Goal: Communication & Community: Answer question/provide support

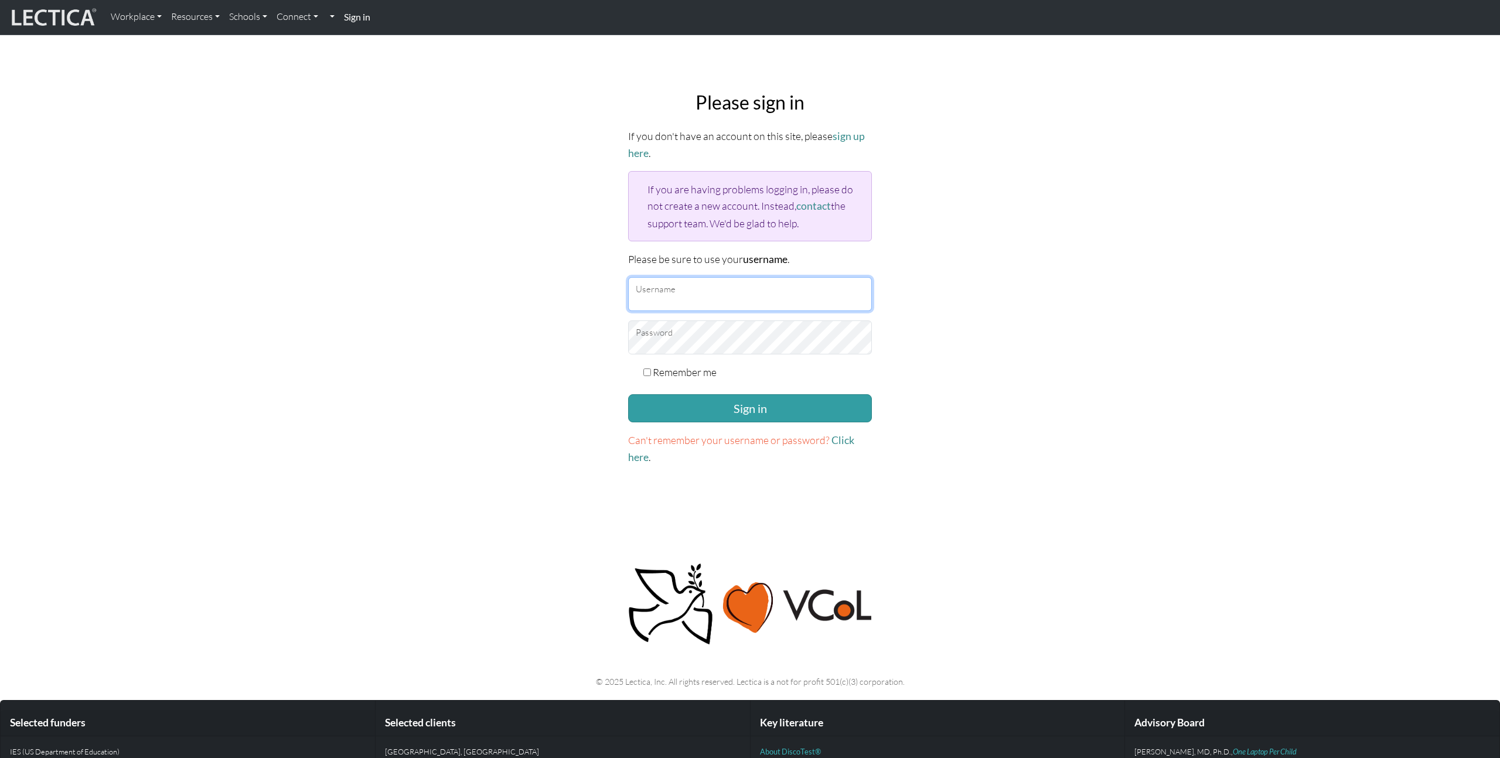
click at [691, 294] on input "Username" at bounding box center [750, 294] width 244 height 34
type input "nmaisano"
click at [793, 403] on button "Sign in" at bounding box center [750, 408] width 244 height 28
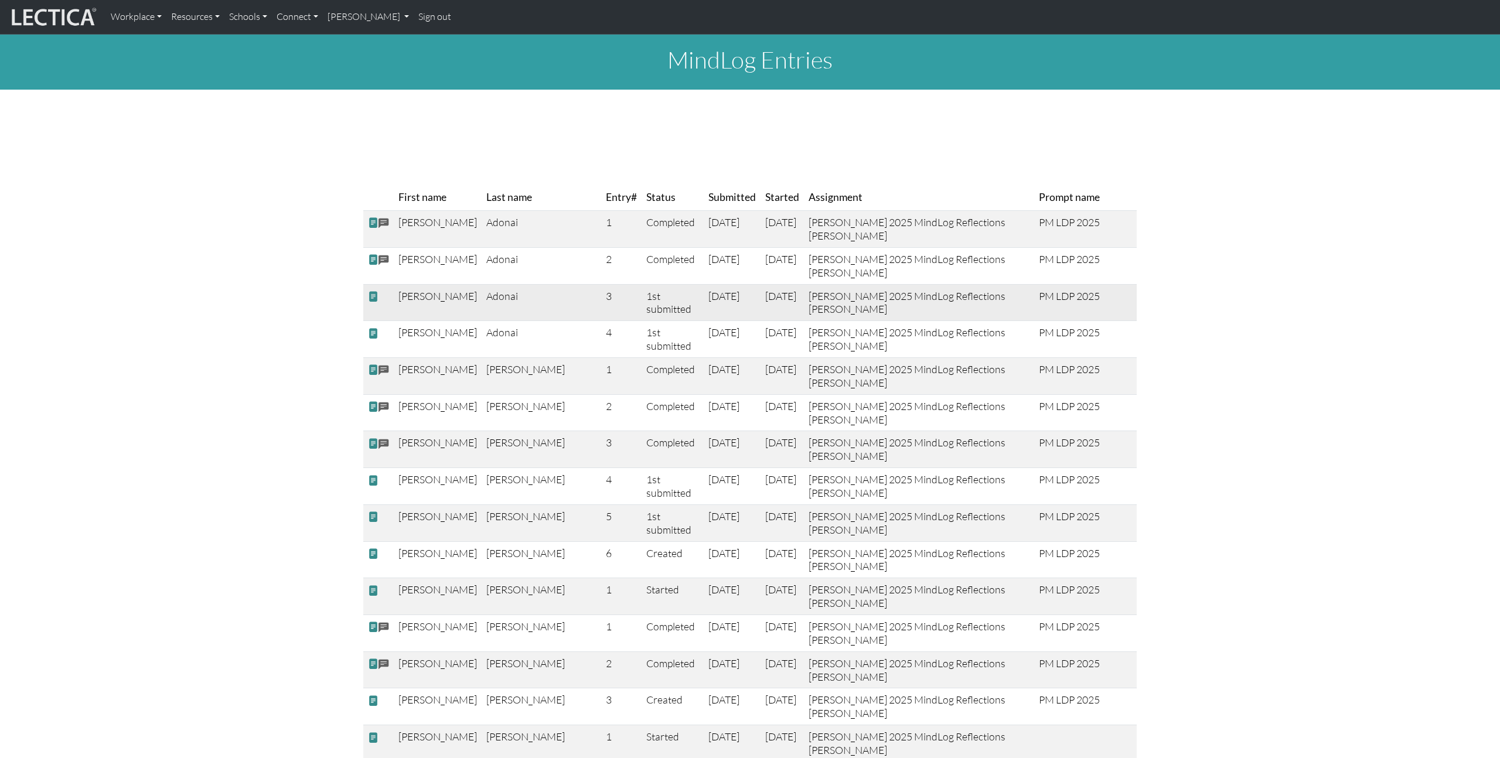
click at [388, 319] on td at bounding box center [378, 302] width 30 height 37
click at [376, 303] on span at bounding box center [373, 297] width 11 height 12
click at [374, 303] on span at bounding box center [373, 297] width 11 height 12
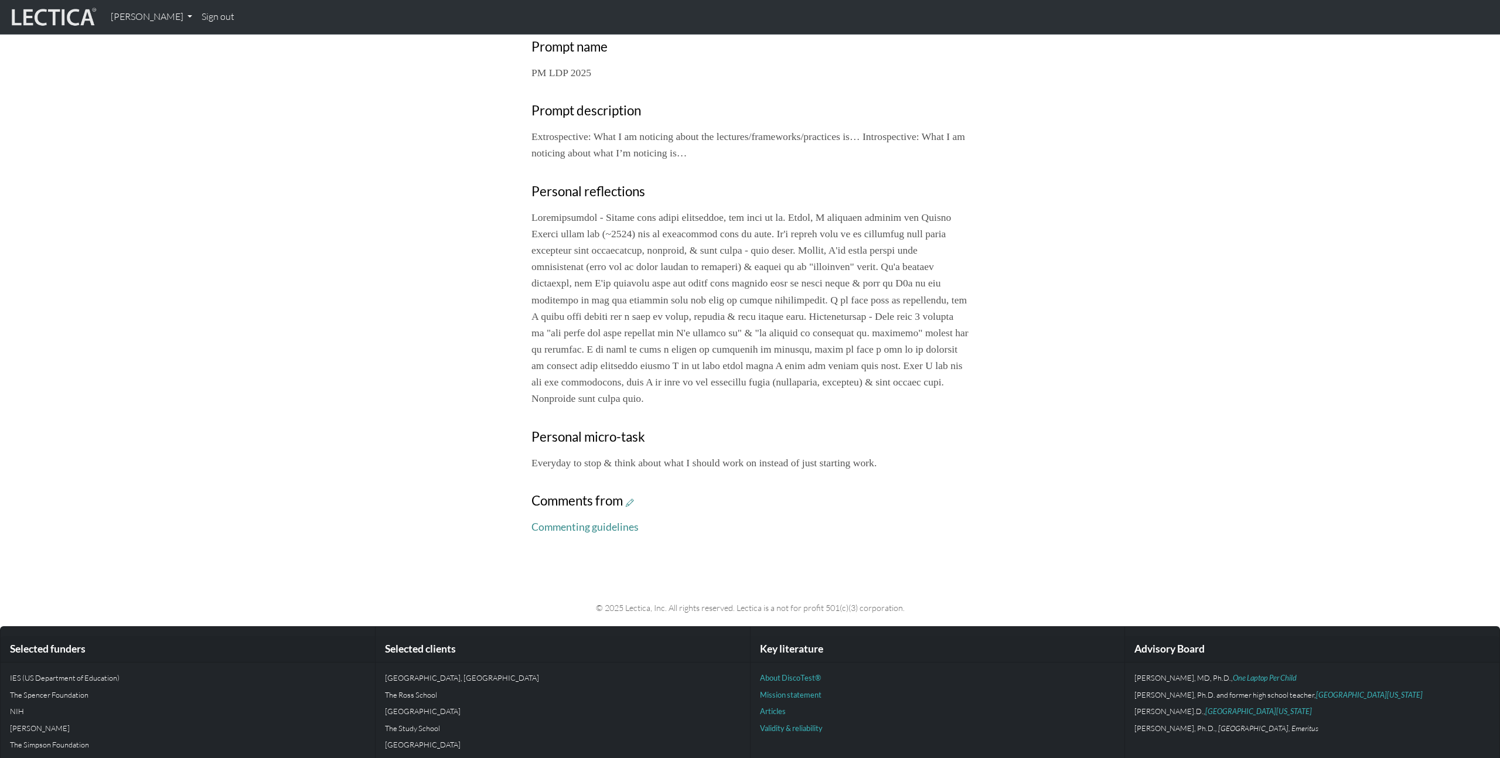
scroll to position [452, 0]
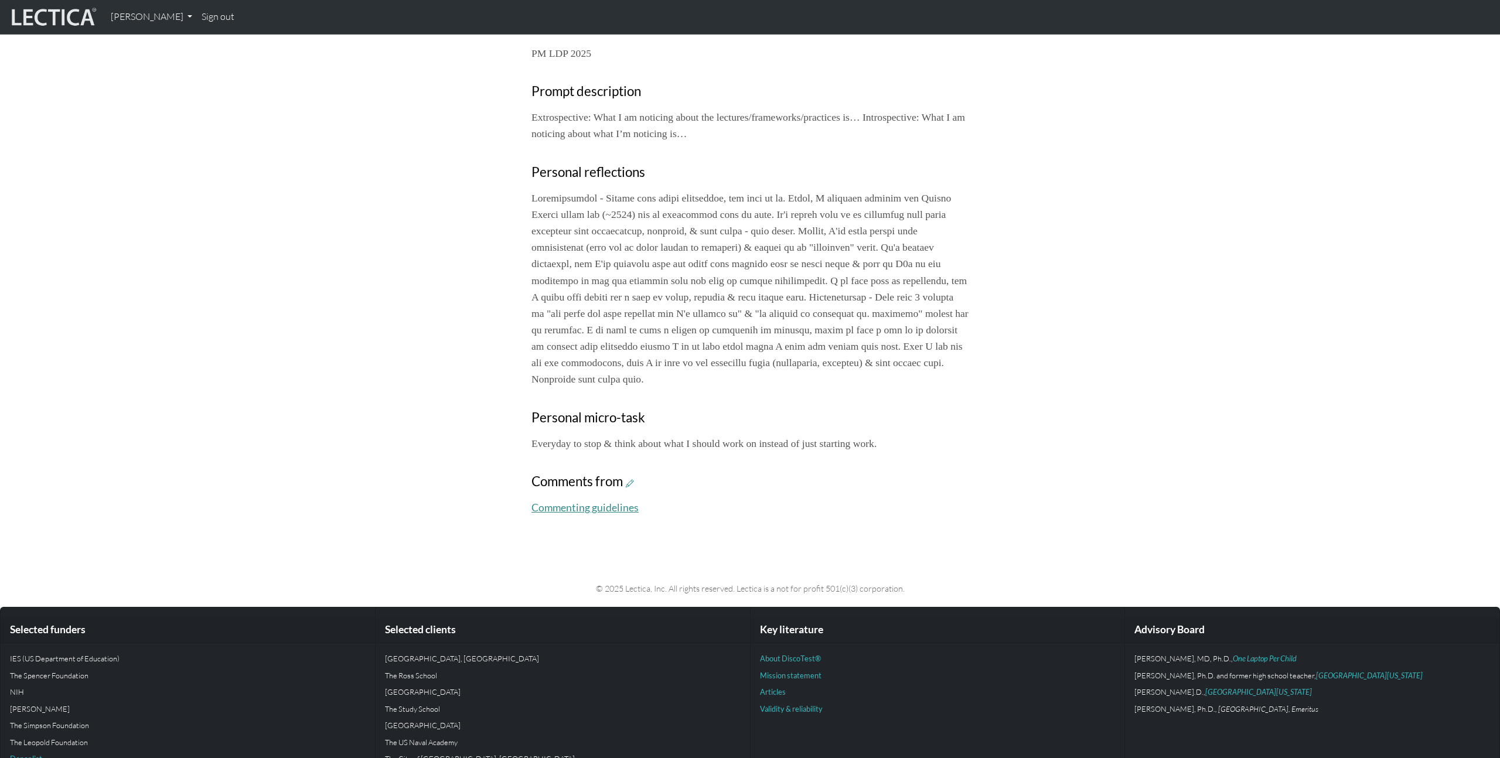
click at [605, 509] on link "Commenting guidelines" at bounding box center [585, 508] width 107 height 12
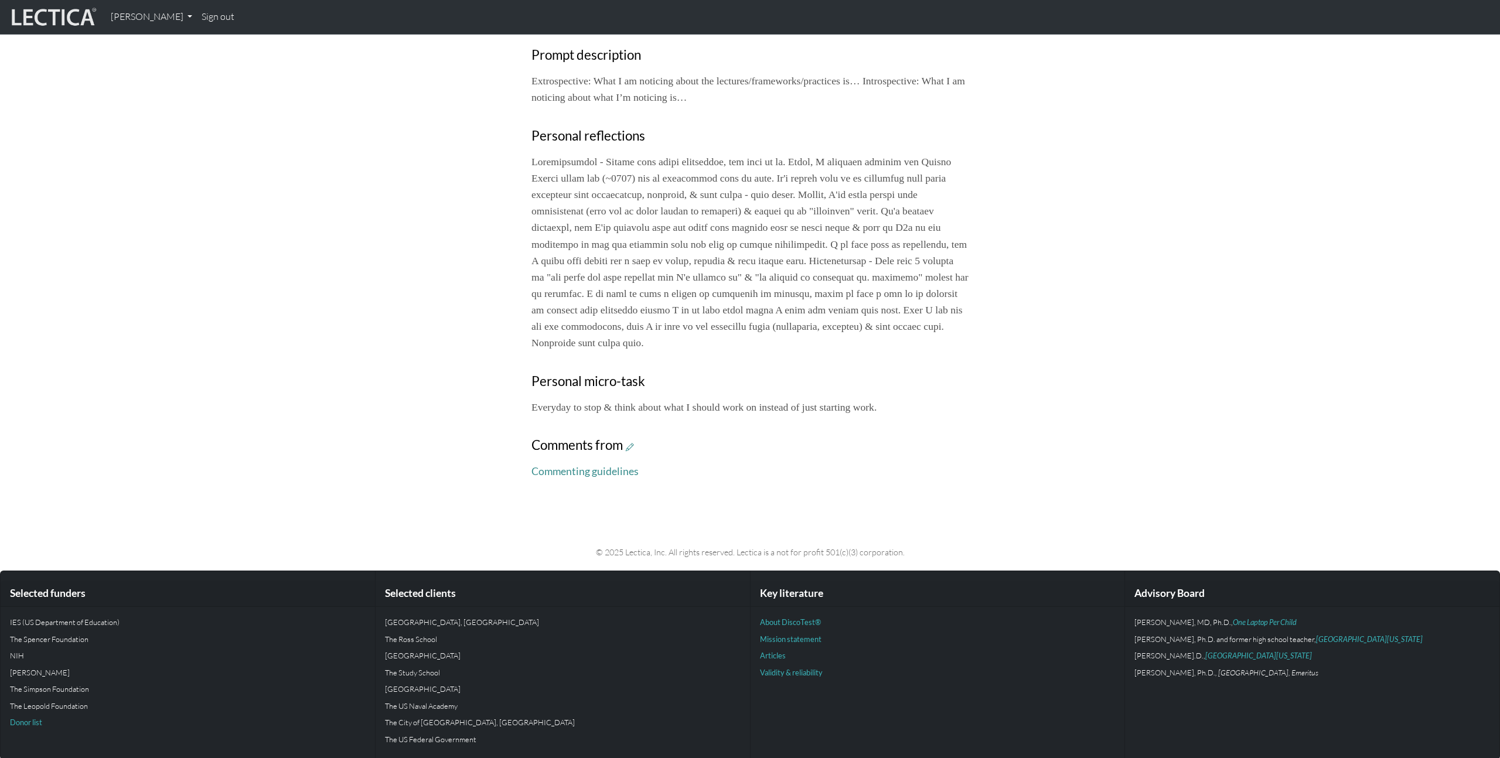
scroll to position [490, 0]
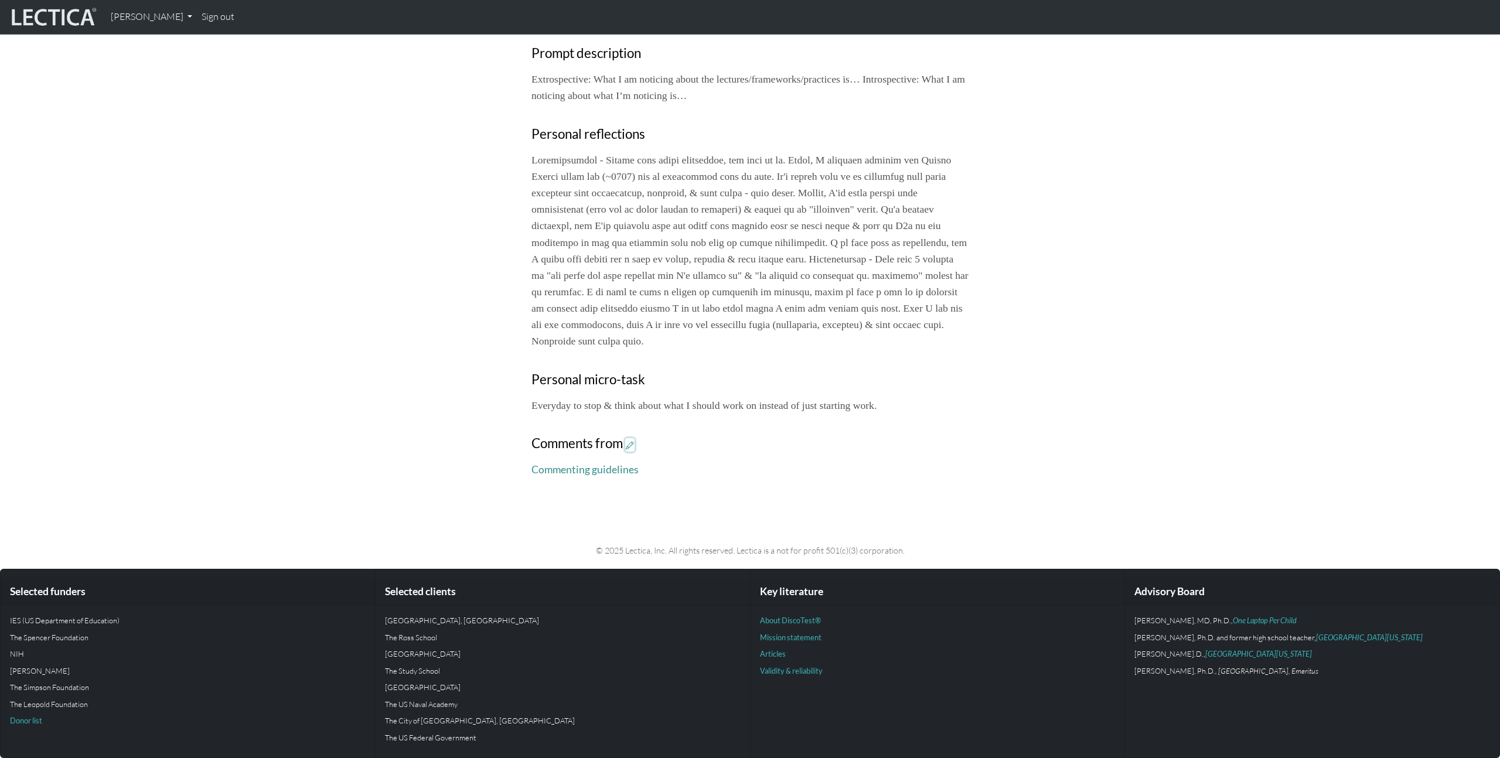
click at [632, 447] on icon at bounding box center [630, 445] width 8 height 10
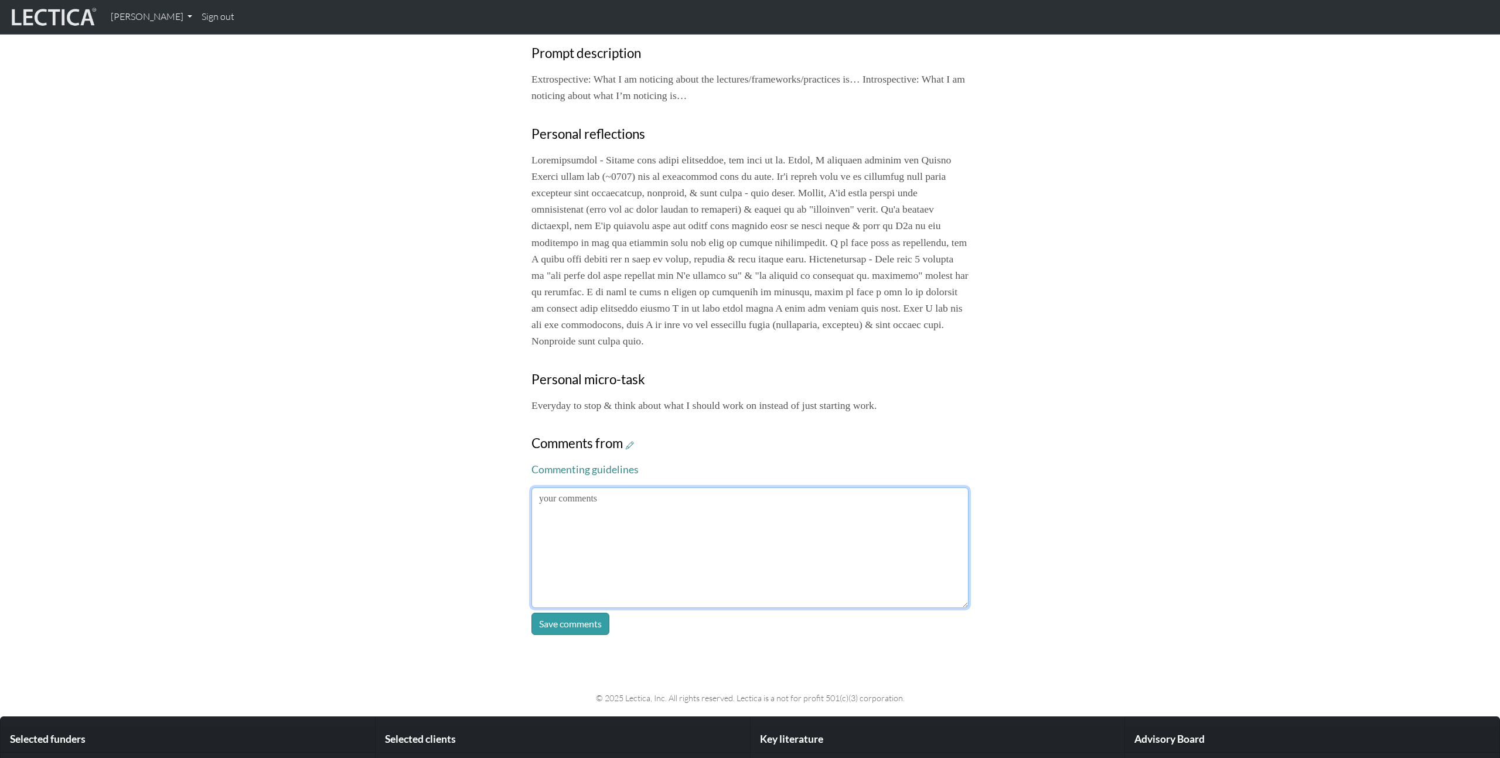
click at [721, 542] on textarea at bounding box center [750, 548] width 437 height 121
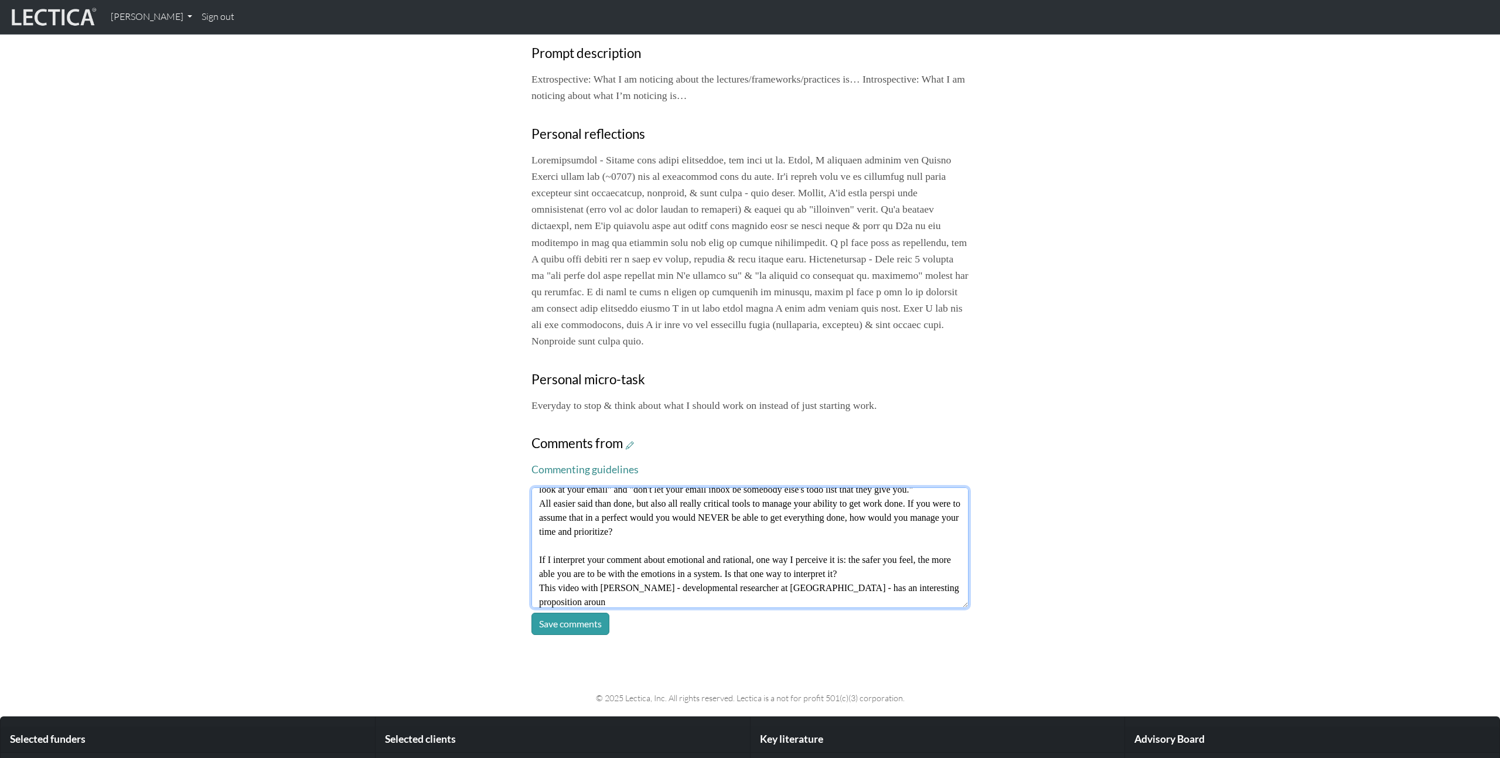
scroll to position [65, 0]
paste textarea "https://www.youtube.com/watch?v=-B5Iqax53fs"
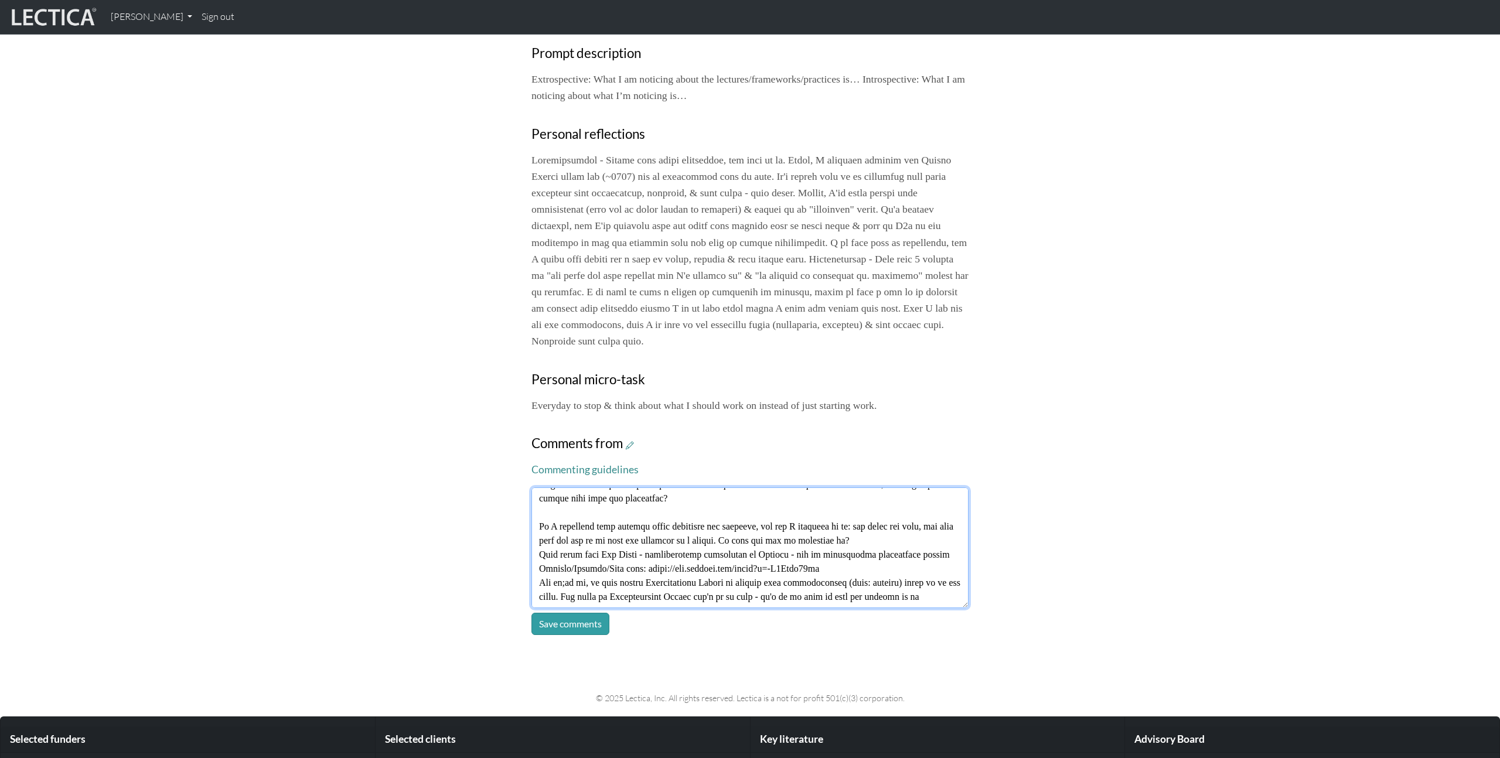
scroll to position [107, 0]
type textarea "Thanks Daniel! And apologies for taking so long to respond to this reflection. …"
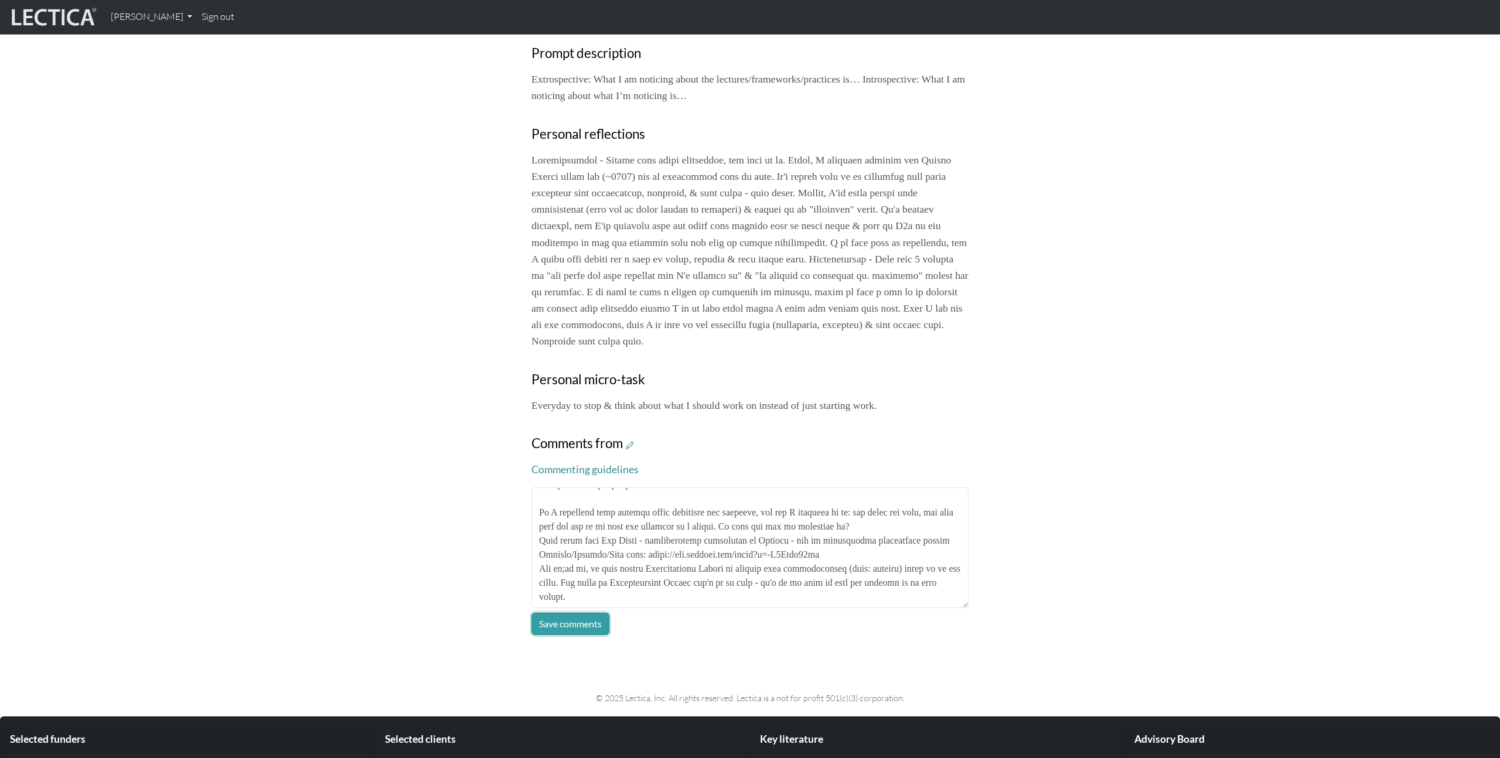
click button "Save comments" at bounding box center [571, 624] width 78 height 22
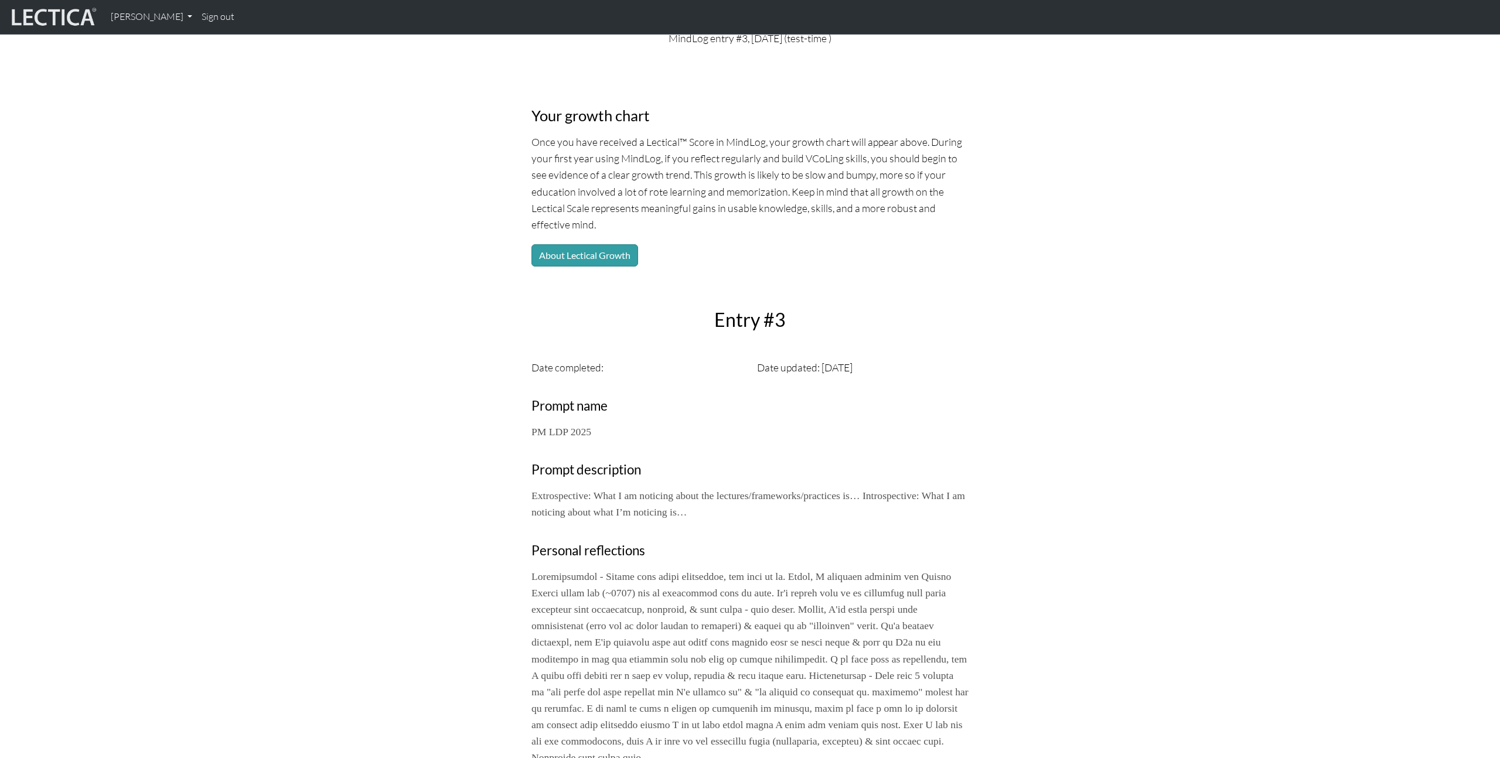
scroll to position [0, 0]
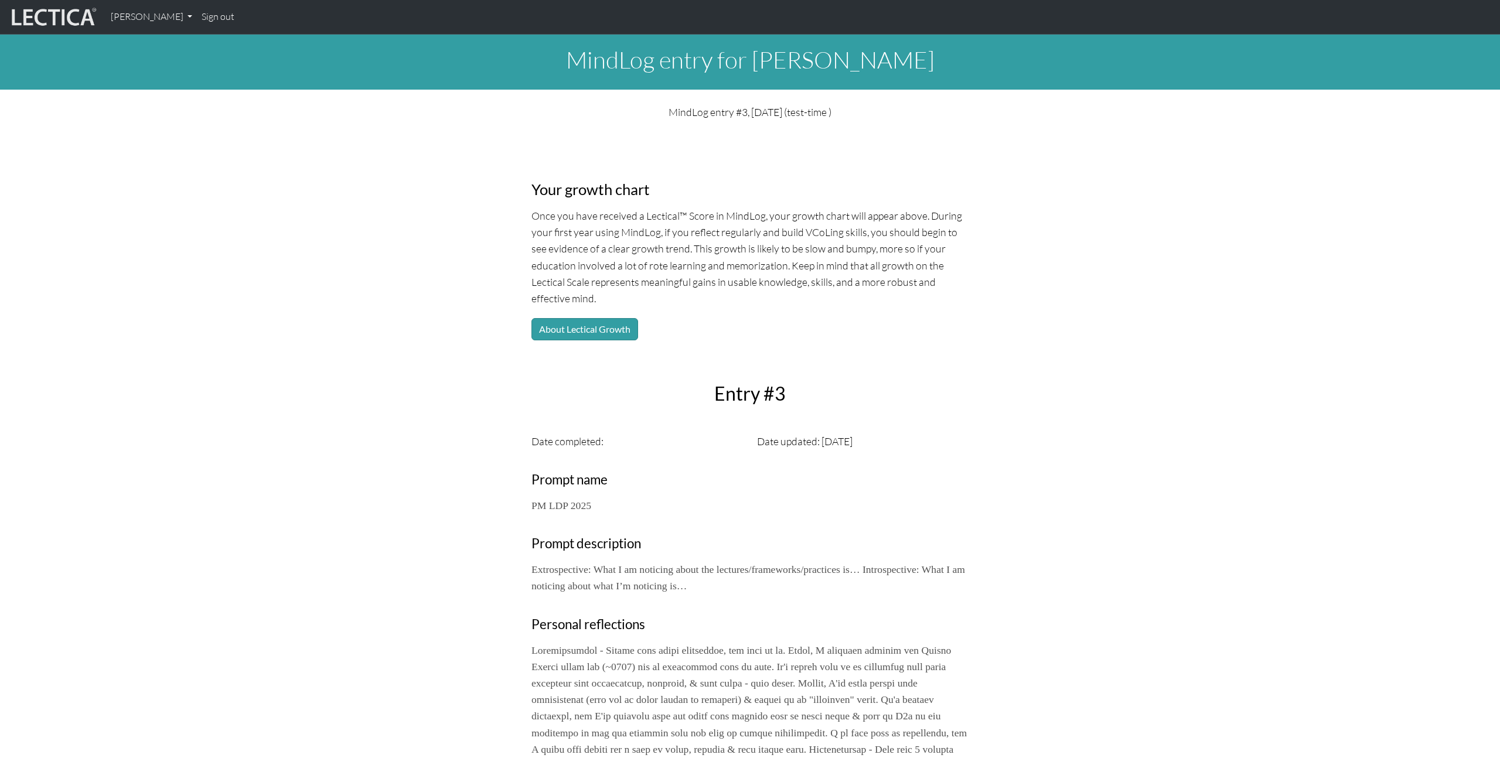
click at [318, 158] on div "Your growth chart Once you have received a Lectical™ Score in MindLog, your gro…" at bounding box center [750, 650] width 1500 height 1040
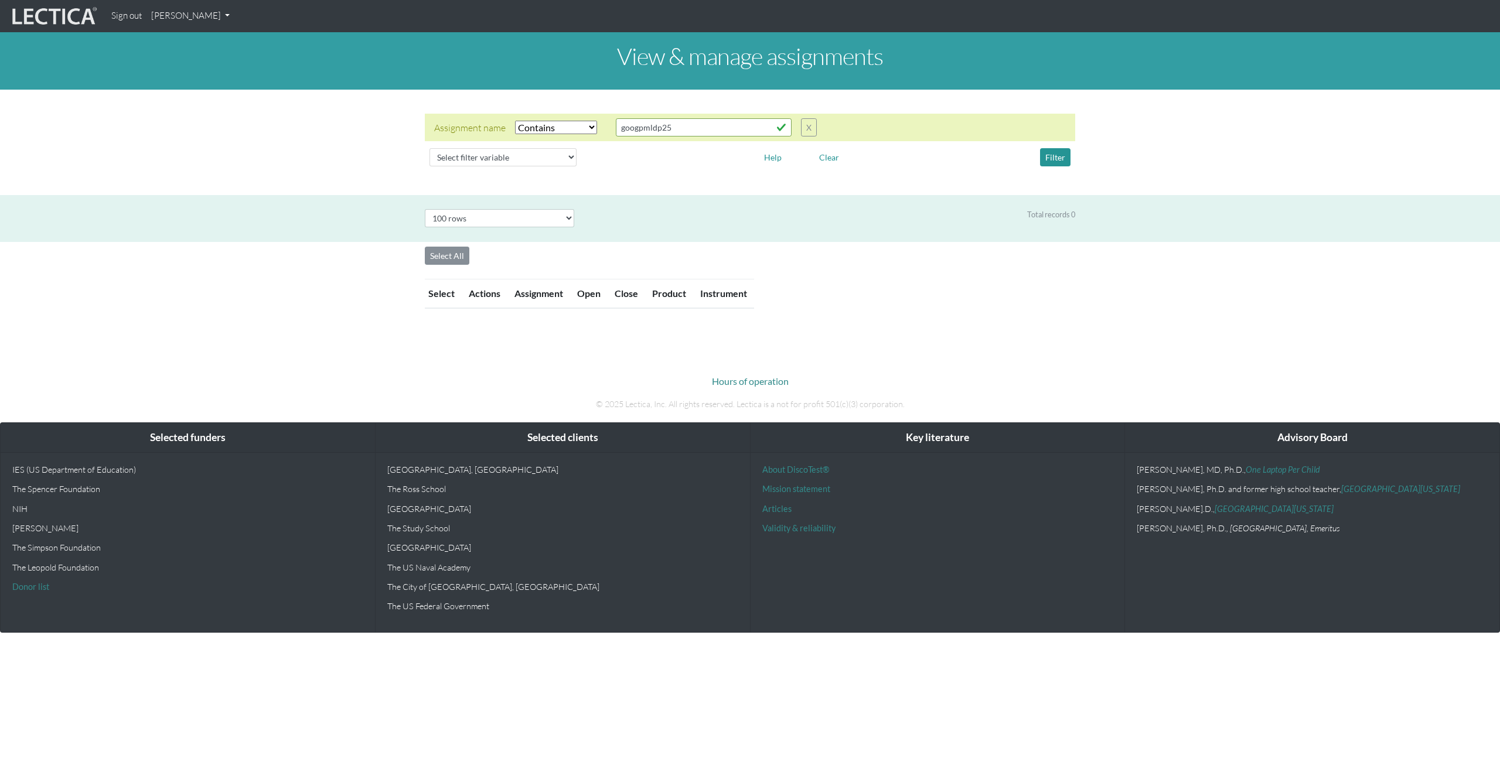
select select "icontains"
select select "100"
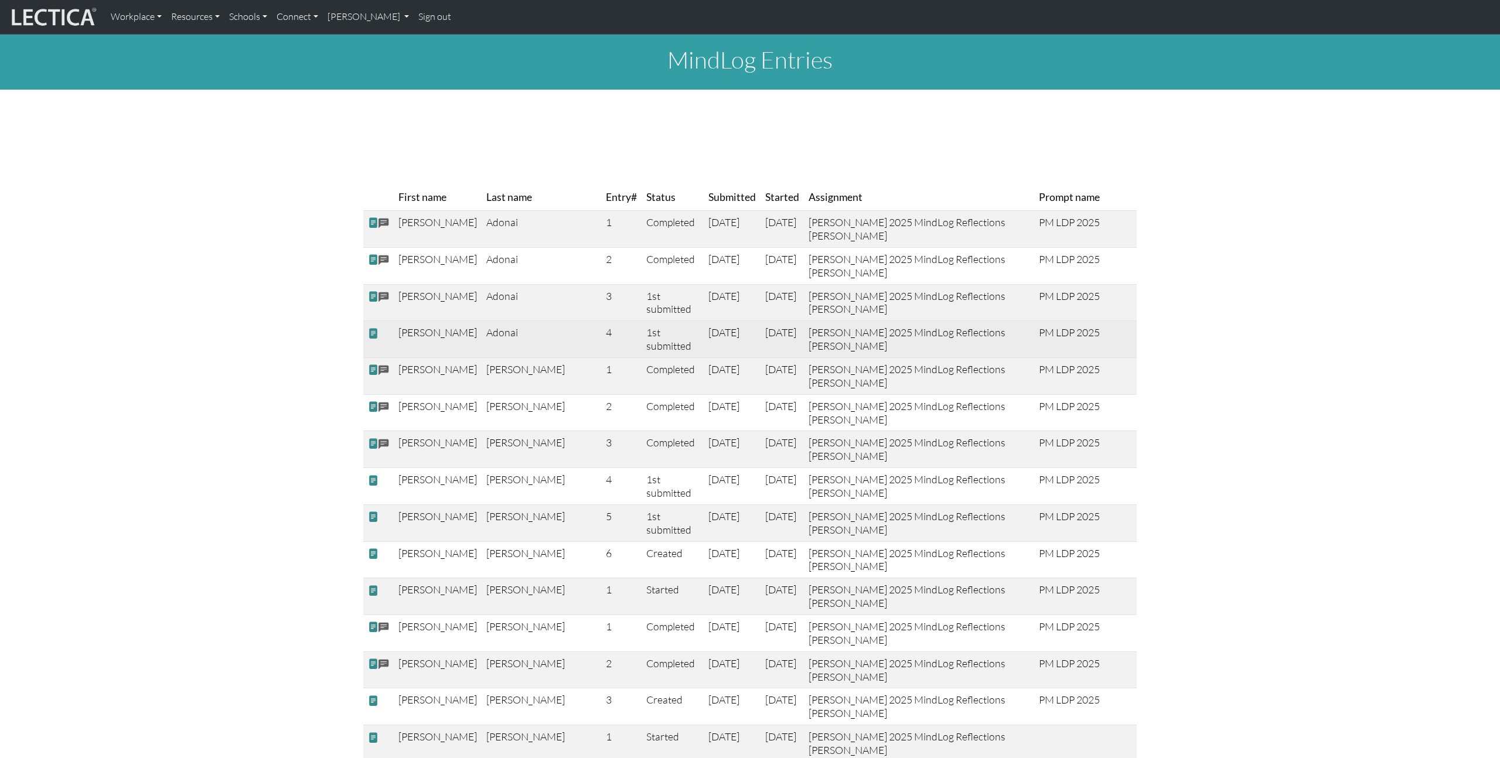
click at [405, 349] on td "[PERSON_NAME]" at bounding box center [438, 339] width 88 height 37
click at [378, 352] on td at bounding box center [378, 339] width 30 height 37
click at [376, 339] on span at bounding box center [373, 333] width 11 height 12
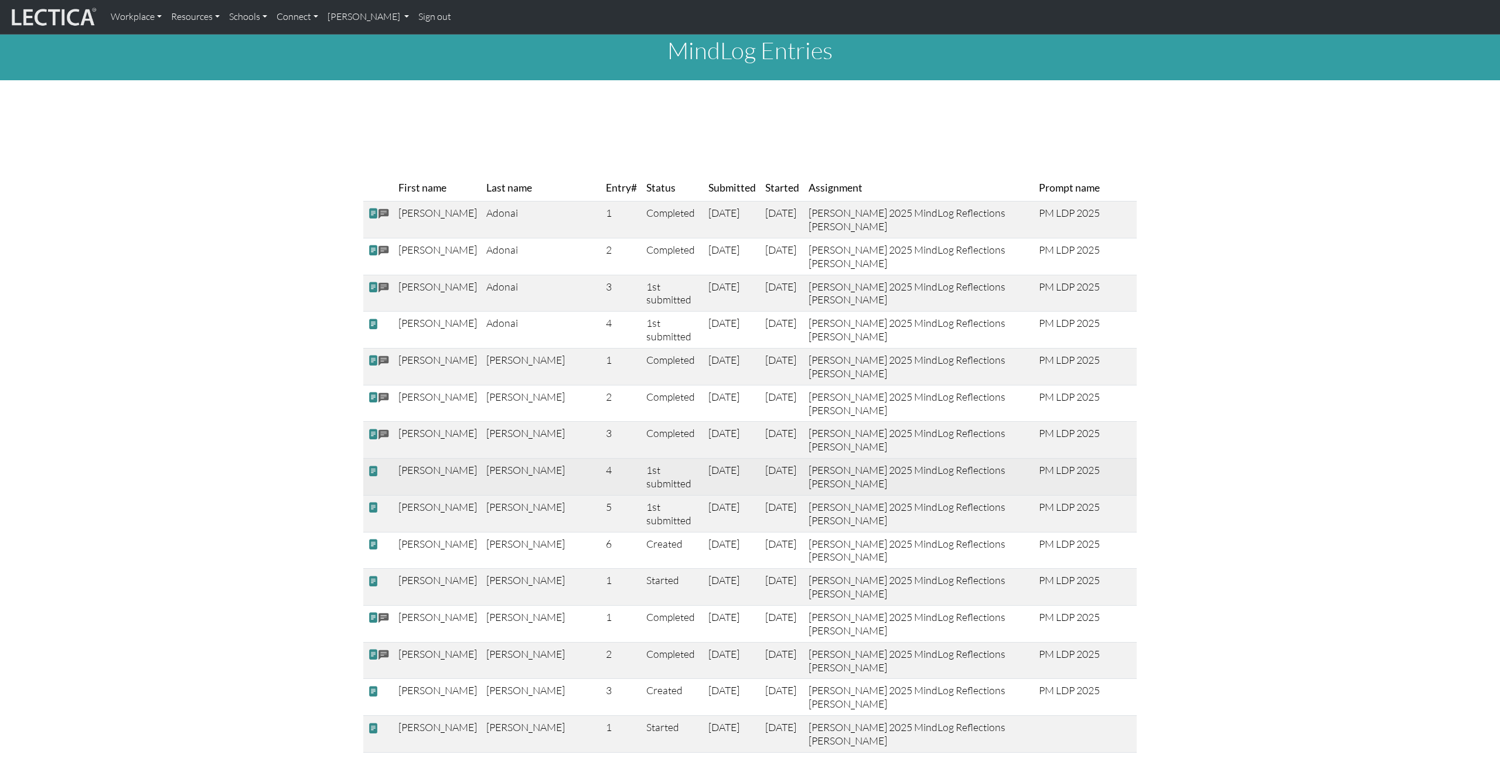
scroll to position [8, 0]
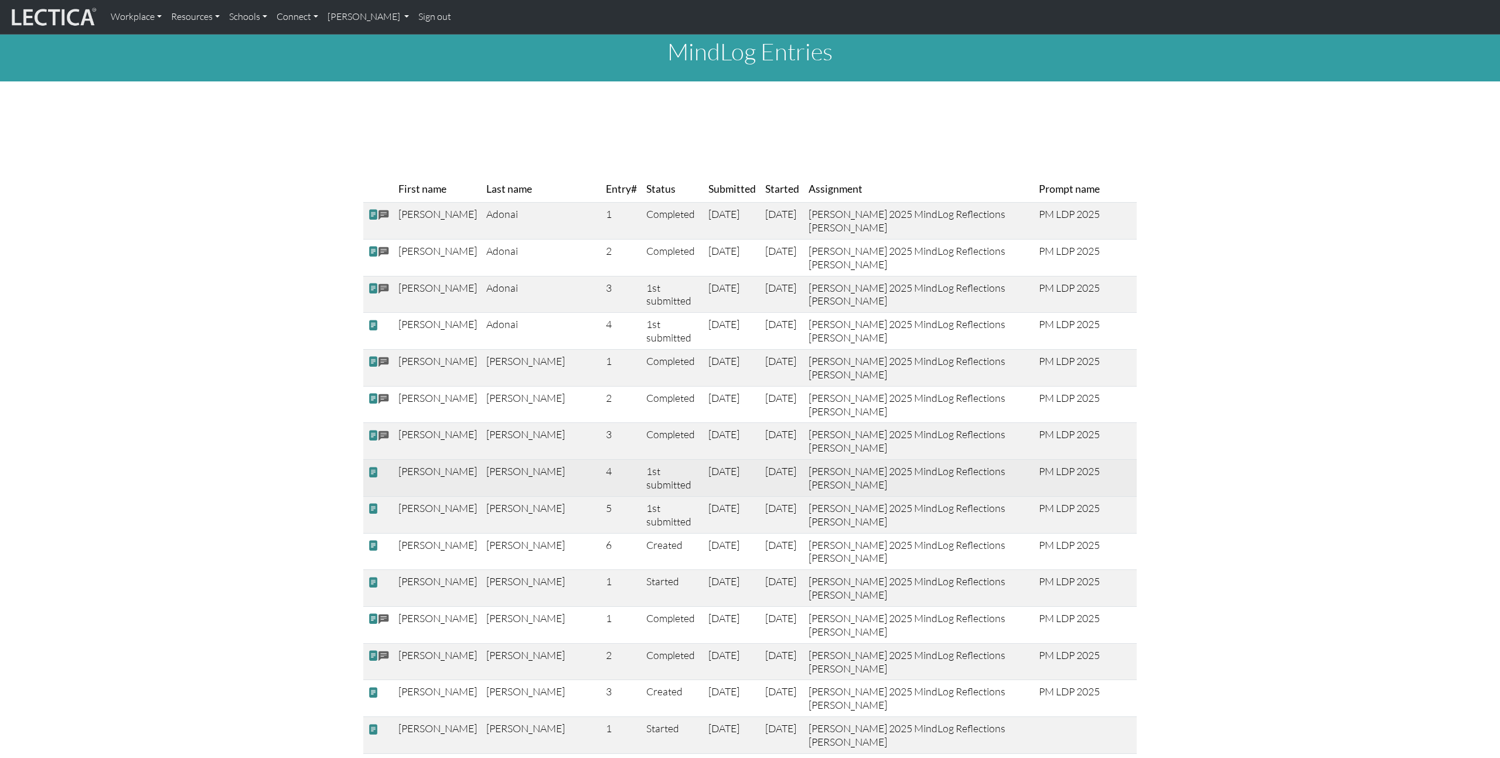
click at [385, 487] on td at bounding box center [378, 478] width 30 height 37
click at [373, 478] on span at bounding box center [373, 472] width 11 height 12
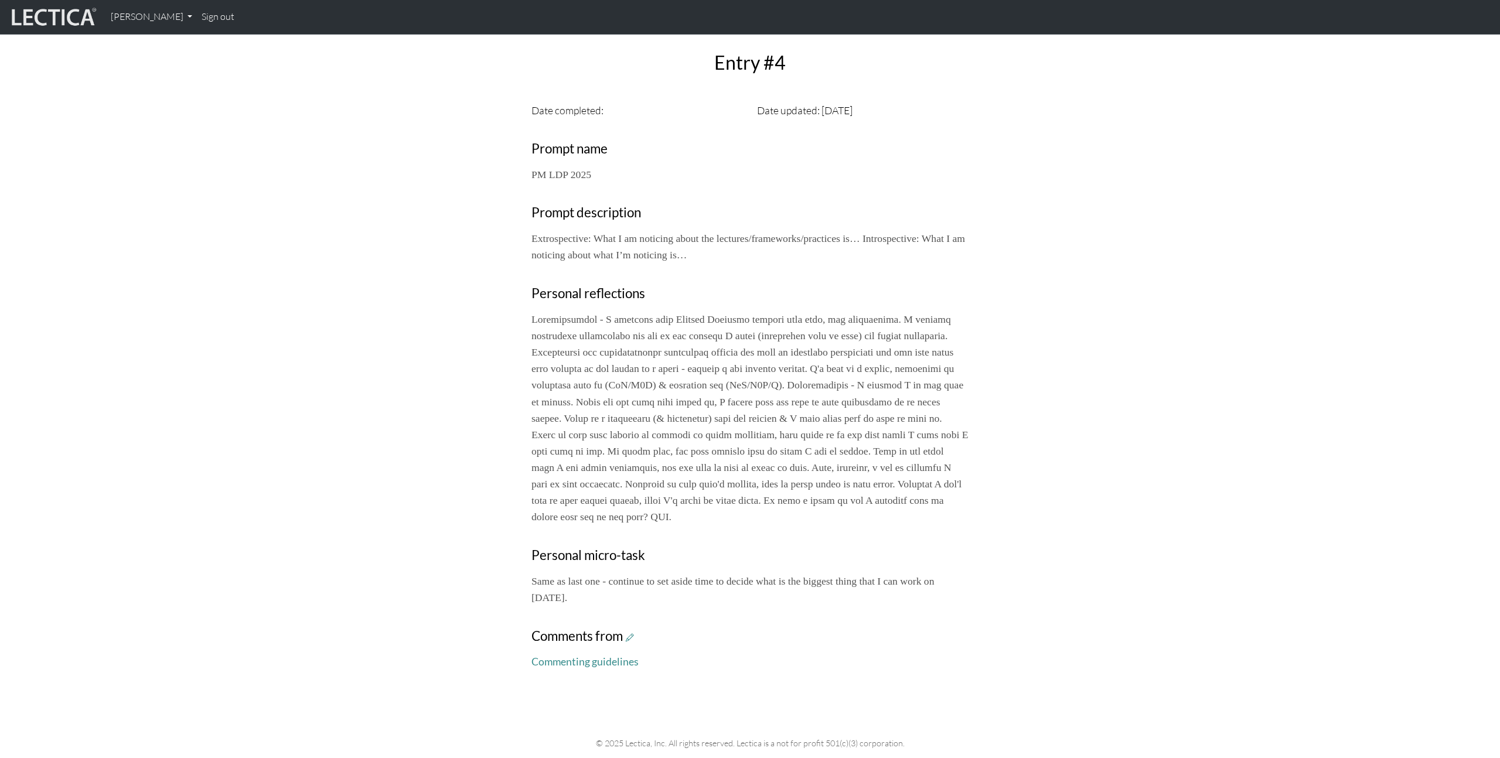
scroll to position [333, 0]
click at [629, 640] on icon at bounding box center [630, 636] width 8 height 10
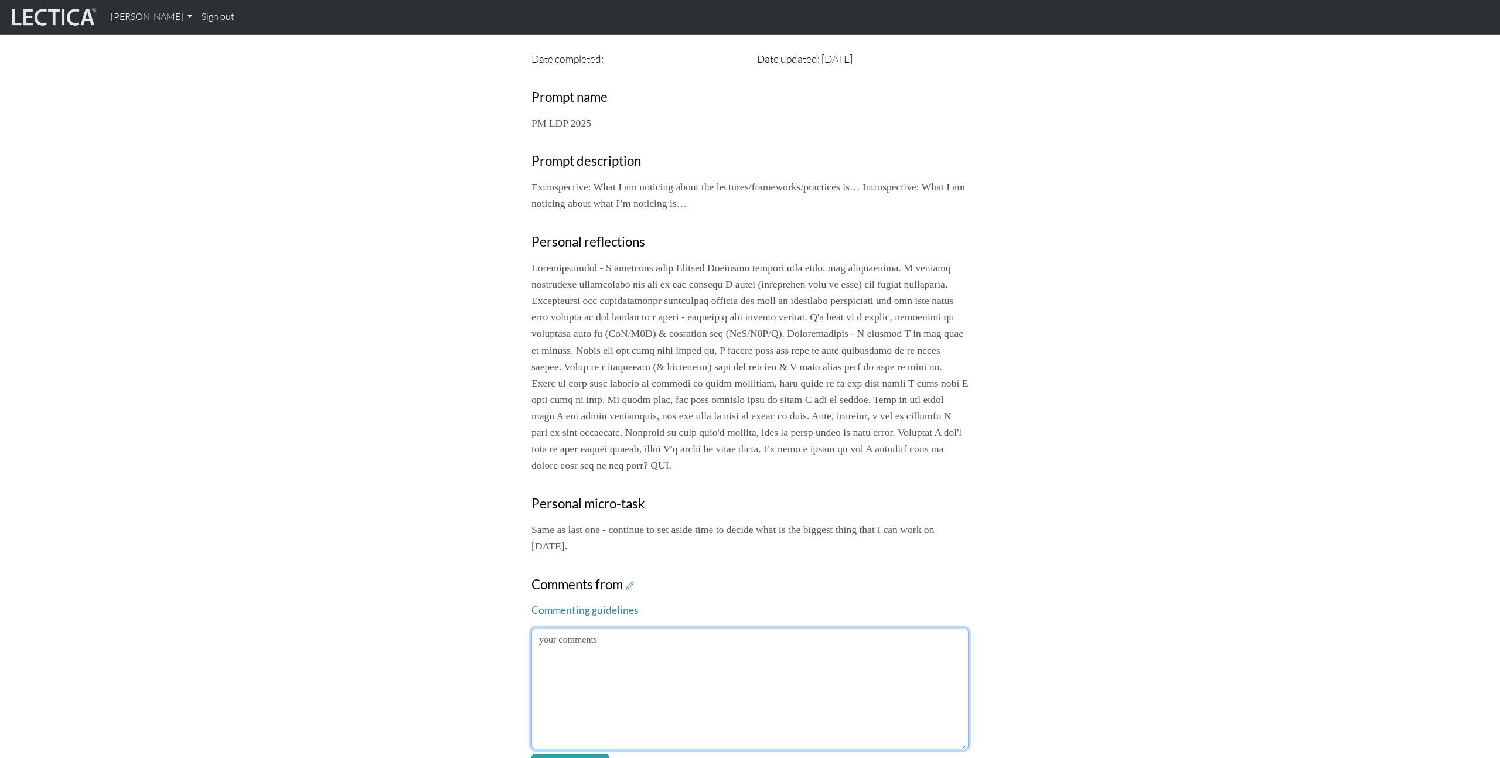
click at [832, 665] on textarea at bounding box center [750, 689] width 437 height 121
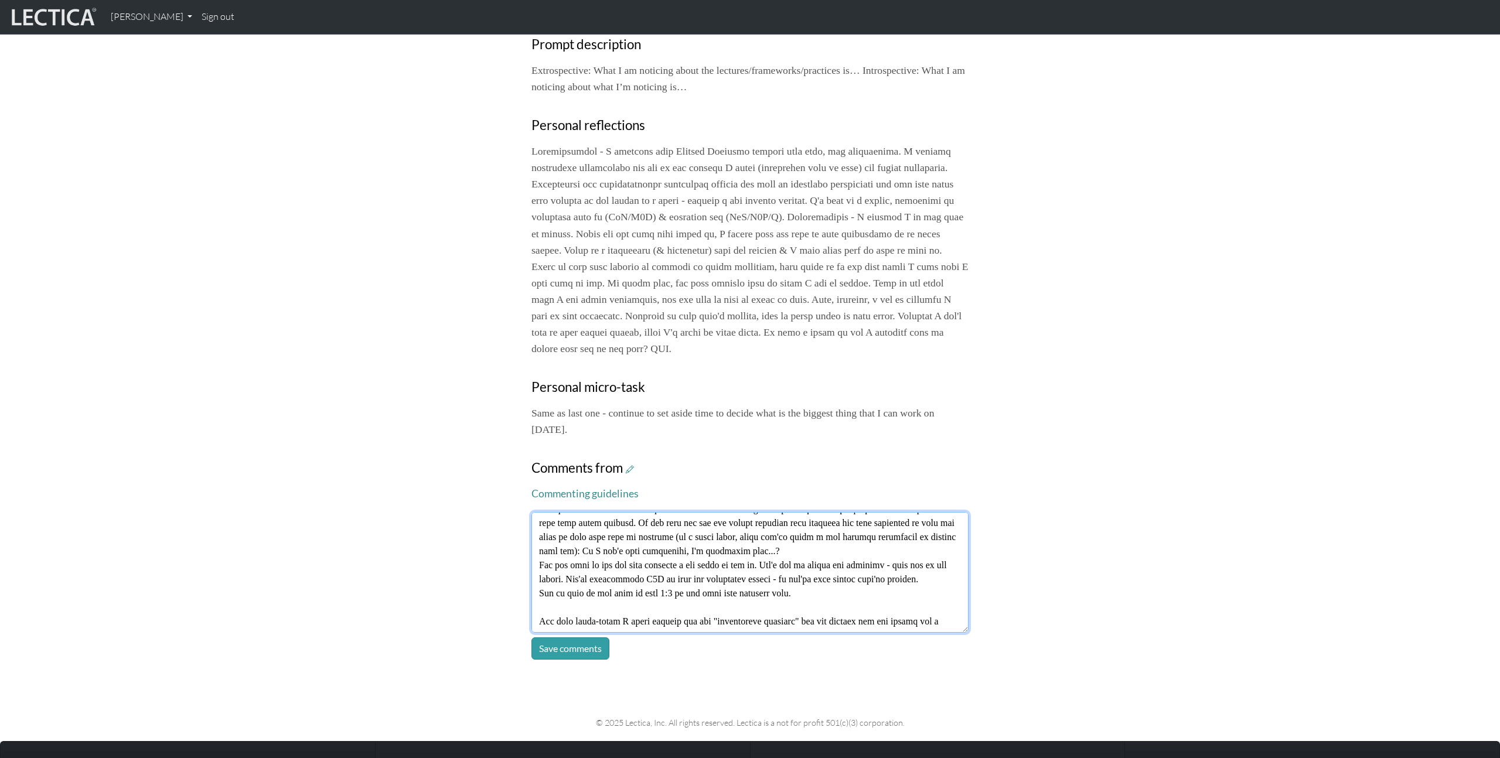
scroll to position [135, 0]
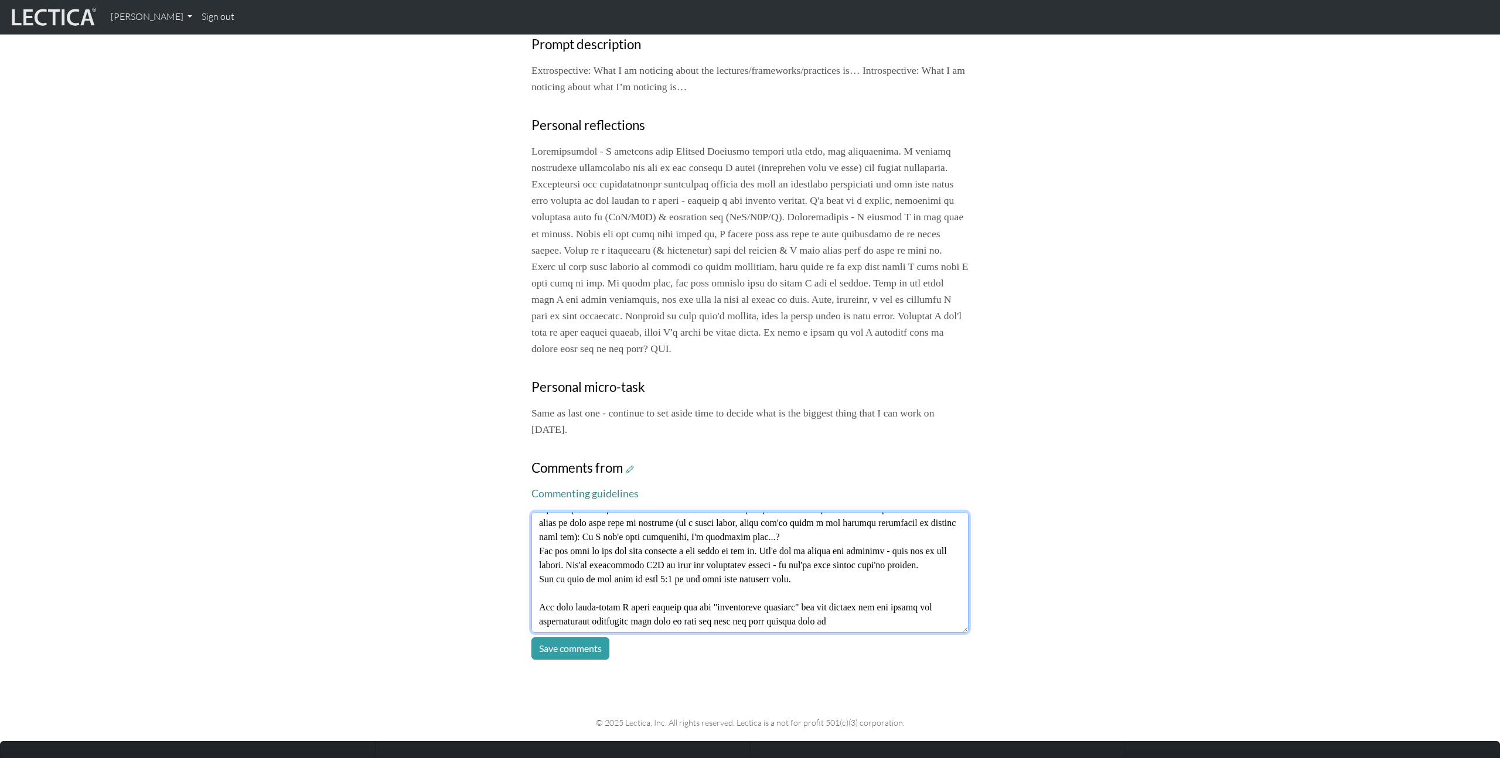
type textarea "Really nice reflection! The language of "Tone" is really one of vibration and r…"
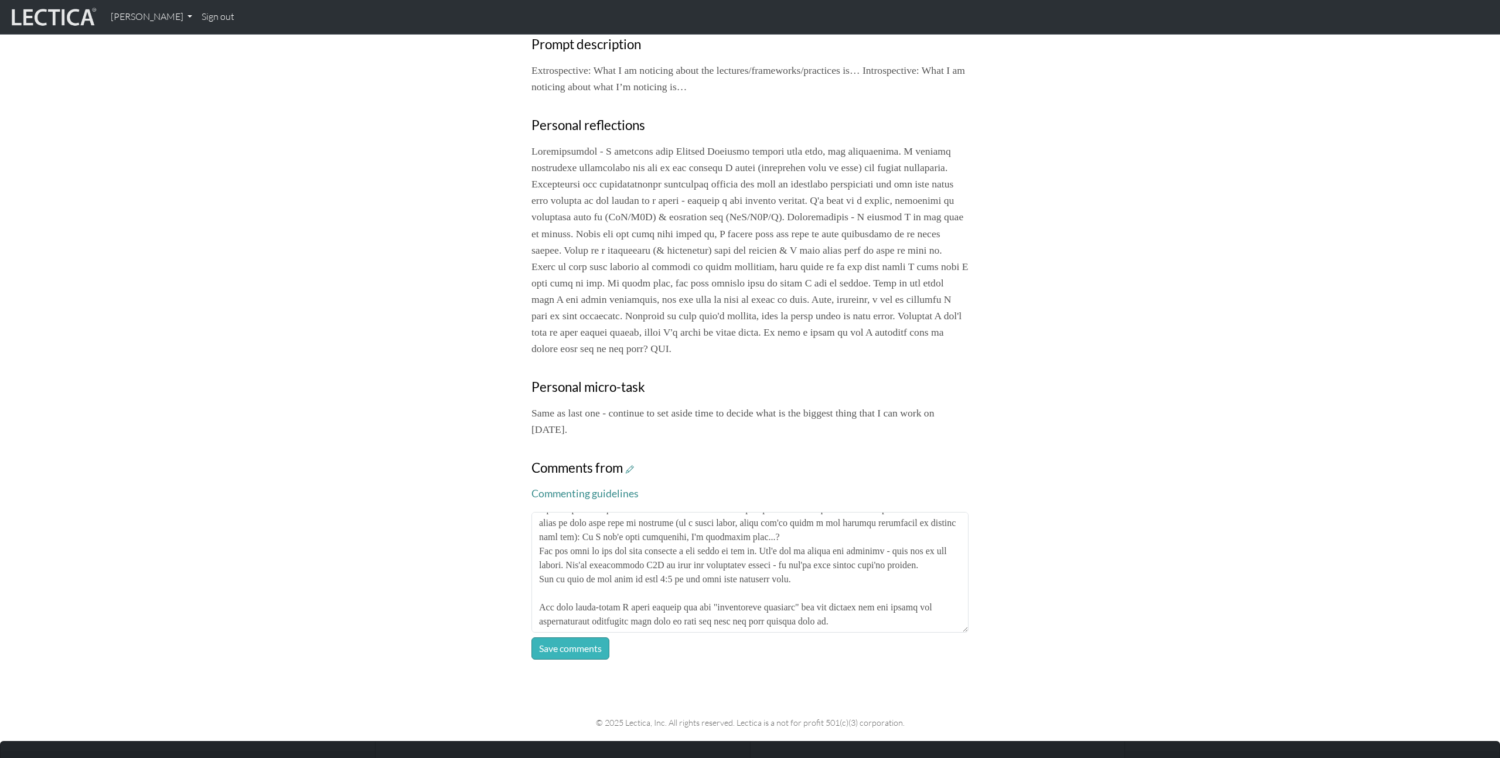
click at [588, 660] on button "Save comments" at bounding box center [571, 649] width 78 height 22
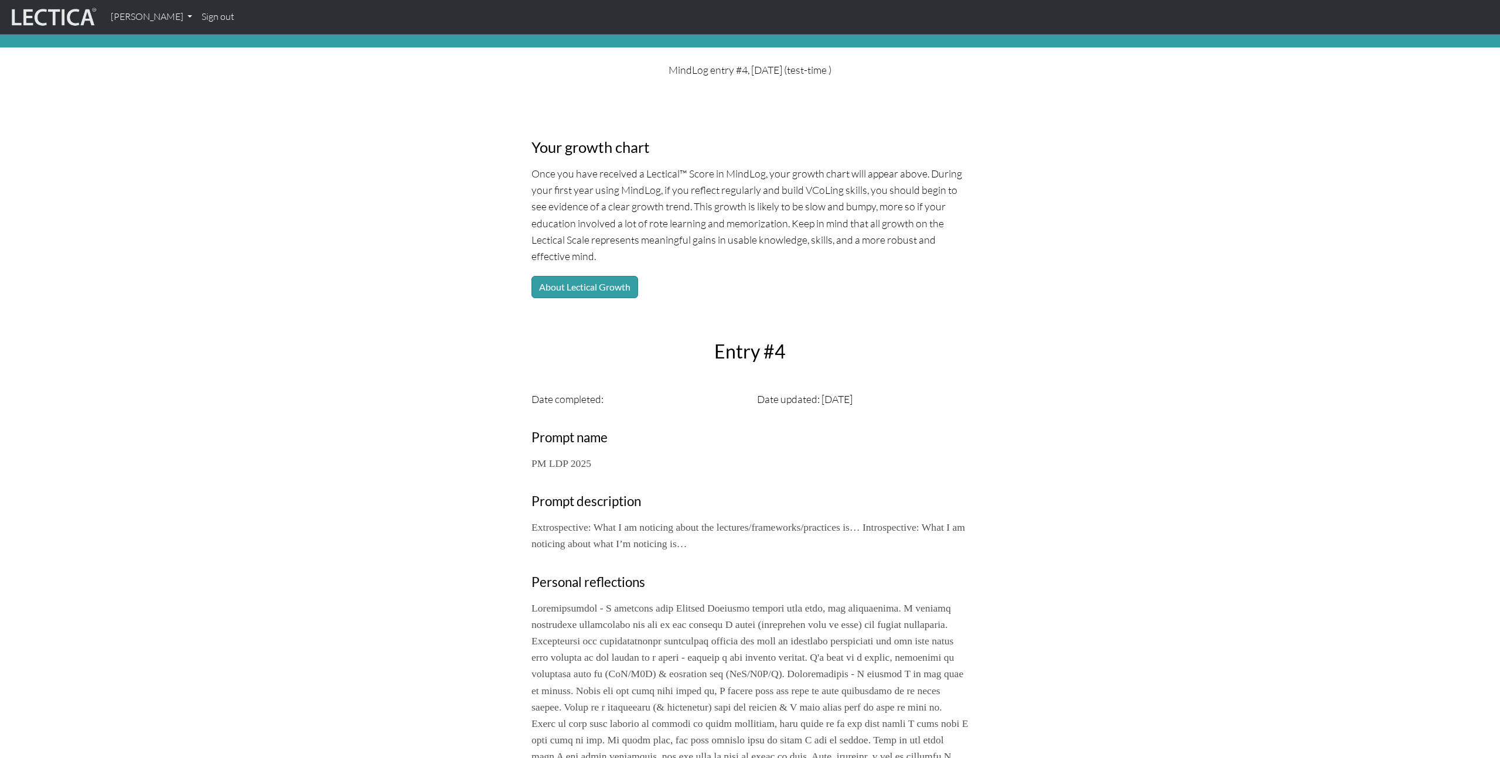
scroll to position [0, 0]
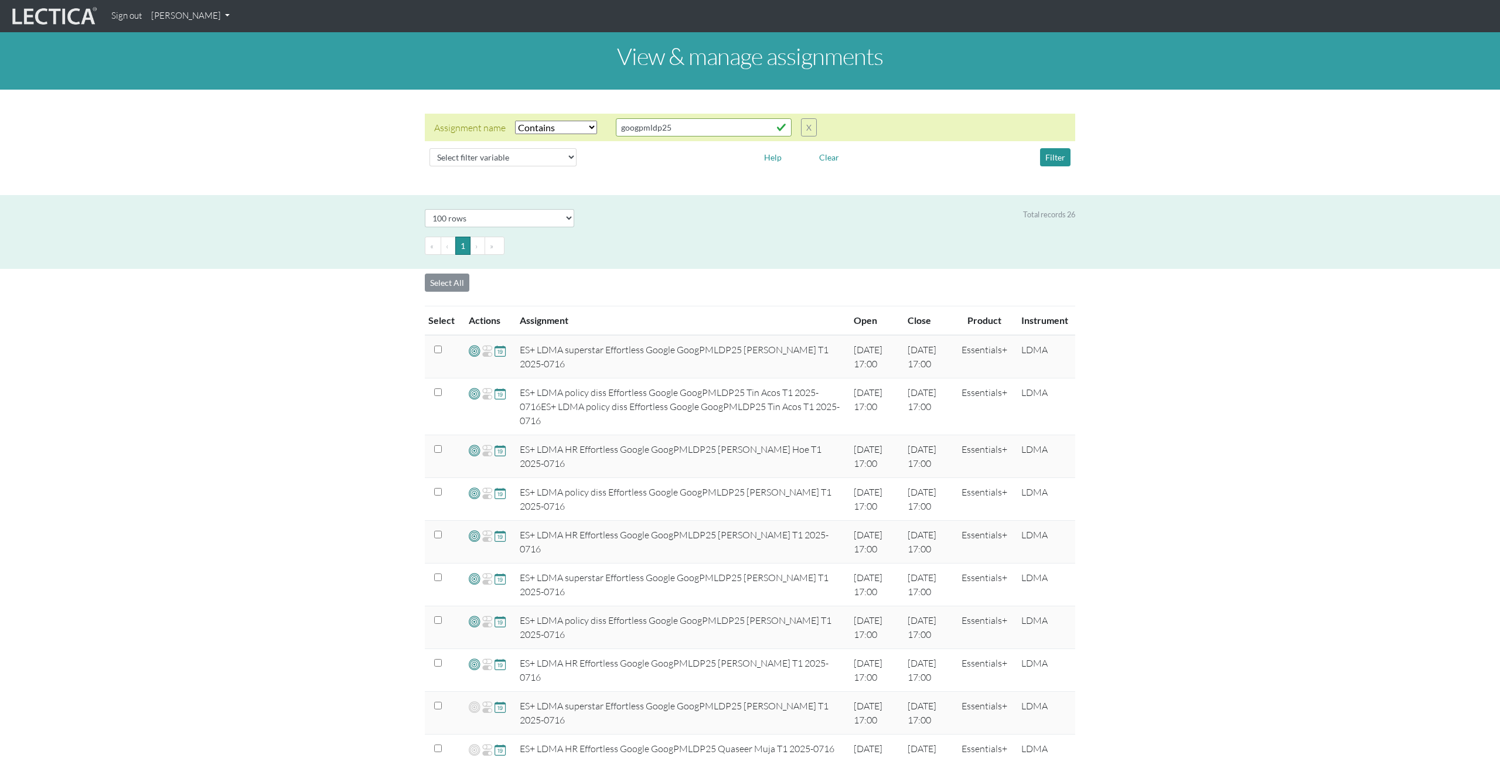
select select "icontains"
select select "100"
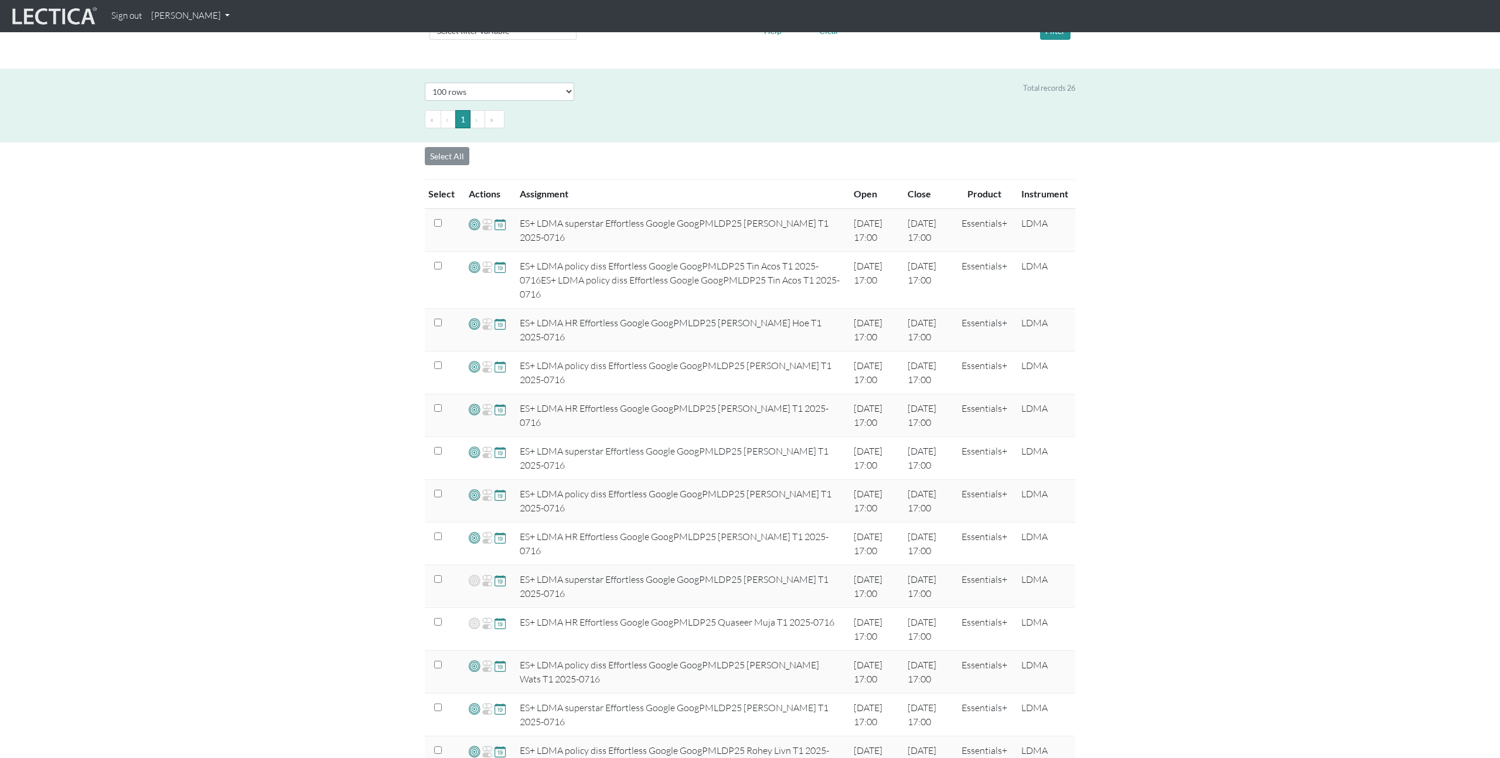
scroll to position [40, 0]
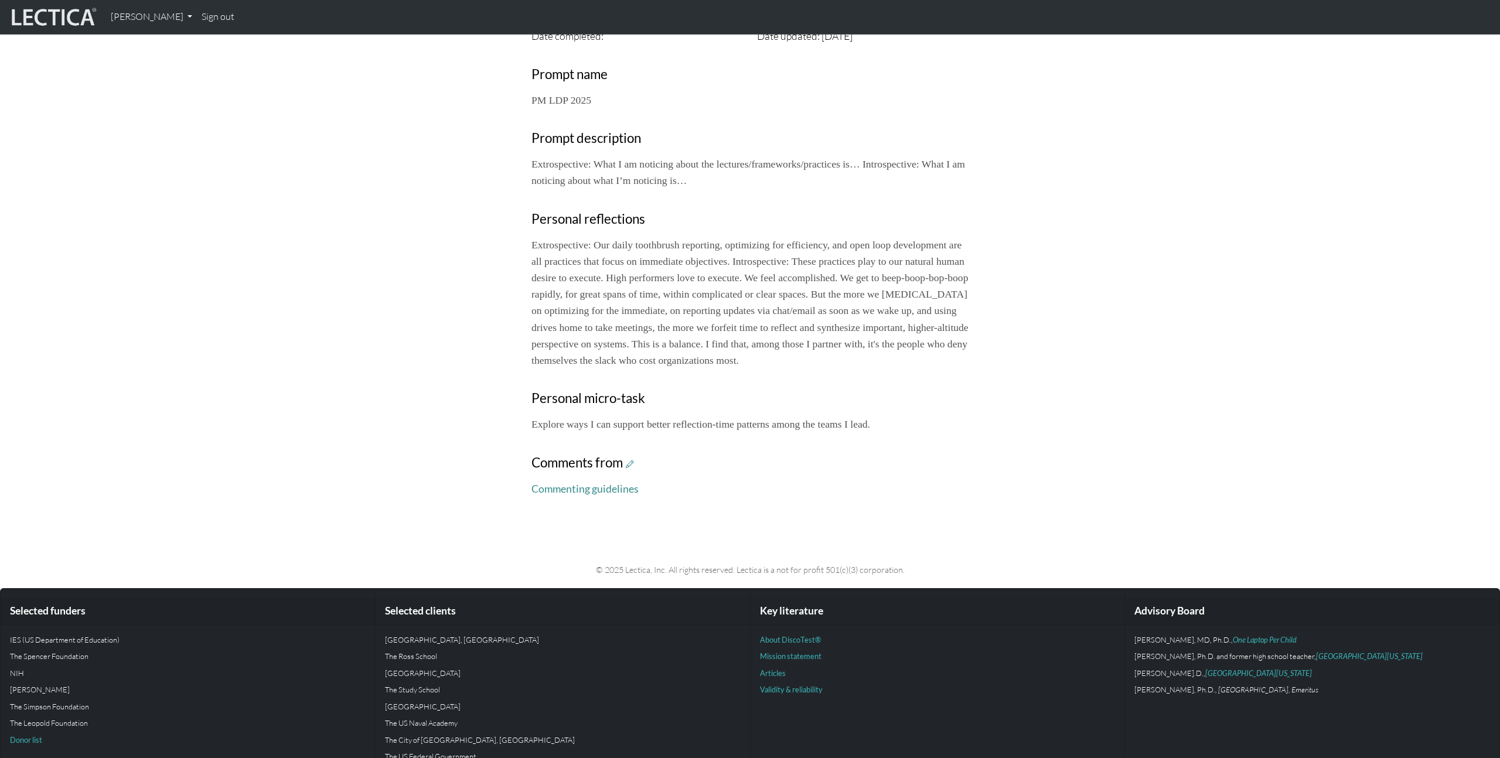
scroll to position [411, 0]
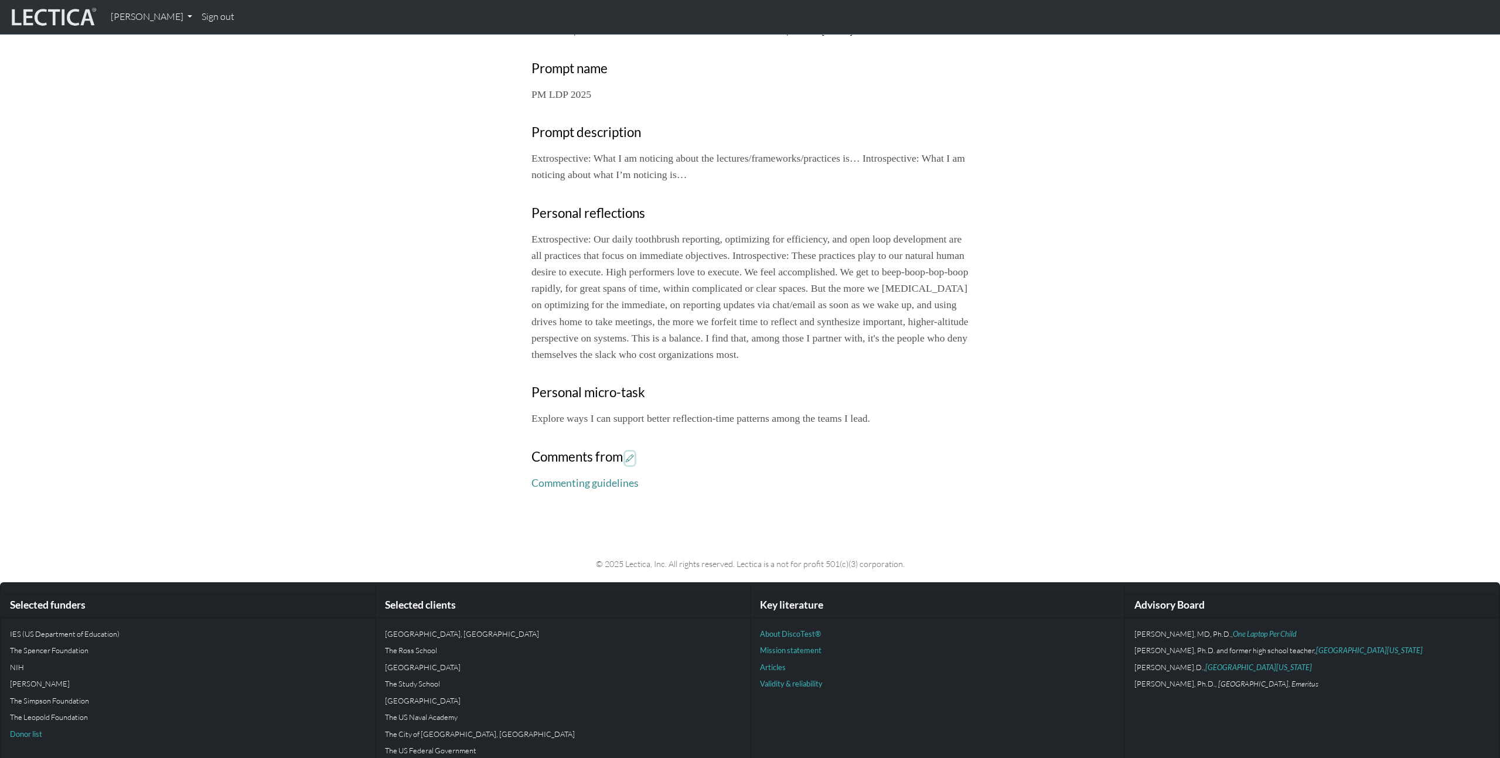
click at [634, 464] on icon at bounding box center [630, 459] width 8 height 10
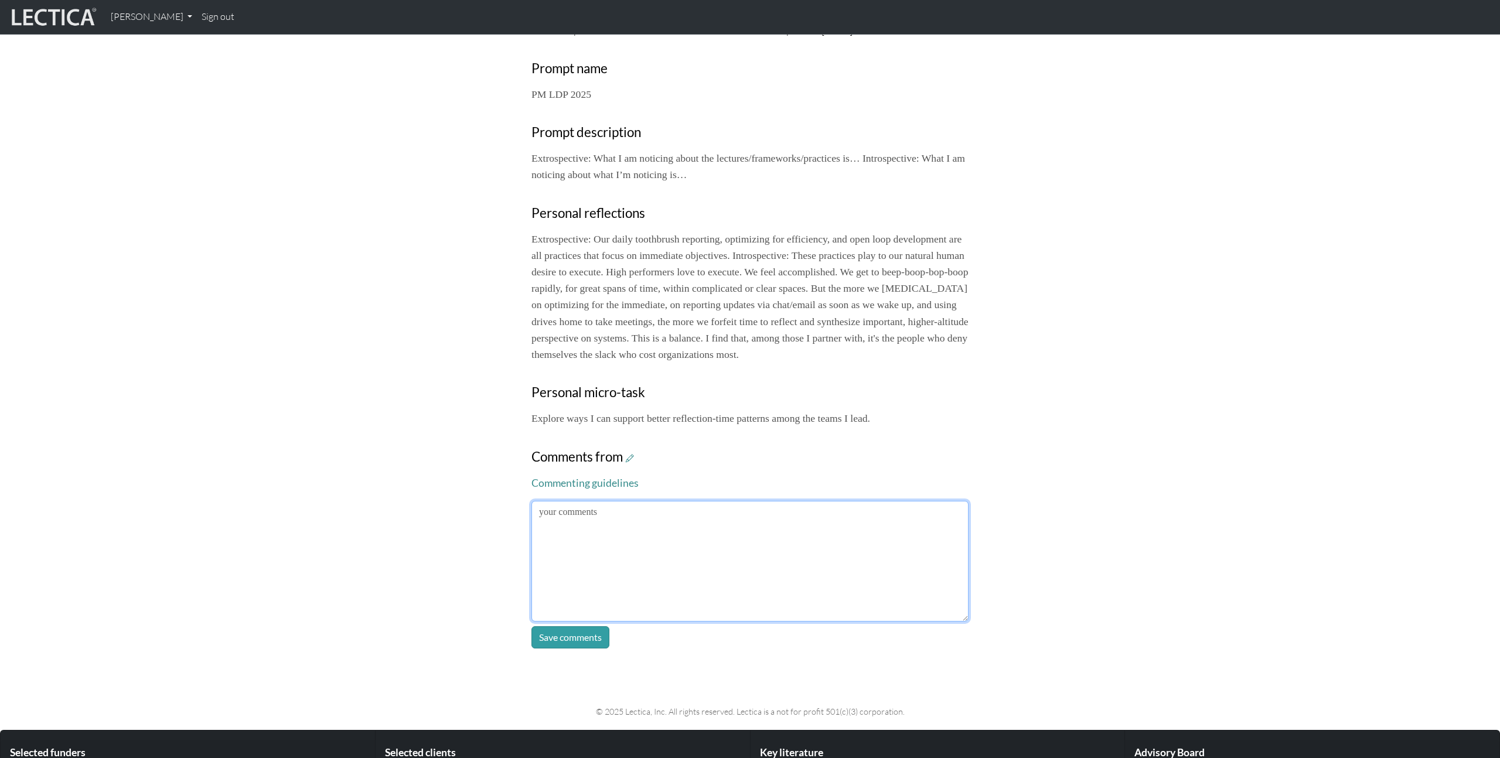
click at [735, 569] on textarea at bounding box center [750, 561] width 437 height 121
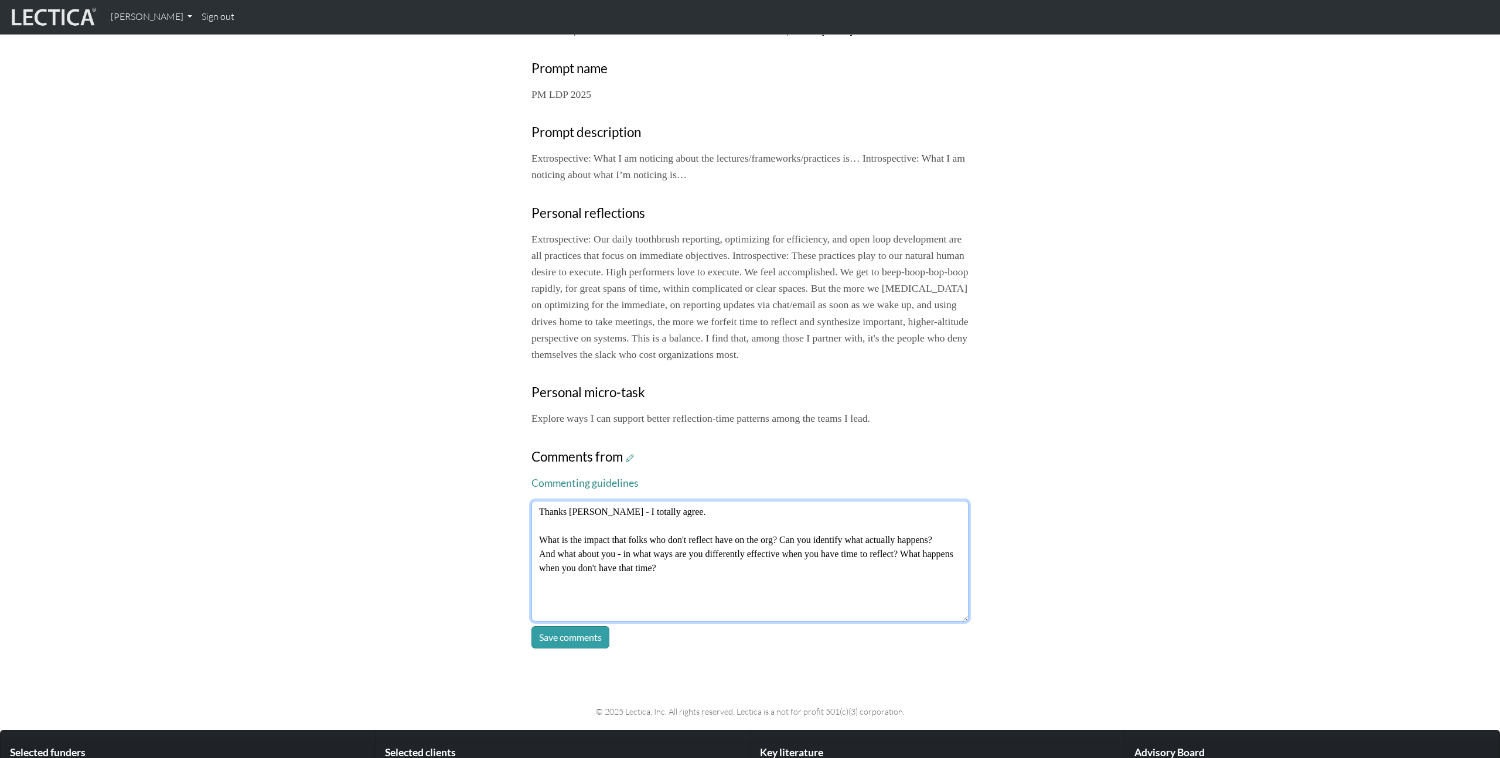
type textarea "Thanks Charles - I totally agree. What is the impact that folks who don't refle…"
click button "Save comments" at bounding box center [571, 637] width 78 height 22
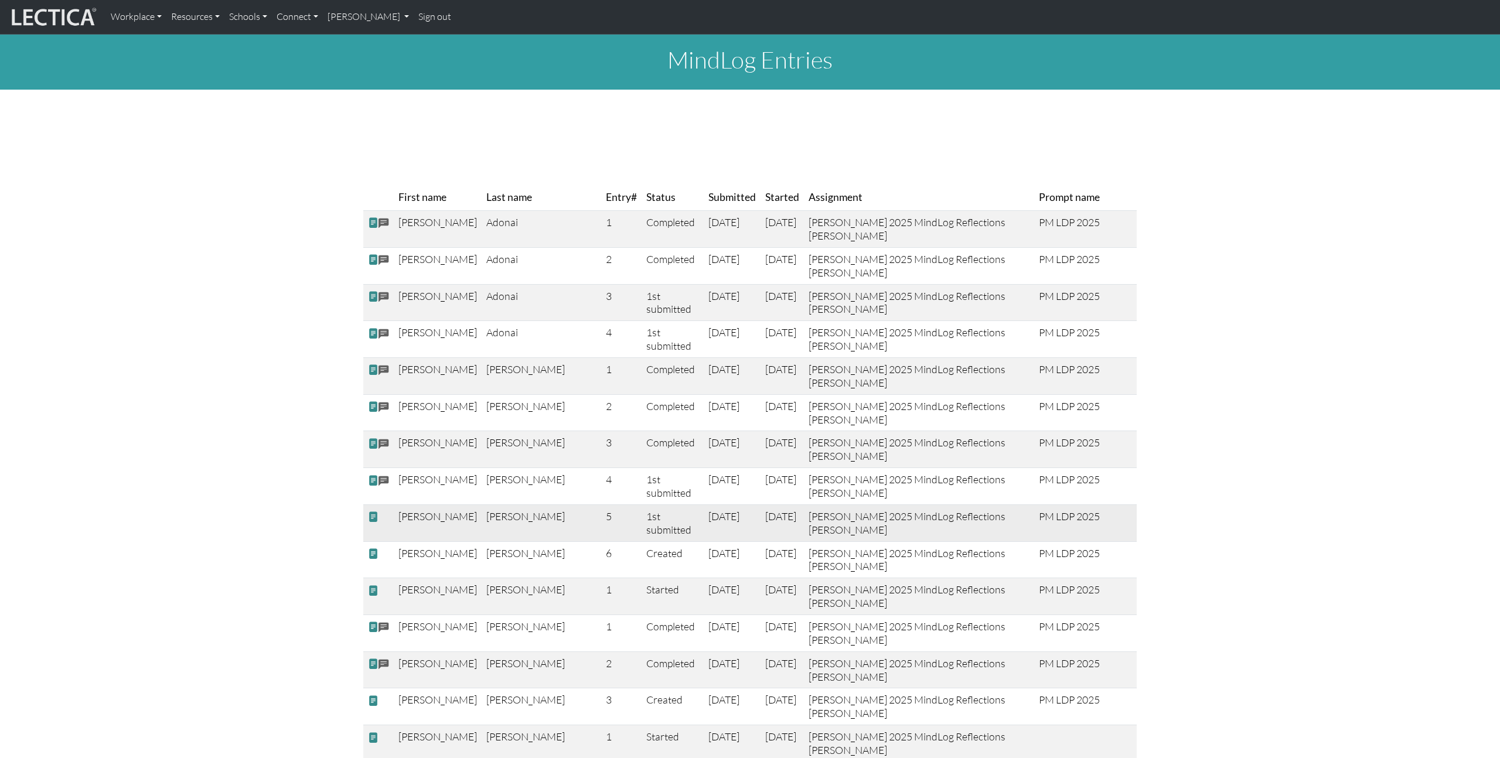
click at [384, 536] on td at bounding box center [378, 523] width 30 height 37
click at [373, 523] on span at bounding box center [373, 517] width 11 height 12
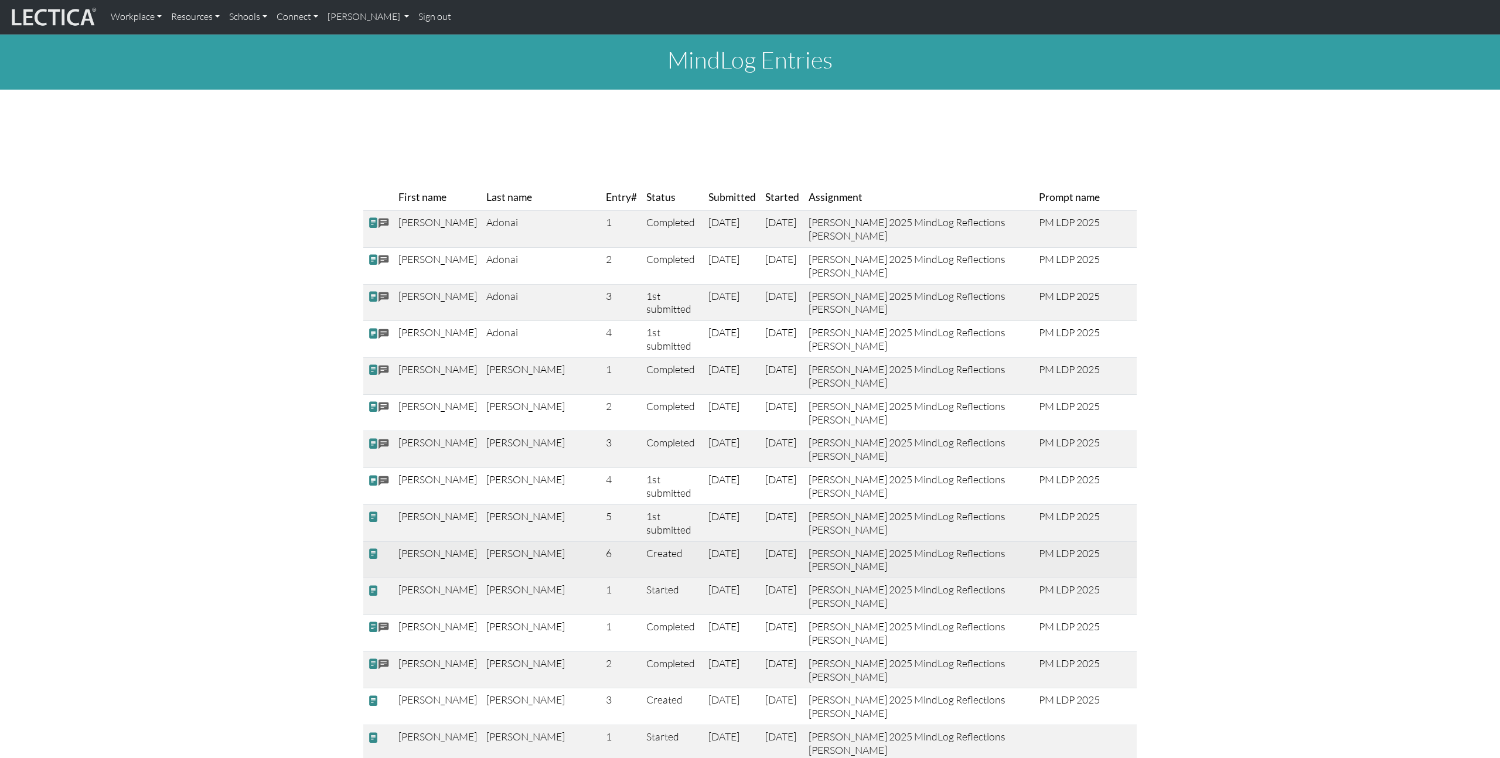
click at [375, 560] on span at bounding box center [373, 554] width 11 height 12
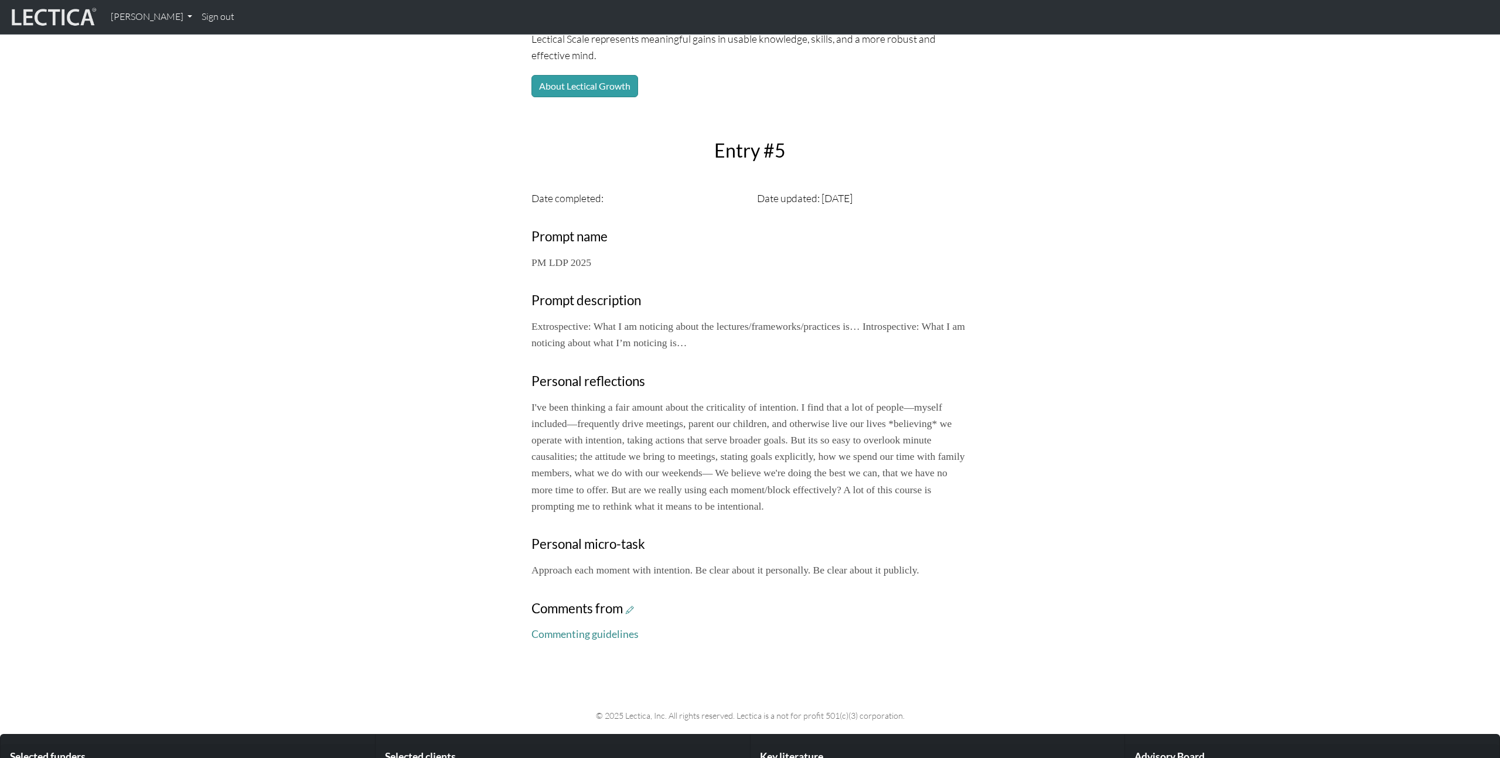
scroll to position [251, 0]
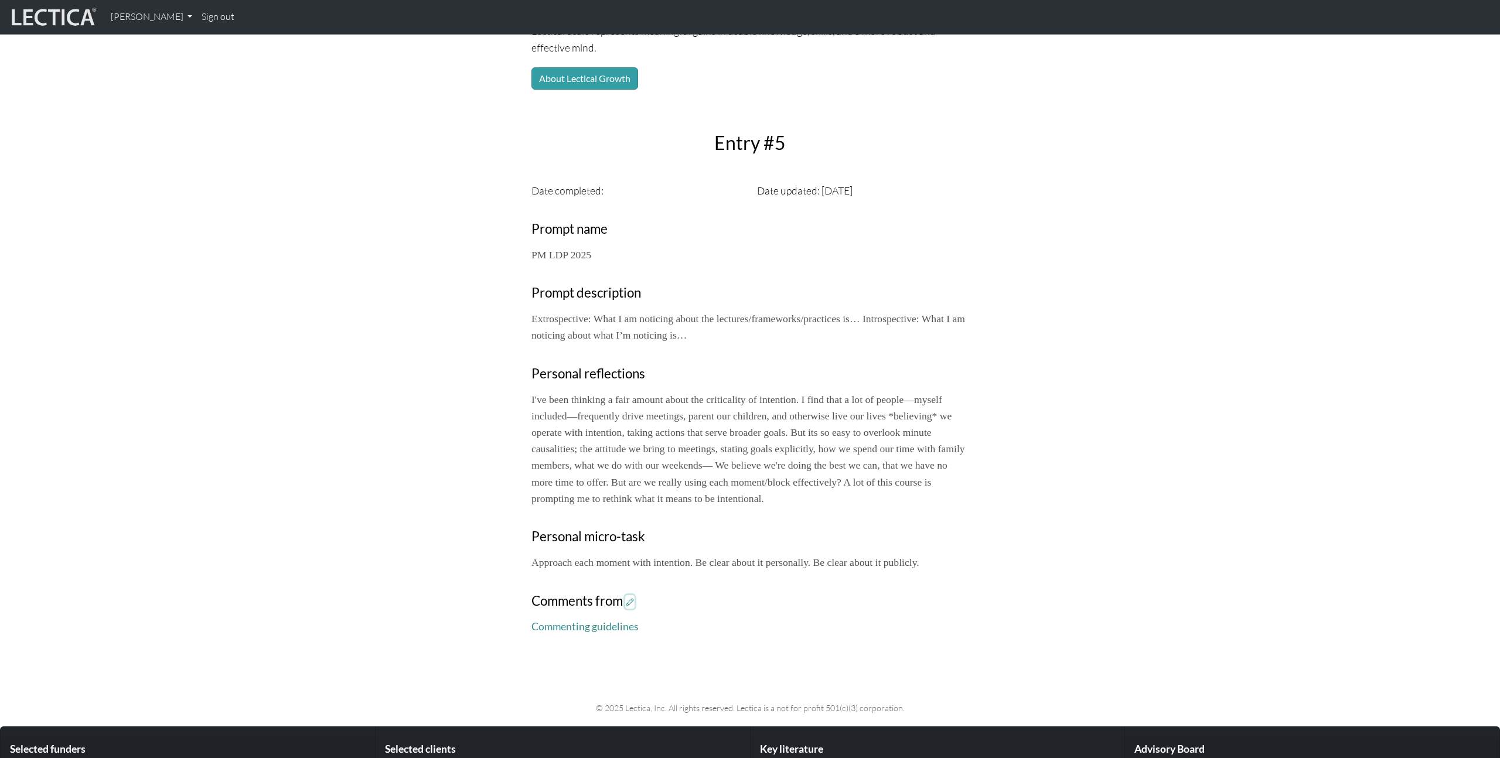
click at [633, 603] on icon at bounding box center [630, 602] width 8 height 10
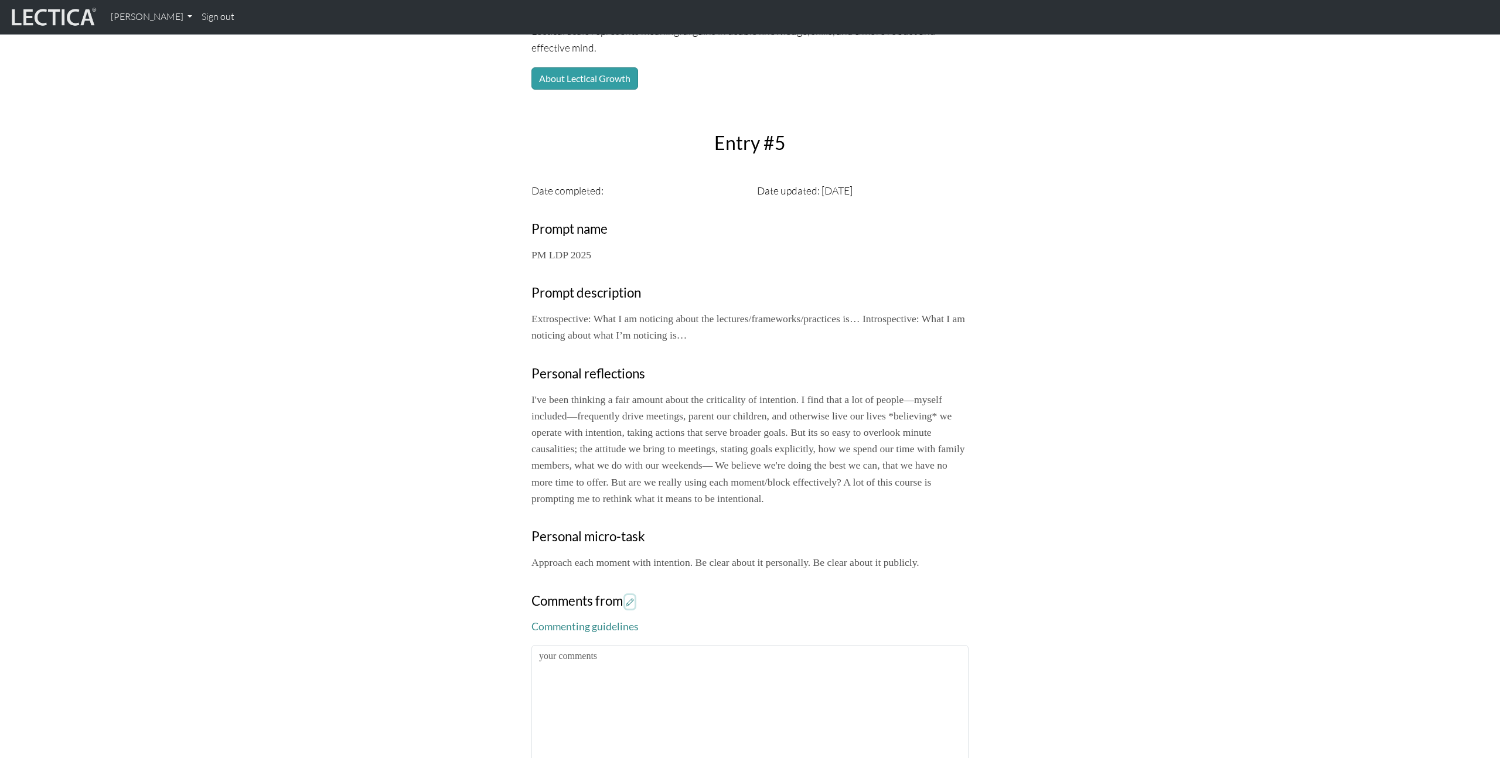
scroll to position [345, 0]
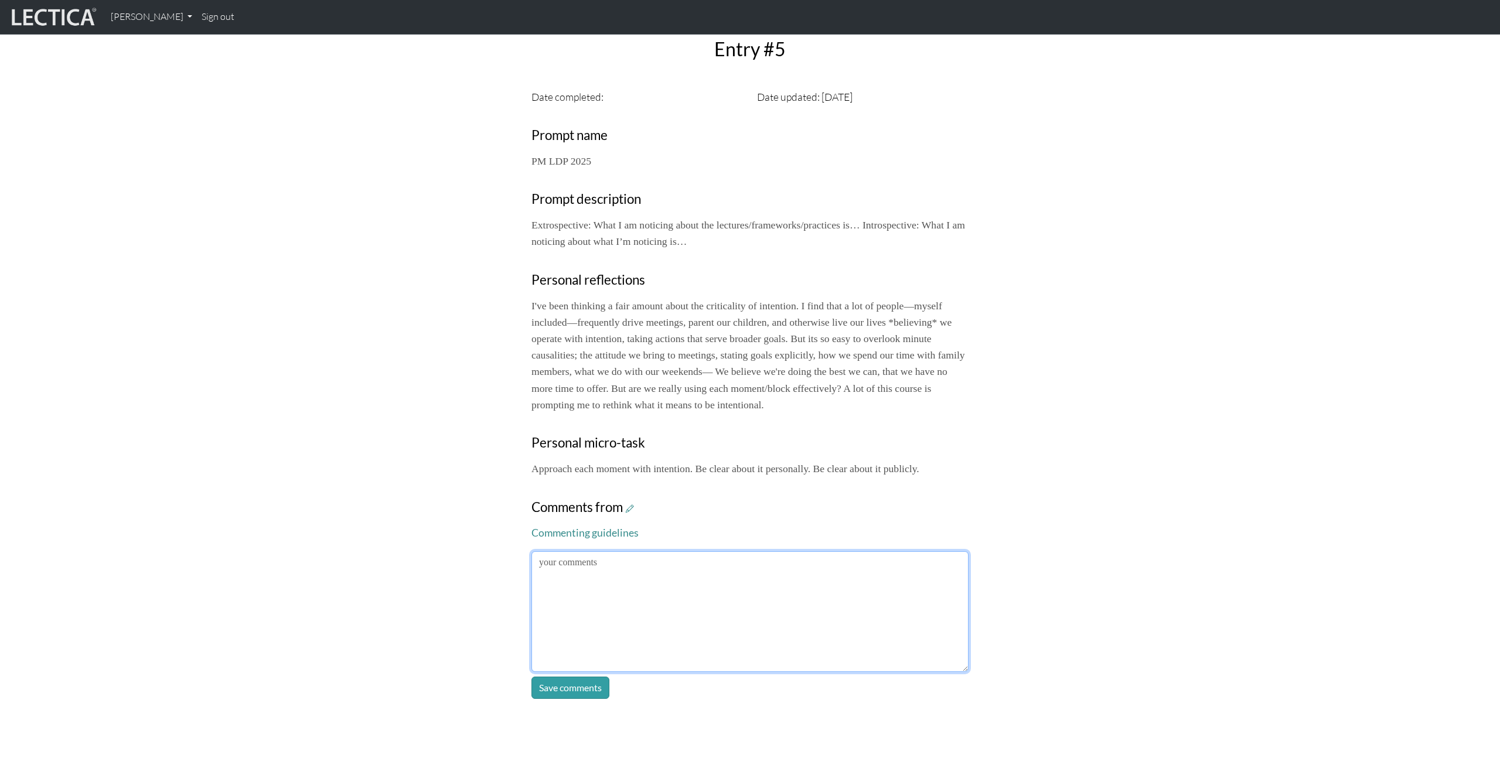
click at [773, 613] on textarea at bounding box center [750, 611] width 437 height 121
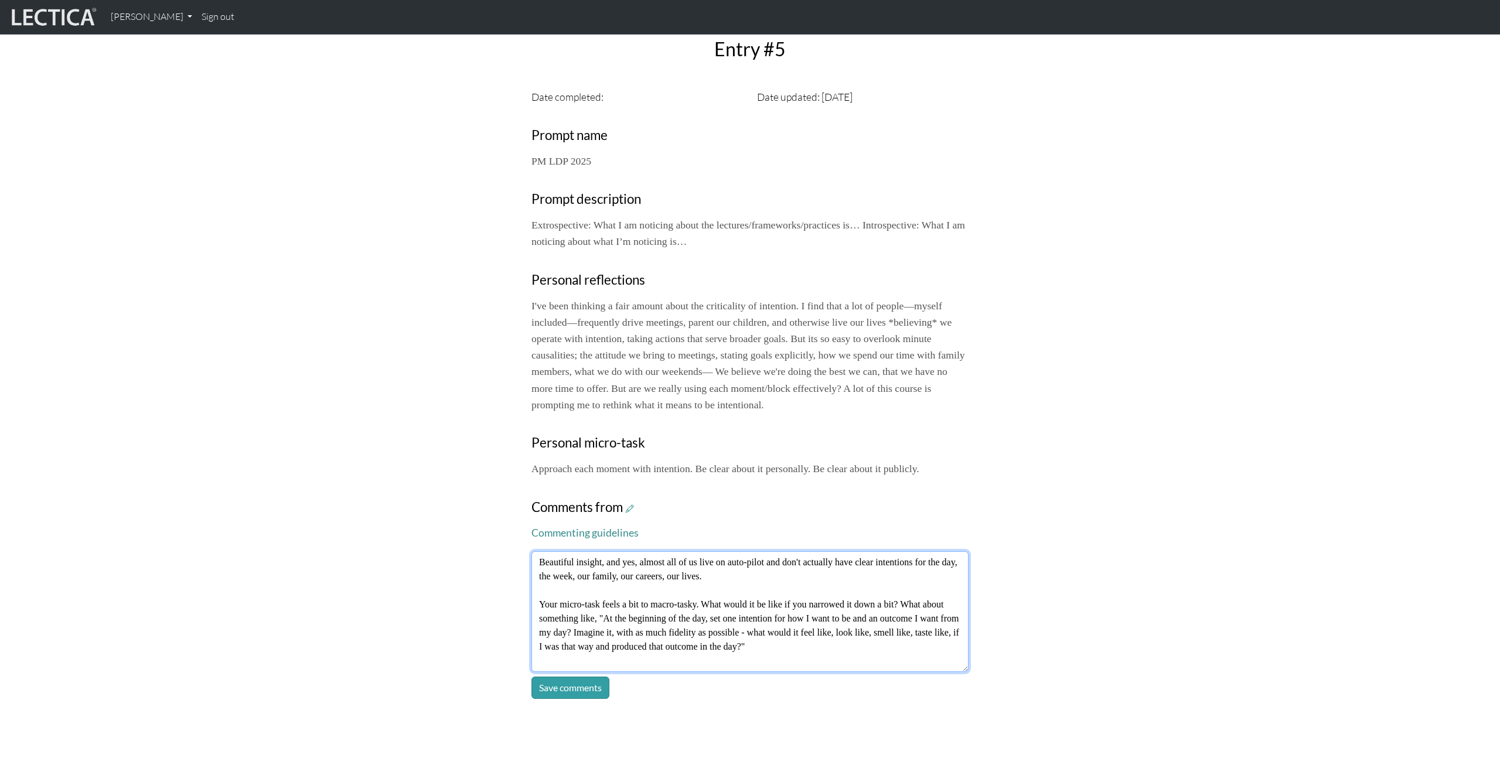
scroll to position [9, 0]
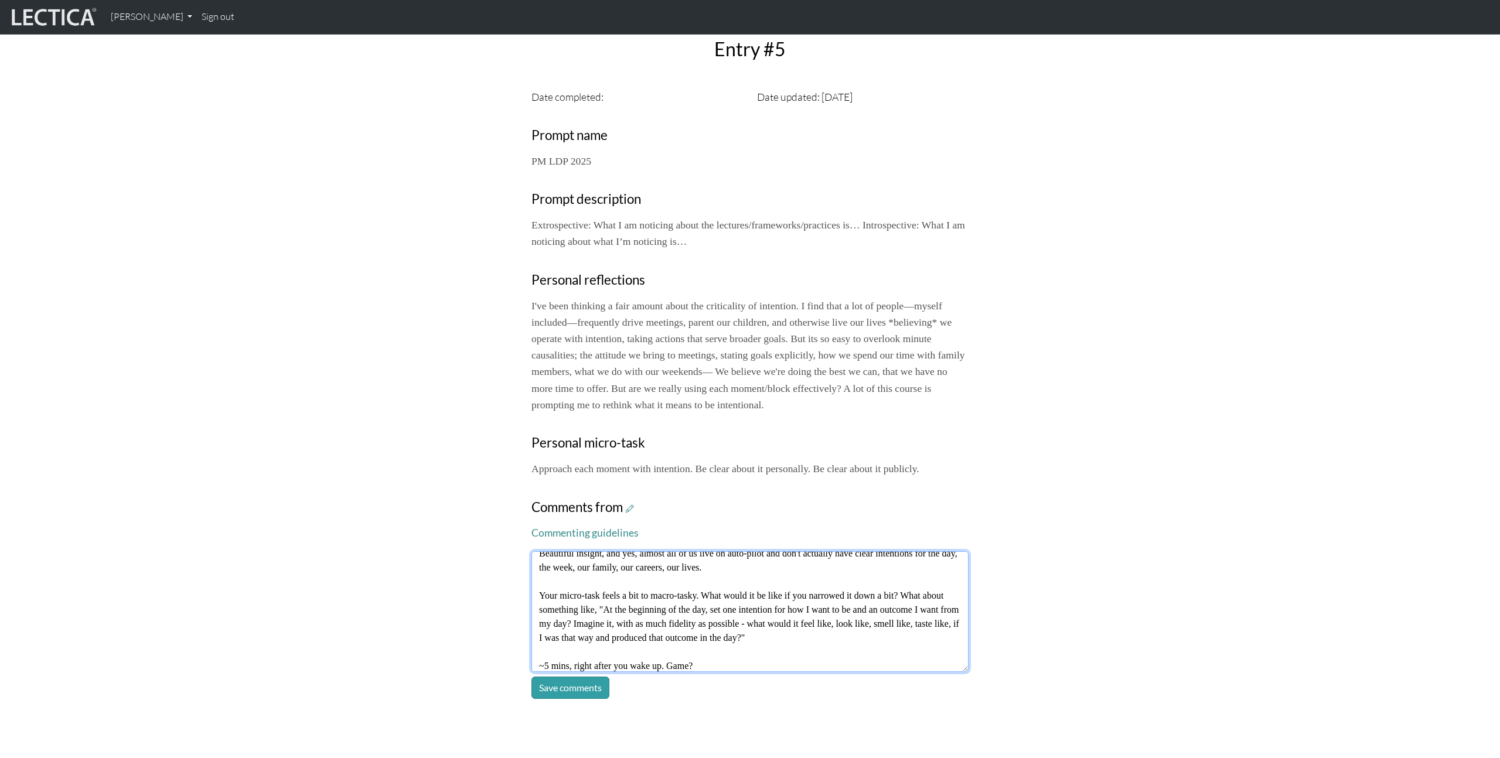
type textarea "Beautiful insight, and yes, almost all of us live on auto-pilot and don't actua…"
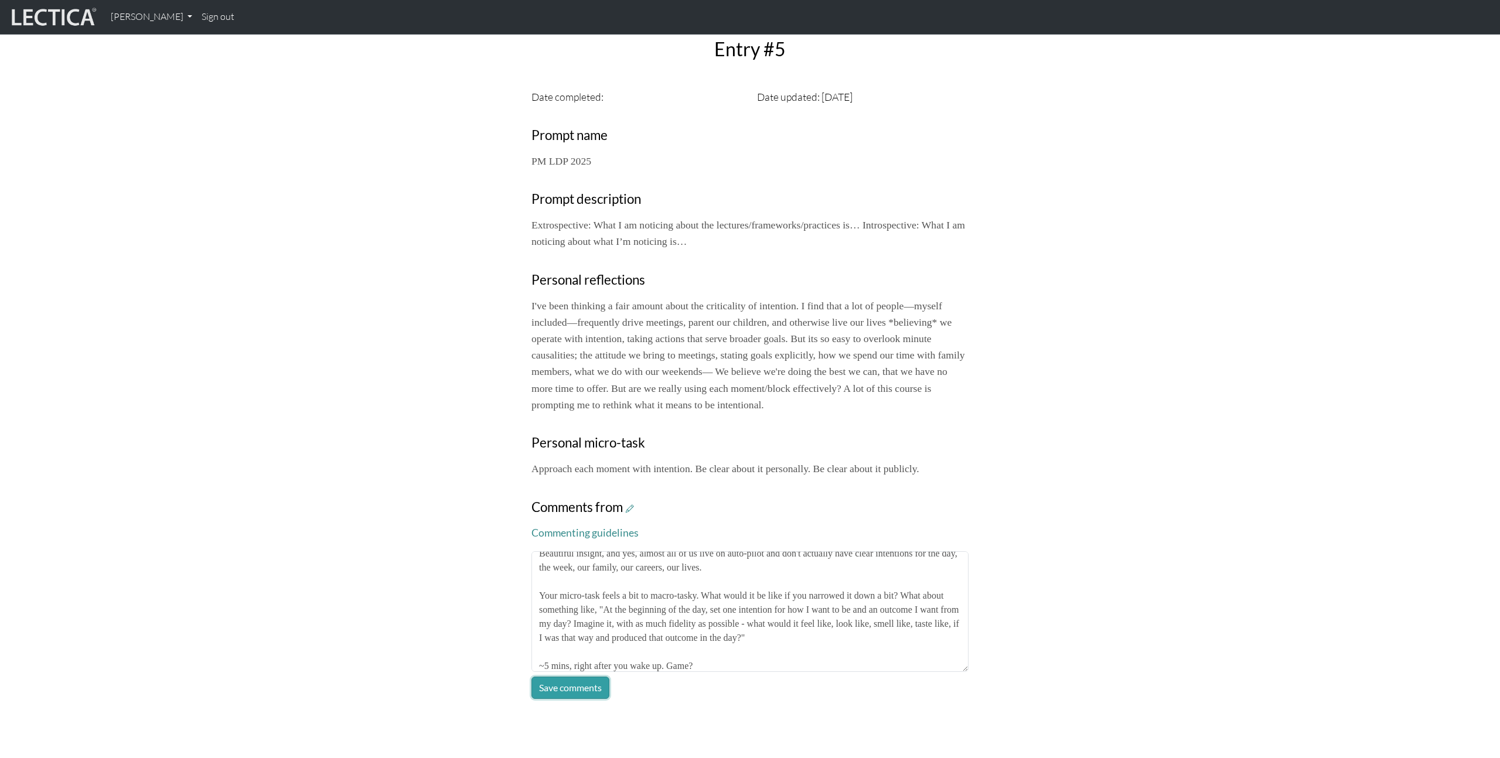
click button "Save comments" at bounding box center [571, 688] width 78 height 22
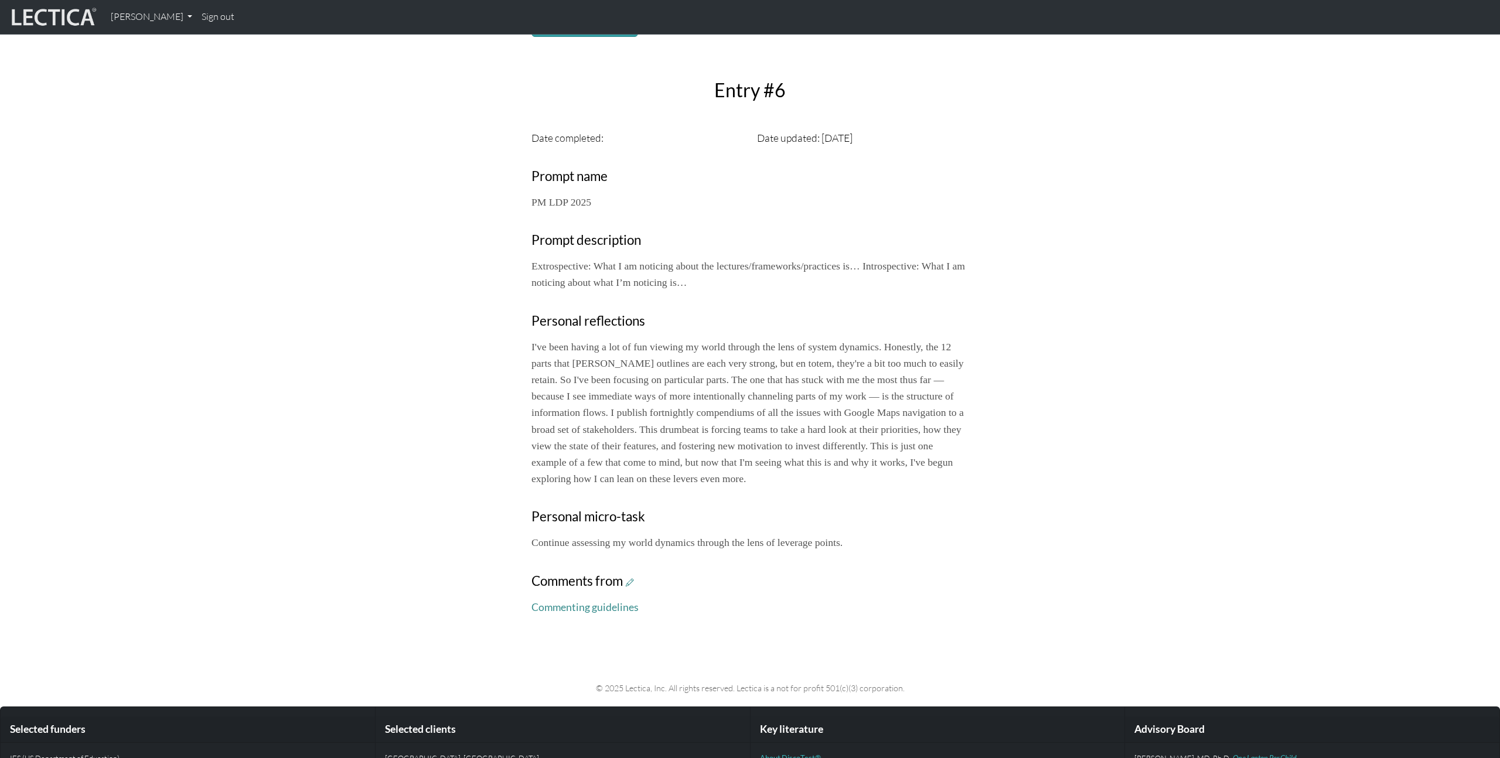
scroll to position [305, 0]
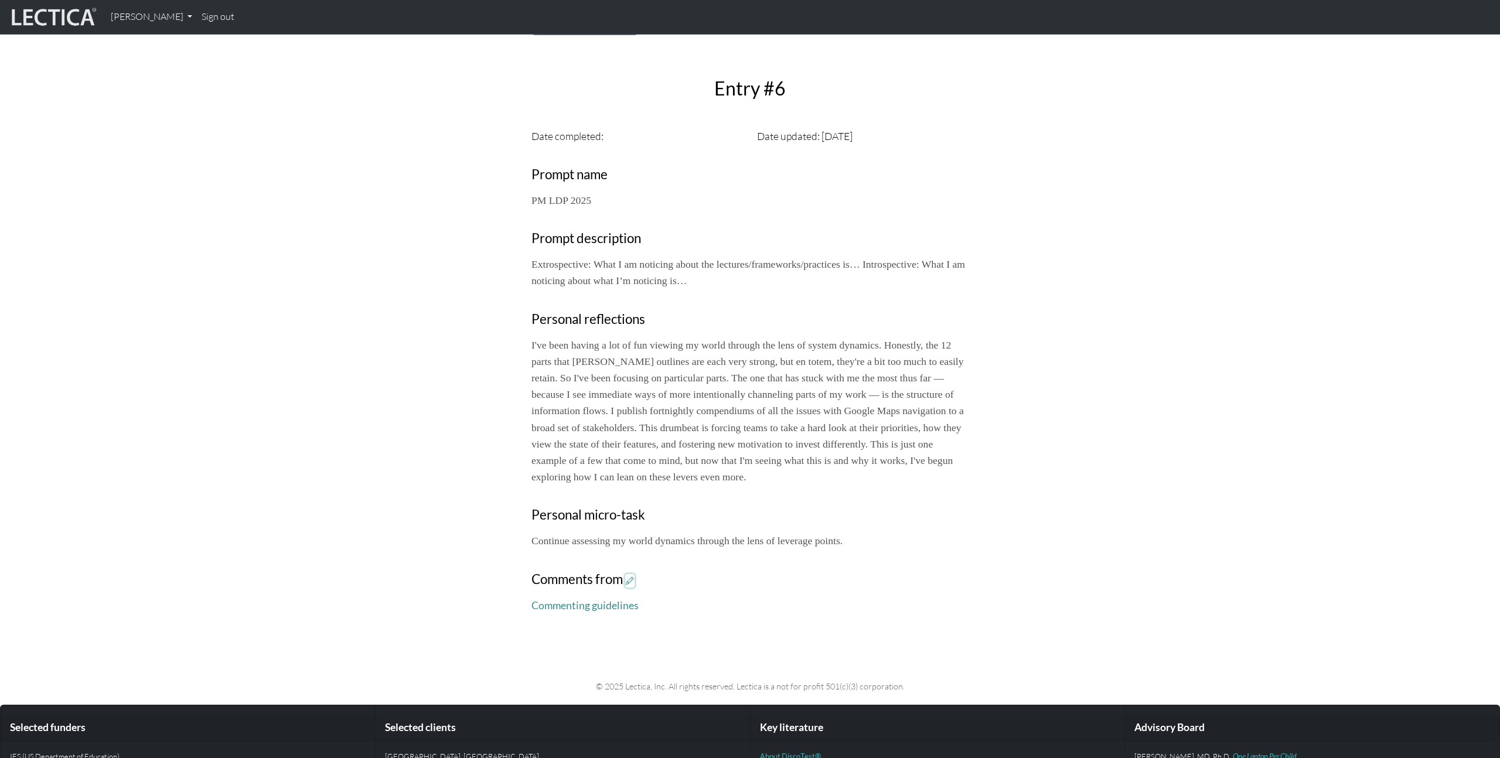
click at [632, 586] on icon at bounding box center [630, 581] width 8 height 10
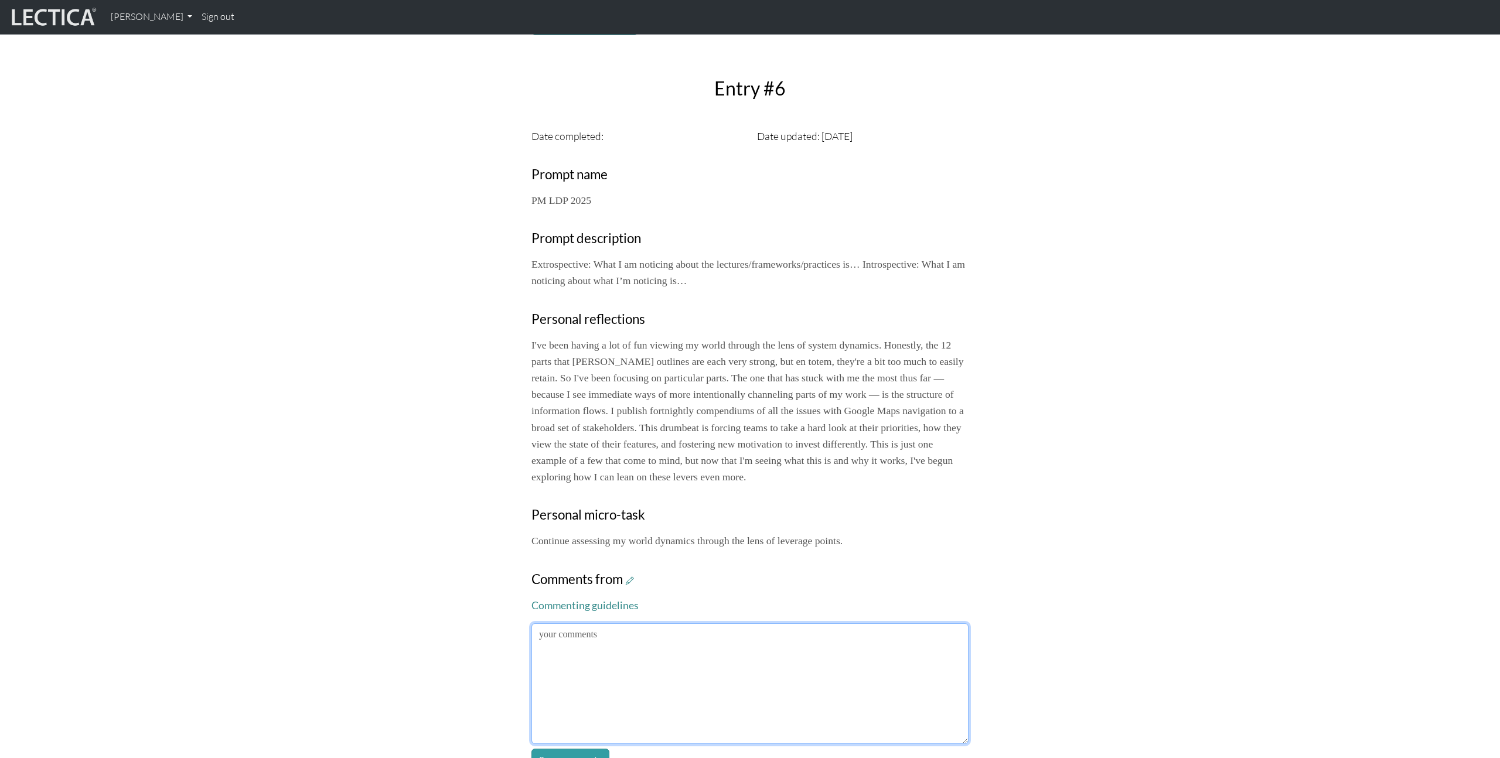
click at [760, 655] on textarea at bounding box center [750, 684] width 437 height 121
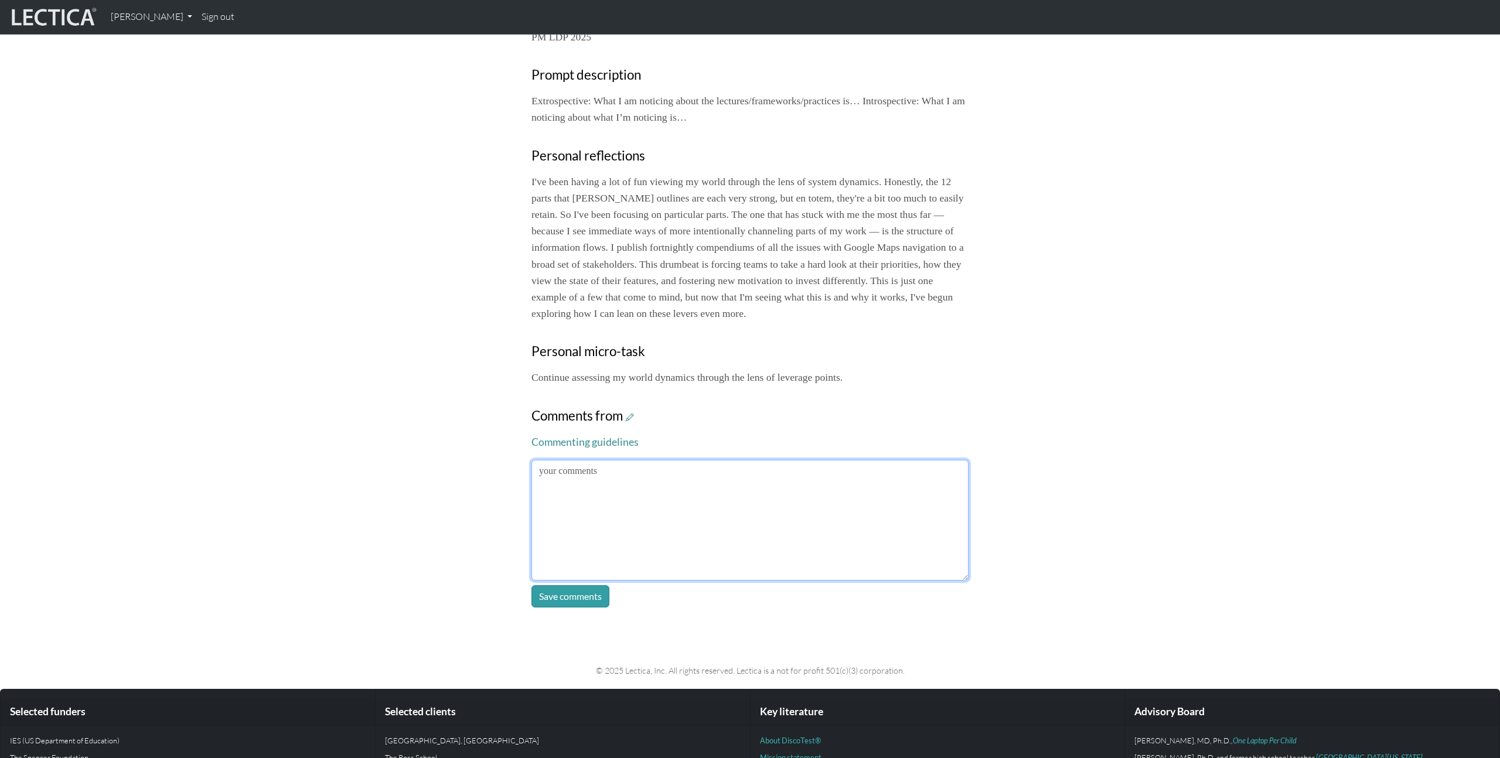
scroll to position [469, 0]
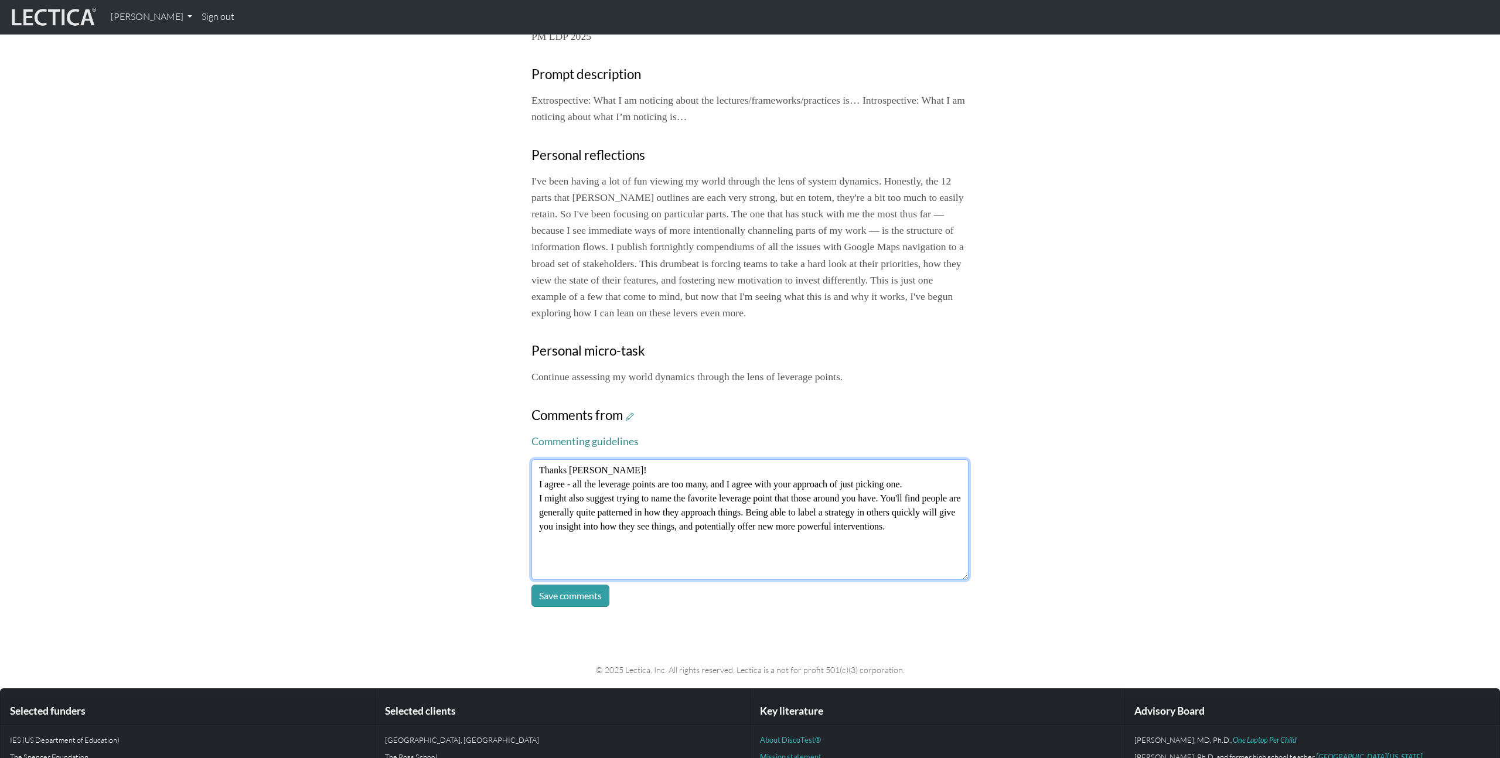
type textarea "Thanks [PERSON_NAME]! I agree - all the leverage points are too many, and I agr…"
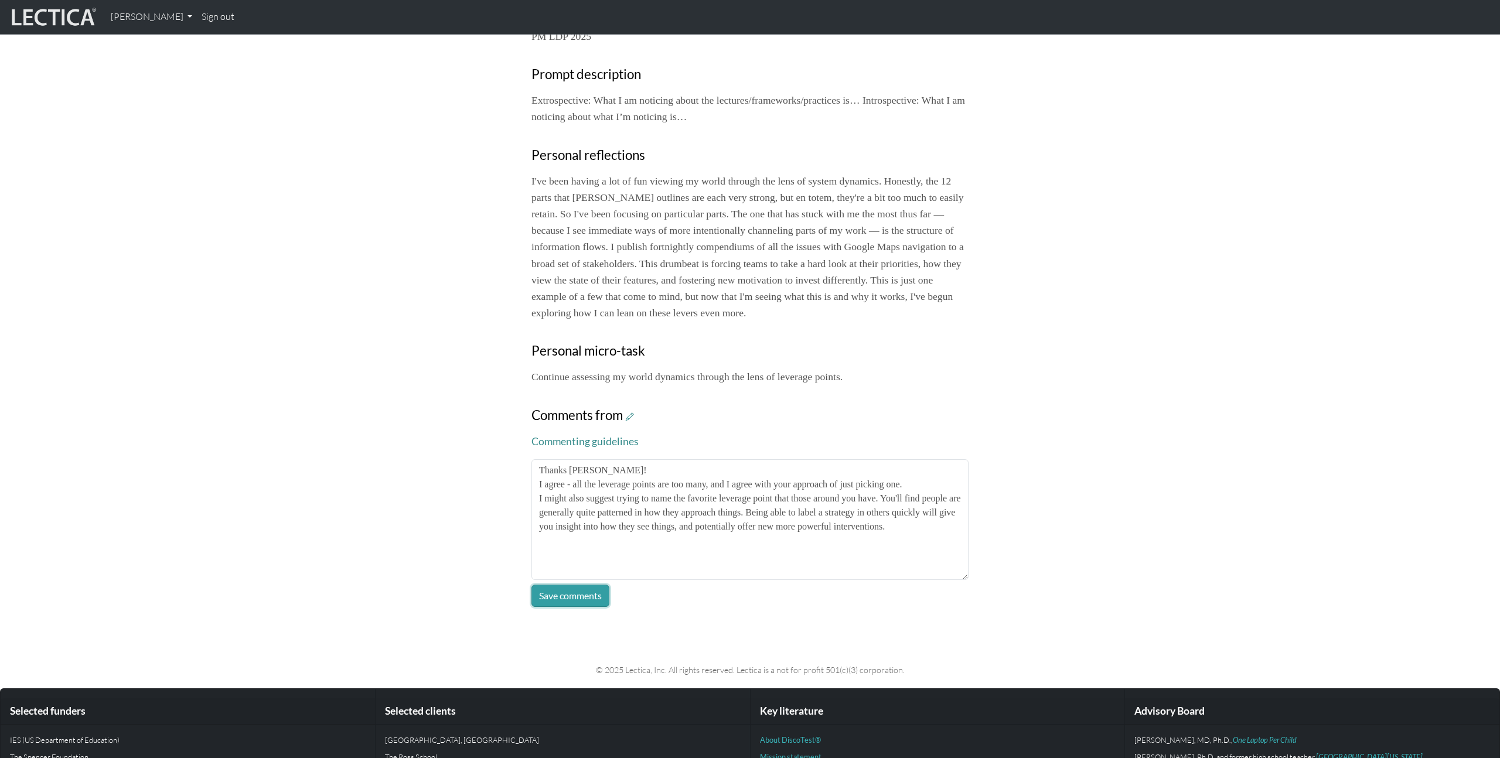
click button "Save comments" at bounding box center [571, 596] width 78 height 22
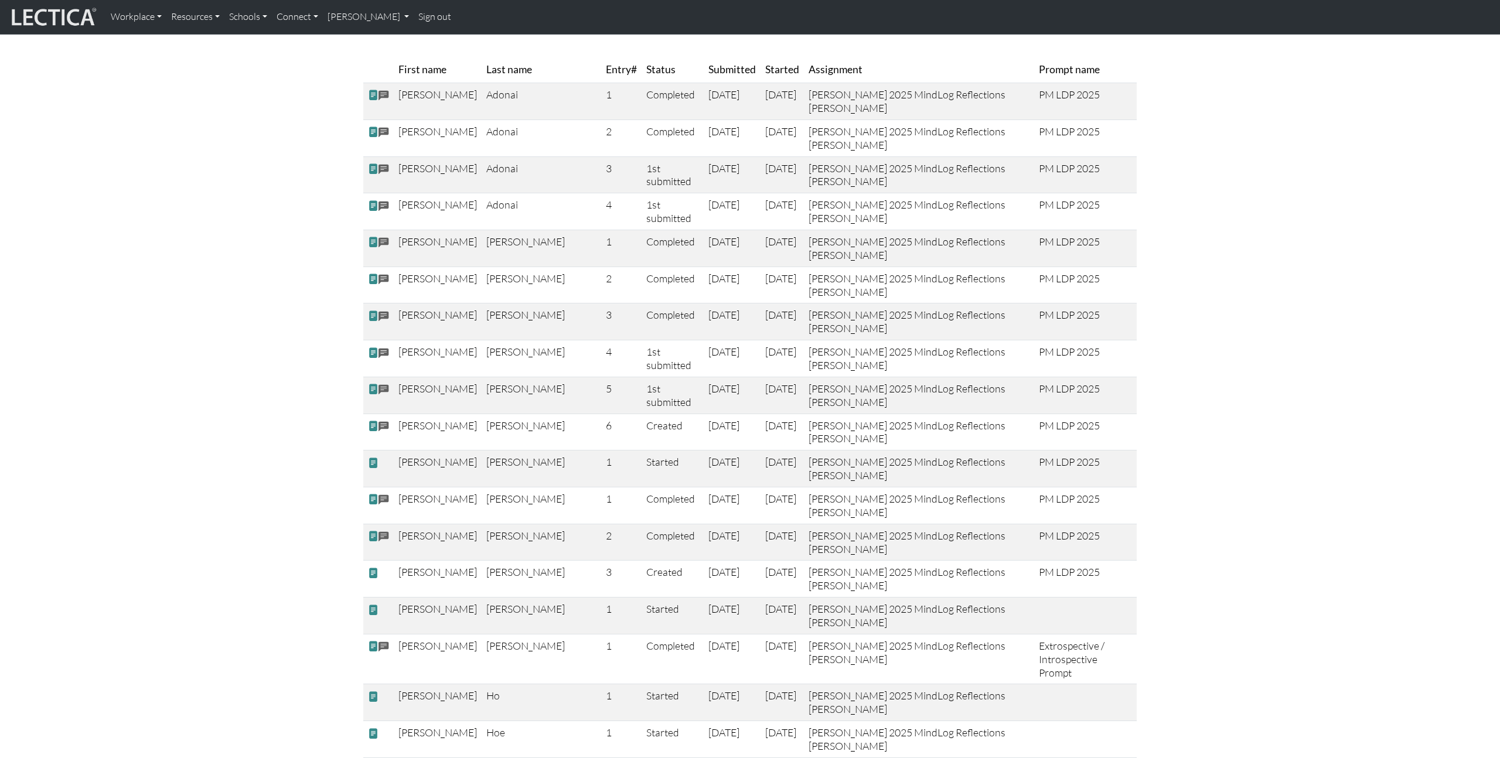
scroll to position [130, 0]
click at [375, 466] on span at bounding box center [373, 460] width 11 height 12
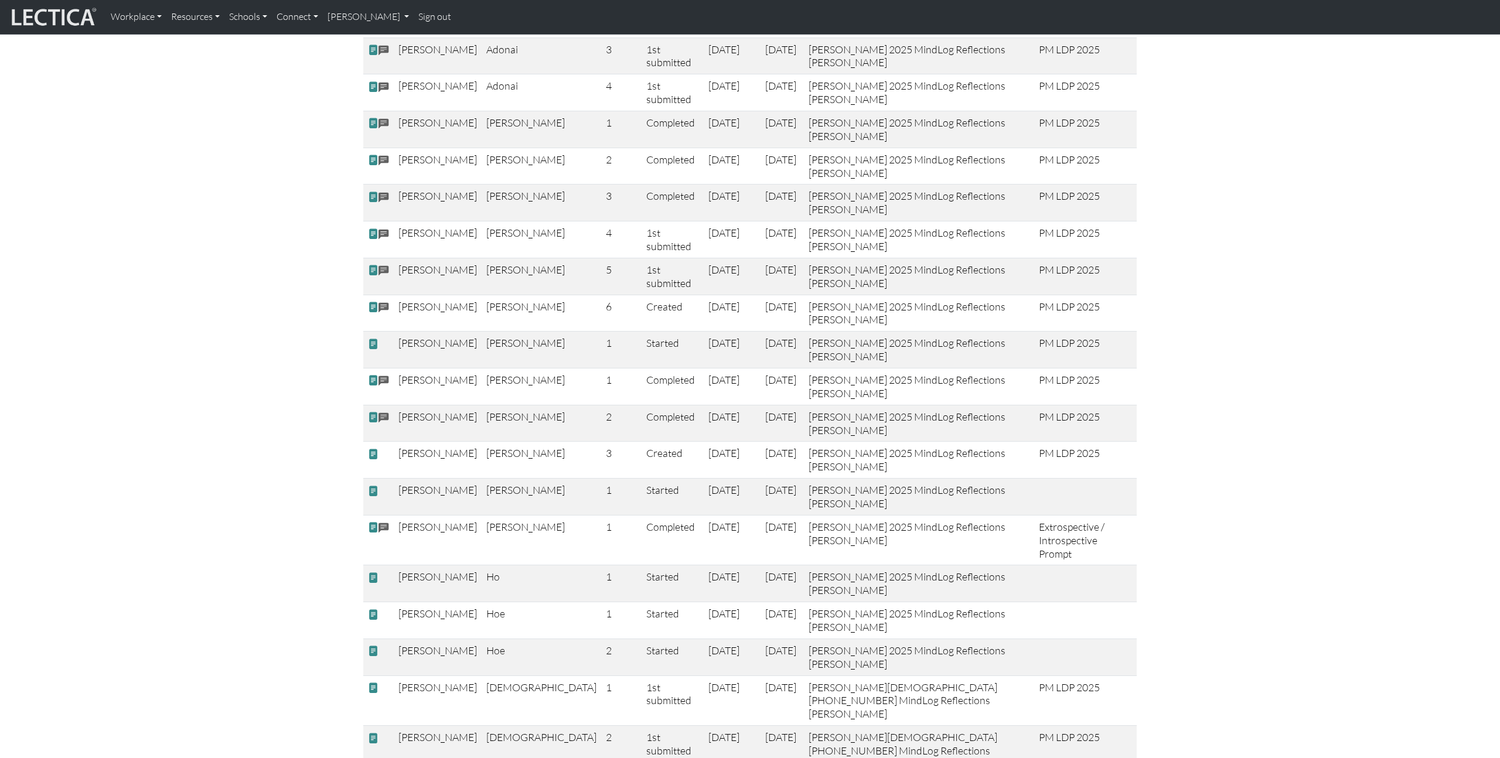
scroll to position [248, 0]
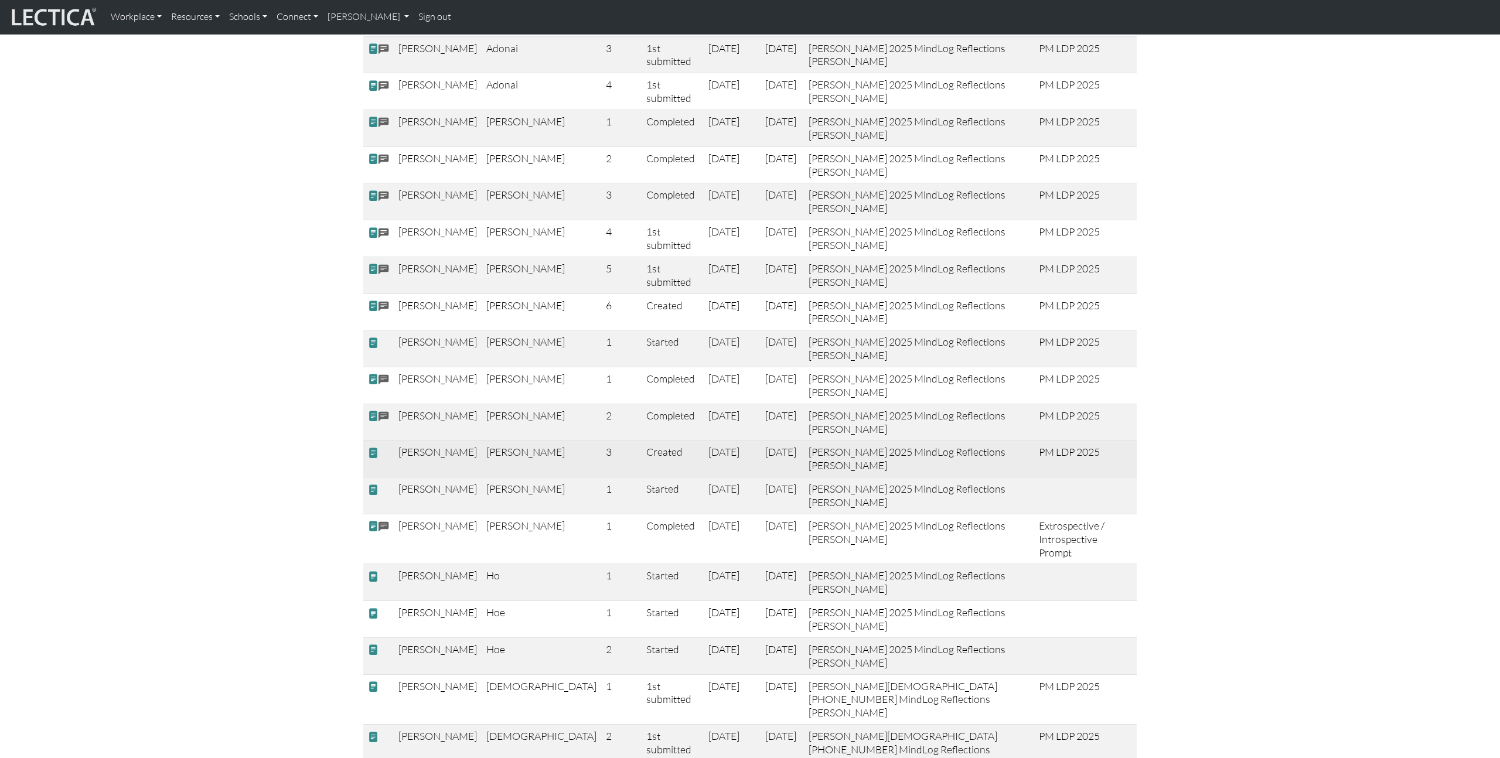
click at [372, 459] on span at bounding box center [373, 453] width 11 height 12
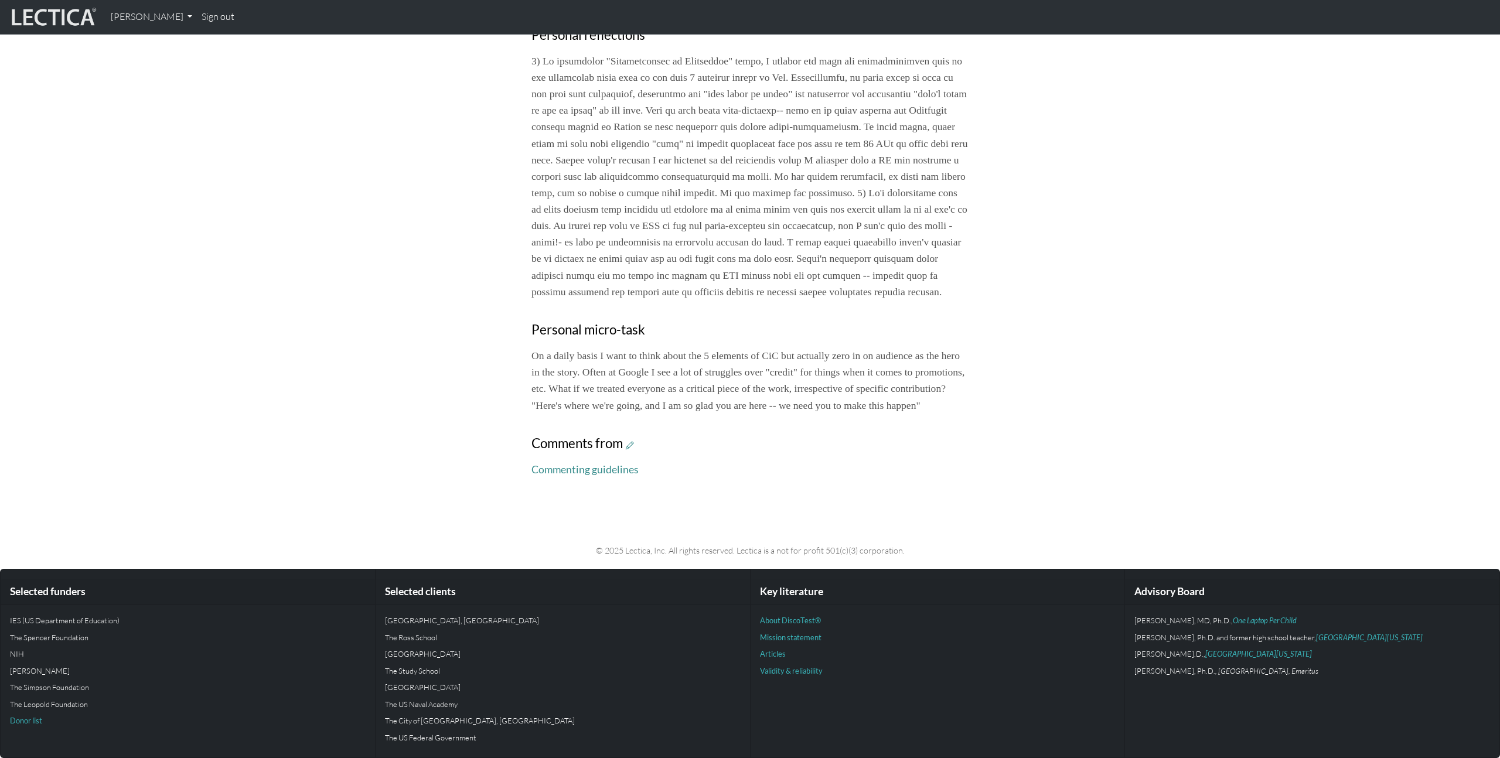
scroll to position [639, 0]
click at [631, 445] on icon at bounding box center [630, 445] width 8 height 10
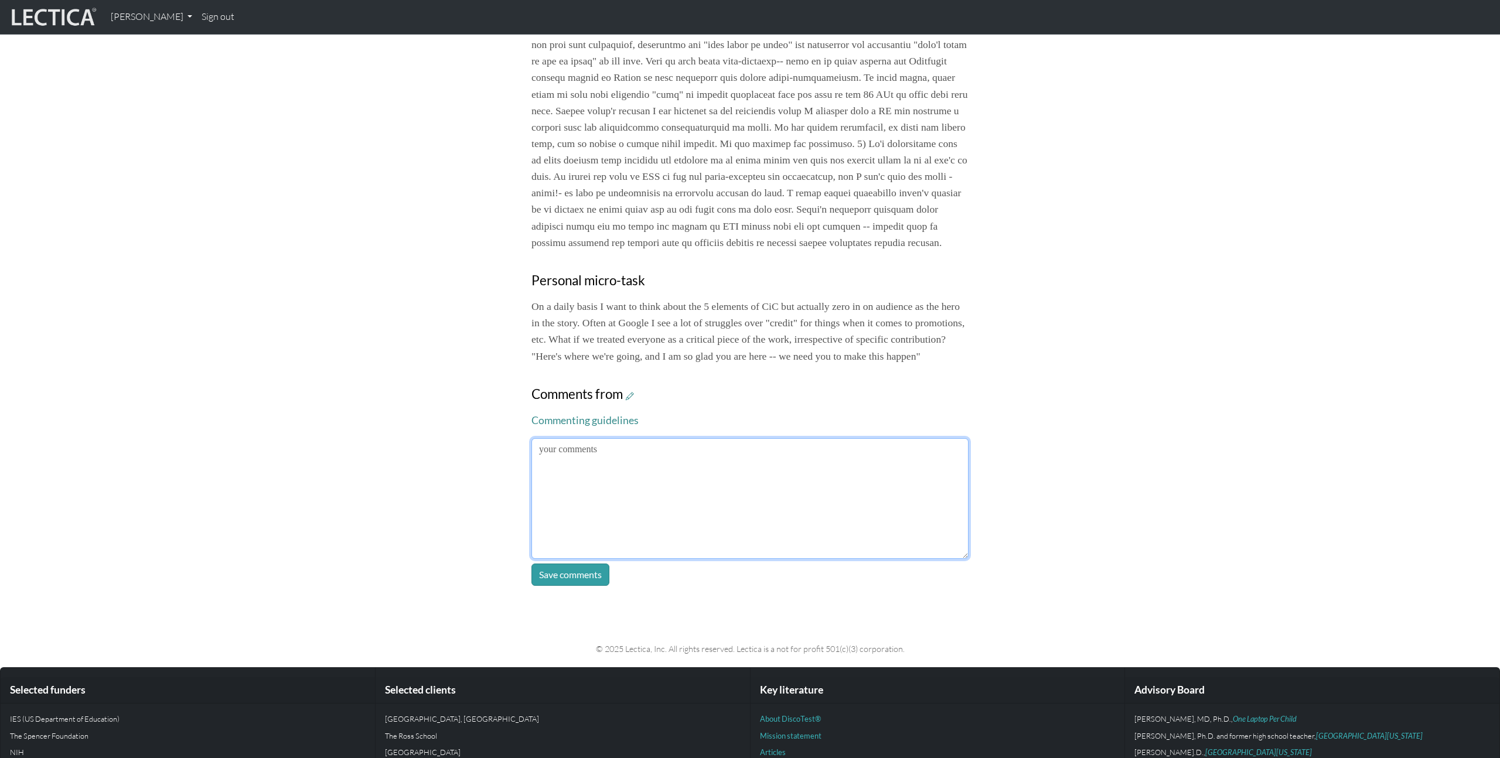
click at [730, 538] on textarea at bounding box center [750, 498] width 437 height 121
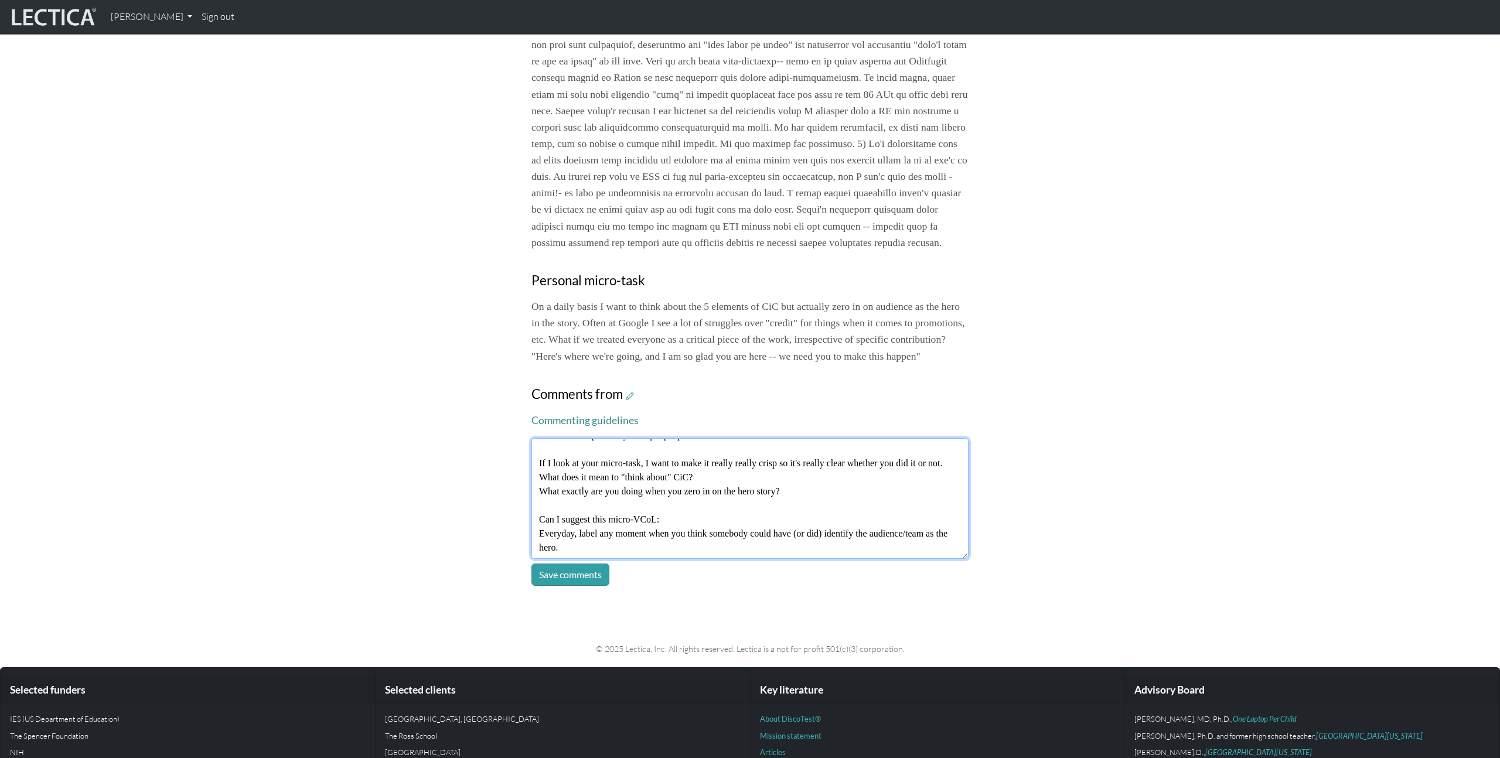
scroll to position [107, 0]
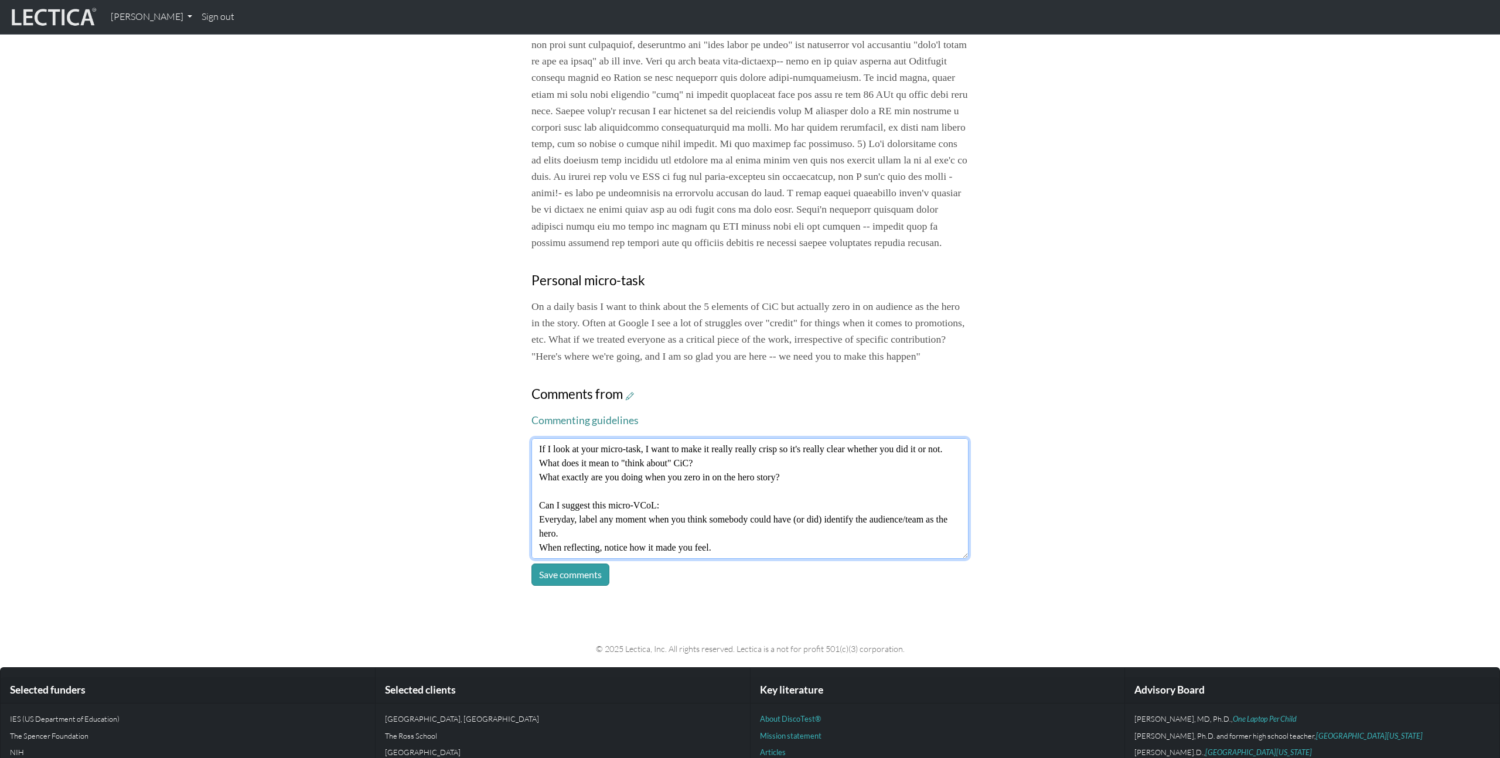
type textarea "I love this! When trying to learn in Complexity, it very much helps to look aro…"
click button "Save comments" at bounding box center [571, 575] width 78 height 22
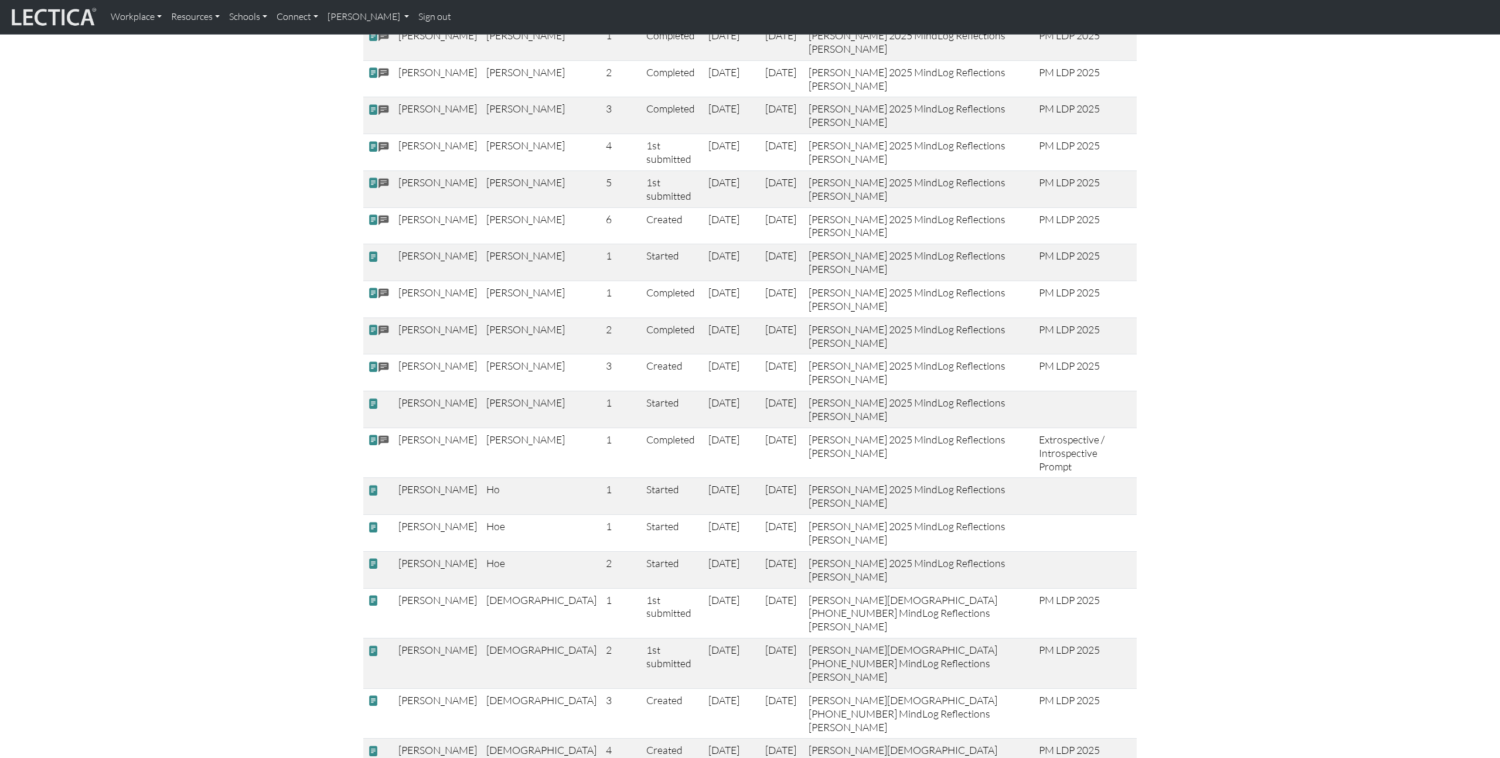
scroll to position [378, 0]
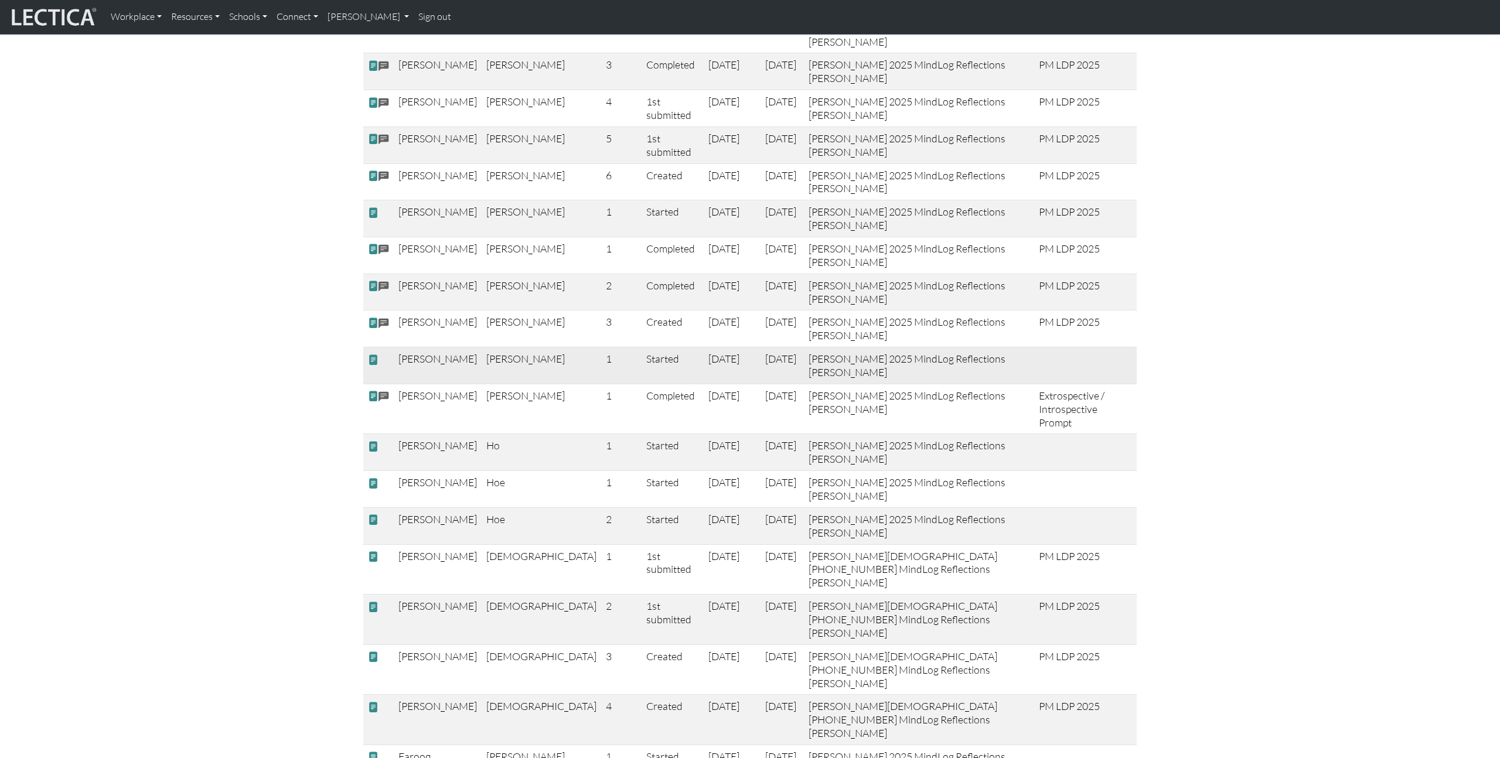
click at [372, 366] on span at bounding box center [373, 359] width 11 height 12
click at [373, 449] on span at bounding box center [373, 447] width 11 height 12
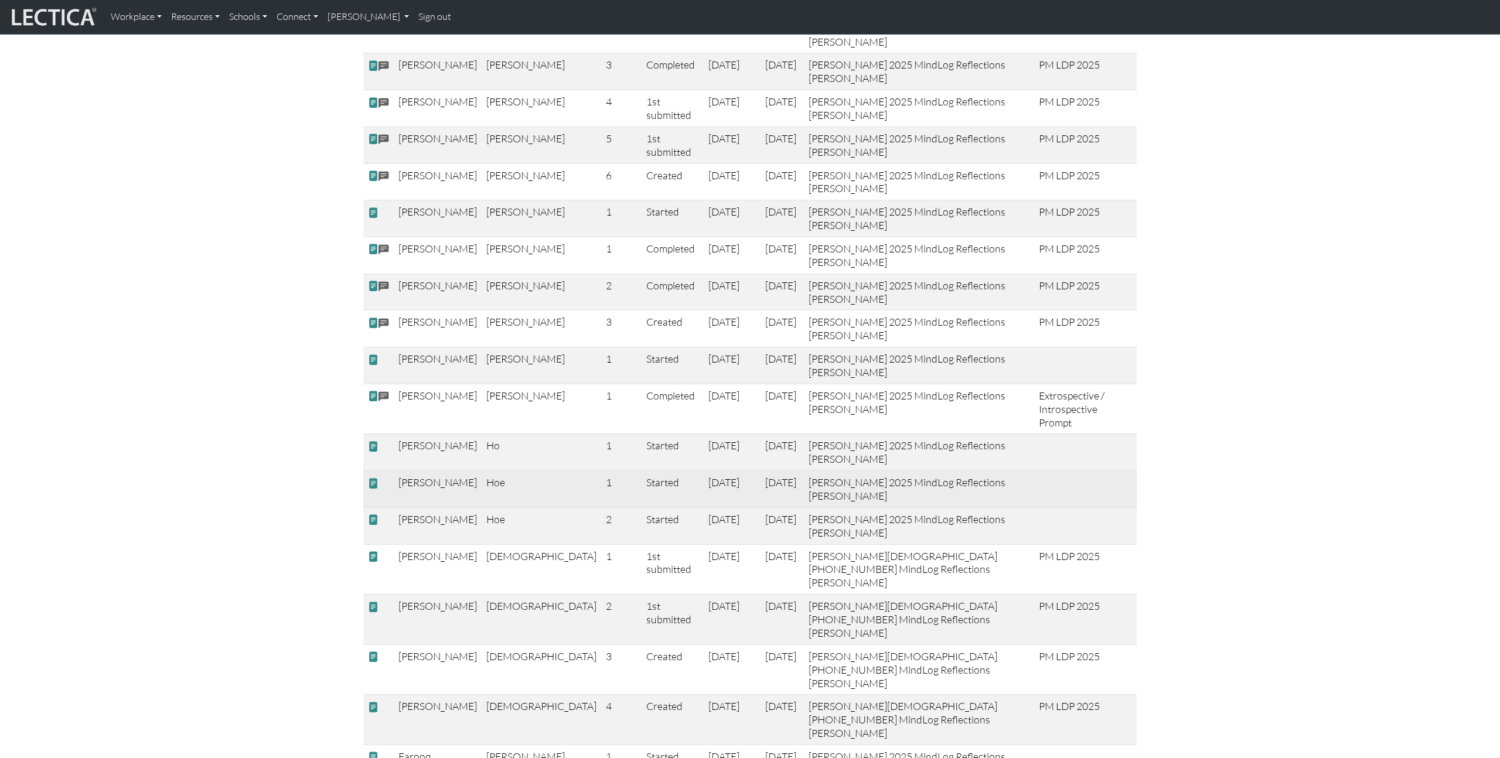
click at [374, 486] on span at bounding box center [373, 483] width 11 height 12
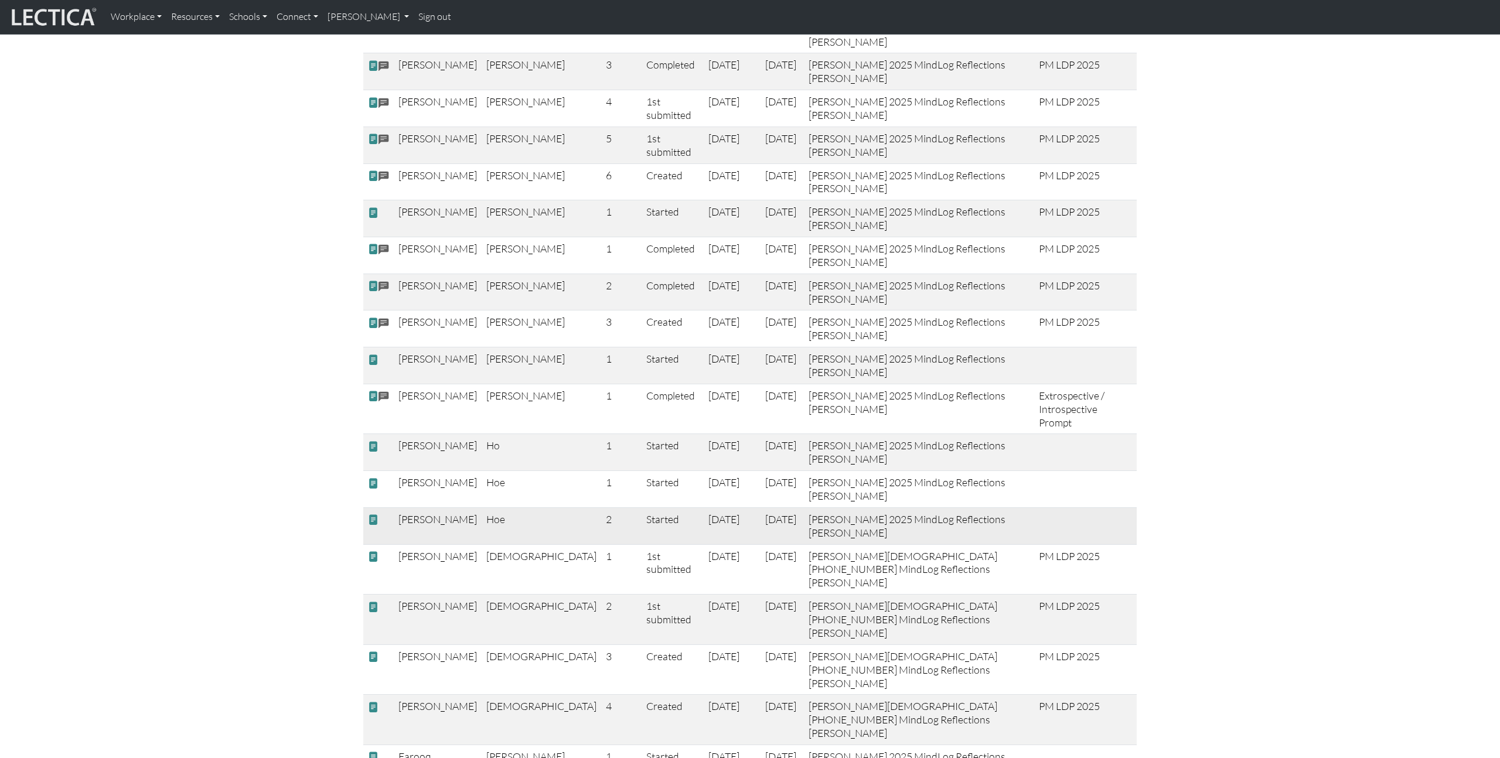
click at [373, 524] on span at bounding box center [373, 520] width 11 height 12
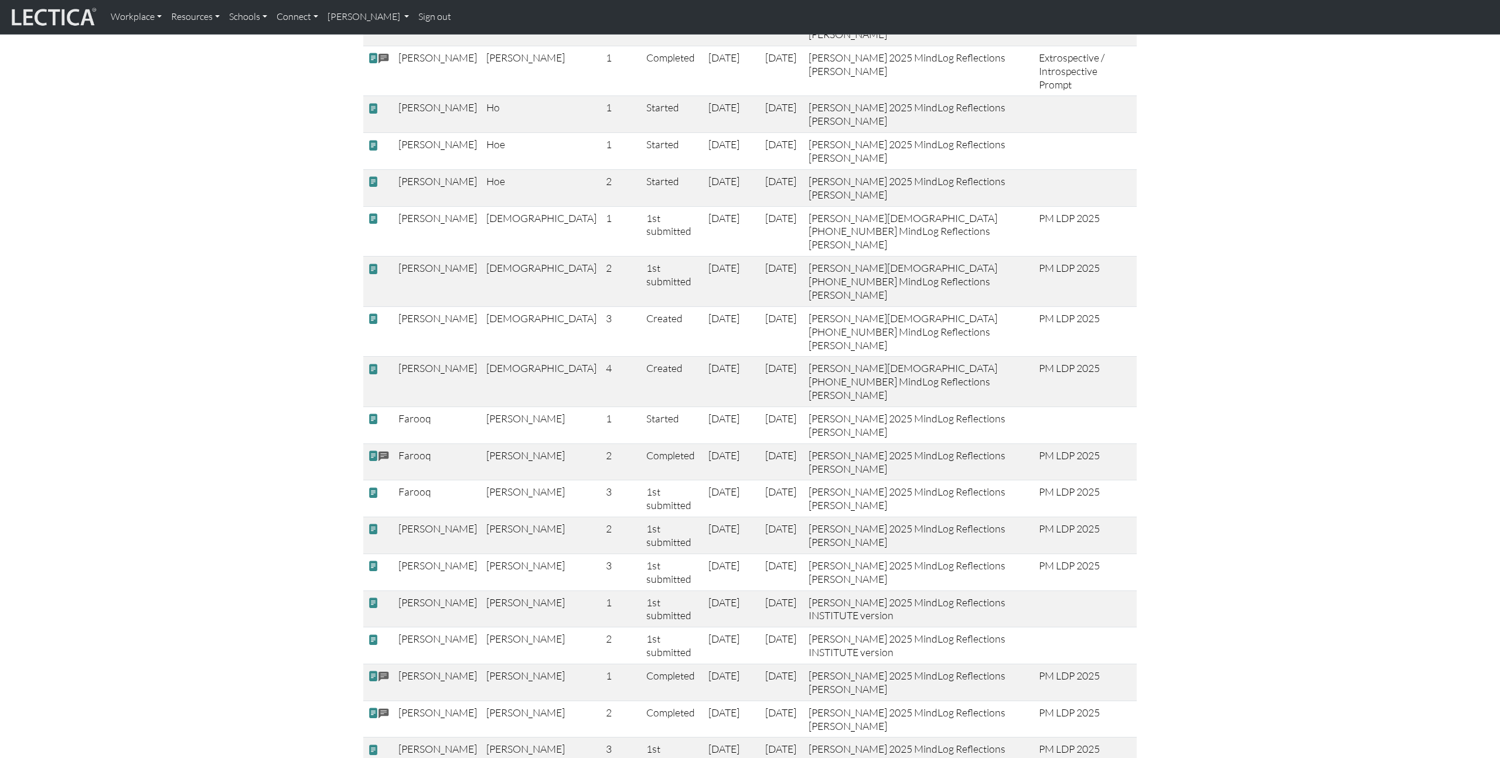
scroll to position [714, 0]
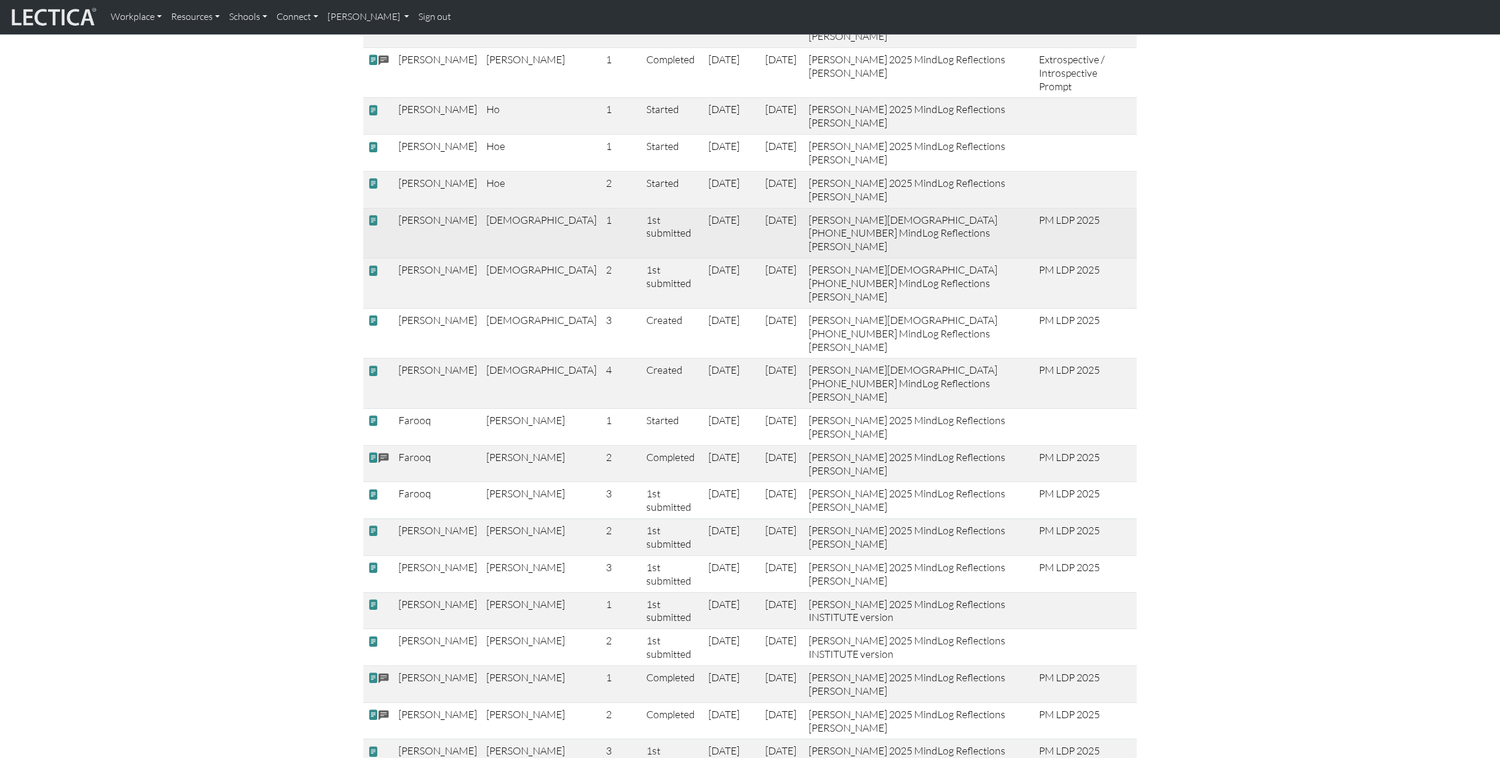
click at [371, 224] on span at bounding box center [373, 220] width 11 height 12
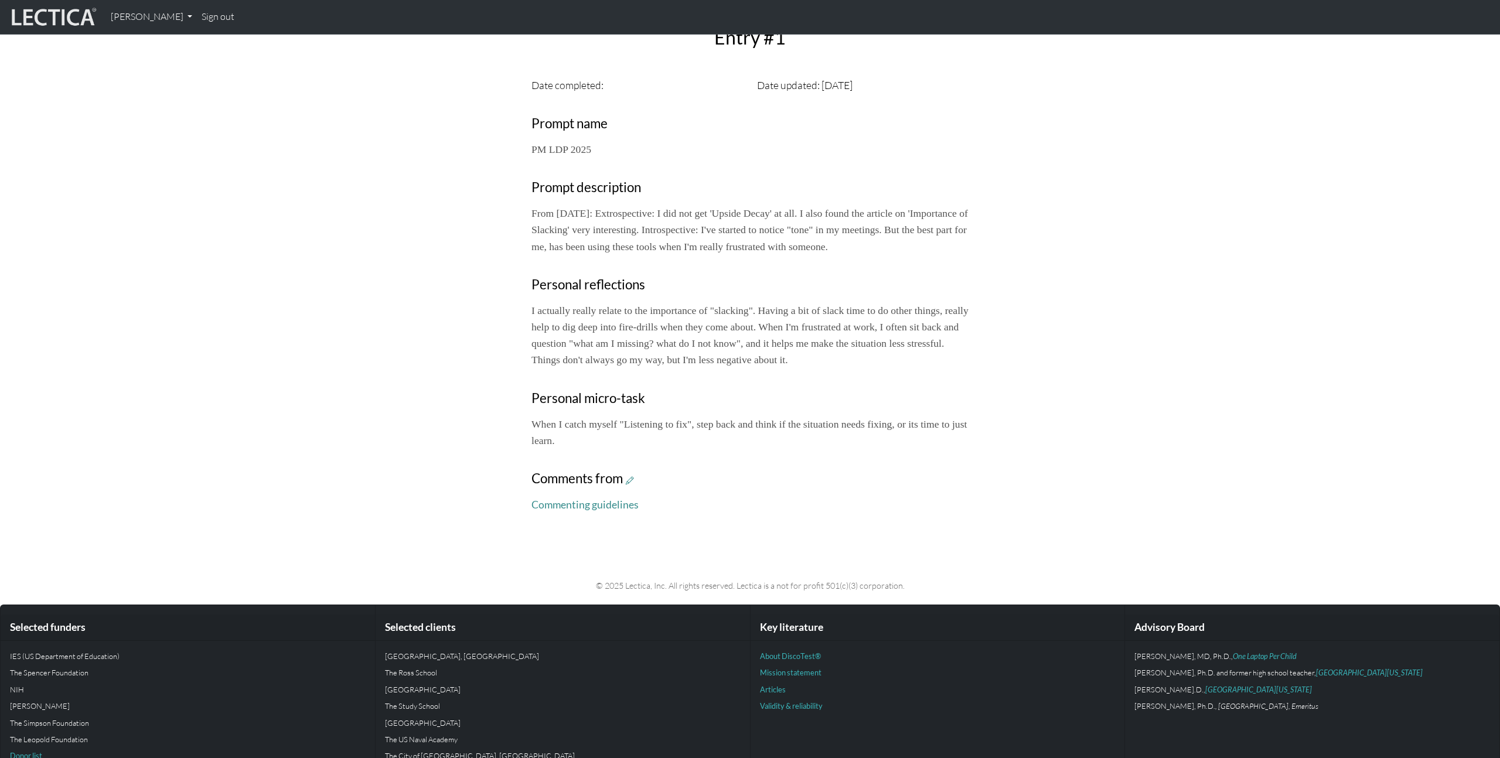
scroll to position [379, 0]
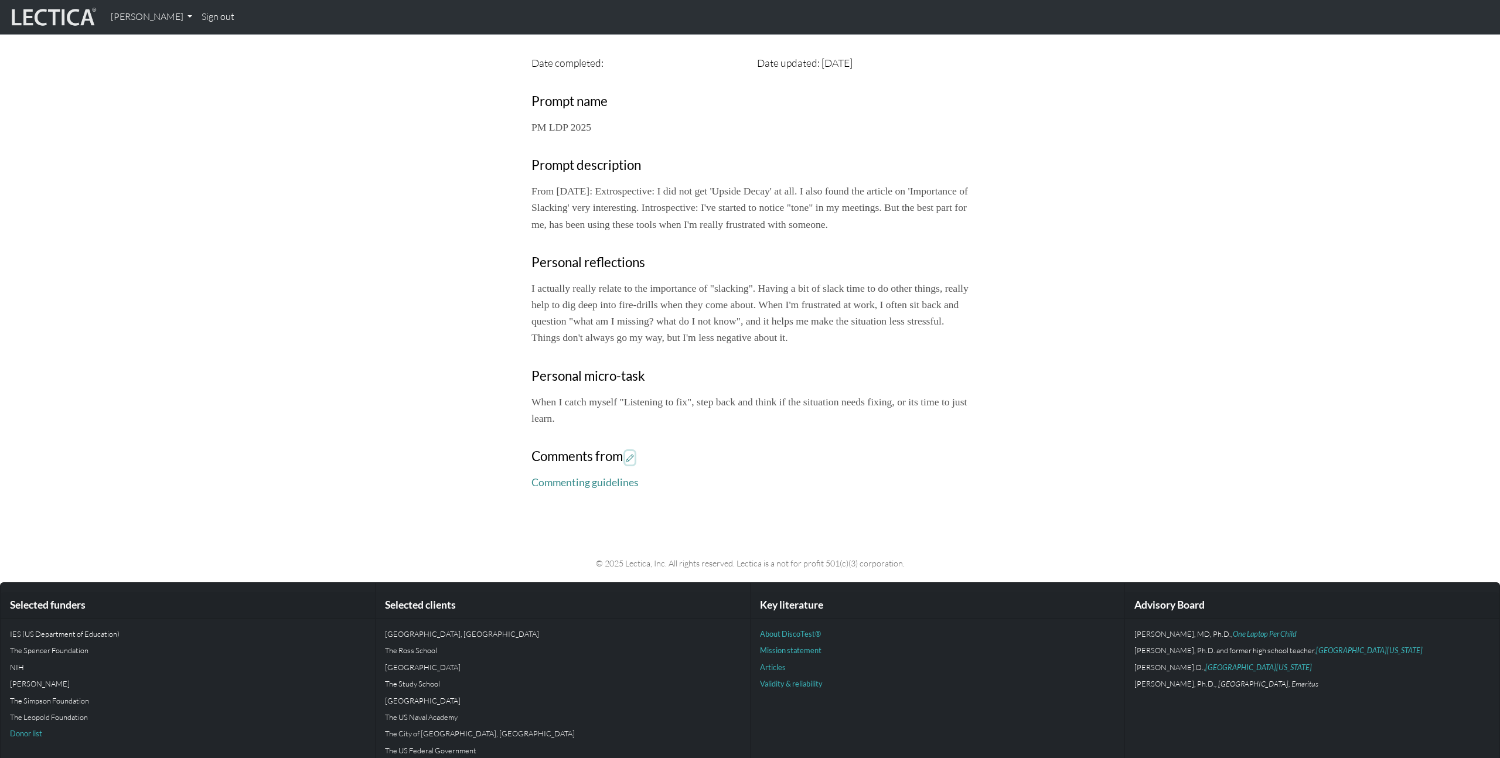
click at [631, 463] on icon at bounding box center [630, 458] width 8 height 10
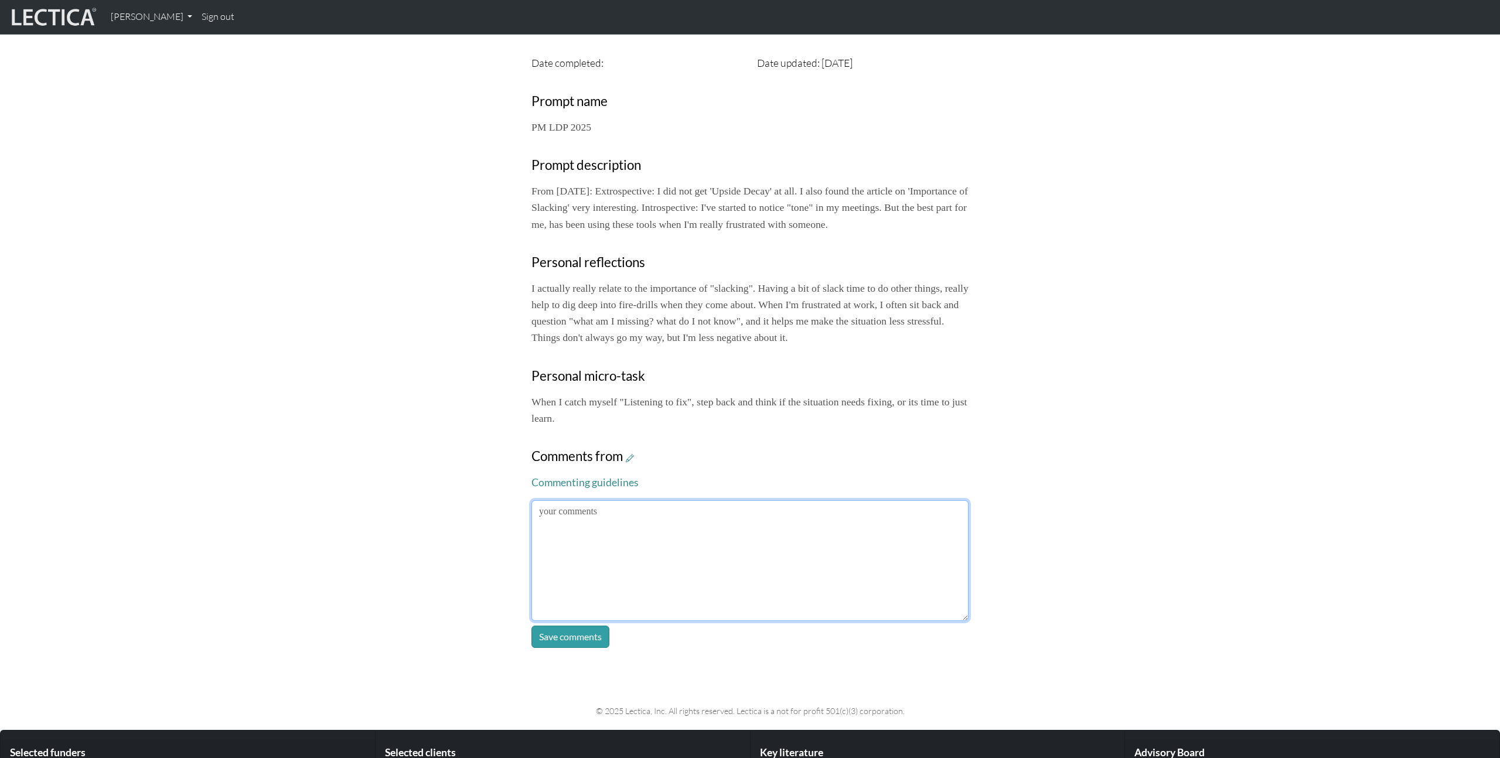
click at [691, 537] on textarea at bounding box center [750, 560] width 437 height 121
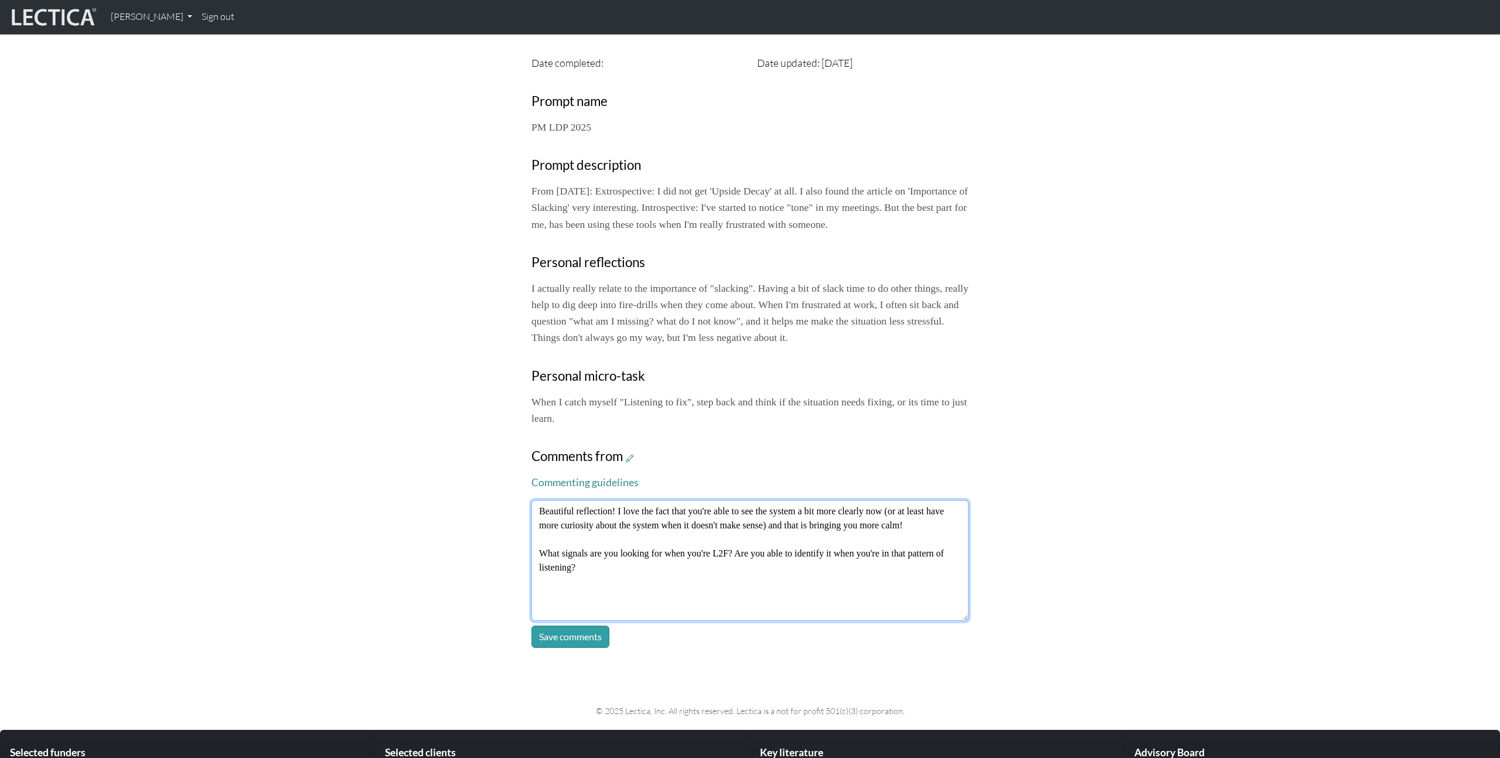
type textarea "Beautiful reflection! I love the fact that you're able to see the system a bit …"
click button "Save comments" at bounding box center [571, 637] width 78 height 22
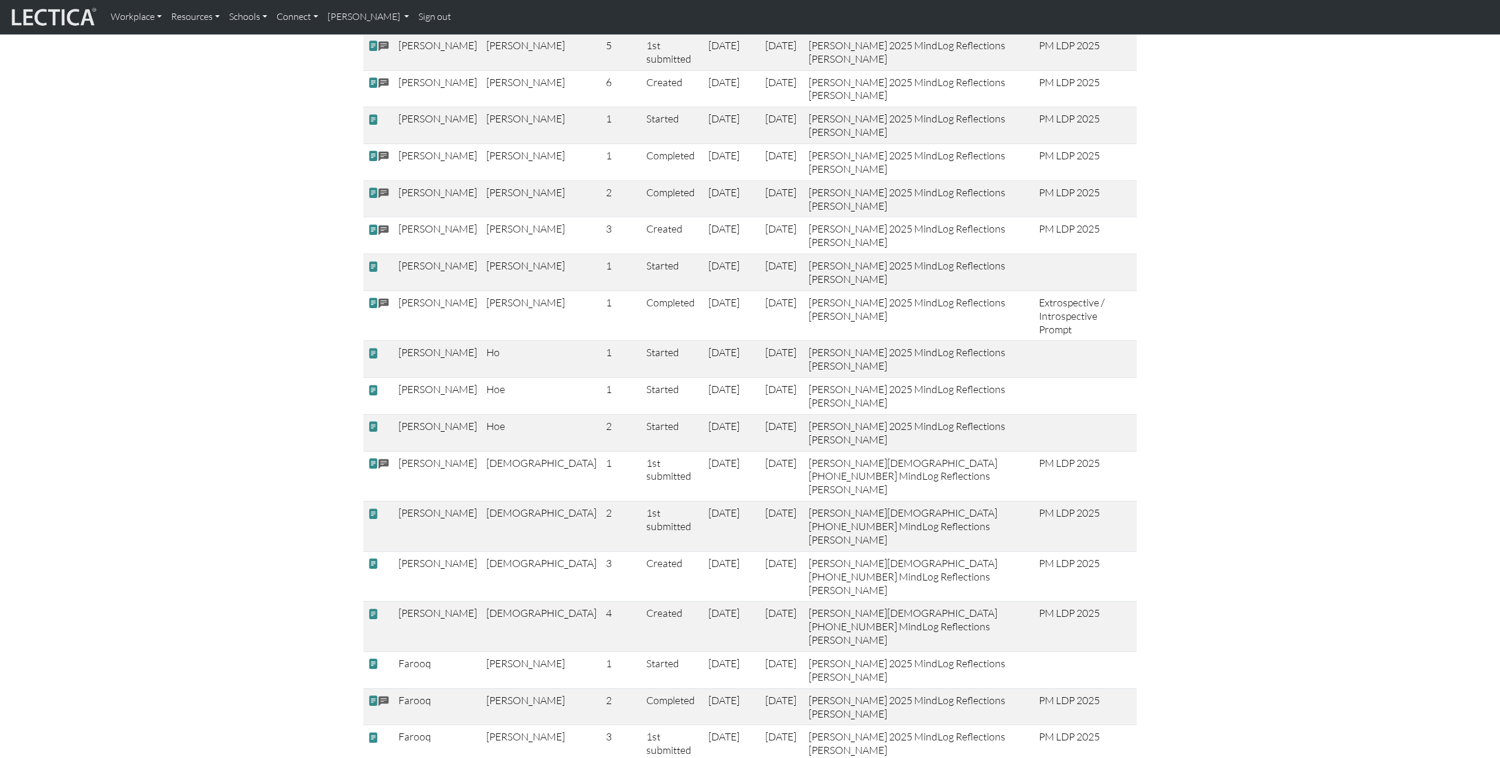
scroll to position [488, 0]
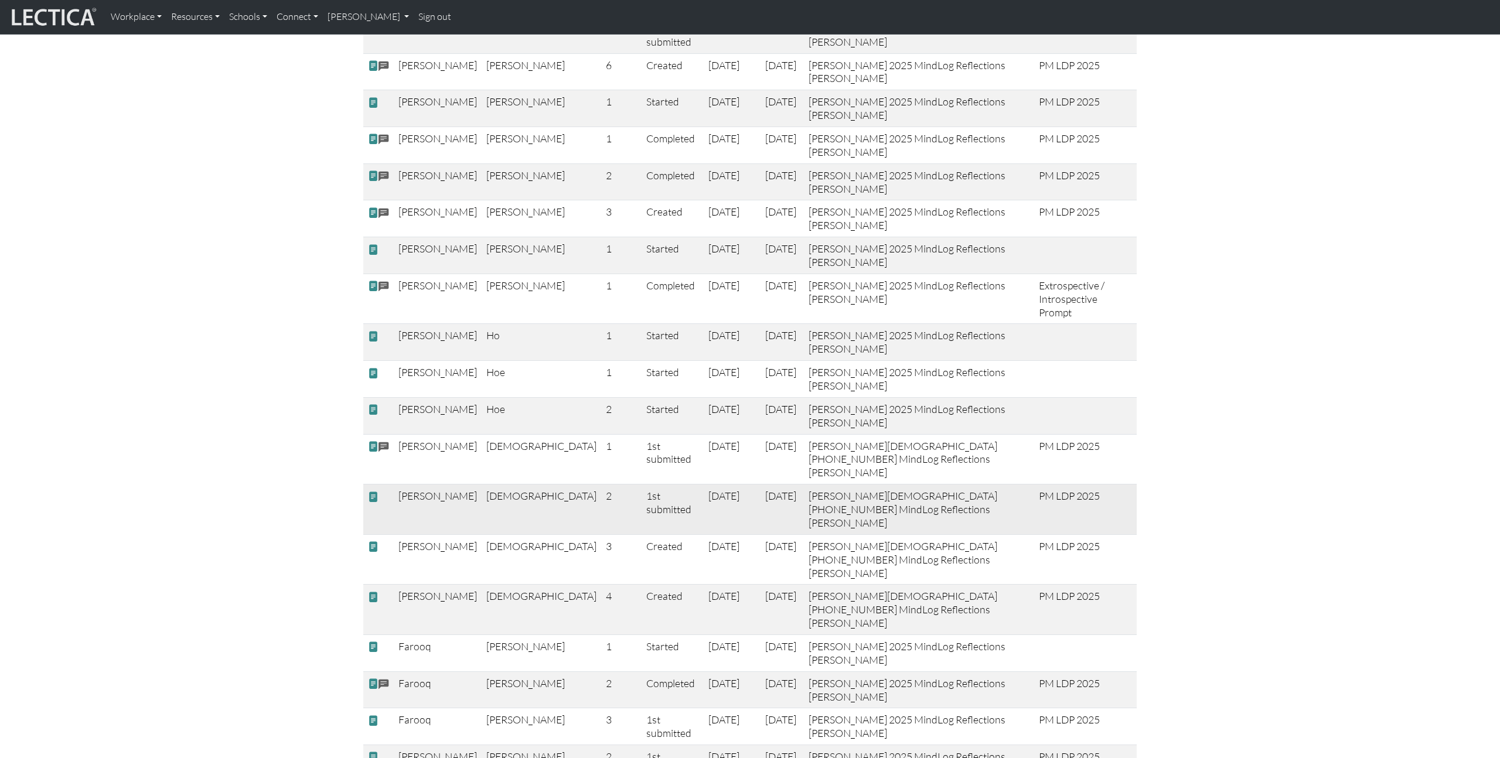
click at [373, 490] on span at bounding box center [373, 496] width 11 height 12
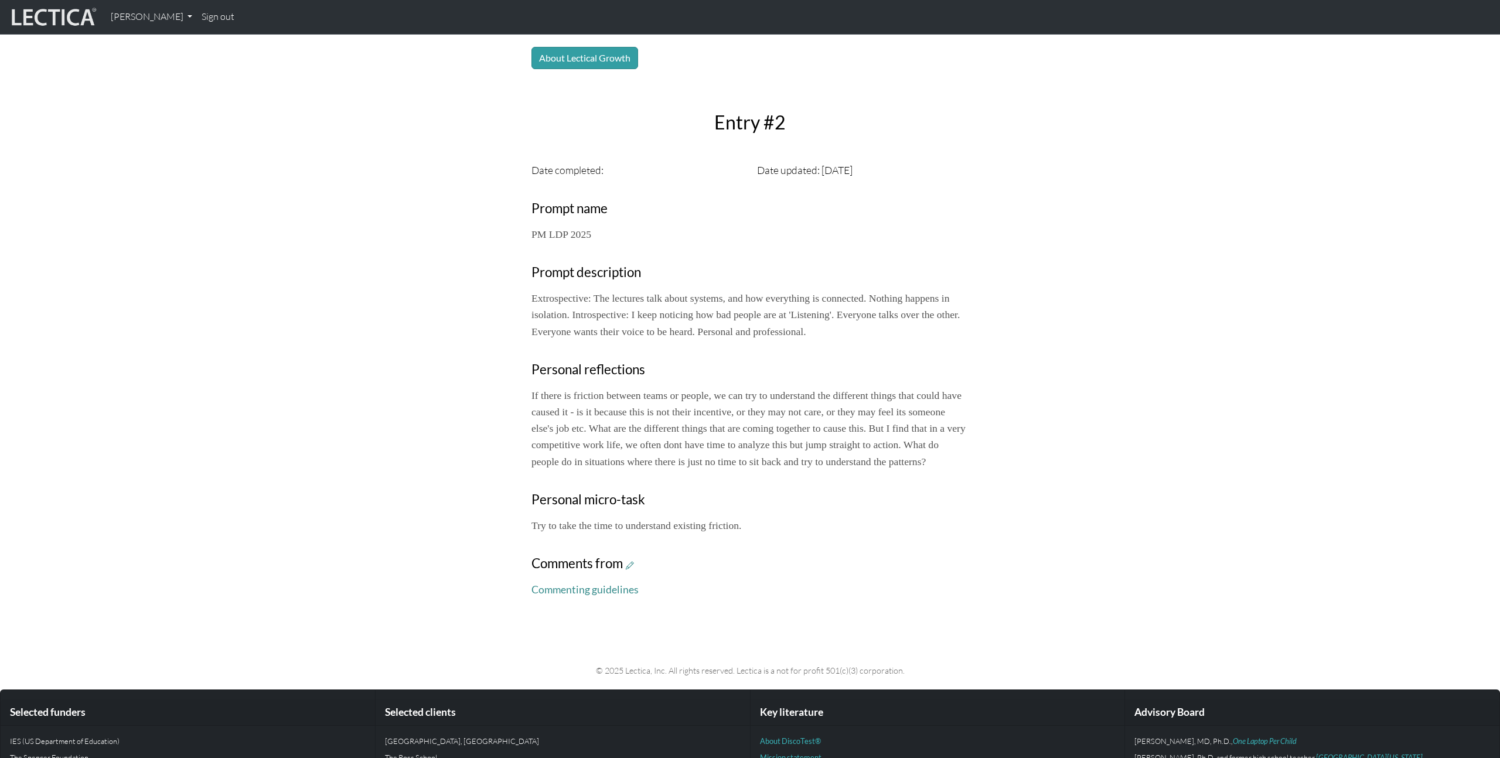
scroll to position [284, 0]
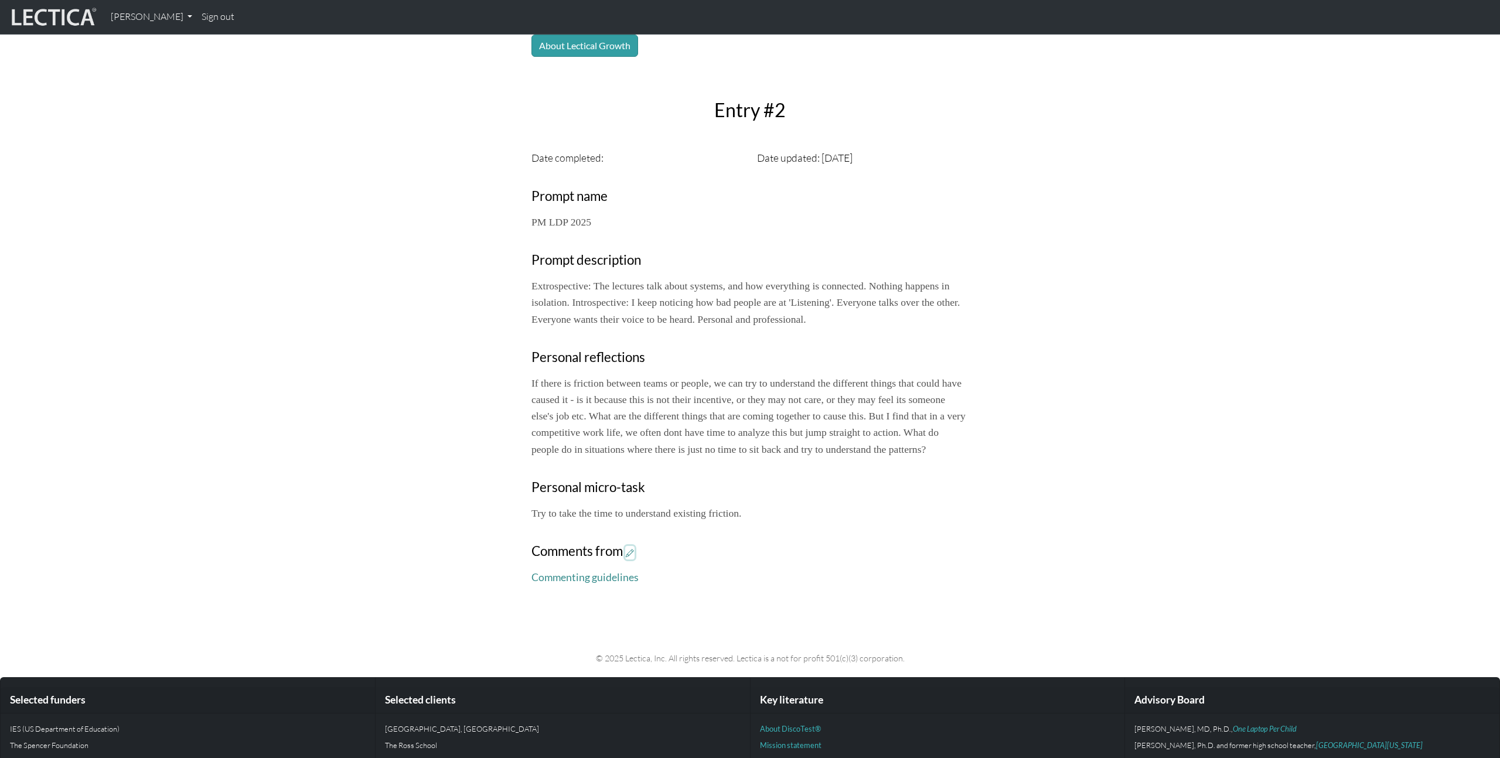
click at [631, 558] on icon at bounding box center [630, 553] width 8 height 10
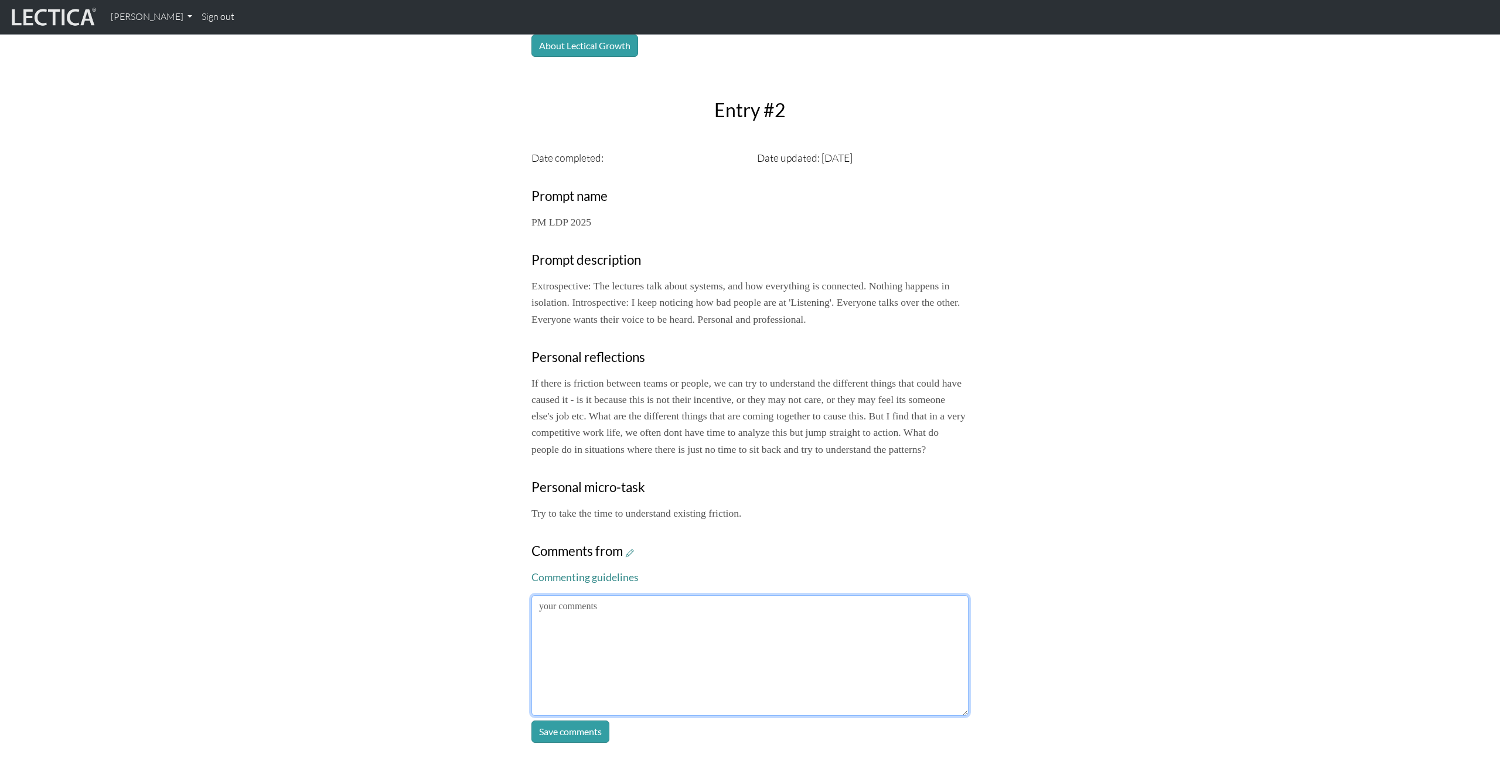
click at [717, 662] on textarea at bounding box center [750, 655] width 437 height 121
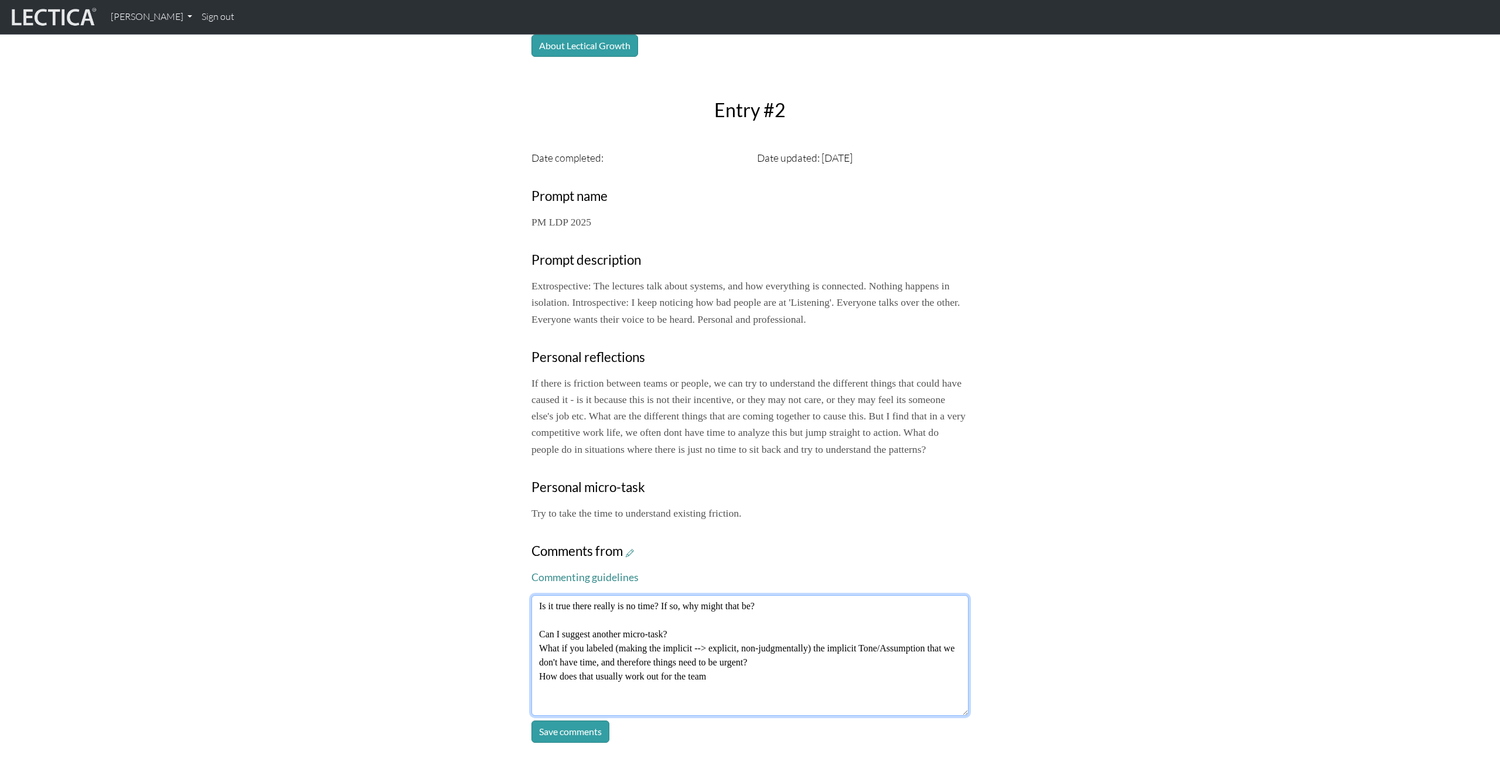
type textarea "Is it true there really is no time? If so, why might that be? Can I suggest ano…"
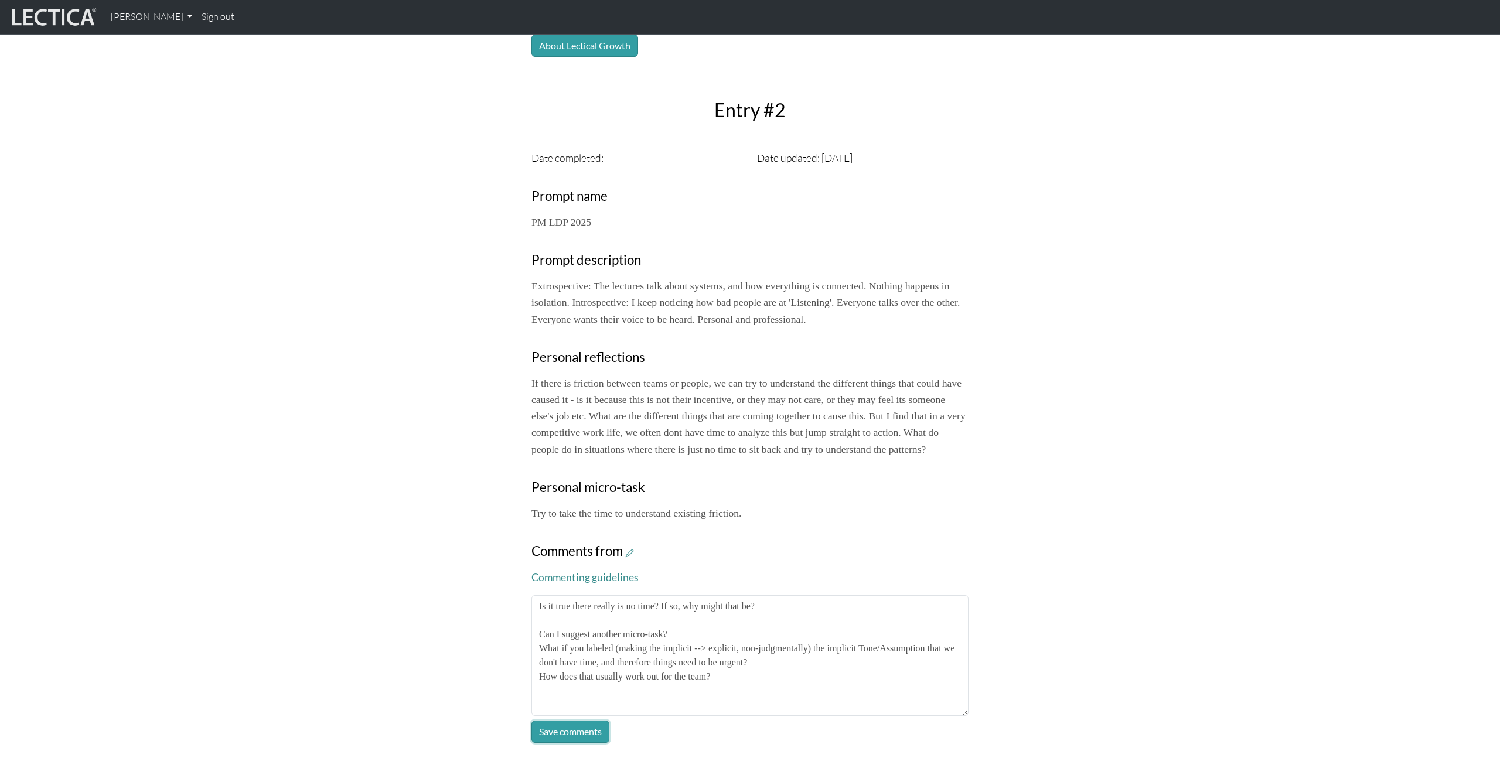
click button "Save comments" at bounding box center [571, 732] width 78 height 22
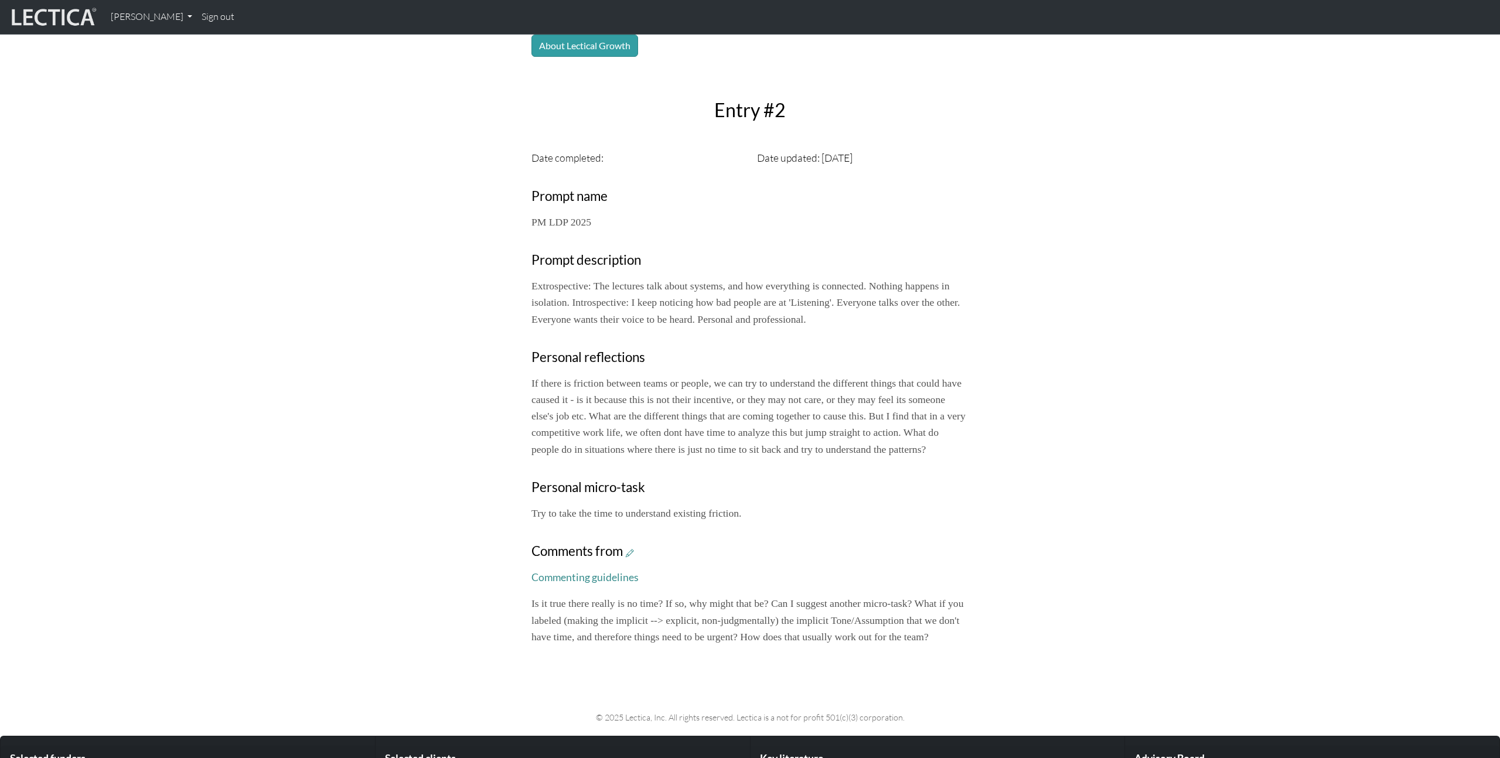
scroll to position [285, 0]
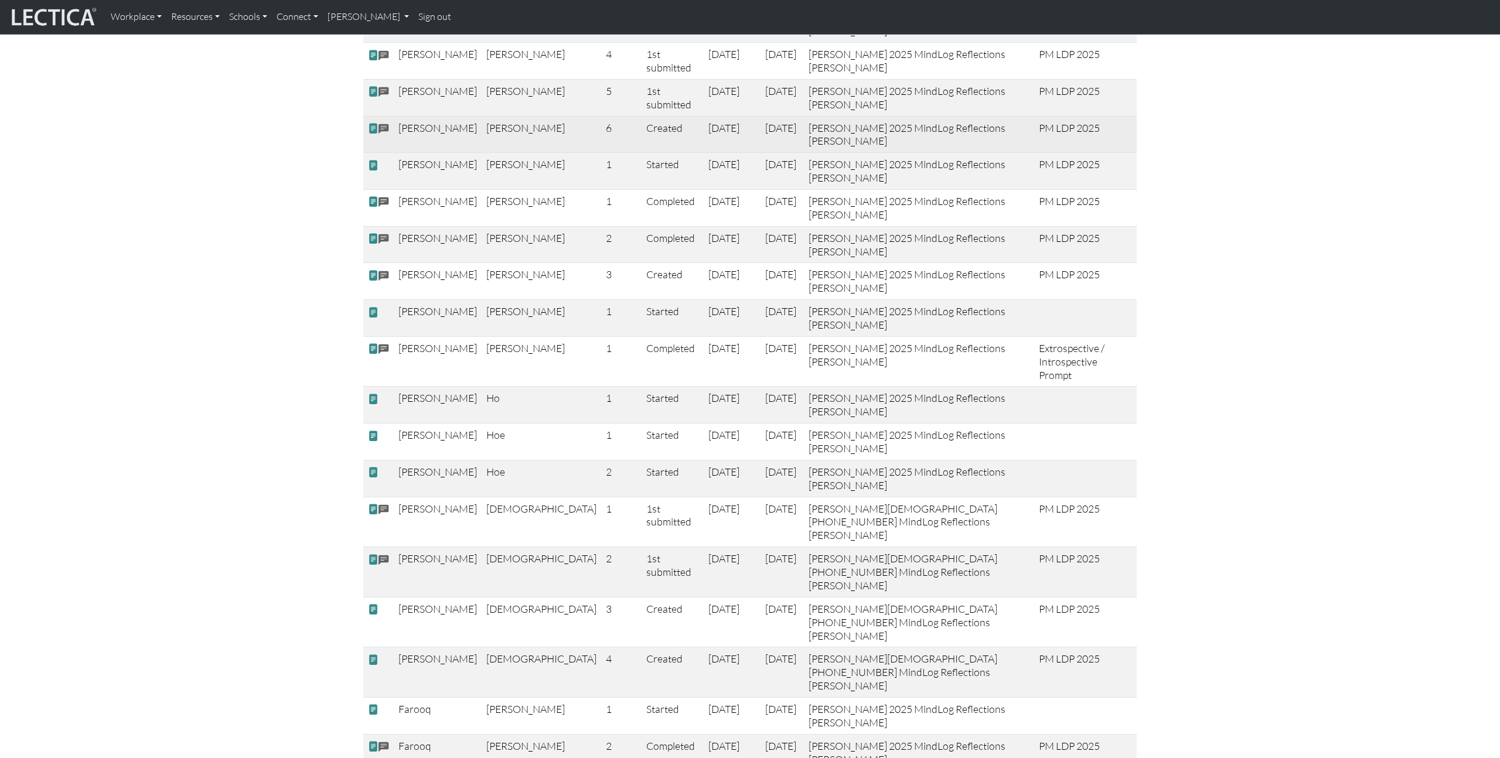
scroll to position [436, 0]
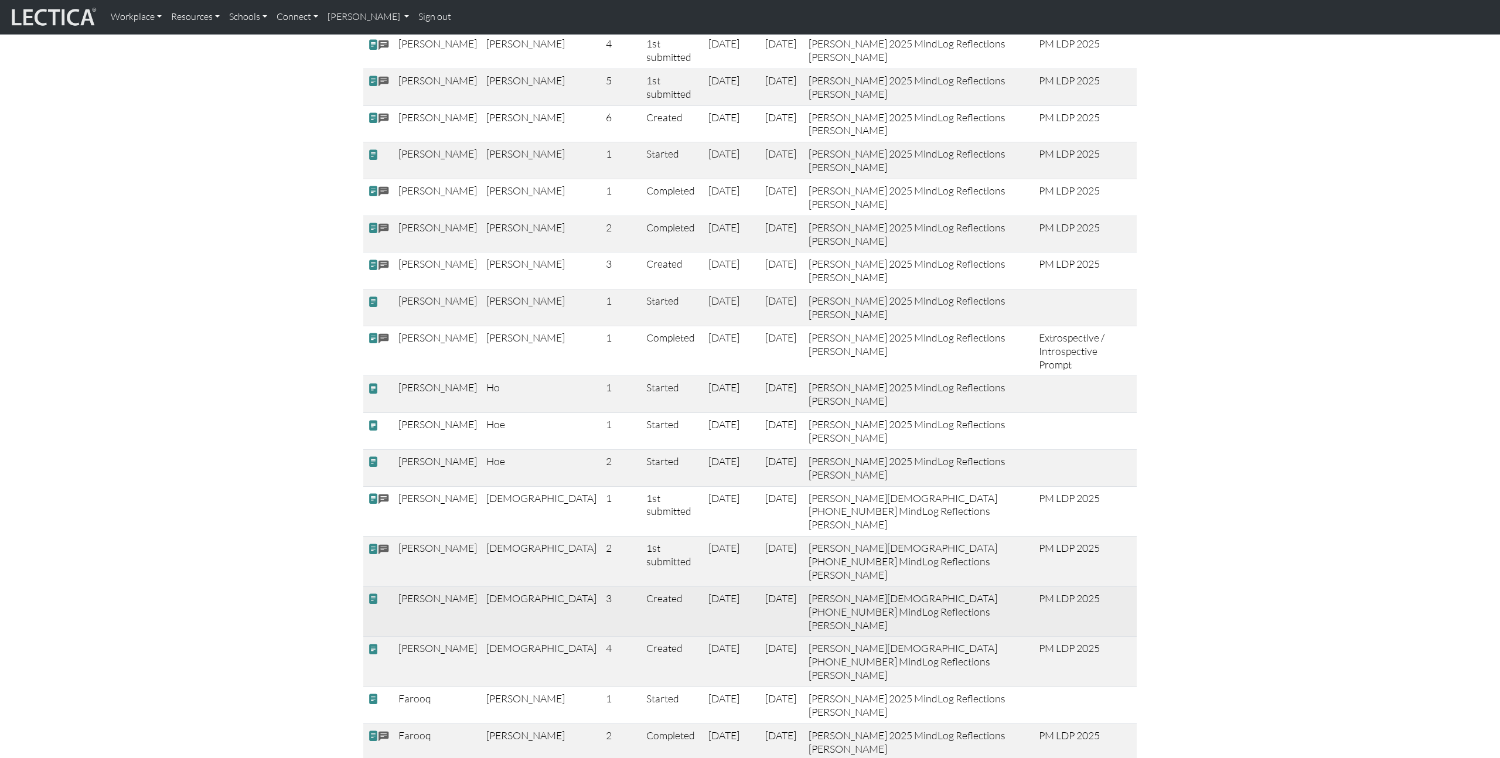
click at [372, 593] on span at bounding box center [373, 599] width 11 height 12
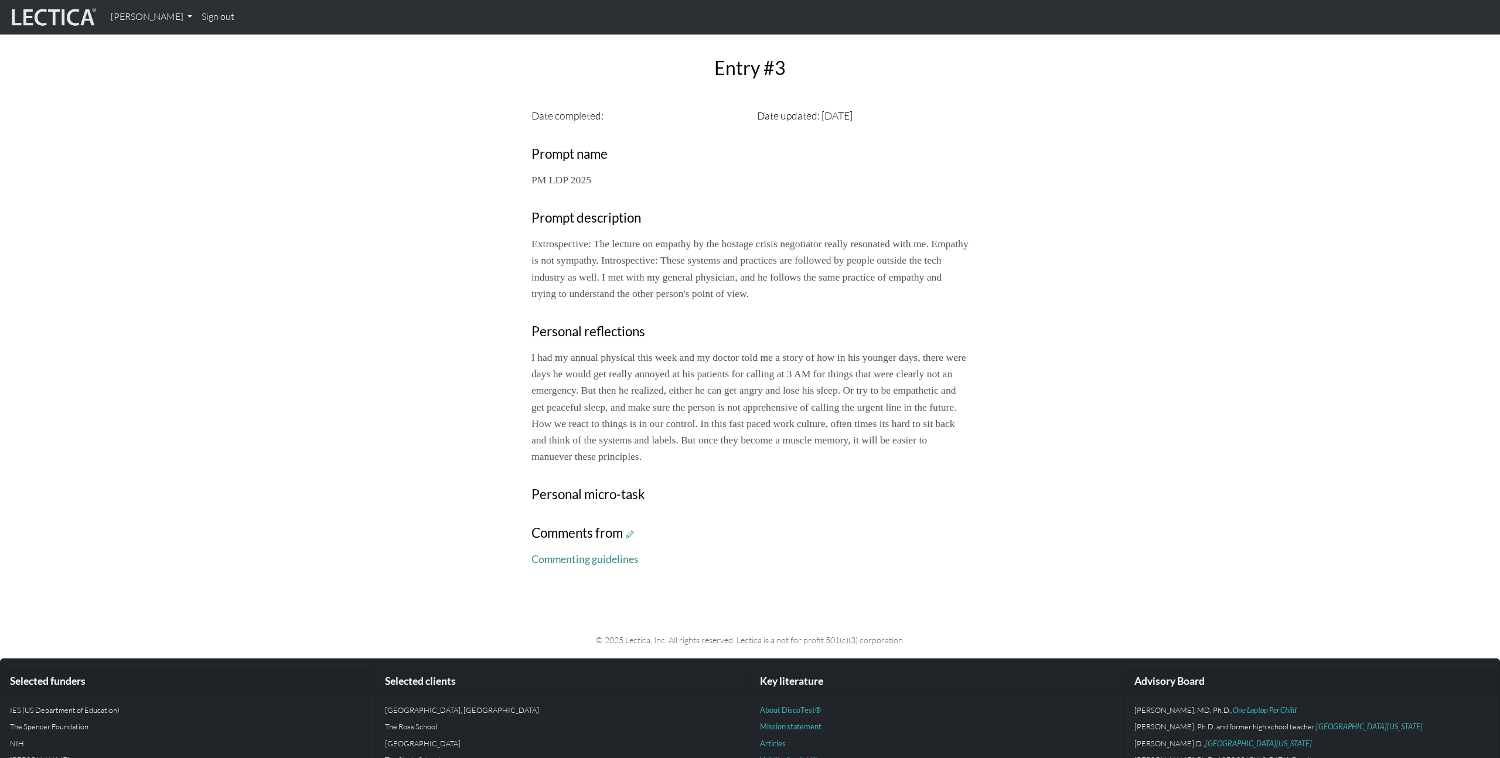
scroll to position [339, 0]
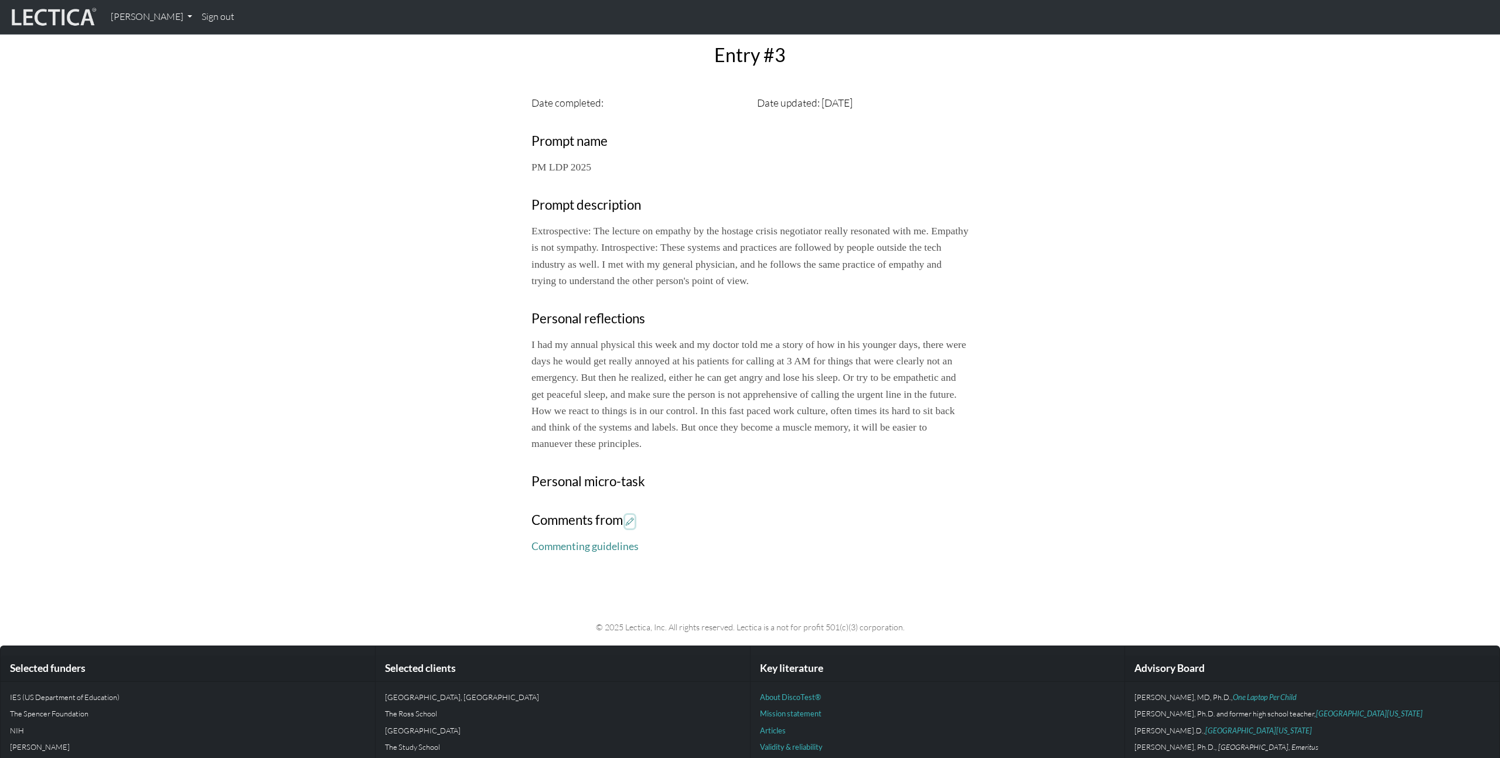
click at [630, 520] on icon at bounding box center [630, 522] width 8 height 10
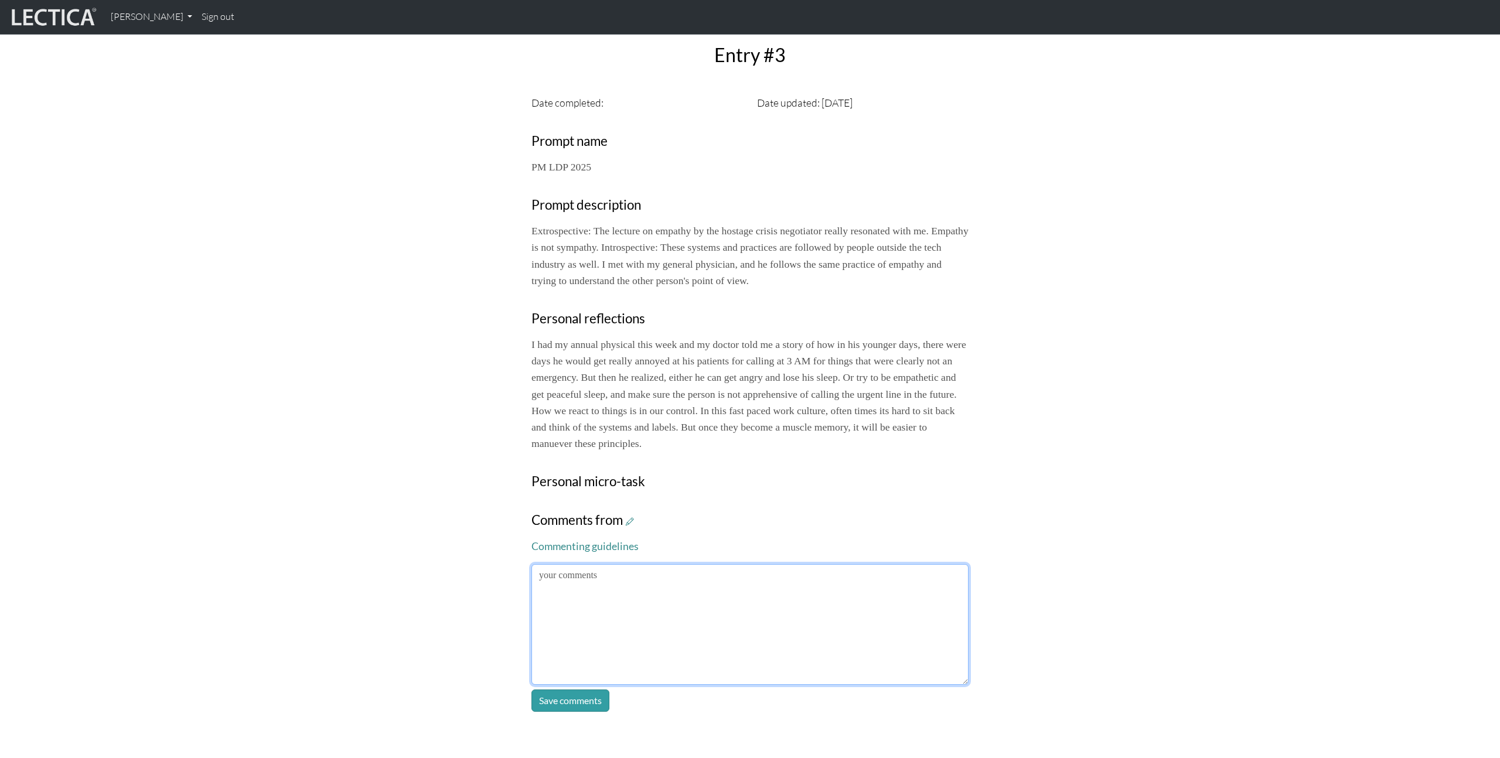
click at [730, 623] on textarea at bounding box center [750, 624] width 437 height 121
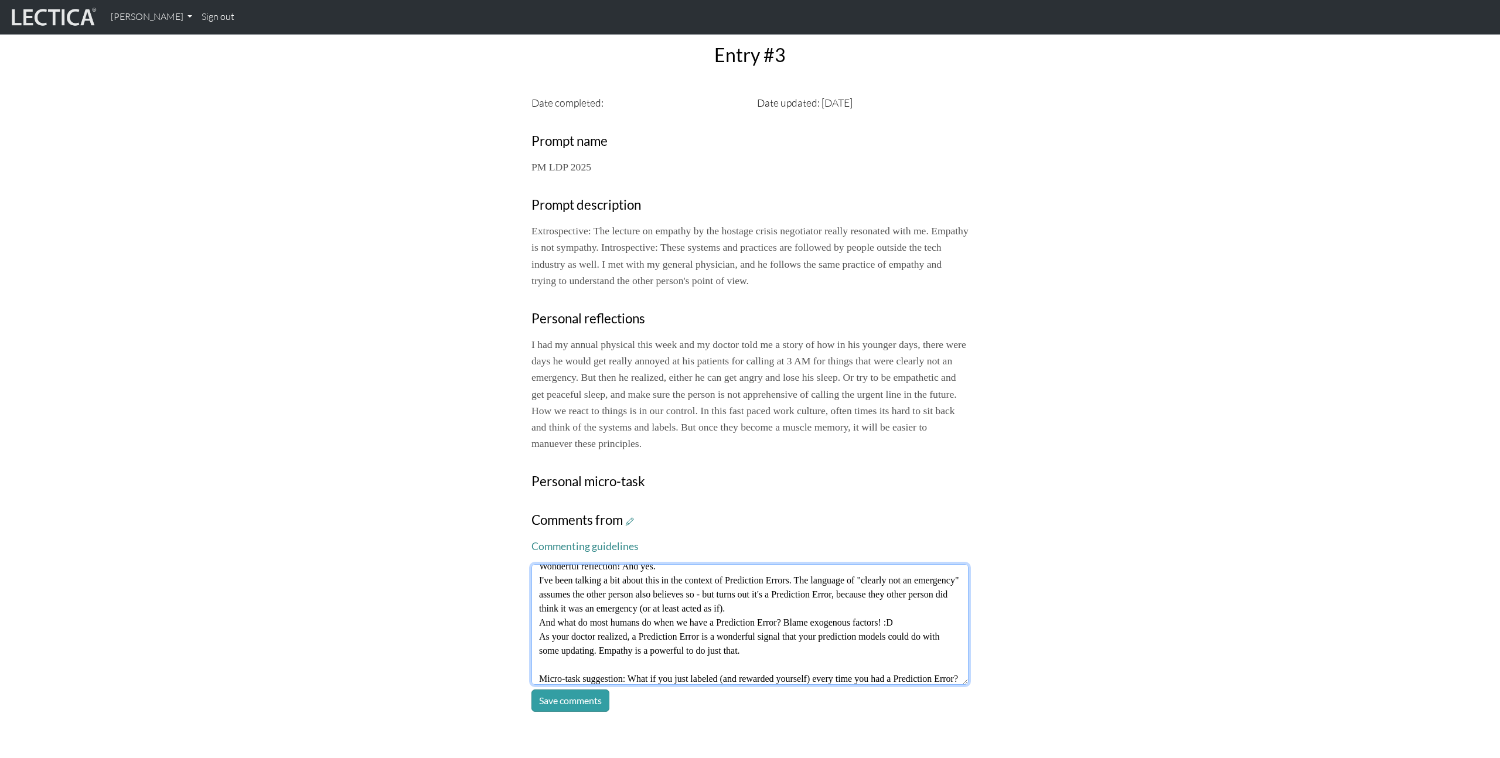
scroll to position [28, 0]
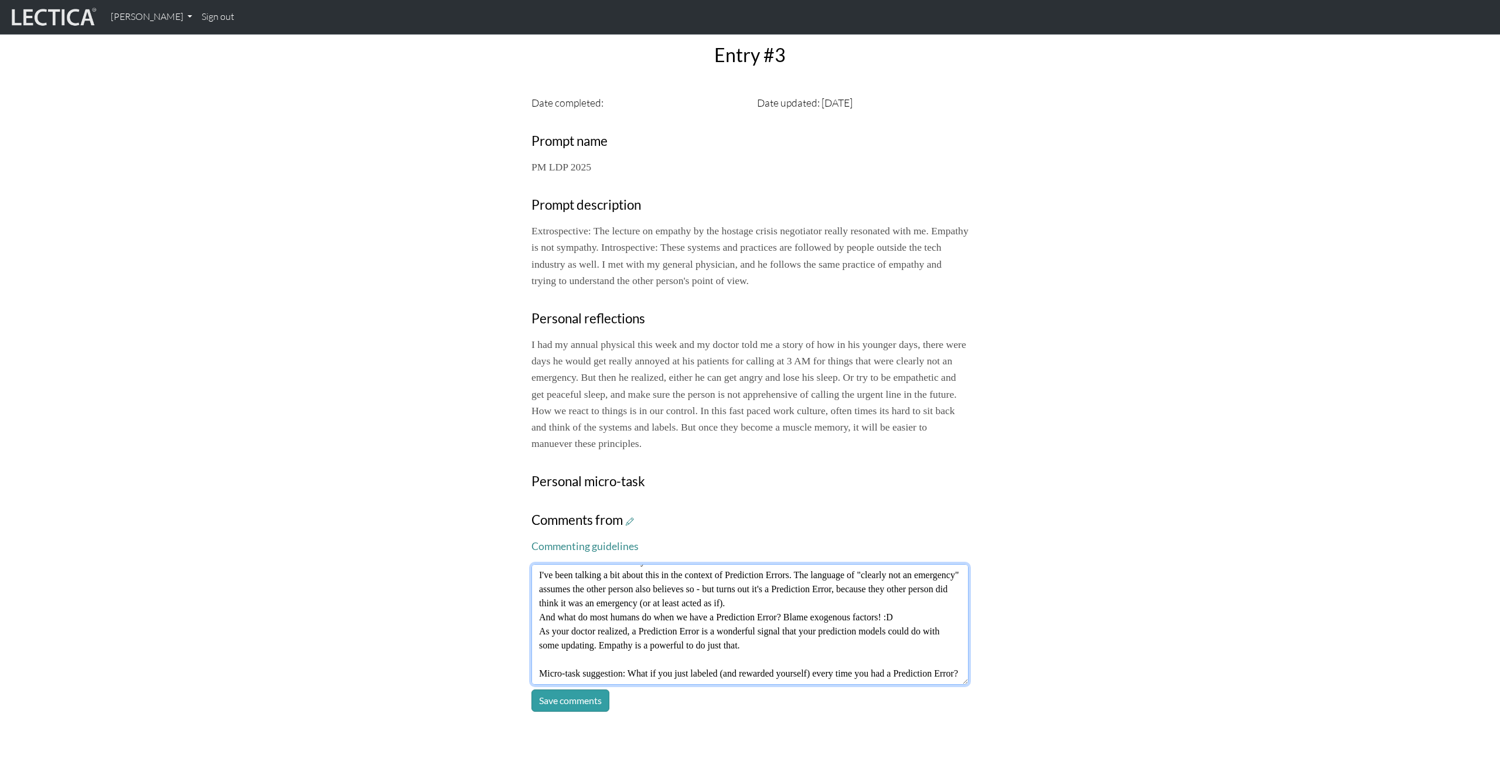
type textarea "Wonderful reflection! And yes. I've been talking a bit about this in the contex…"
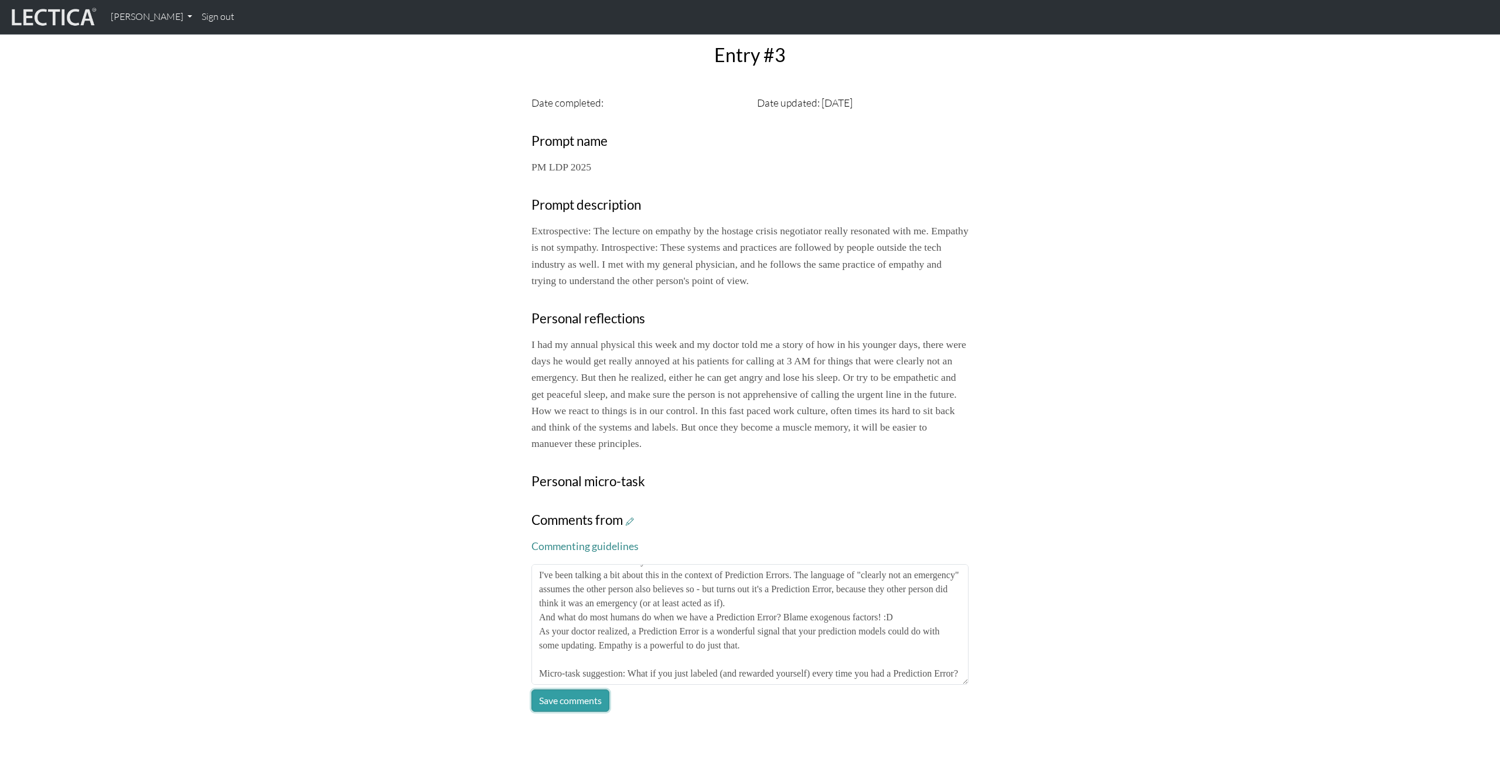
click button "Save comments" at bounding box center [571, 701] width 78 height 22
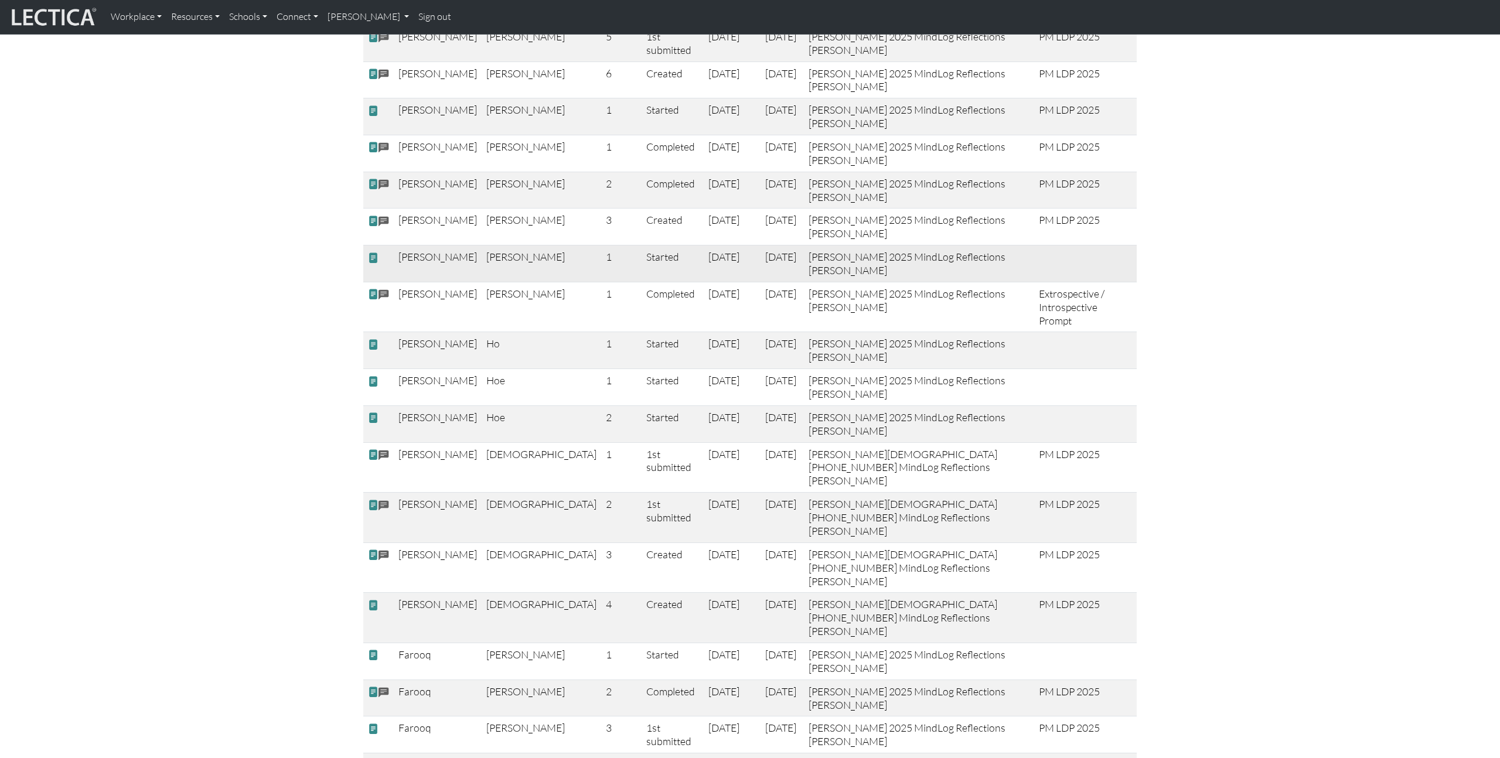
scroll to position [498, 0]
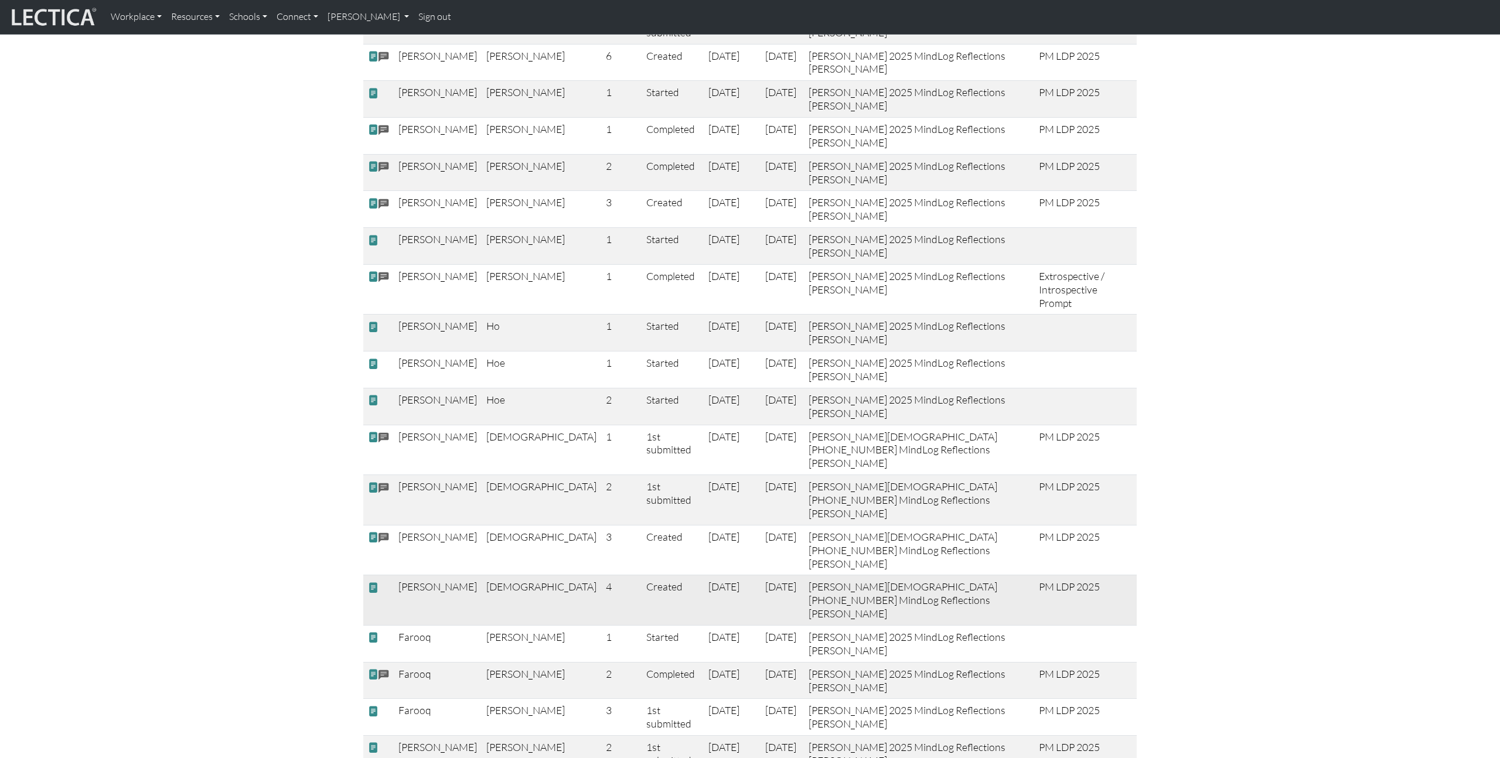
click at [374, 582] on span at bounding box center [373, 588] width 11 height 12
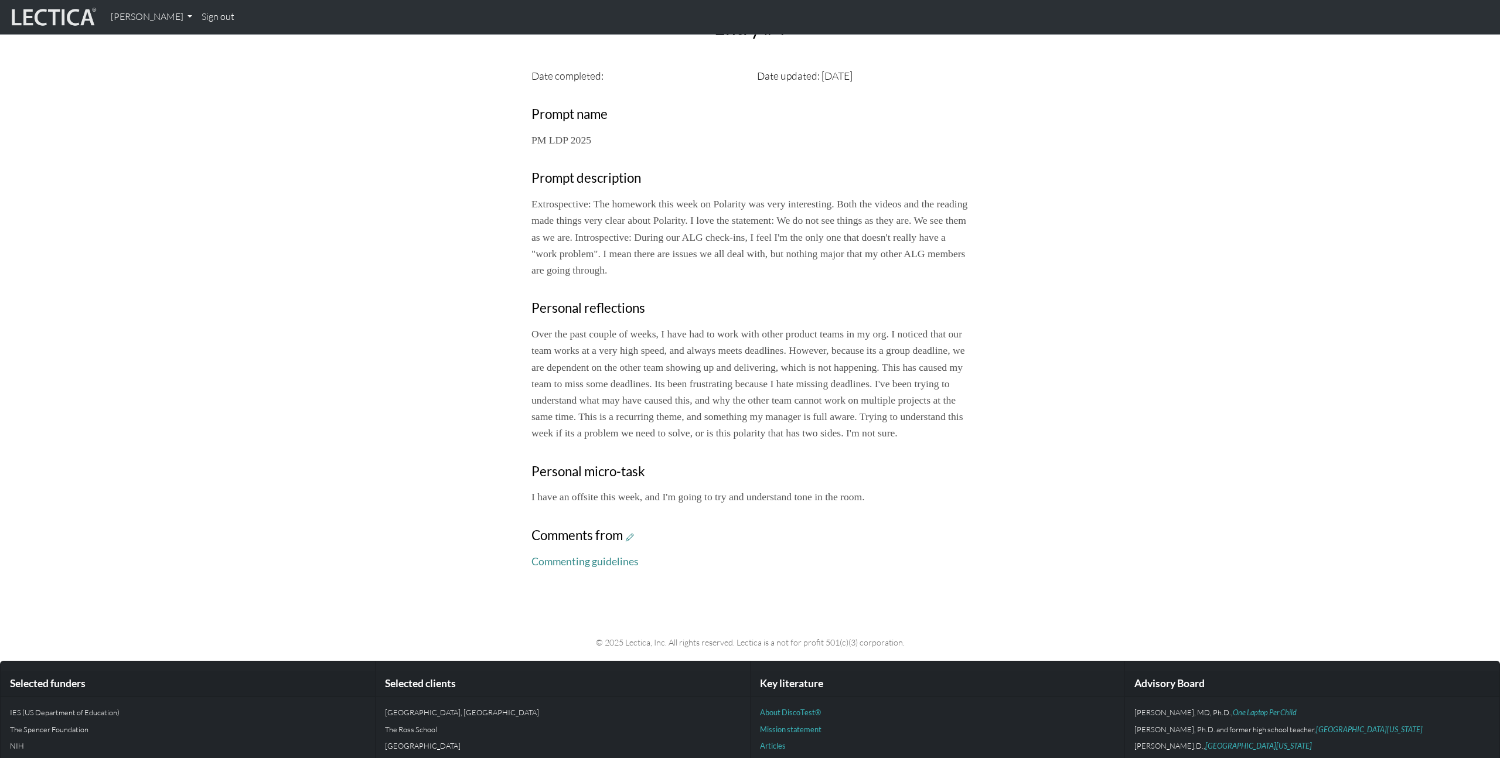
scroll to position [366, 0]
click at [633, 541] on icon at bounding box center [630, 537] width 8 height 10
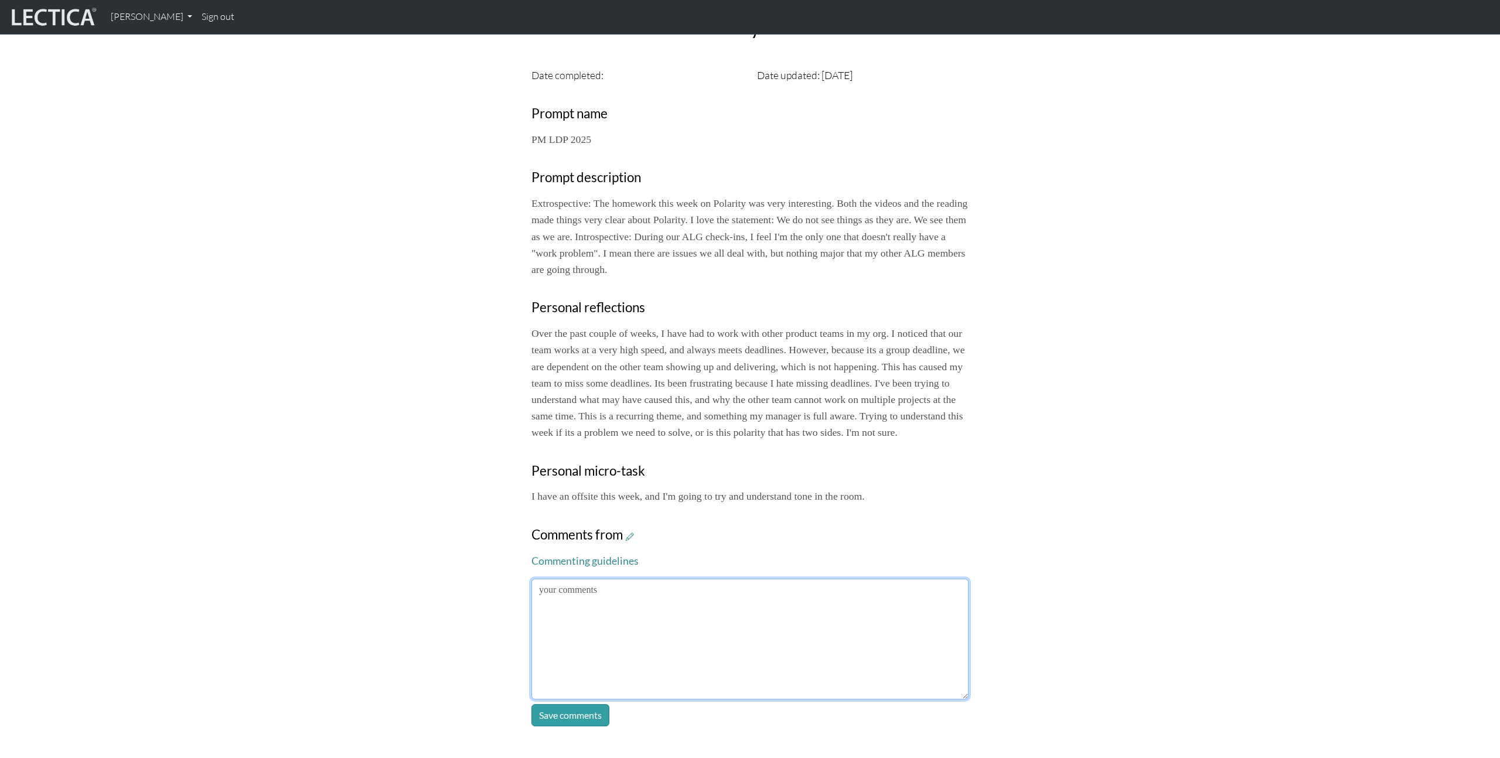
click at [680, 597] on textarea at bounding box center [750, 639] width 437 height 121
click at [689, 642] on textarea at bounding box center [750, 639] width 437 height 121
type textarea "D"
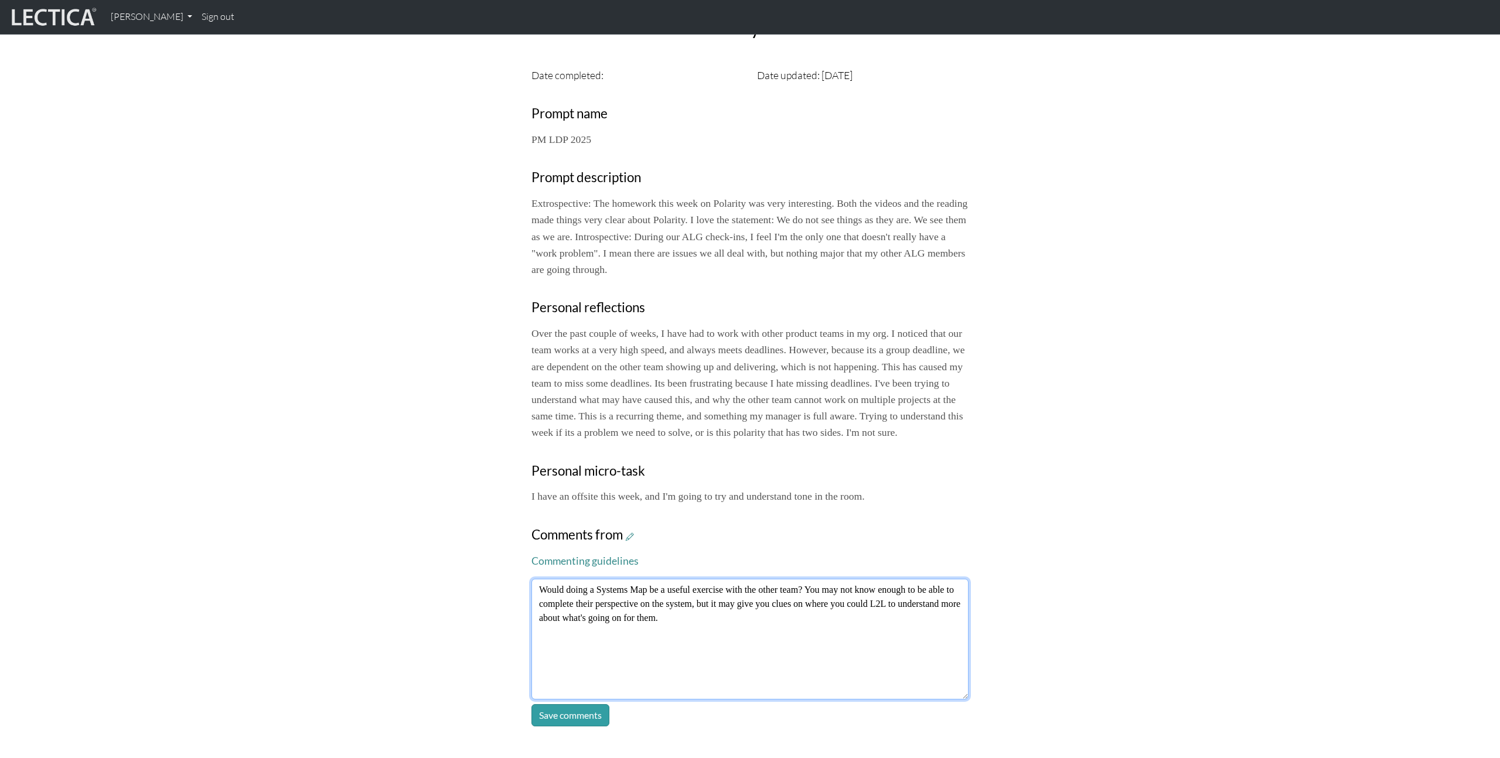
type textarea "Would doing a Systems Map be a useful exercise with the other team? You may not…"
click button "Save comments" at bounding box center [571, 715] width 78 height 22
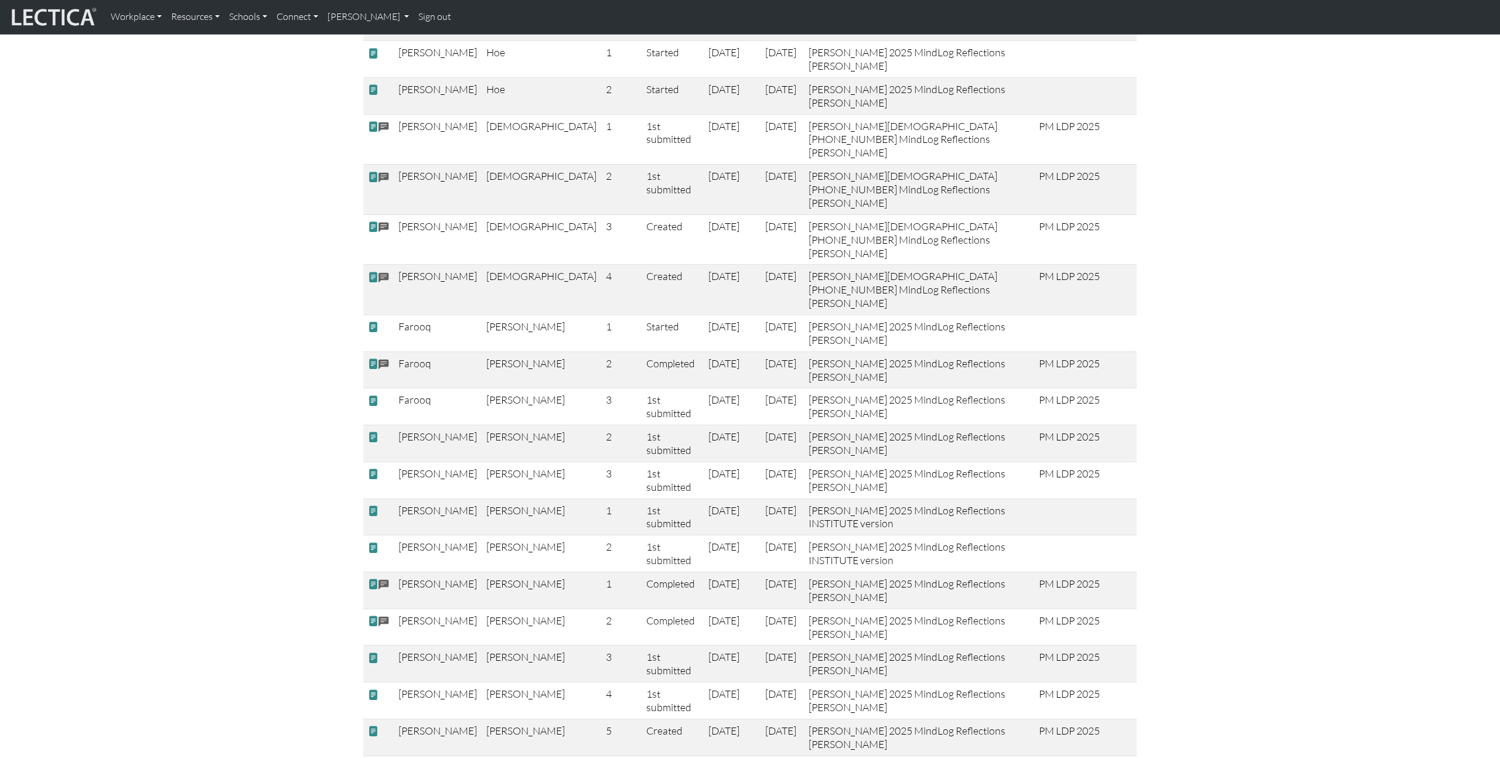
scroll to position [811, 0]
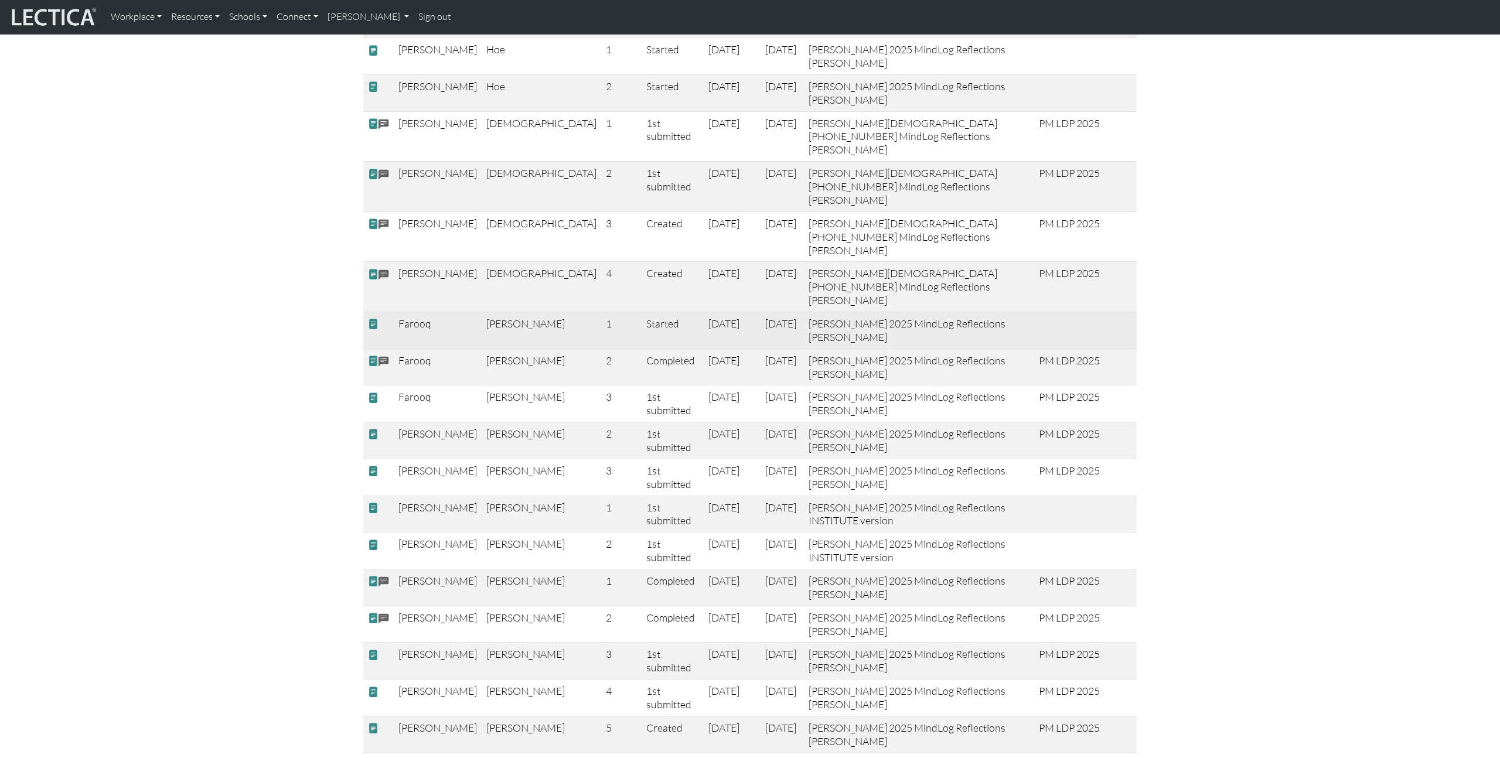
click at [373, 318] on span at bounding box center [373, 324] width 11 height 12
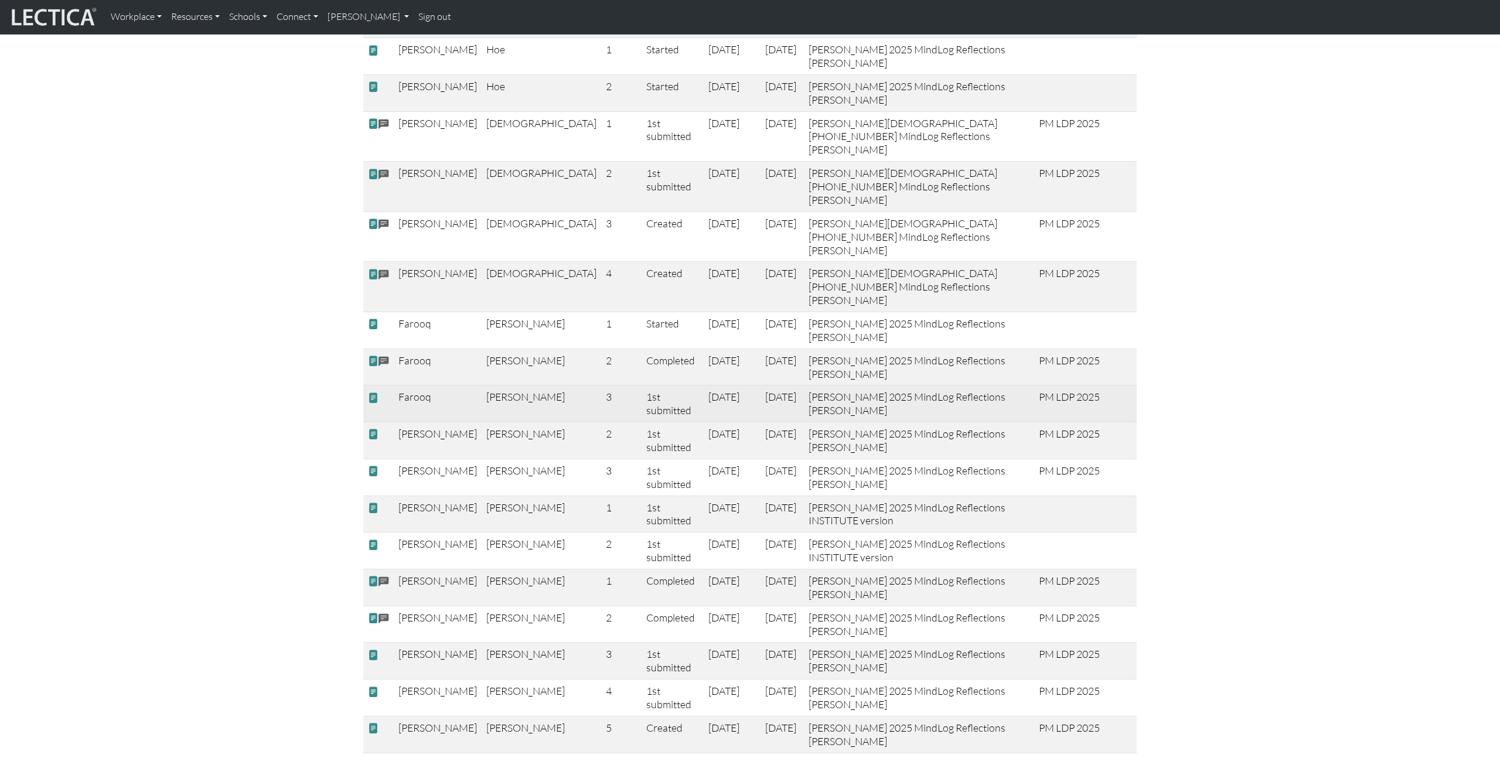
click at [372, 392] on span at bounding box center [373, 398] width 11 height 12
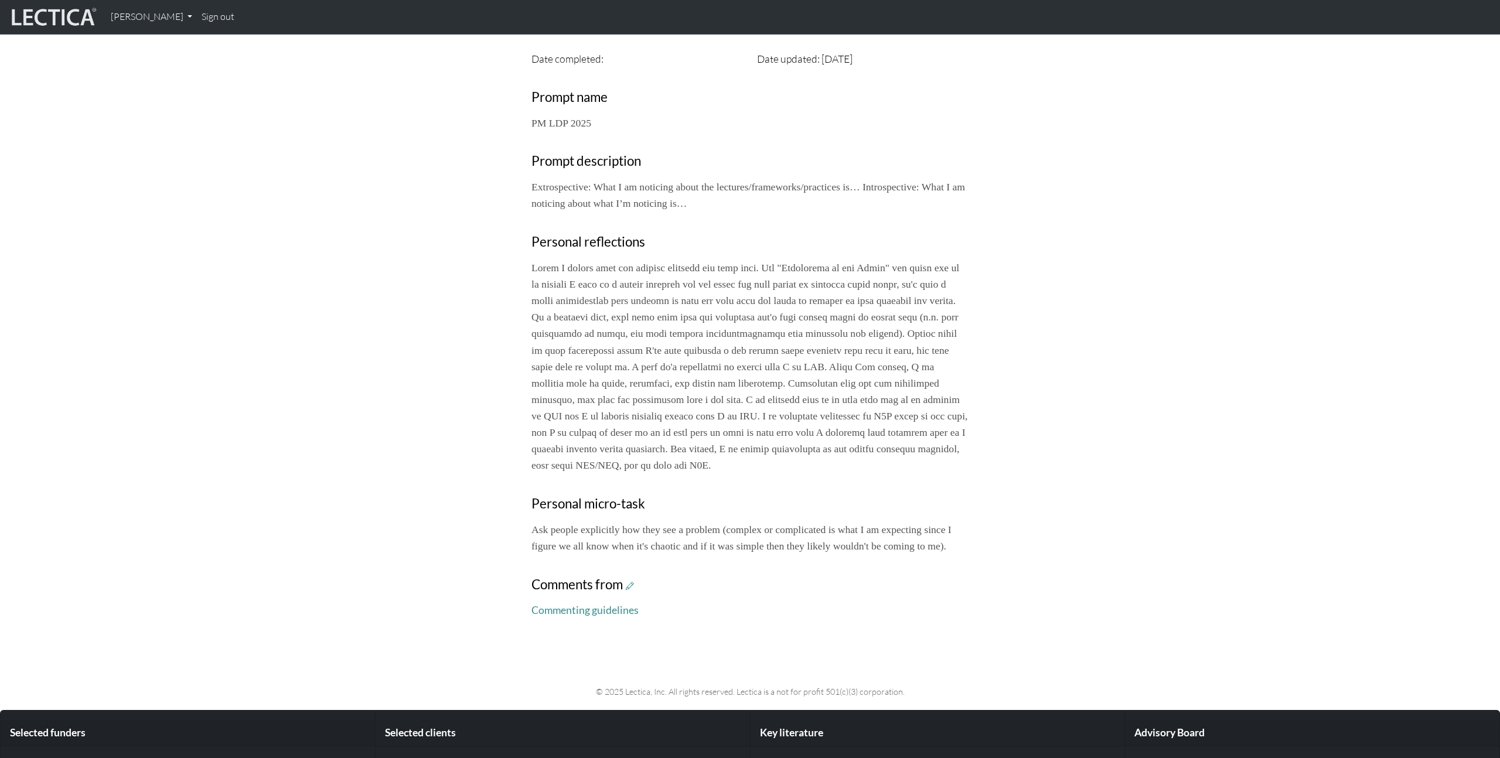
scroll to position [383, 0]
click at [630, 590] on icon at bounding box center [630, 585] width 8 height 10
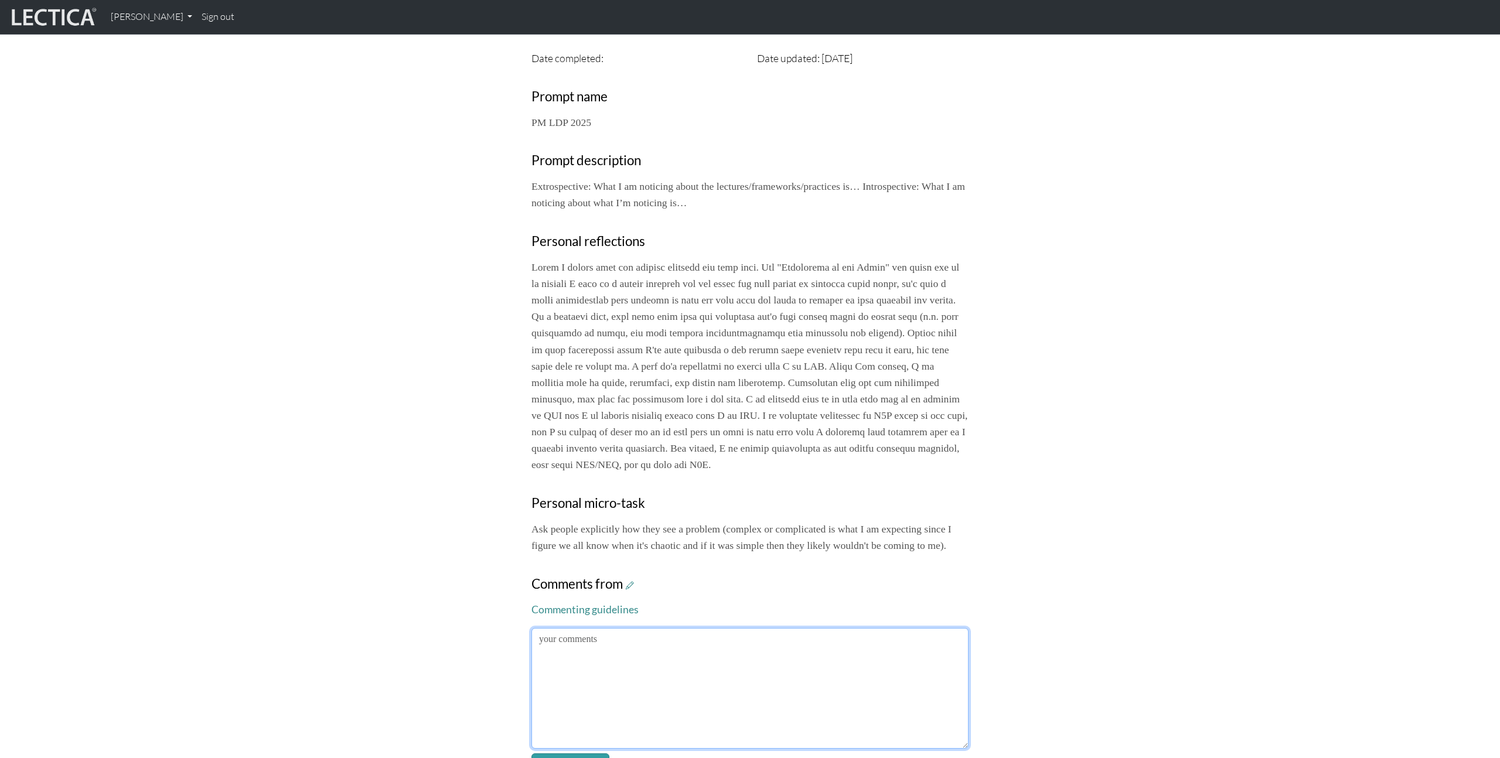
click at [737, 691] on textarea at bounding box center [750, 688] width 437 height 121
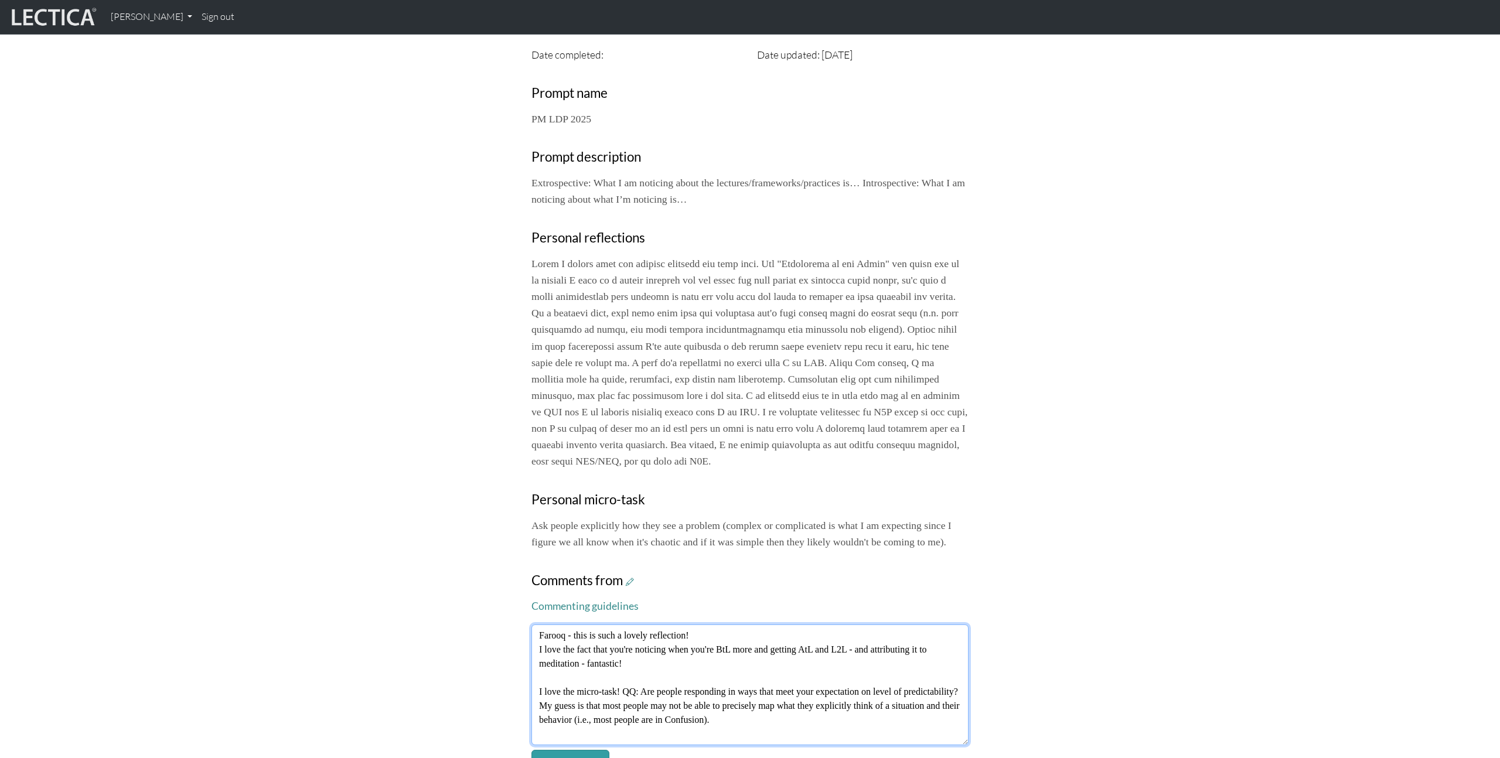
scroll to position [401, 0]
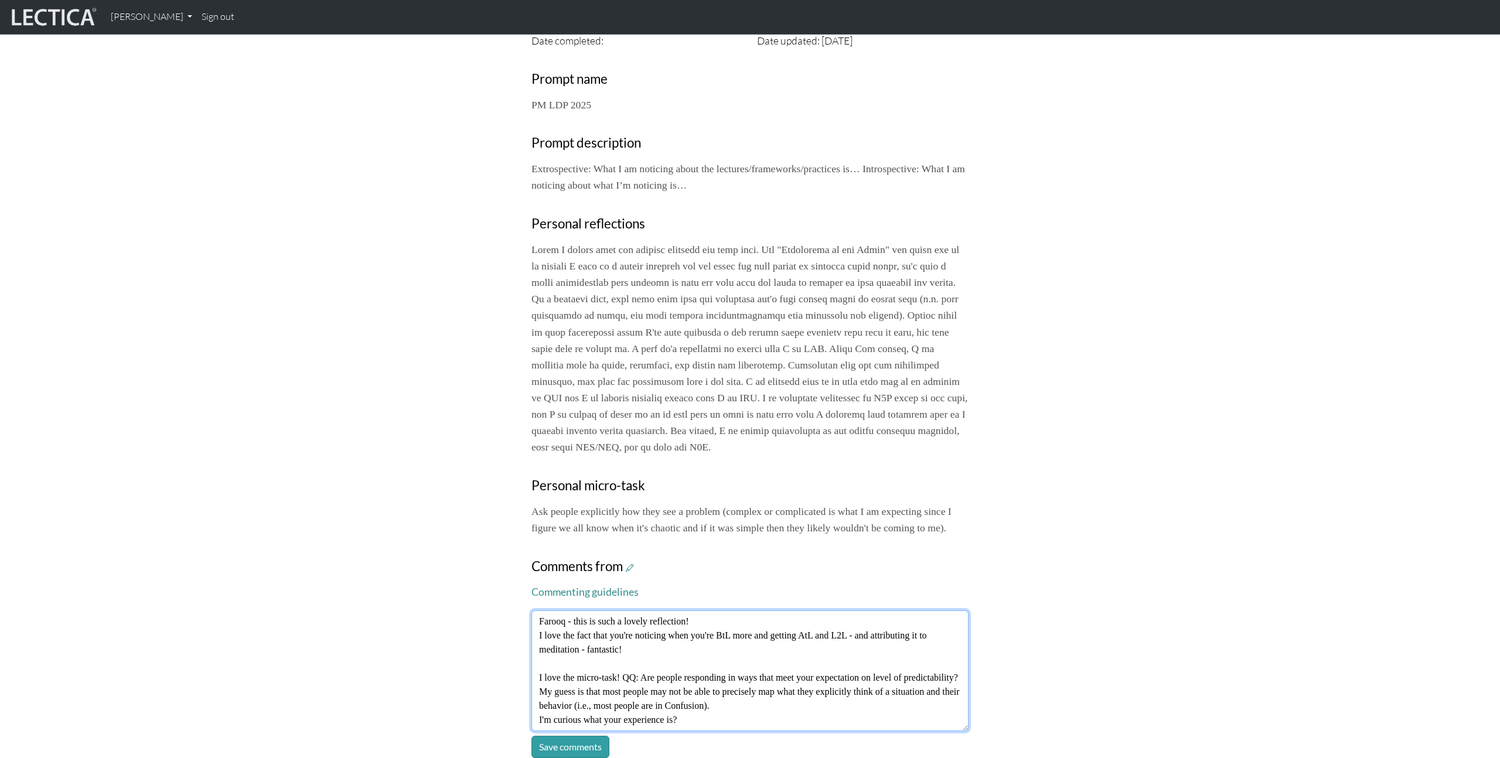
type textarea "Farooq - this is such a lovely reflection! I love the fact that you're noticing…"
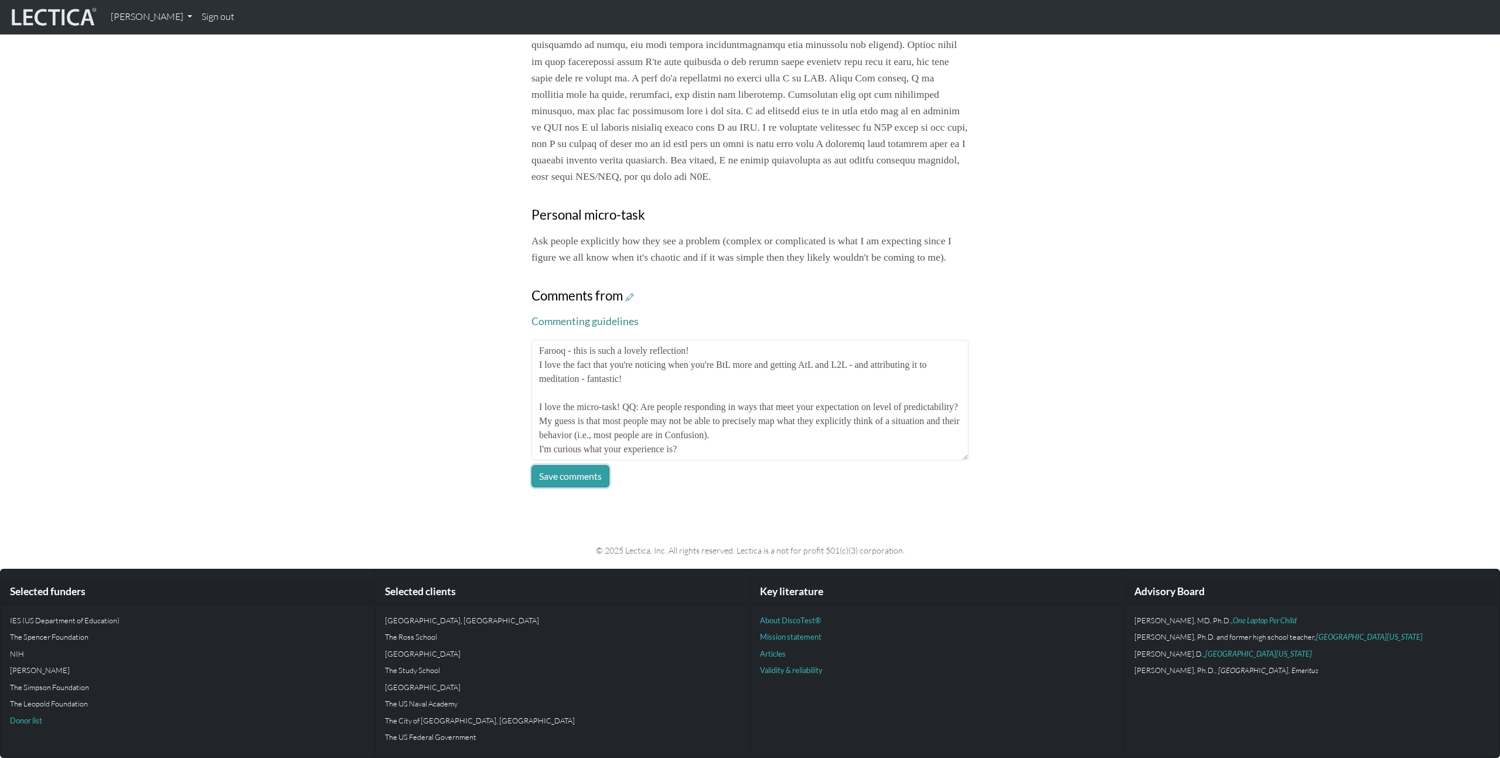
click button "Save comments" at bounding box center [571, 476] width 78 height 22
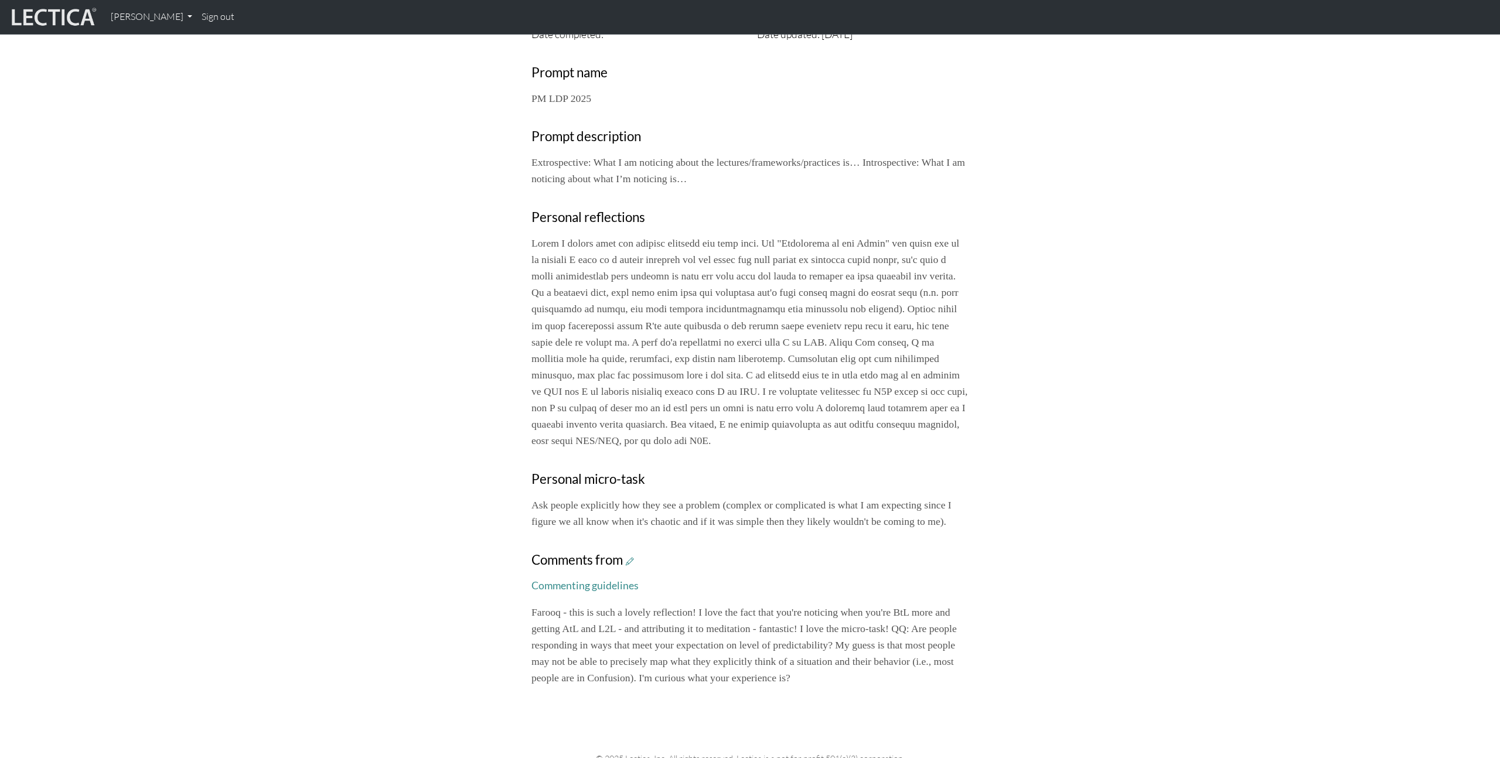
scroll to position [0, 0]
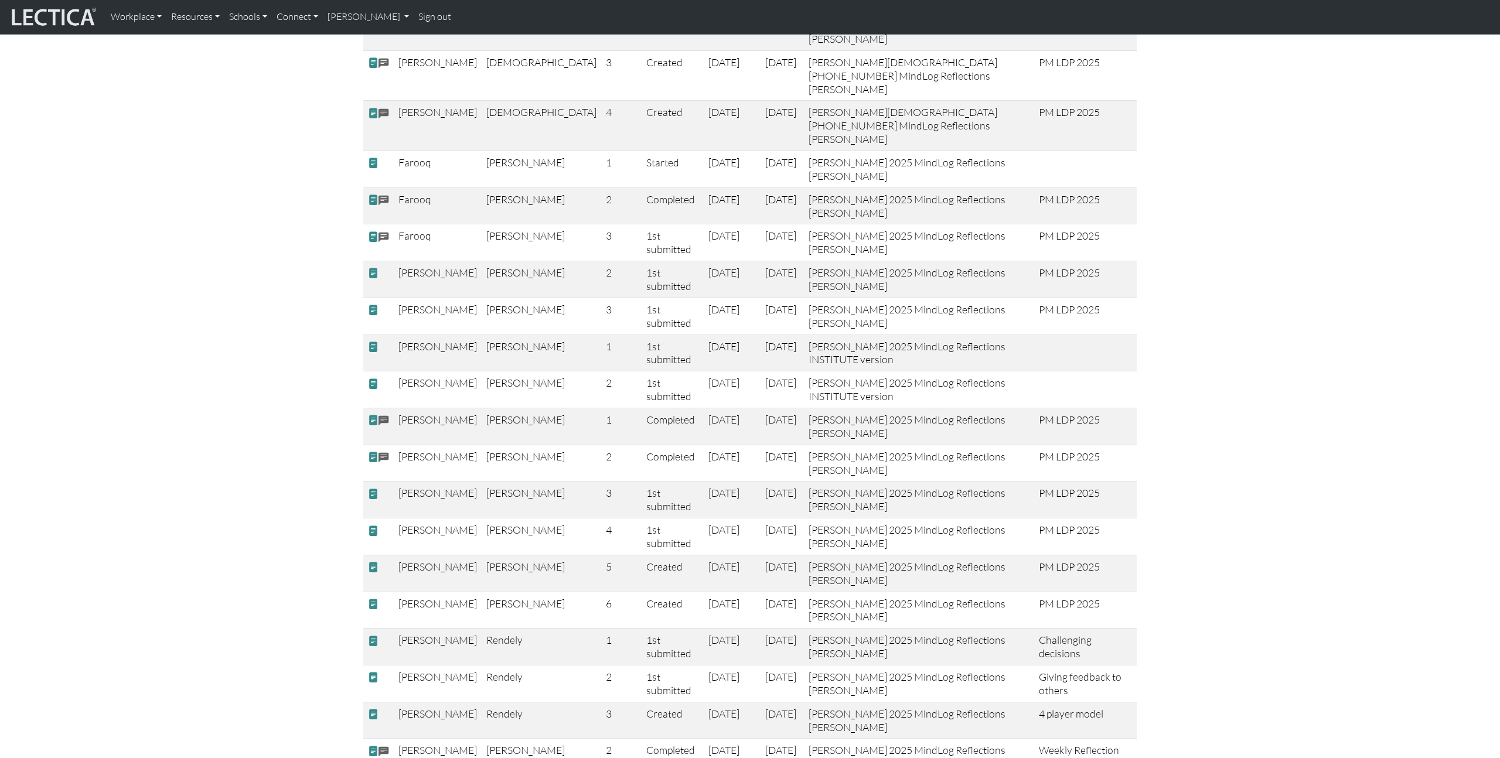
scroll to position [969, 0]
click at [374, 271] on span at bounding box center [373, 277] width 11 height 12
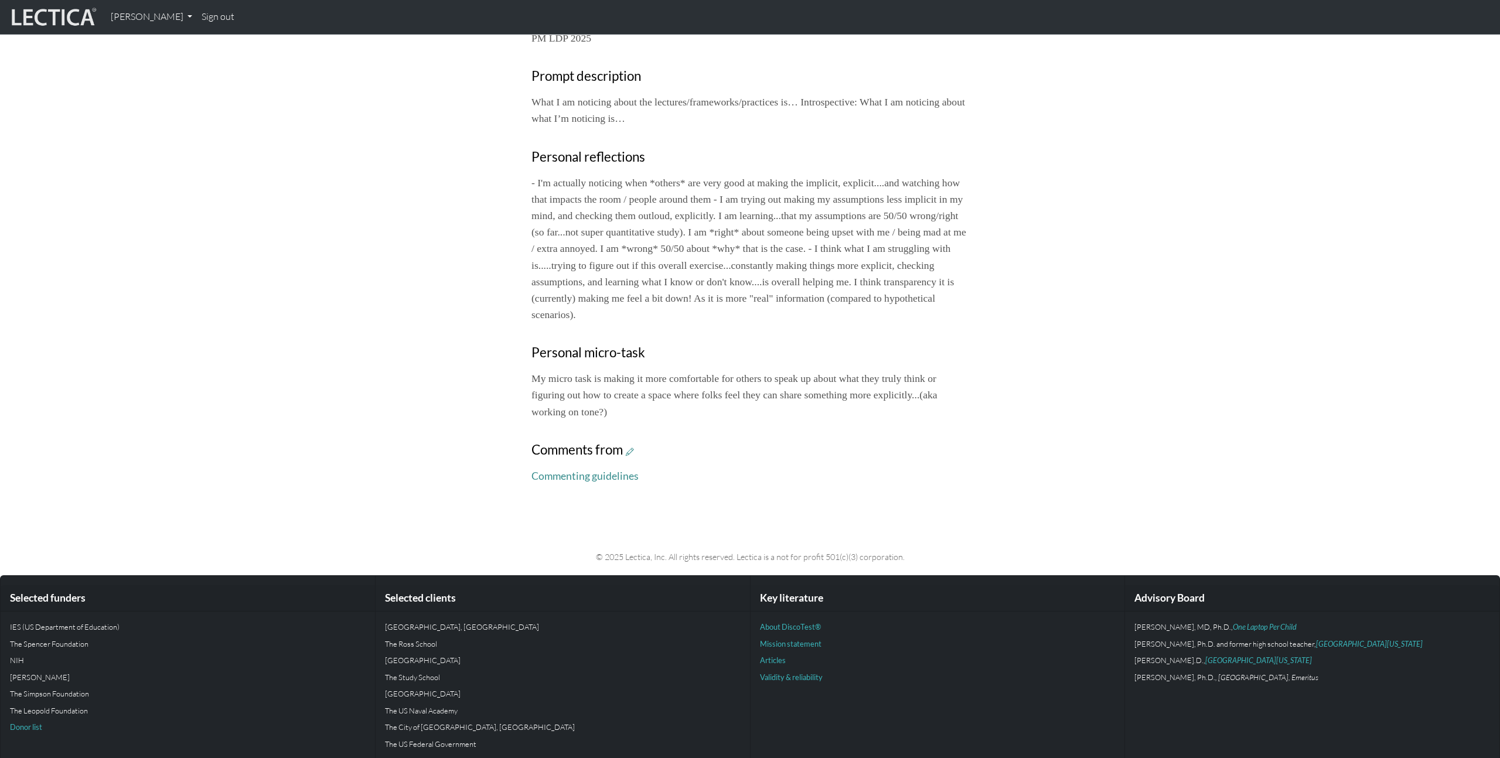
scroll to position [473, 0]
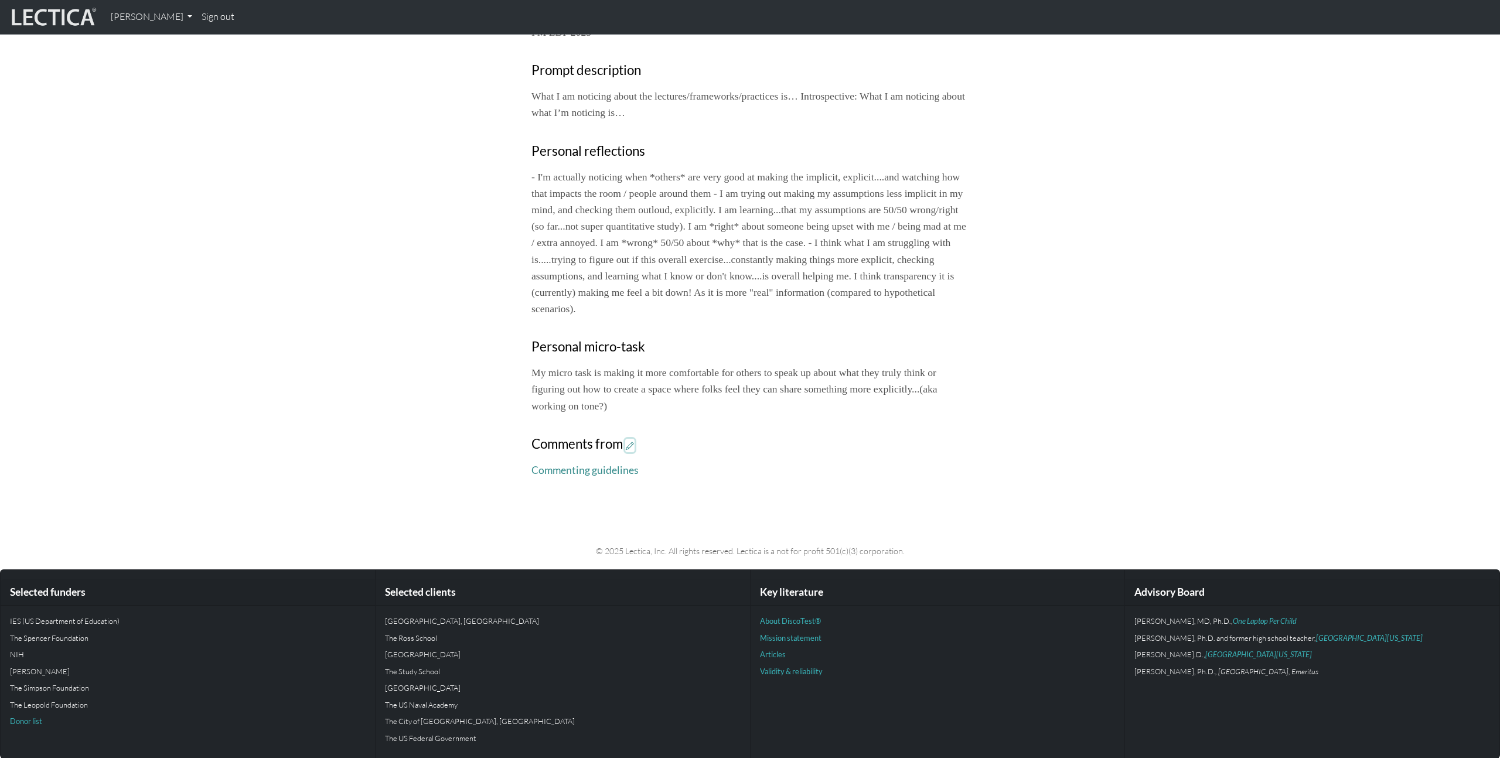
click at [632, 451] on icon at bounding box center [630, 446] width 8 height 10
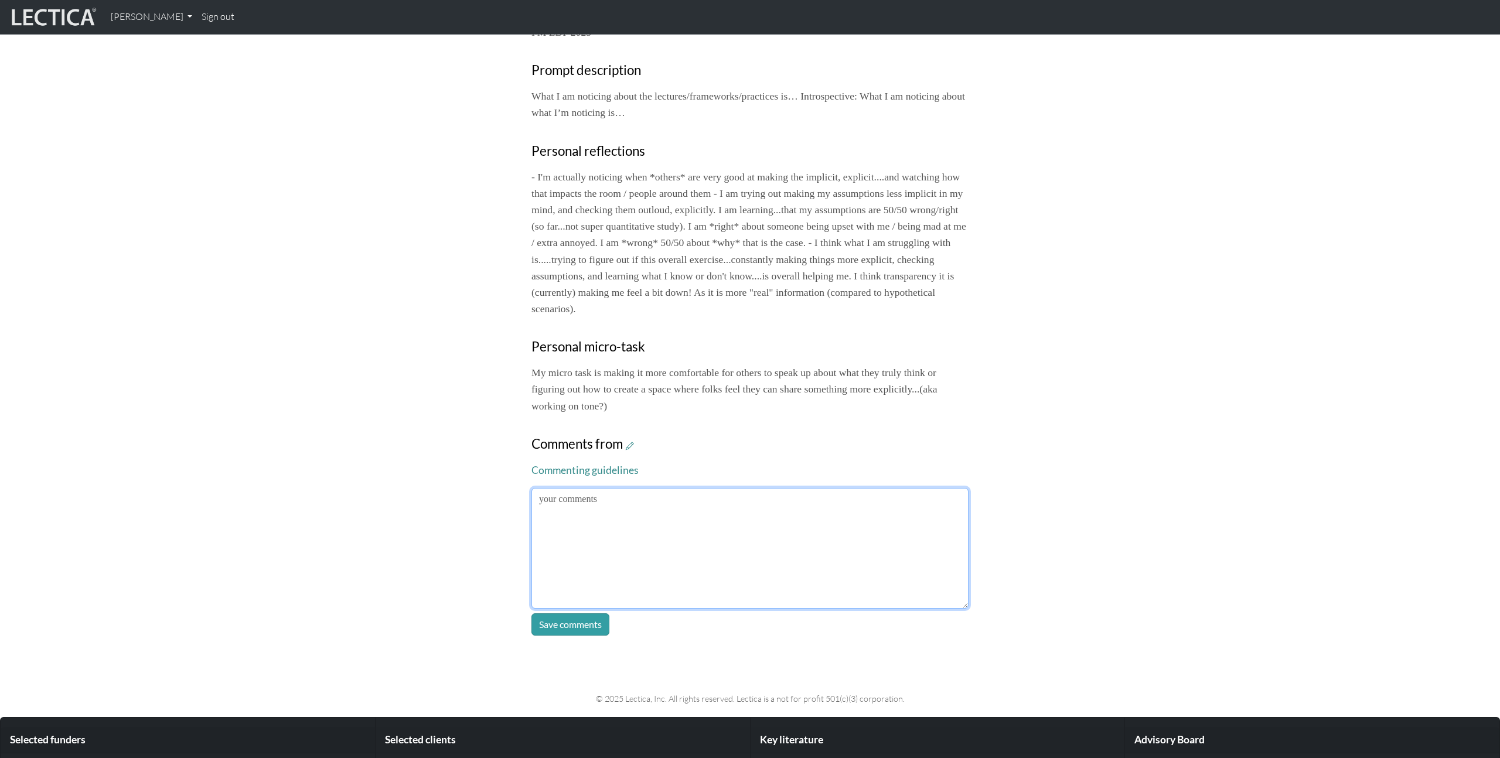
click at [704, 540] on textarea at bounding box center [750, 548] width 437 height 121
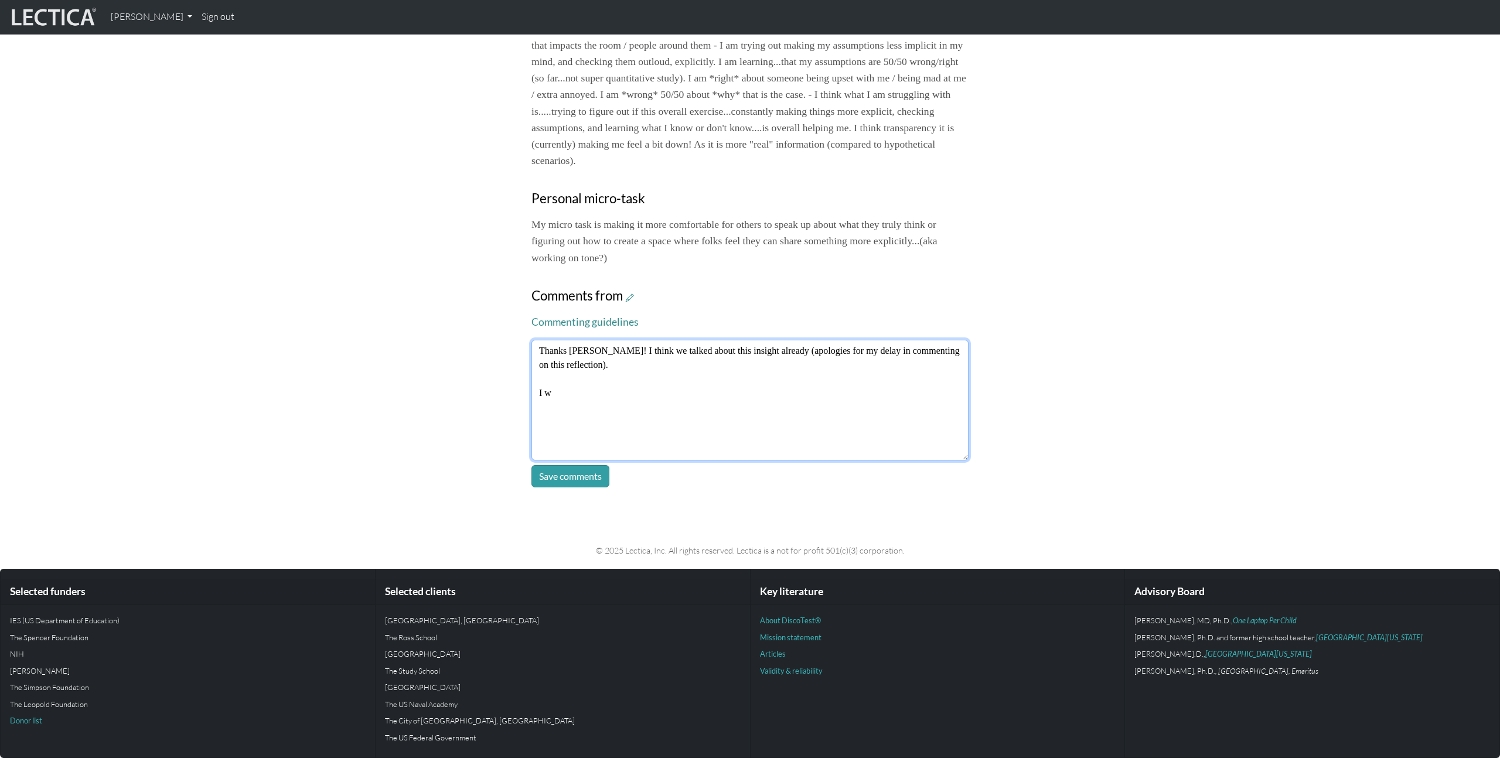
scroll to position [638, 0]
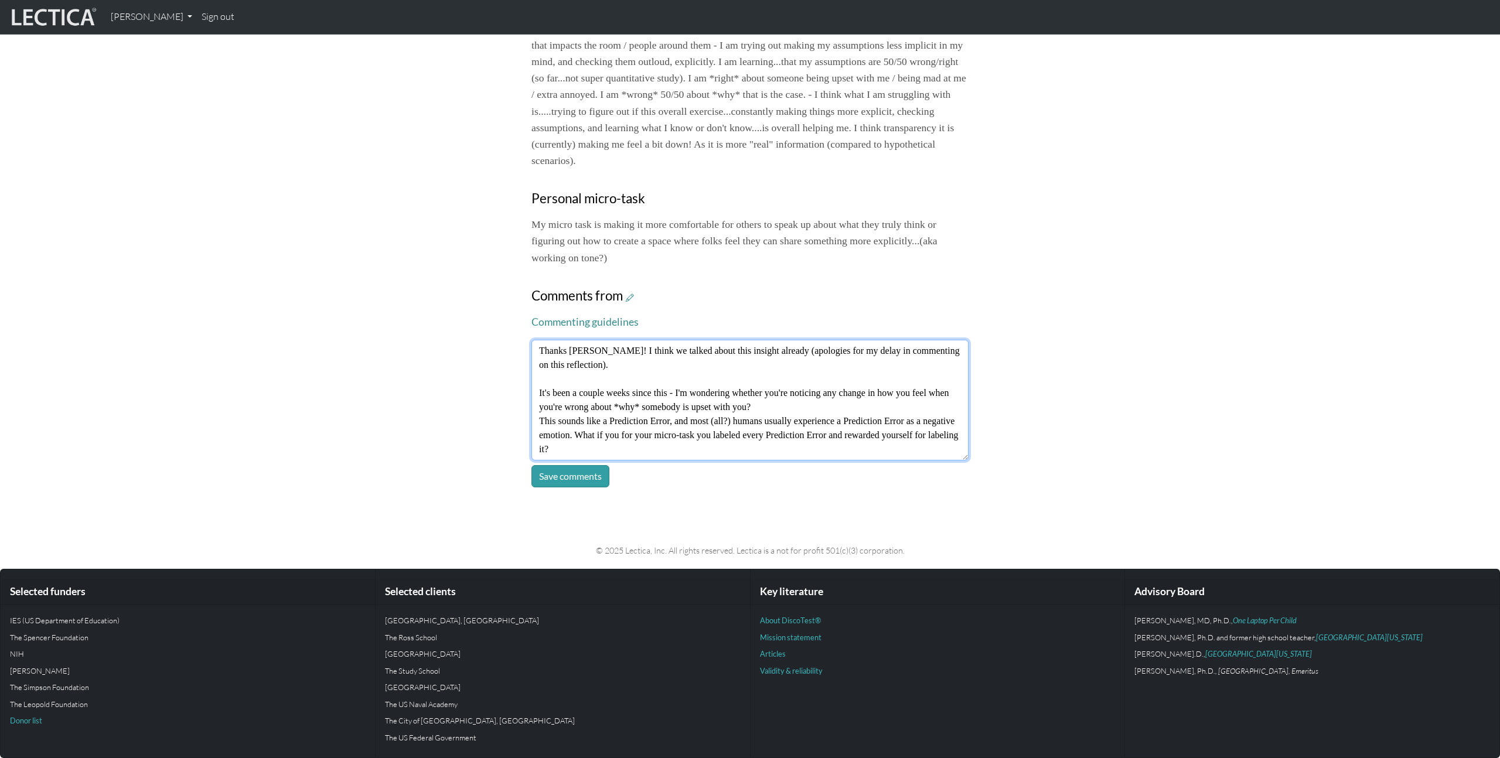
type textarea "Thanks Hannah! I think we talked about this insight already (apologies for my d…"
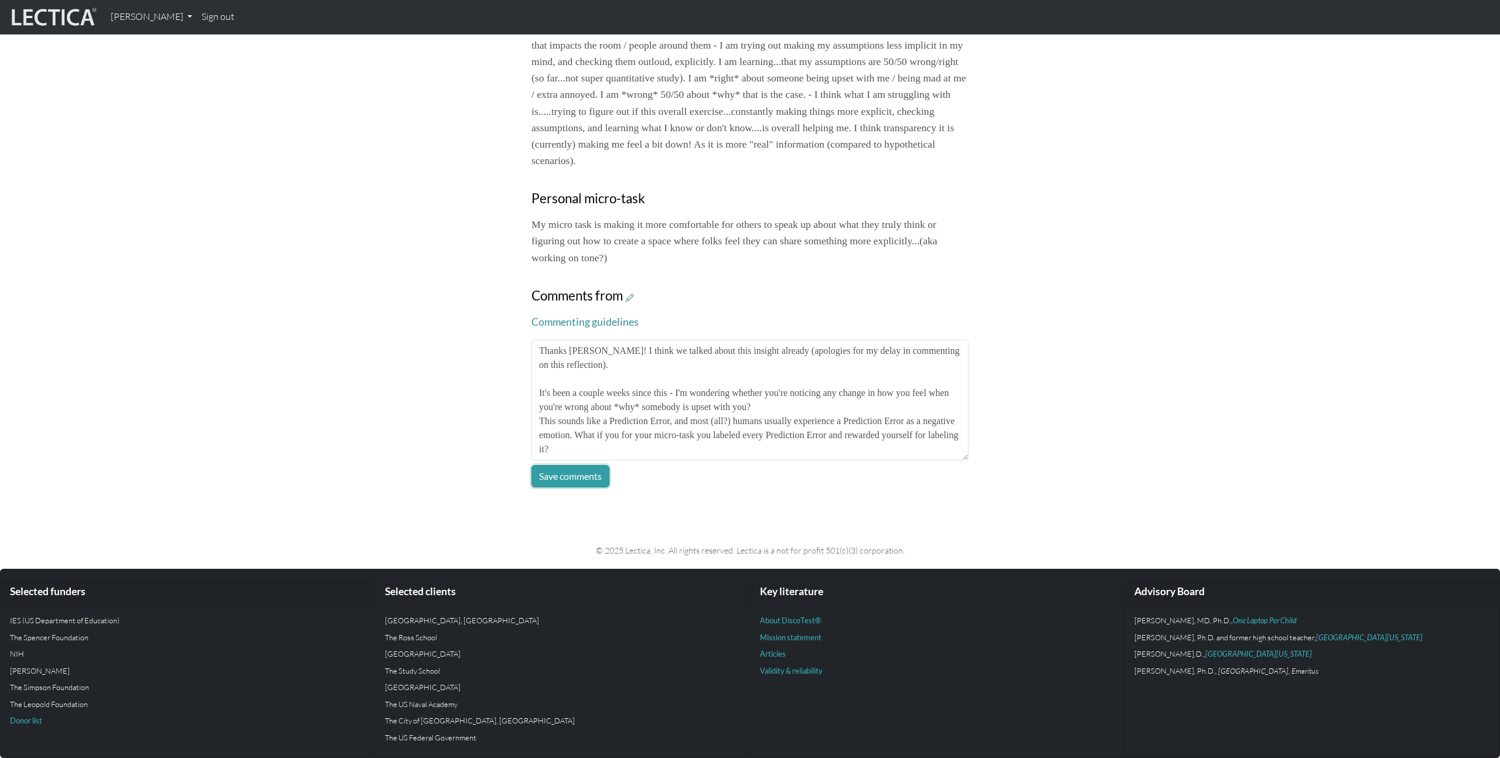
click button "Save comments" at bounding box center [571, 476] width 78 height 22
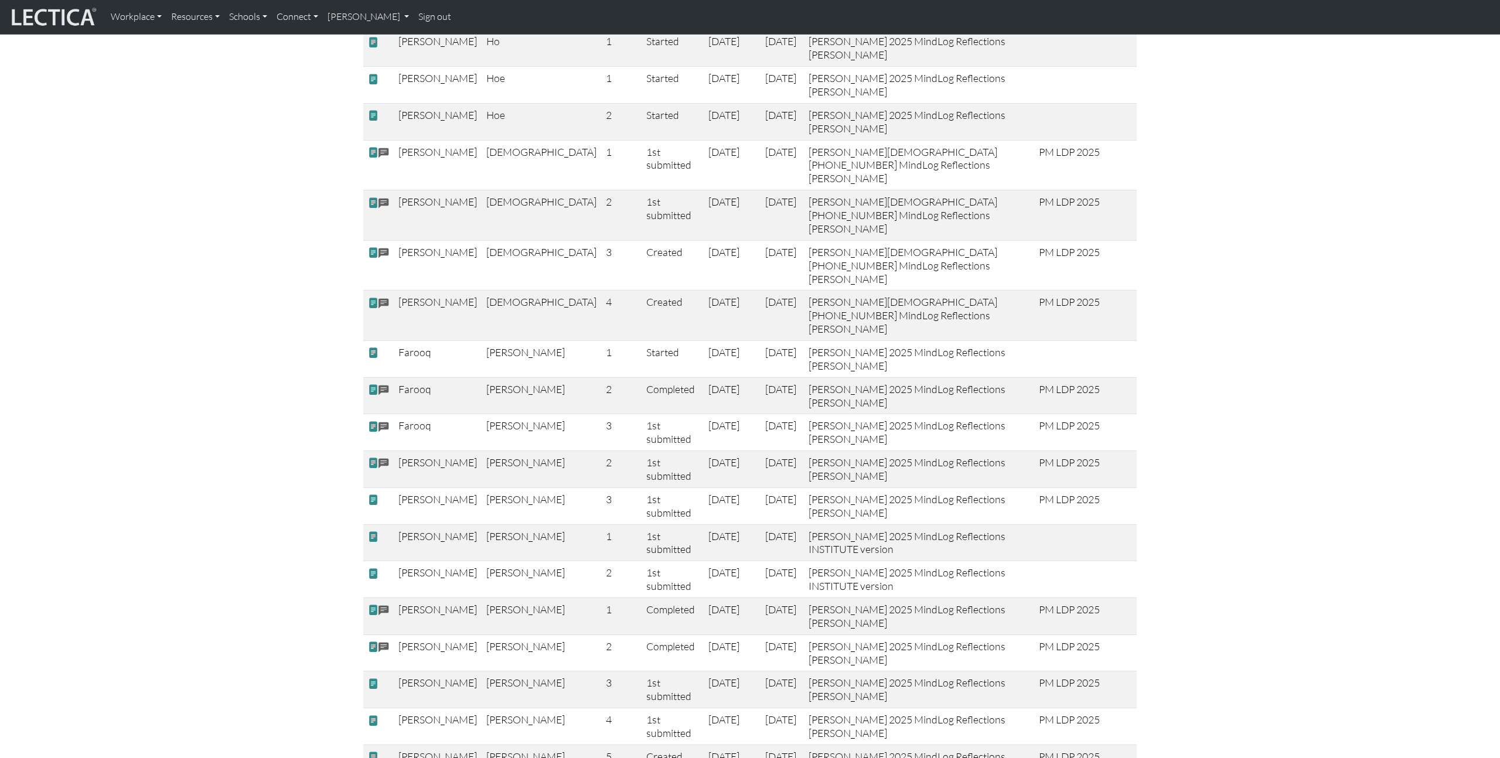
scroll to position [783, 0]
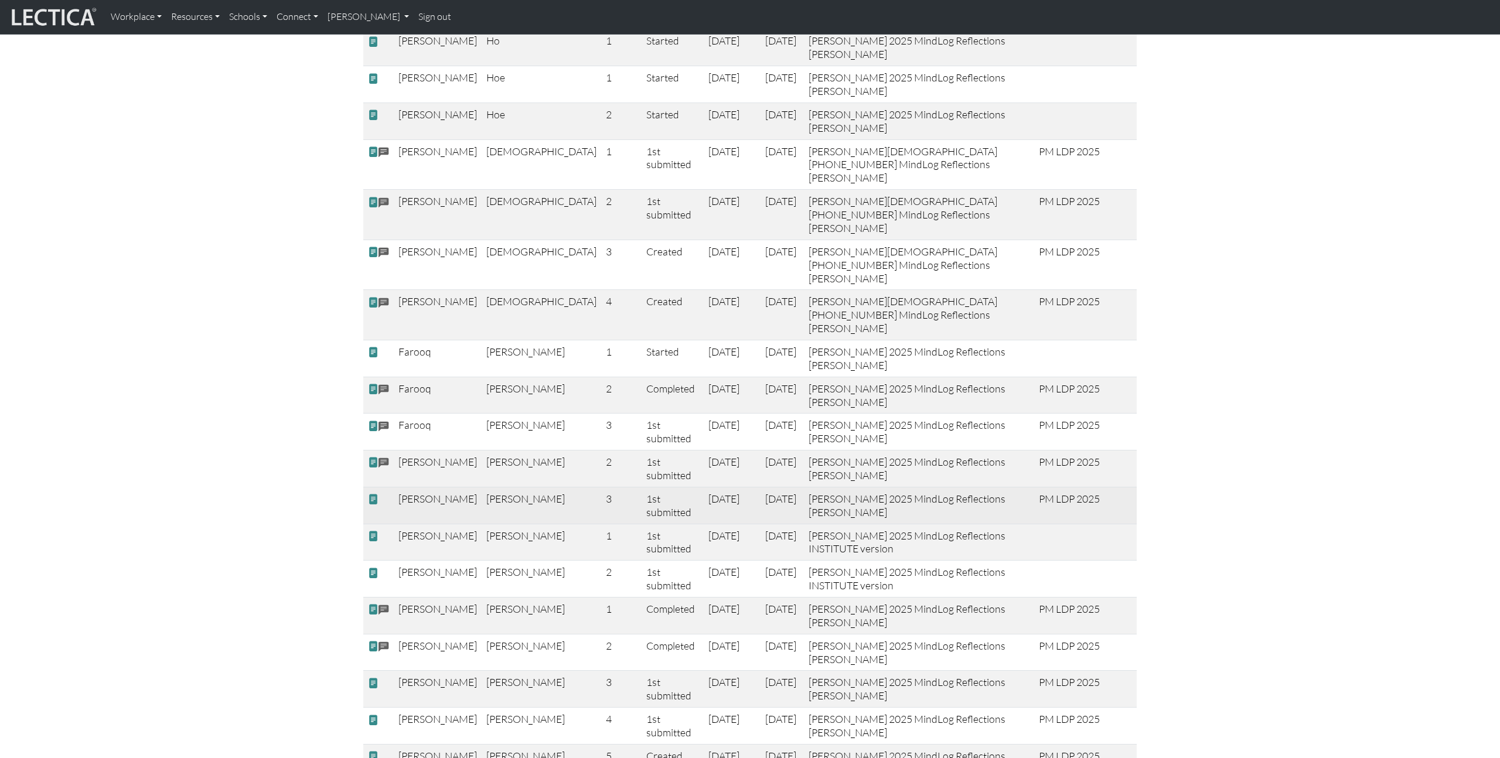
click at [373, 493] on span at bounding box center [373, 499] width 11 height 12
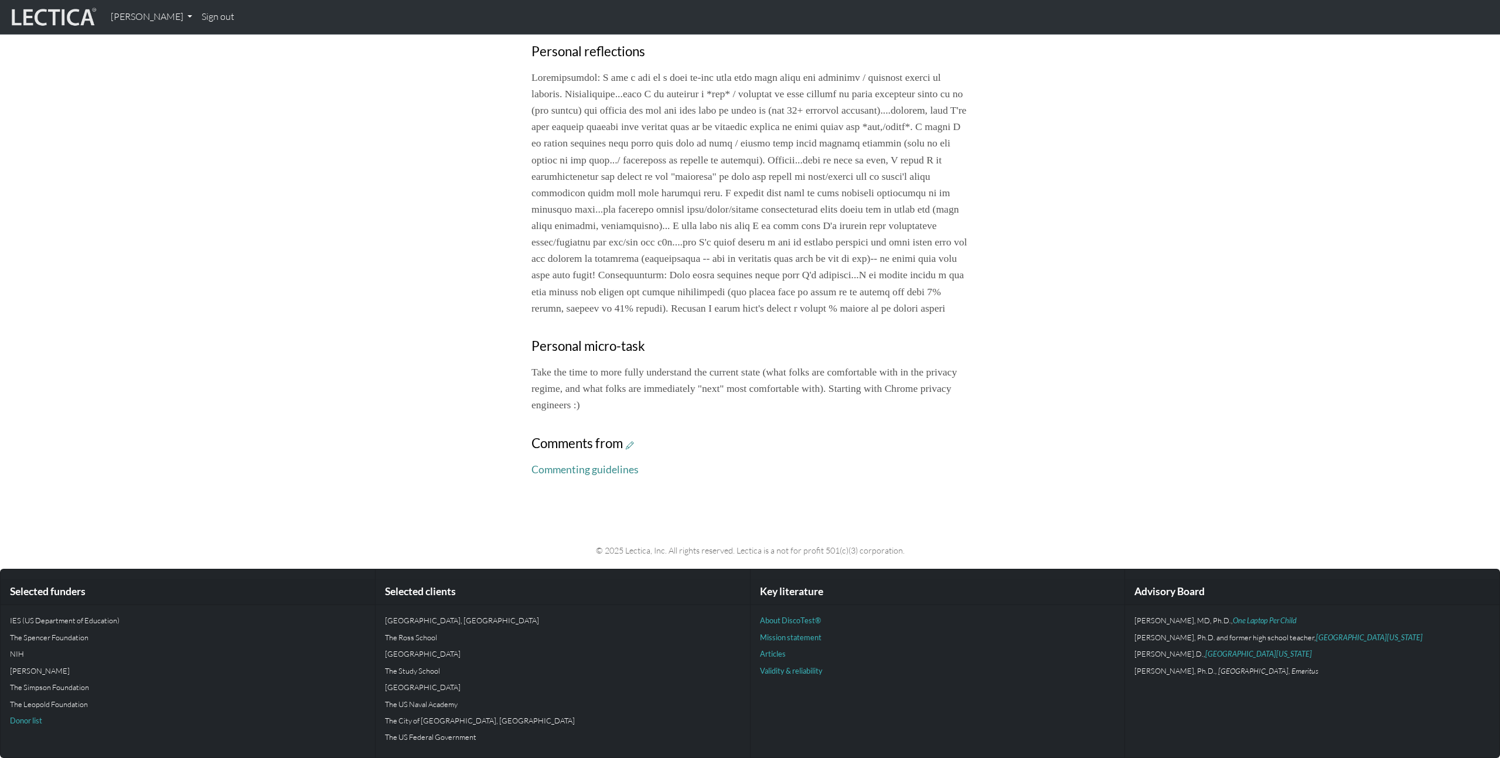
scroll to position [606, 0]
click at [638, 444] on h3 "Comments from" at bounding box center [750, 444] width 437 height 16
click at [632, 447] on icon at bounding box center [630, 445] width 8 height 10
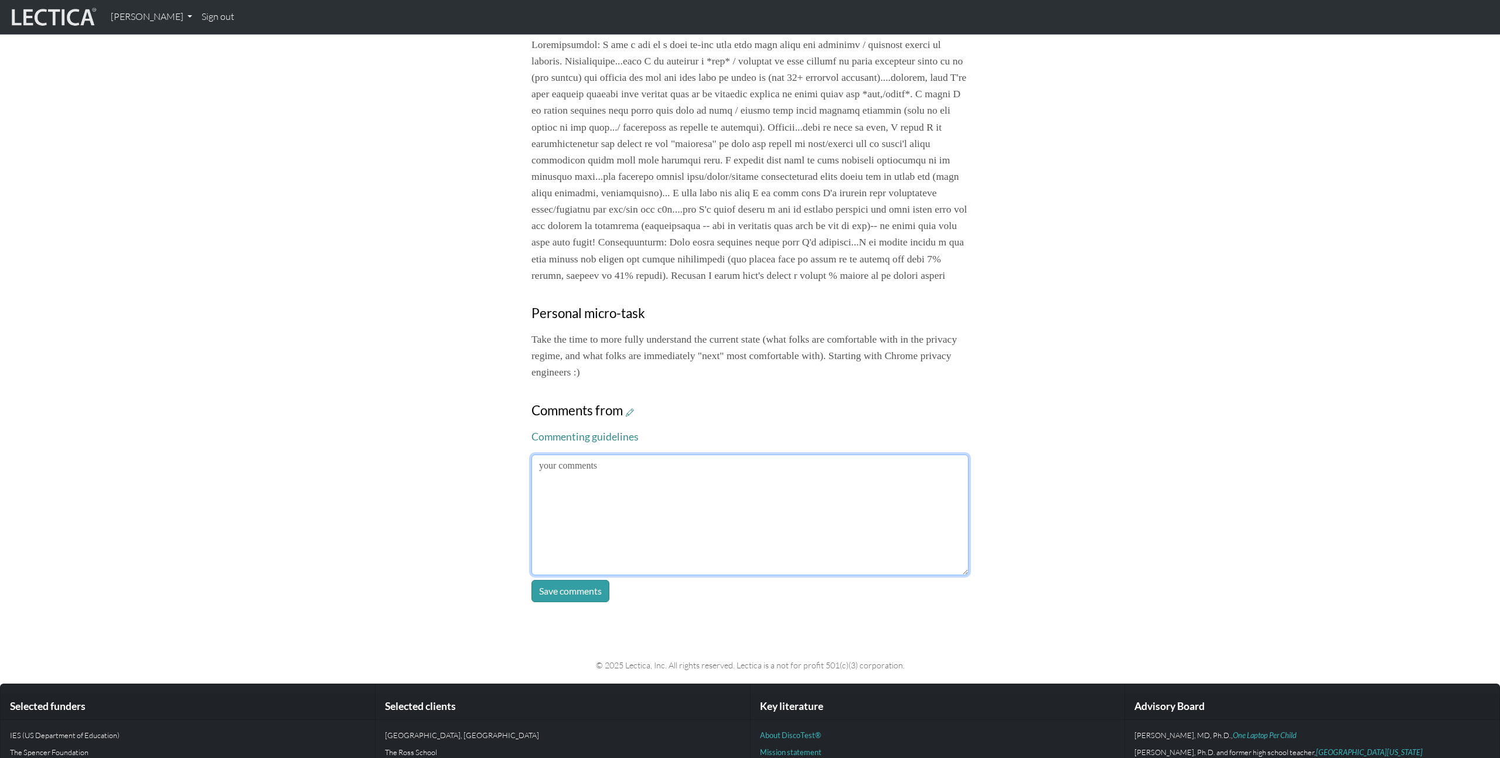
click at [701, 558] on textarea at bounding box center [750, 515] width 437 height 121
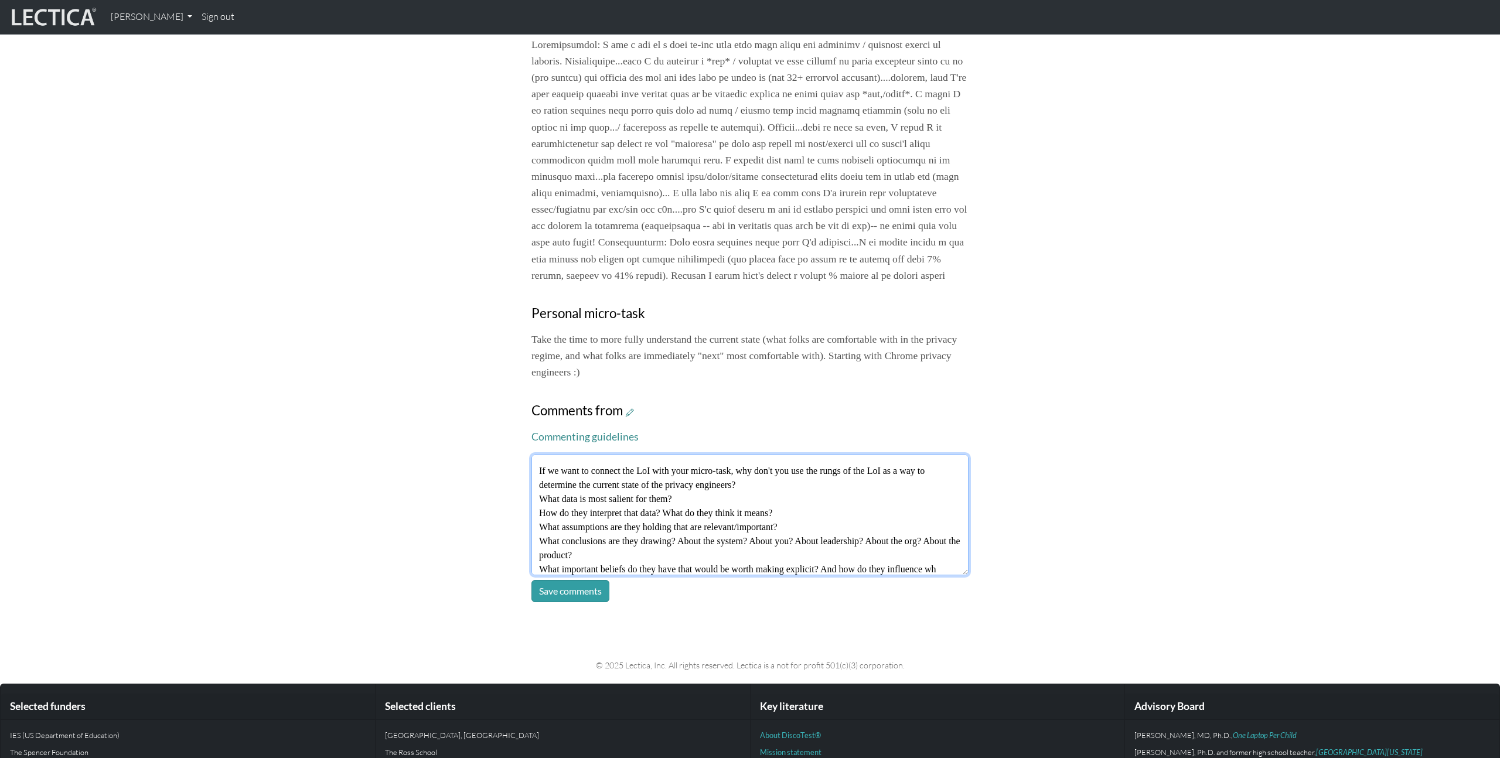
scroll to position [93, 0]
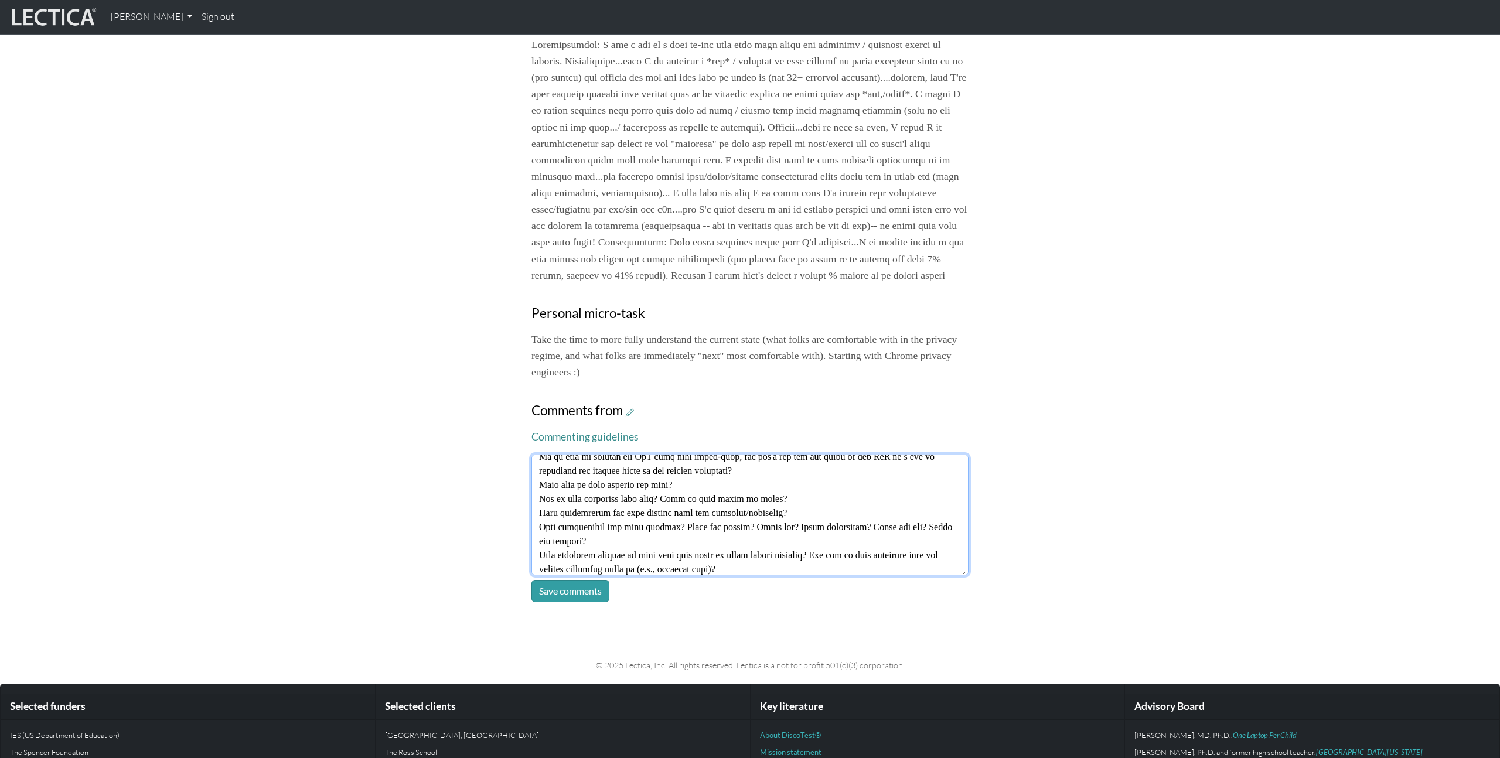
type textarea "Fantastic! This sounds like a really powerful insight, and is a critical compon…"
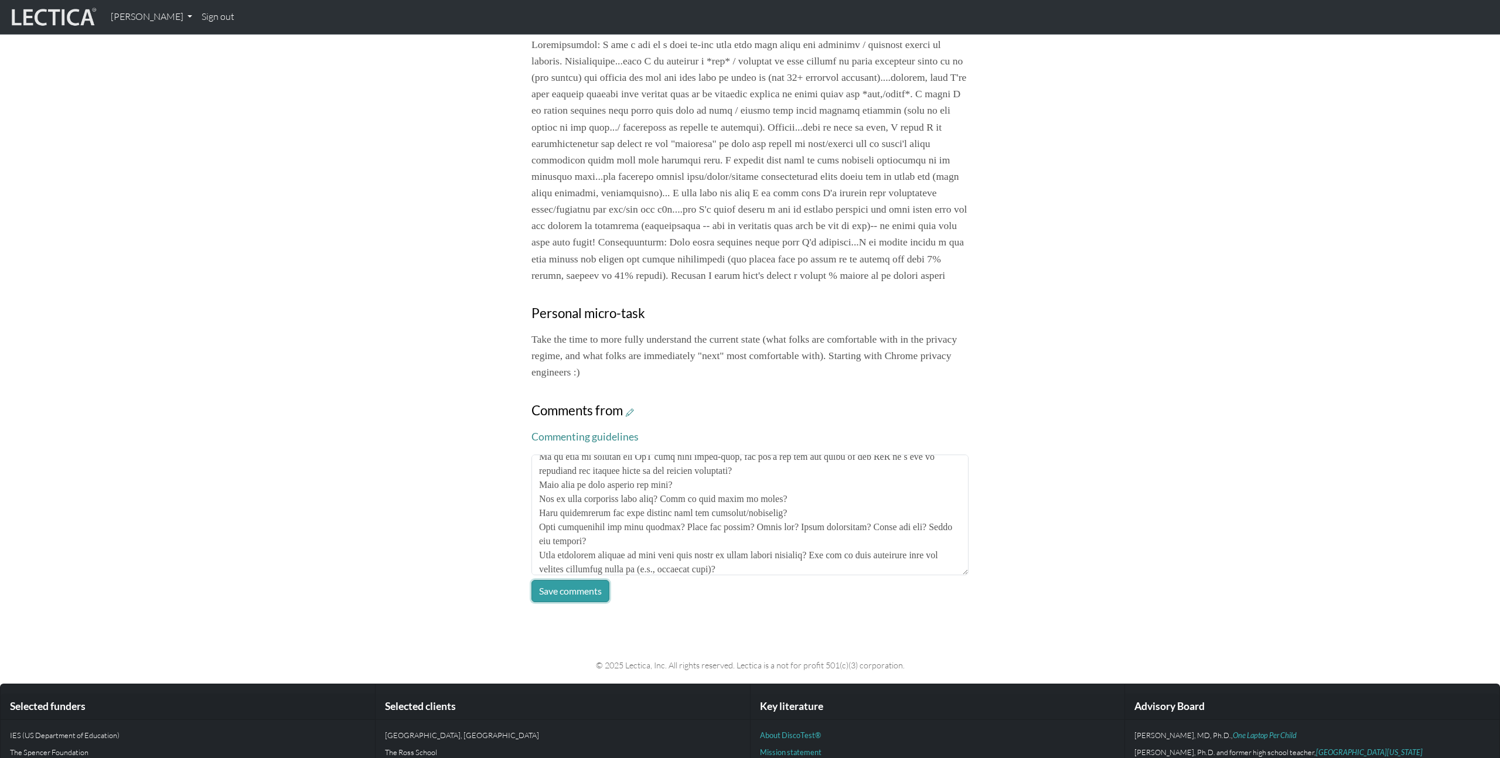
click button "Save comments" at bounding box center [571, 591] width 78 height 22
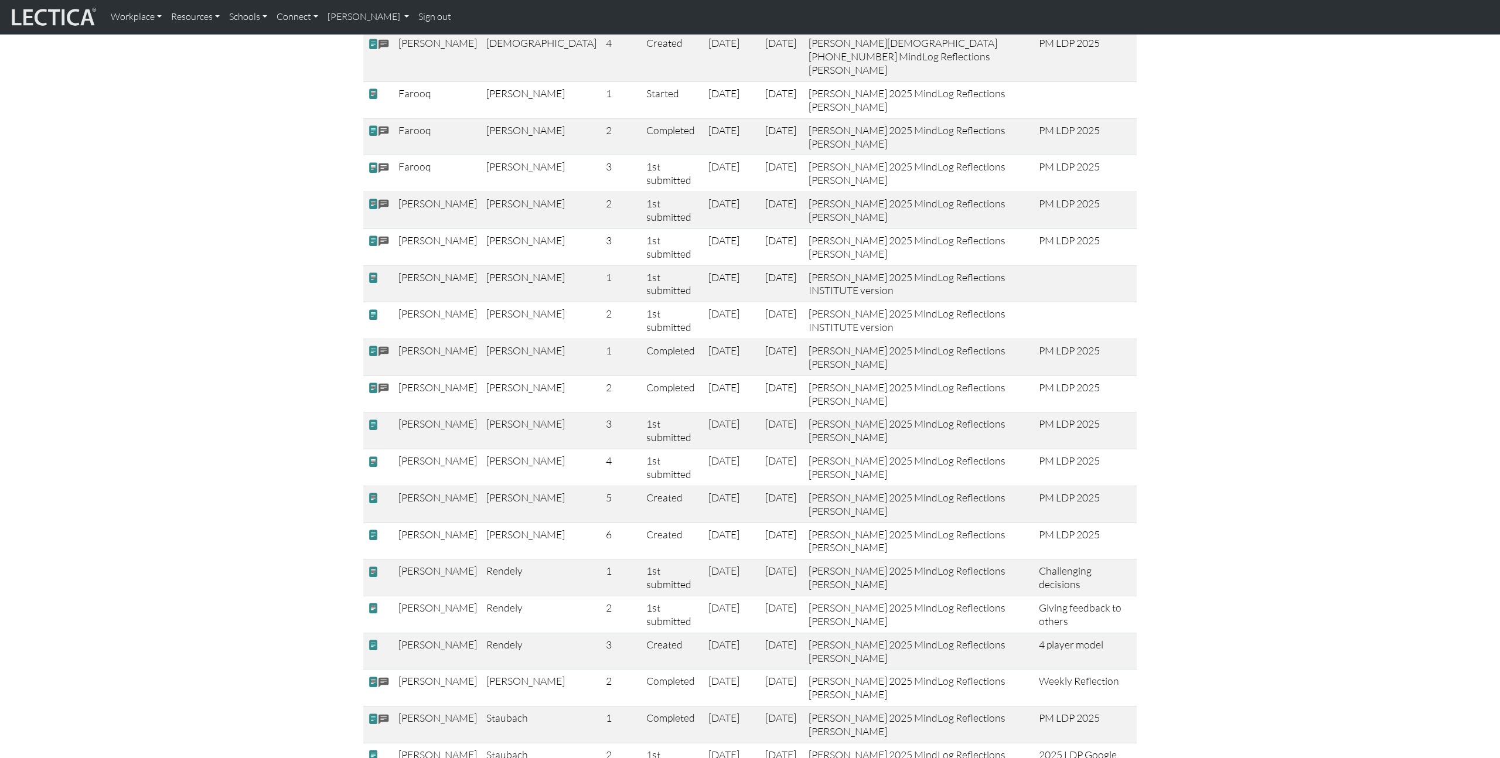
scroll to position [1054, 0]
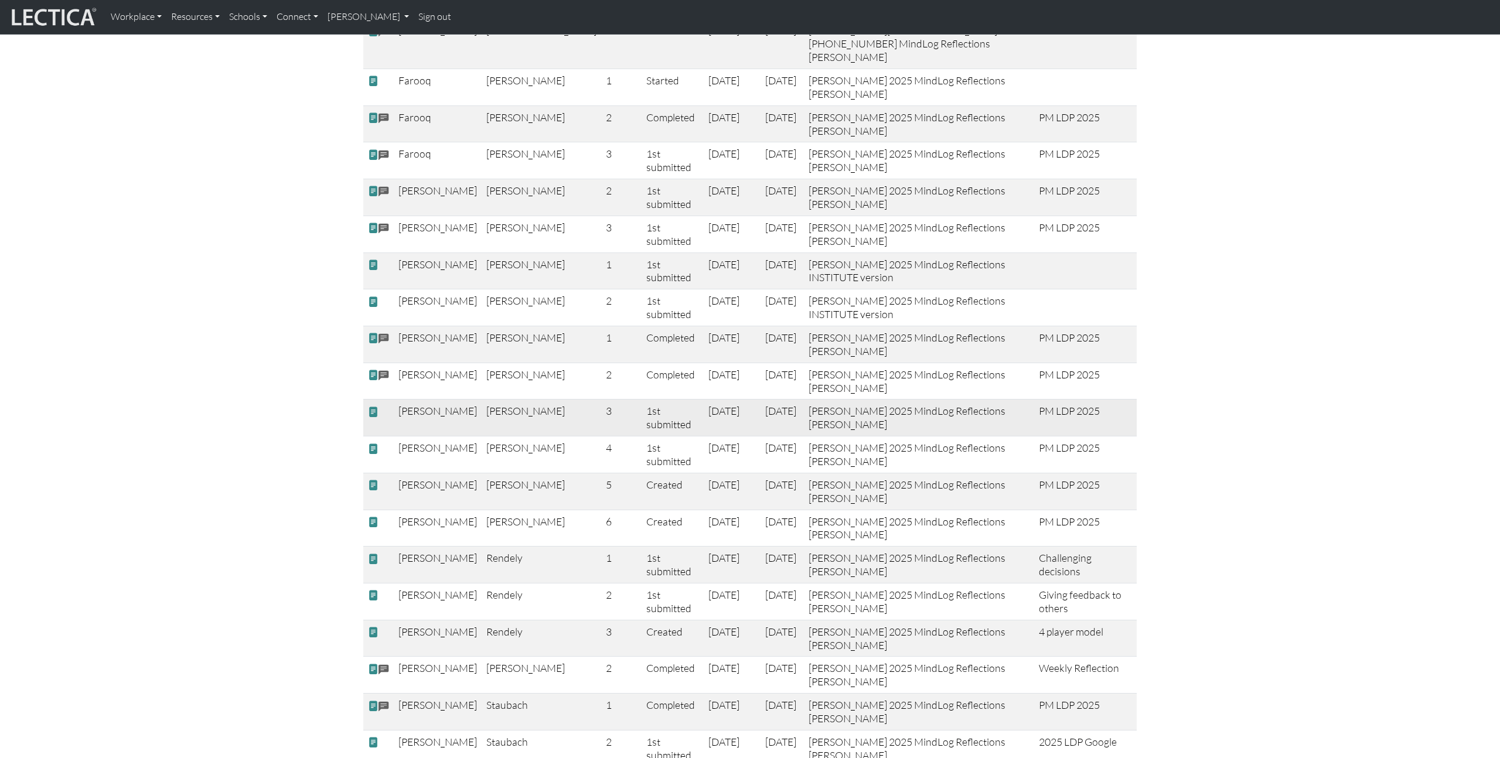
click at [372, 406] on span at bounding box center [373, 412] width 11 height 12
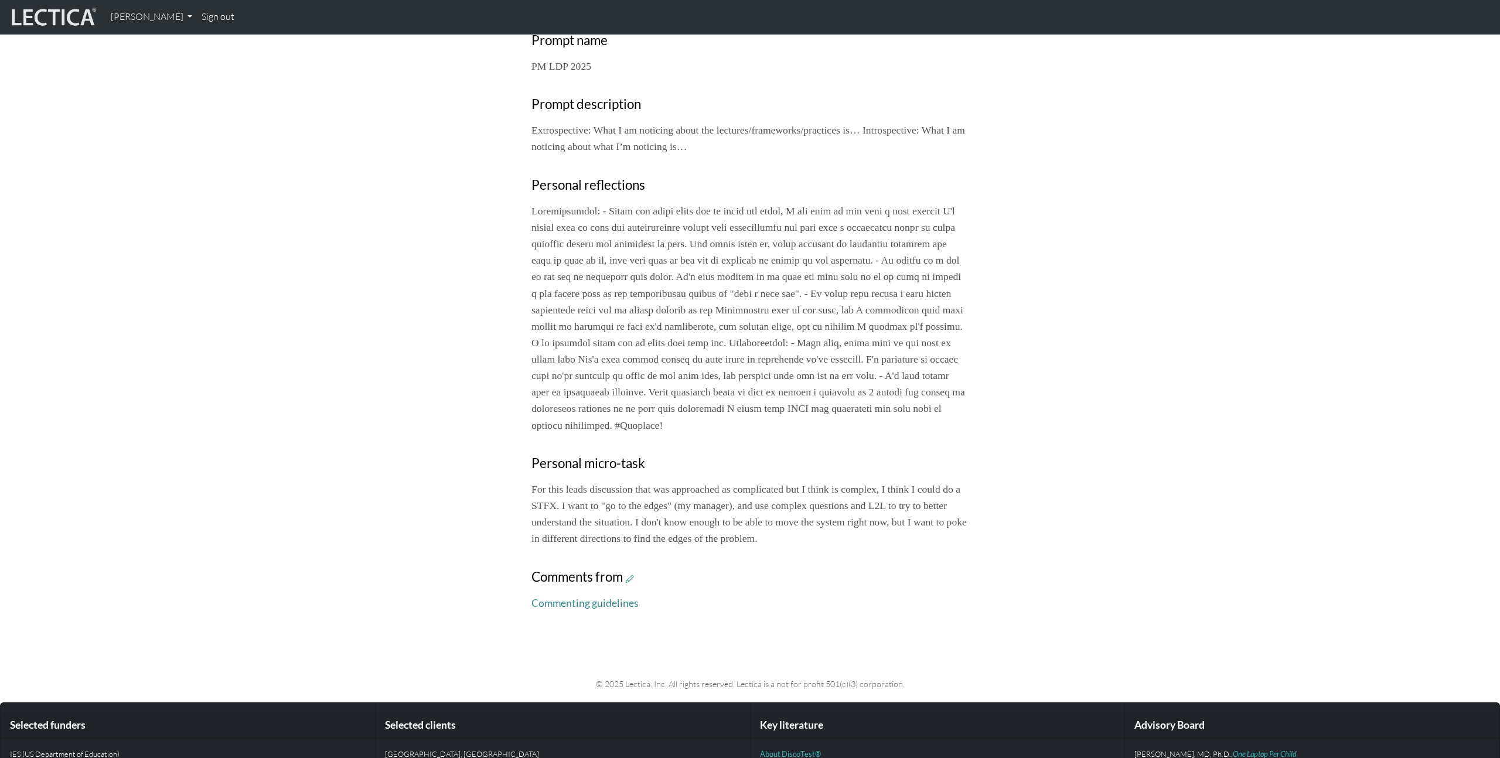
scroll to position [441, 0]
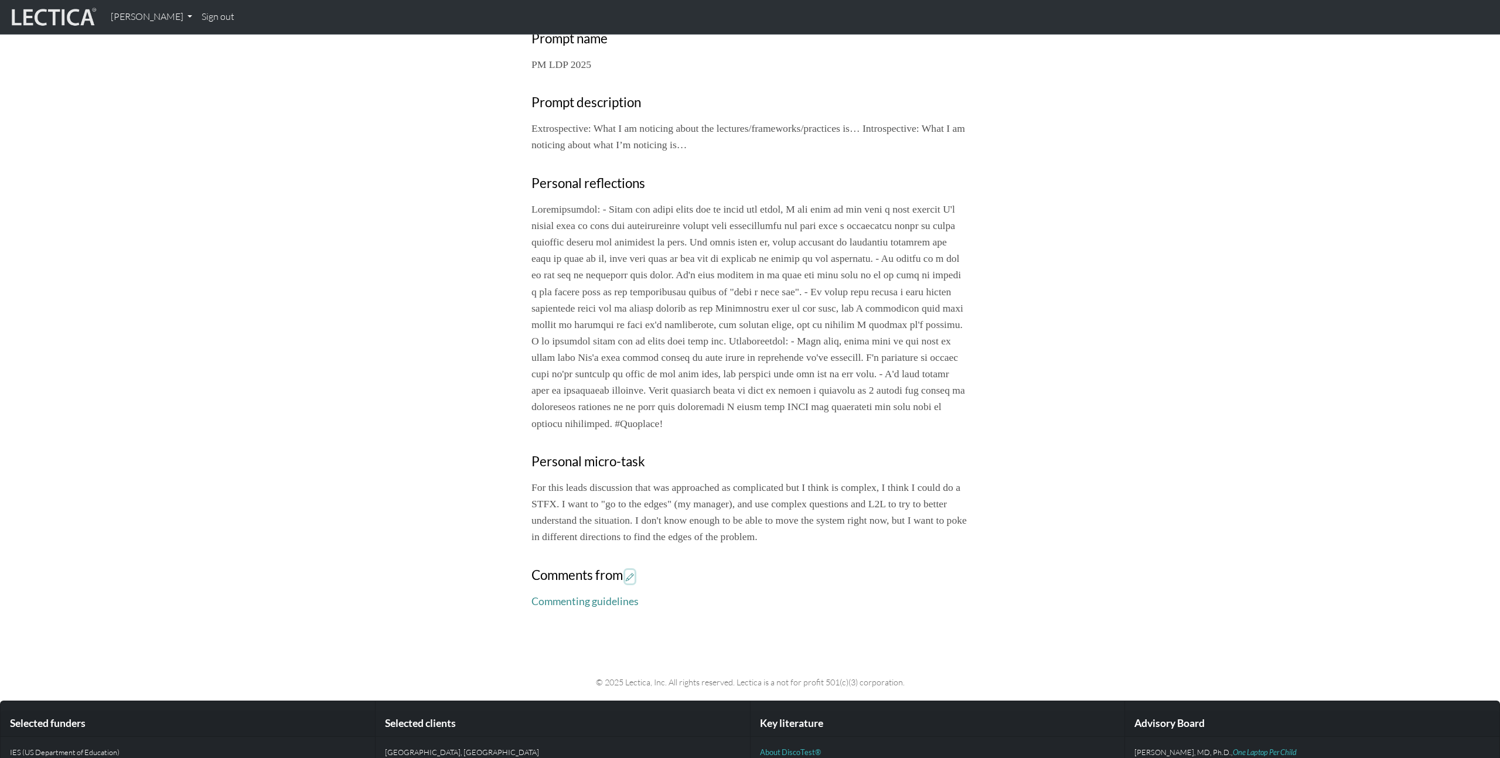
click at [634, 582] on icon at bounding box center [630, 577] width 8 height 10
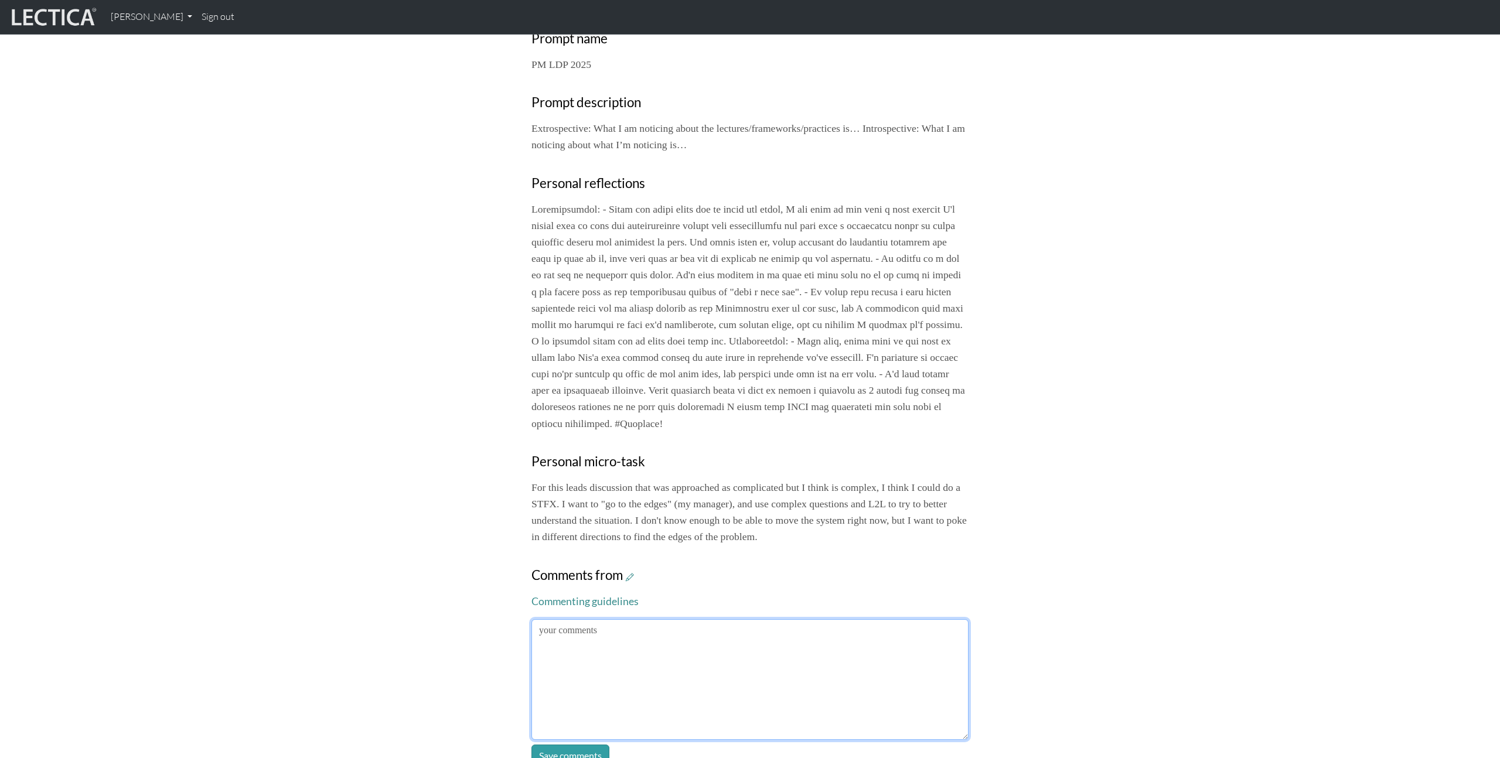
click at [644, 666] on textarea at bounding box center [750, 679] width 437 height 121
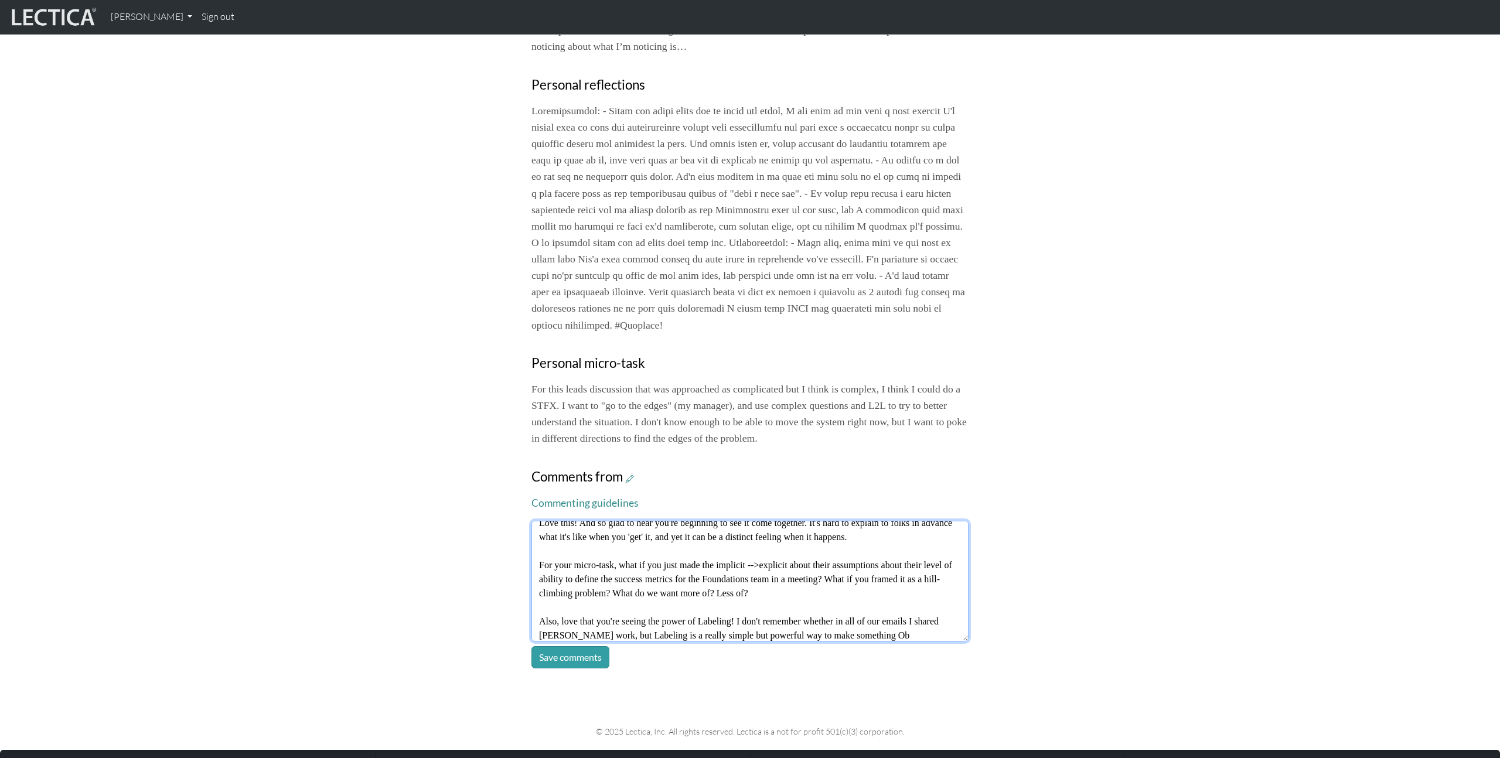
scroll to position [23, 0]
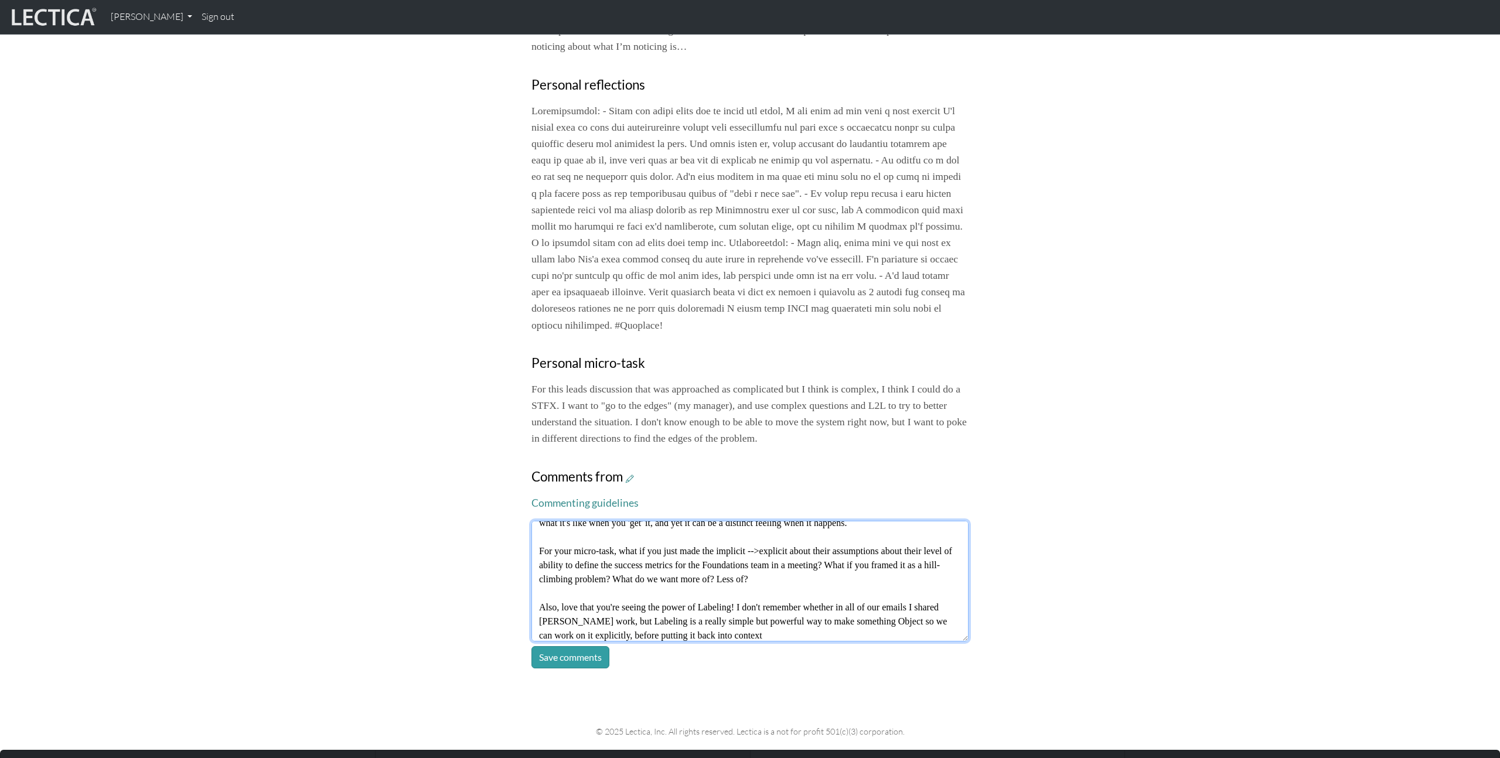
type textarea "Love this! And so glad to hear you're beginning to see it come together. It's h…"
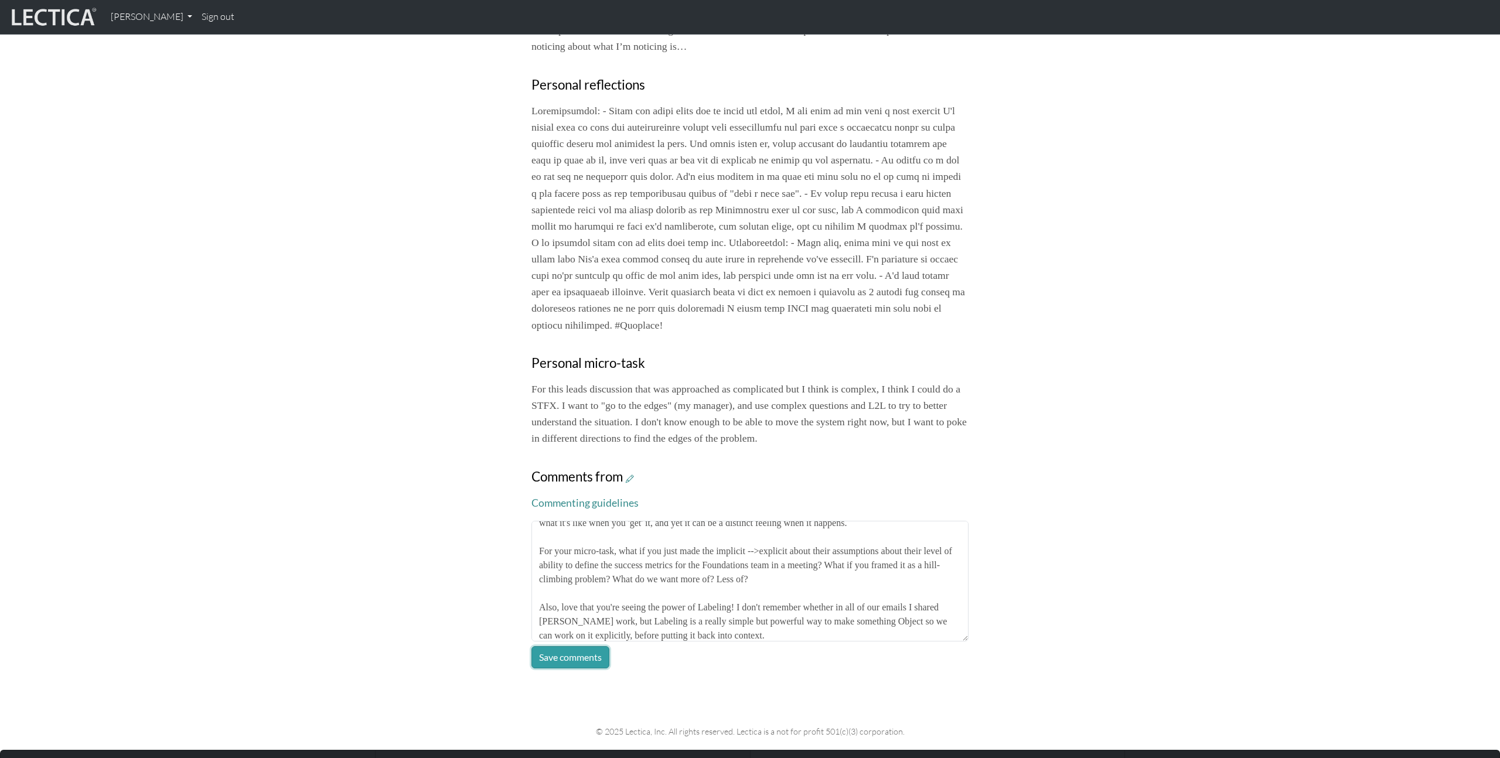
click button "Save comments" at bounding box center [571, 657] width 78 height 22
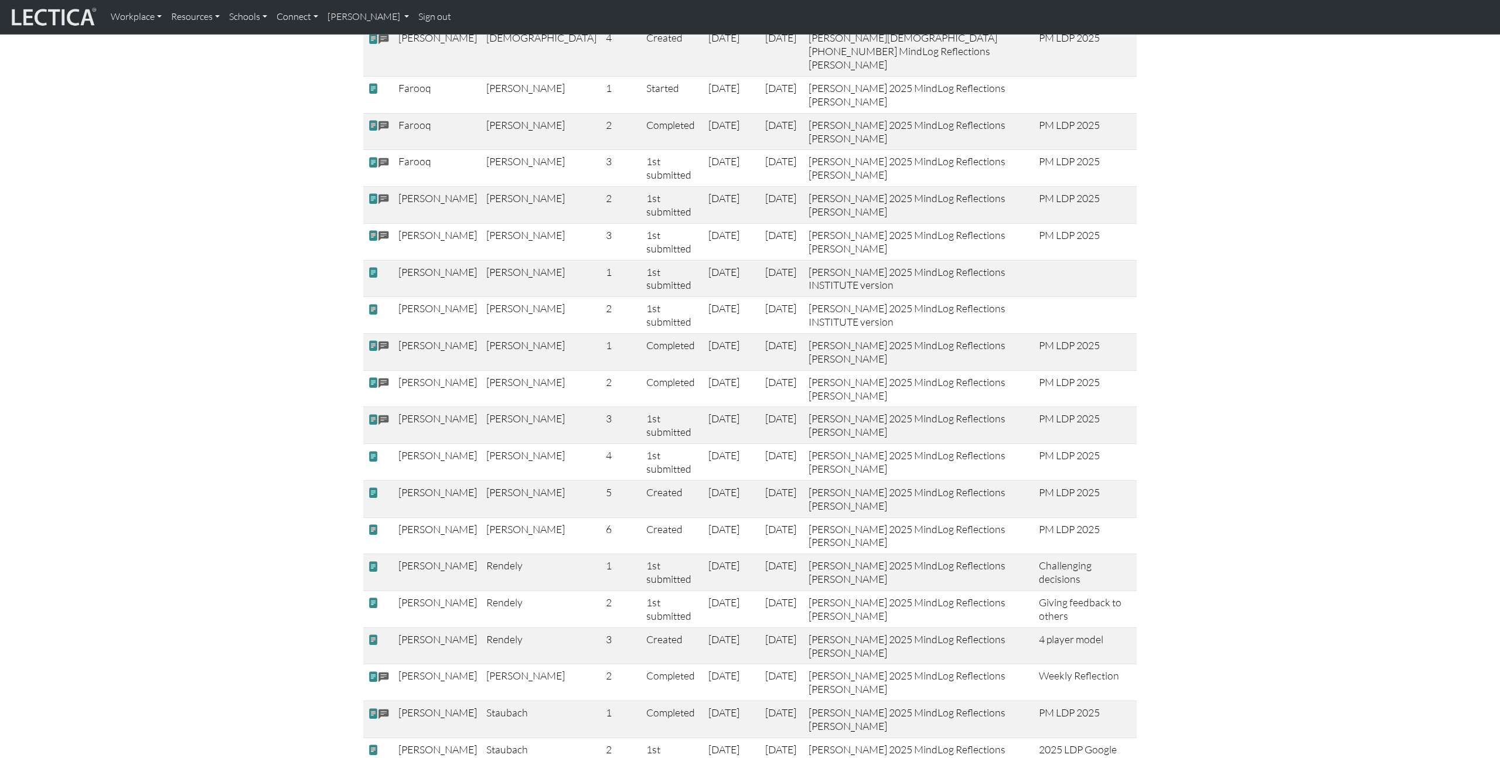
scroll to position [1050, 0]
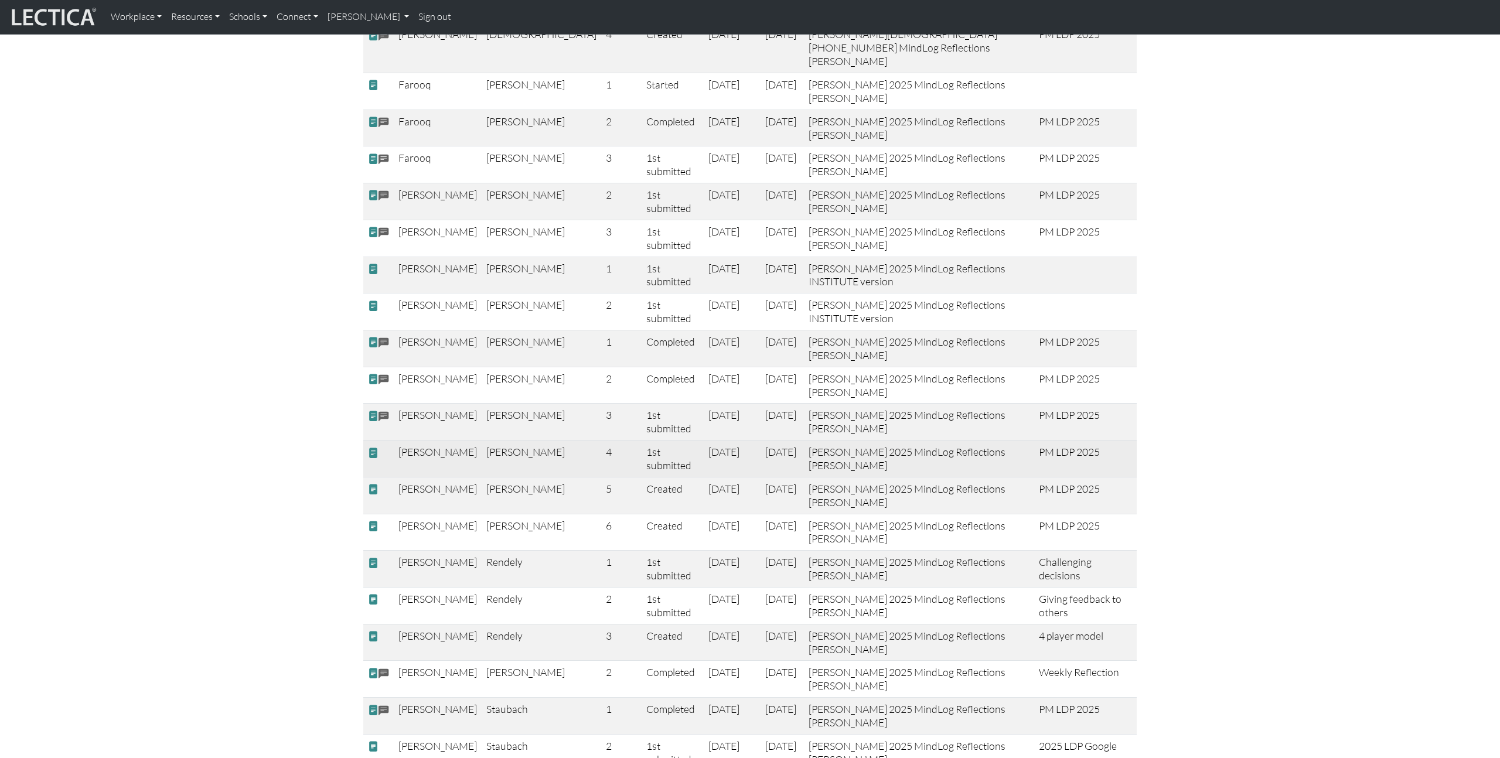
click at [371, 447] on span at bounding box center [373, 453] width 11 height 12
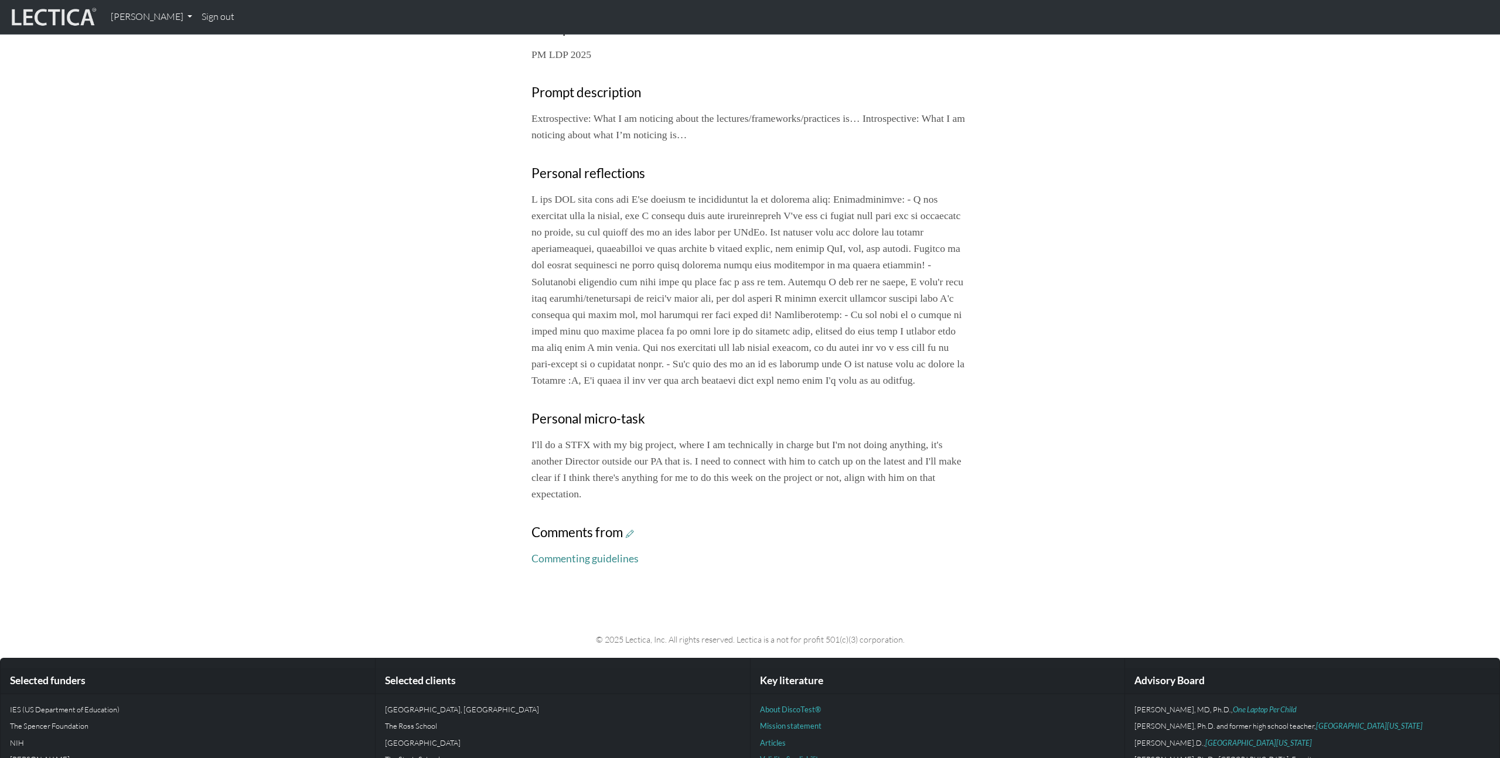
scroll to position [449, 0]
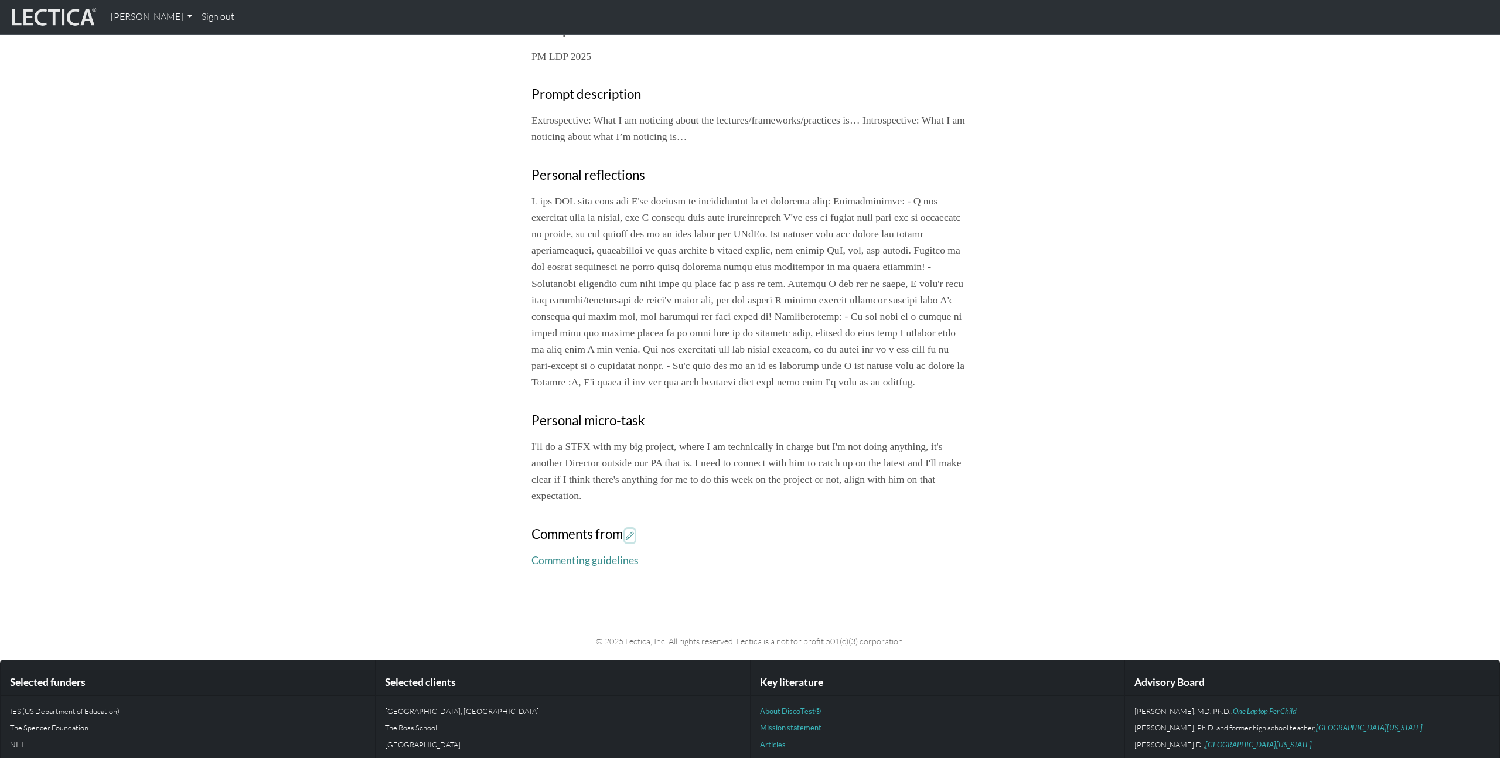
click at [633, 541] on icon at bounding box center [630, 536] width 8 height 10
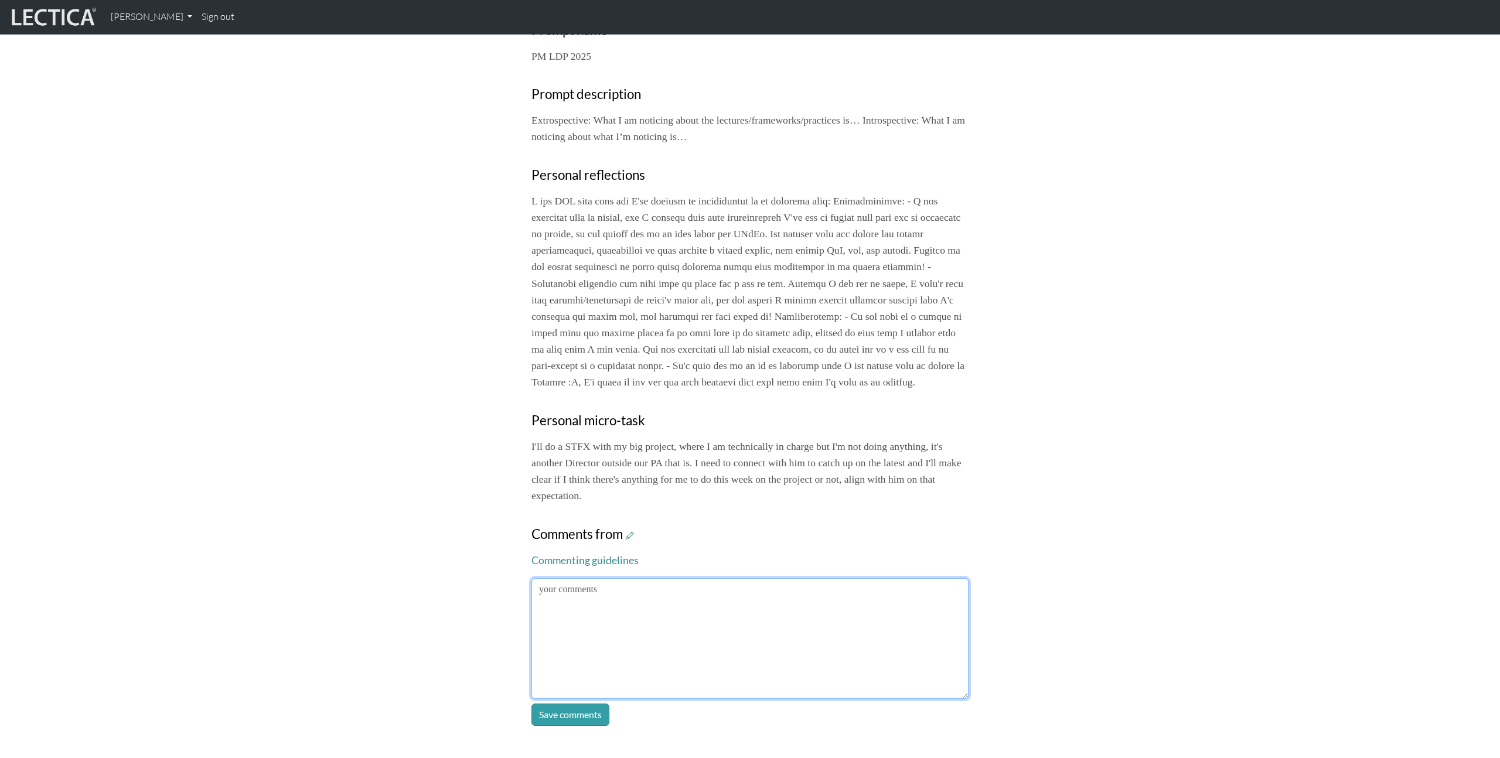
click at [714, 618] on textarea at bounding box center [750, 638] width 437 height 121
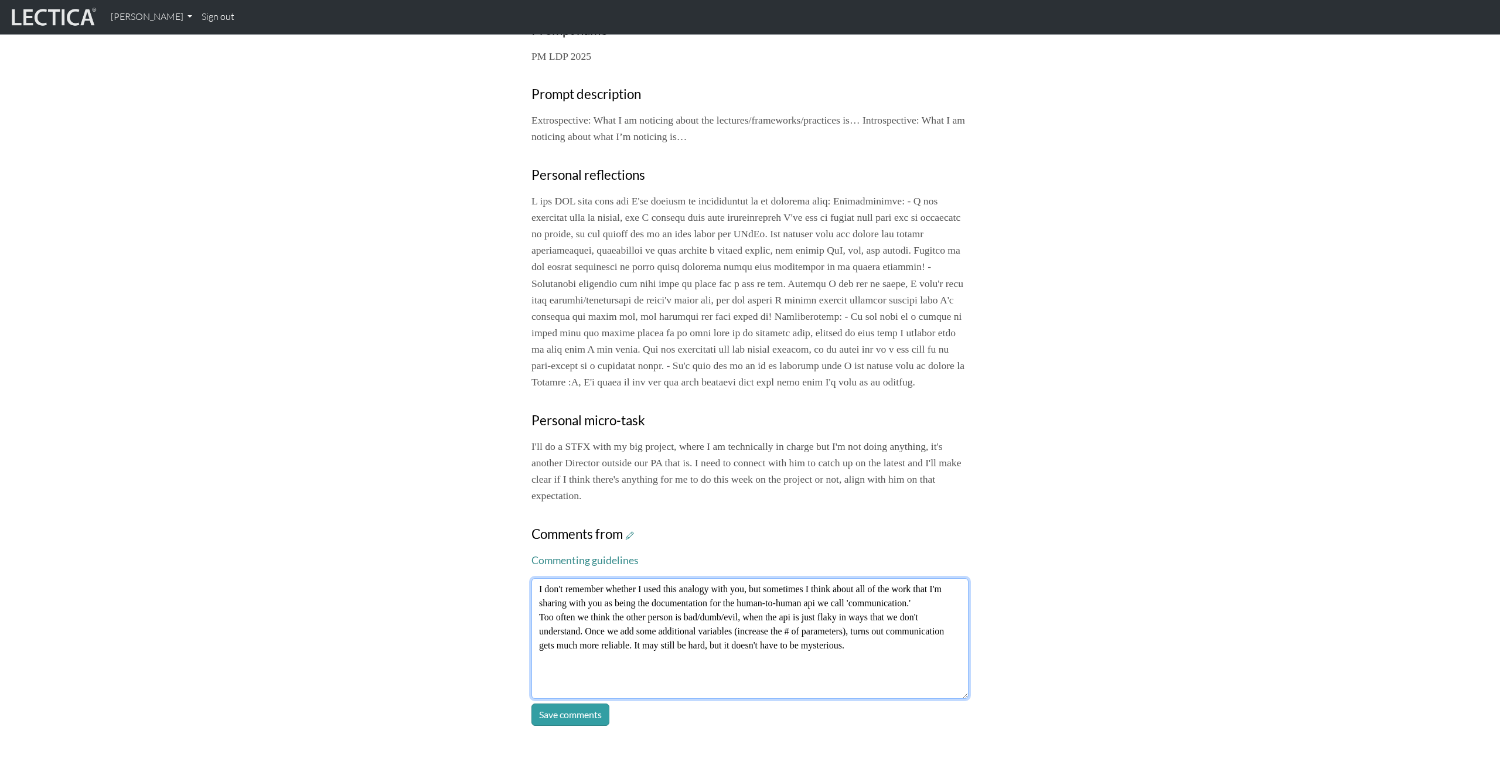
type textarea "I don't remember whether I used this analogy with you, but sometimes I think ab…"
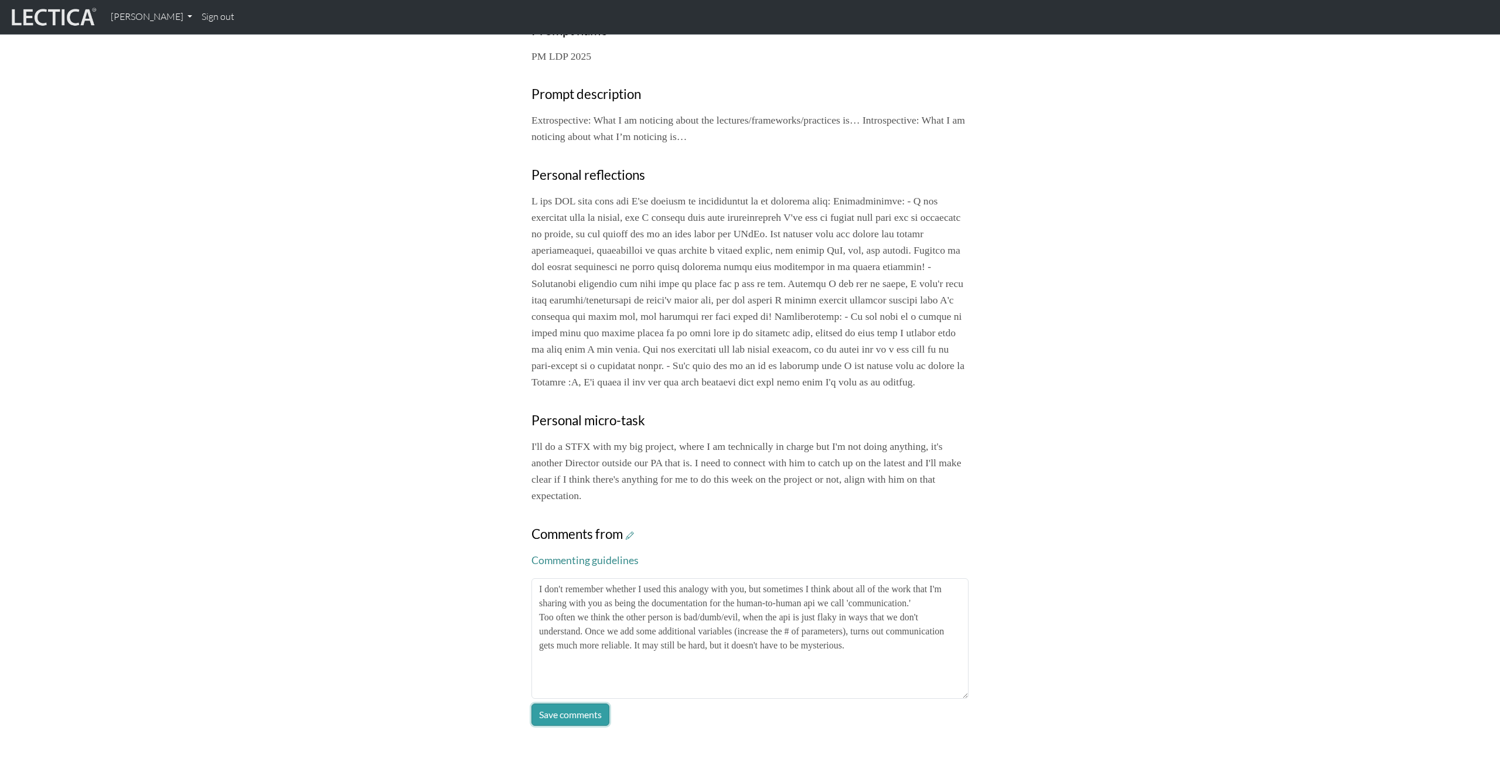
click button "Save comments" at bounding box center [571, 715] width 78 height 22
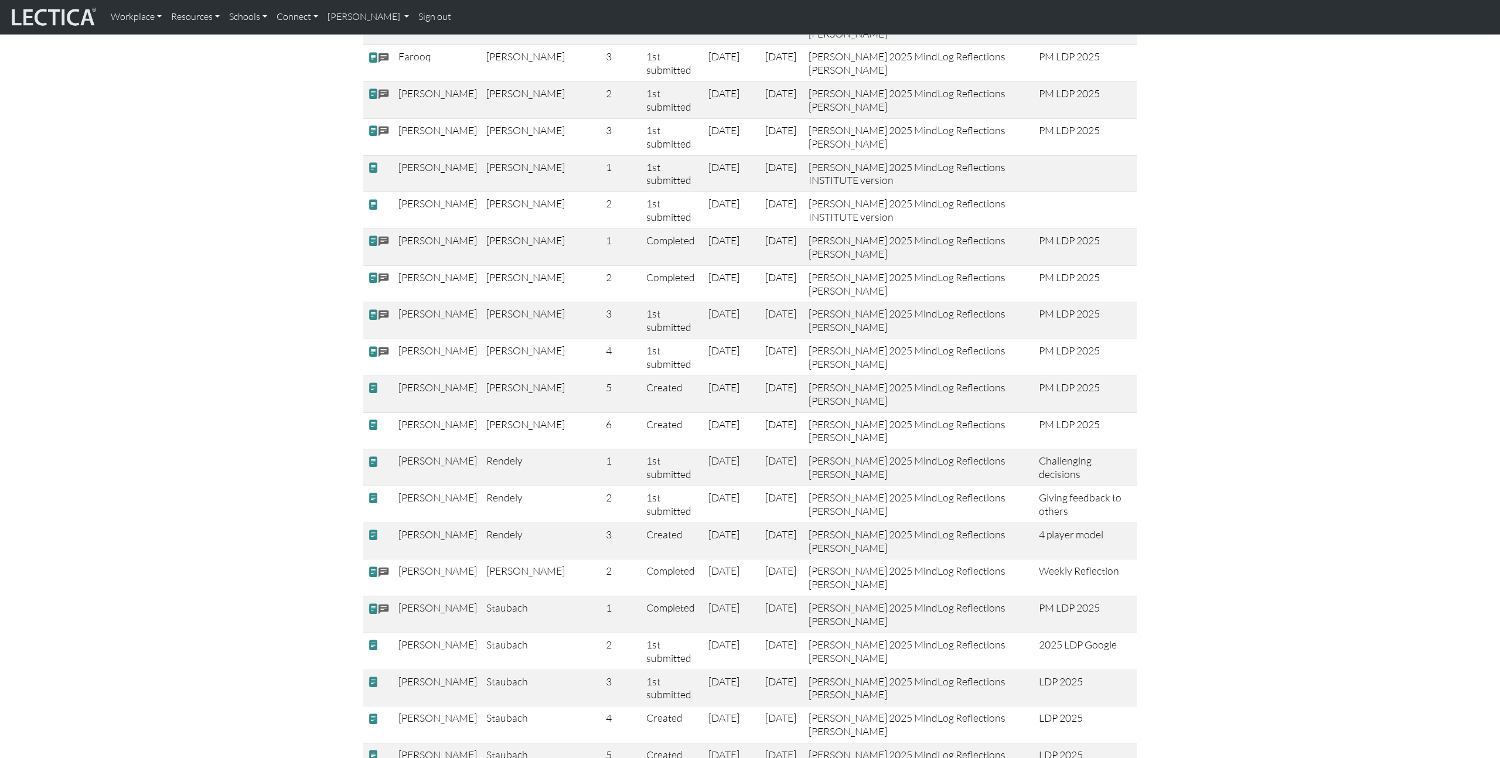
scroll to position [1158, 0]
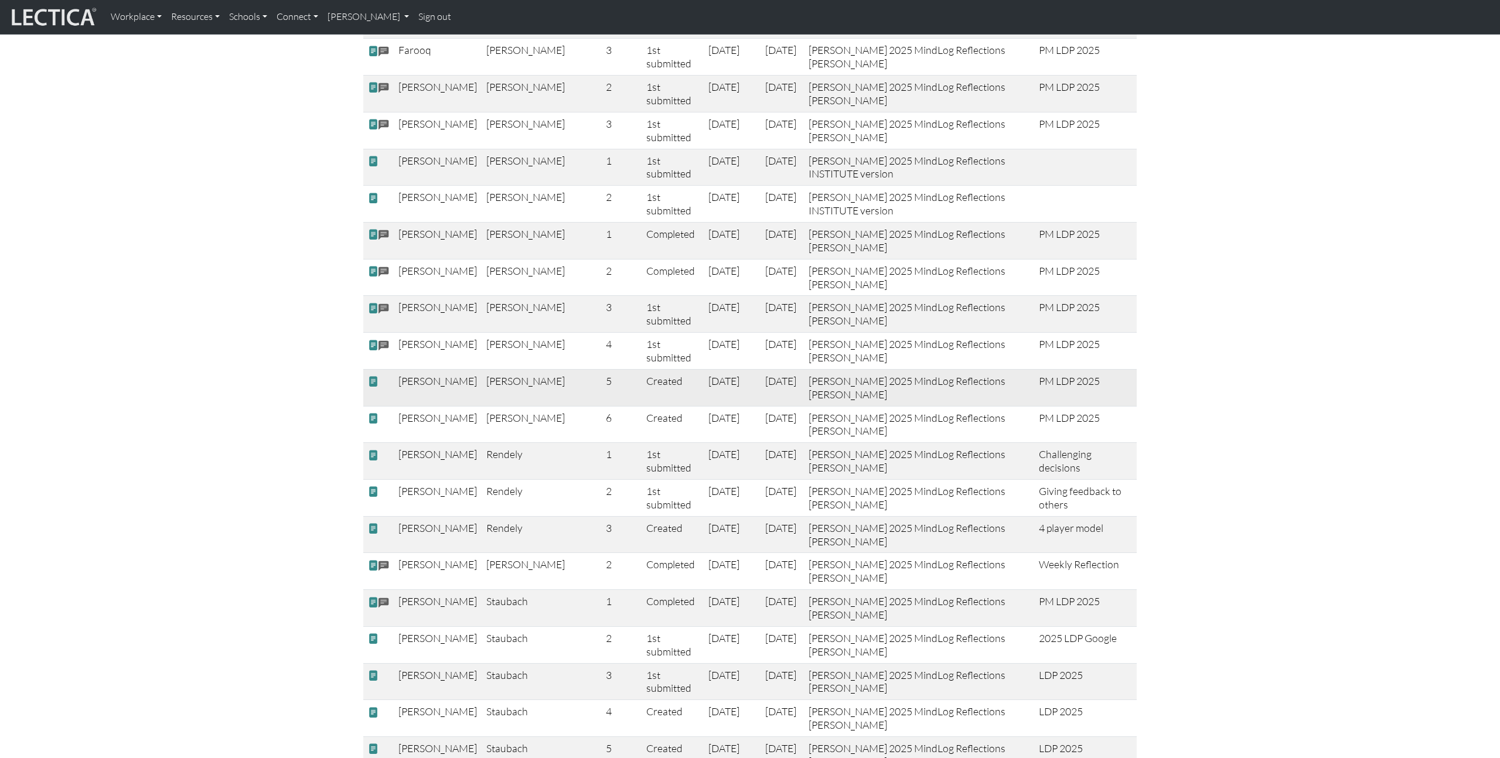
click at [372, 376] on span at bounding box center [373, 382] width 11 height 12
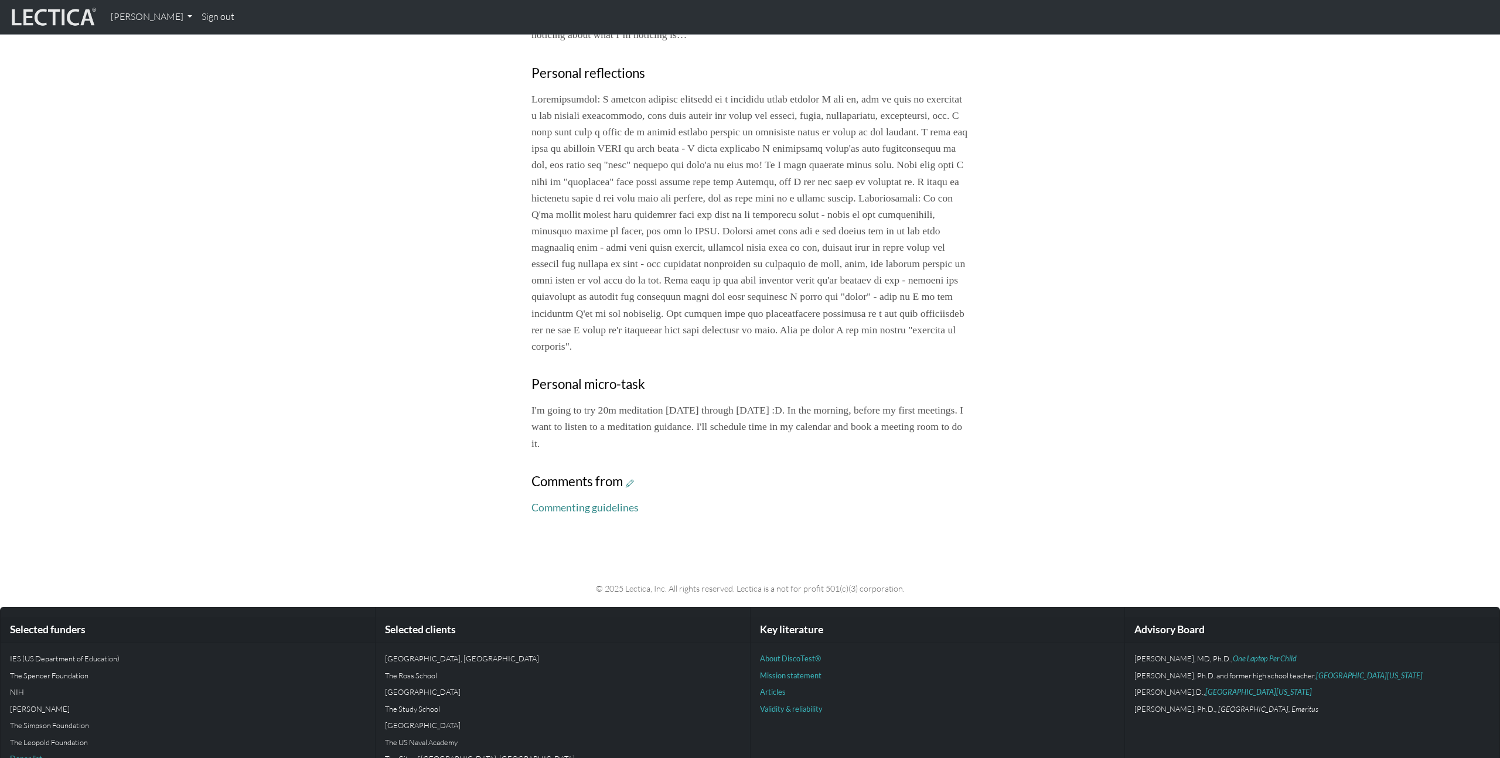
scroll to position [554, 0]
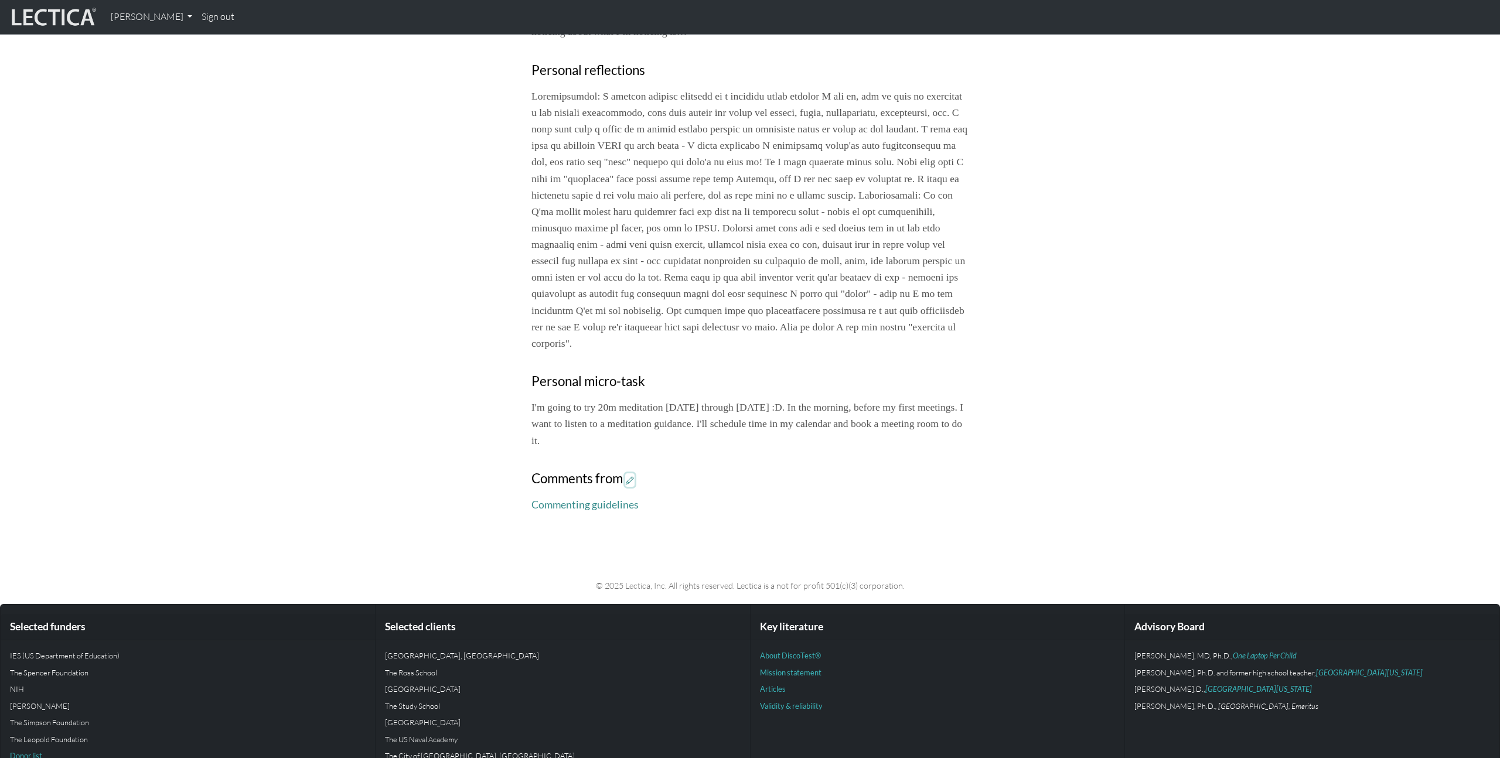
click at [628, 485] on icon at bounding box center [630, 480] width 8 height 10
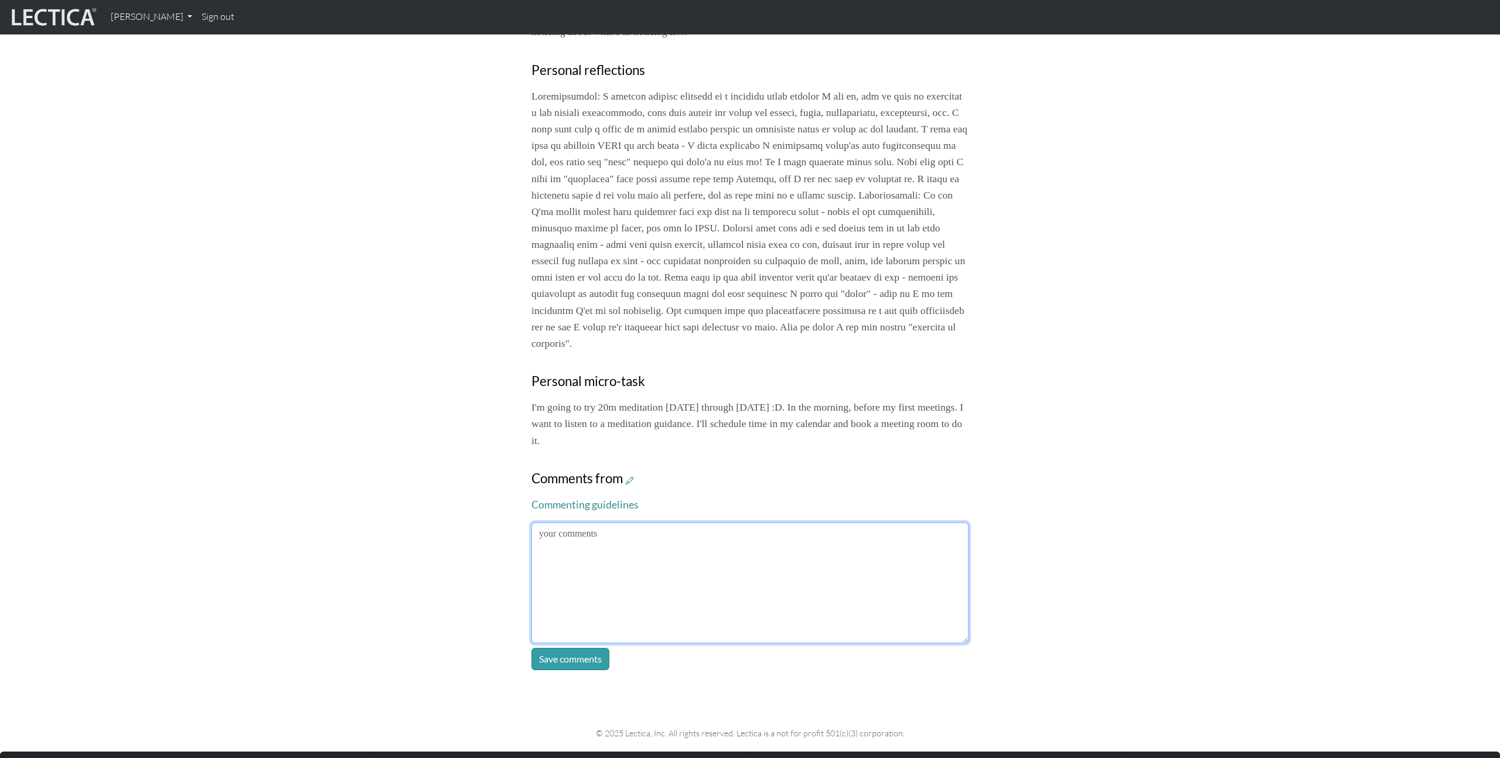
click at [653, 554] on textarea at bounding box center [750, 583] width 437 height 121
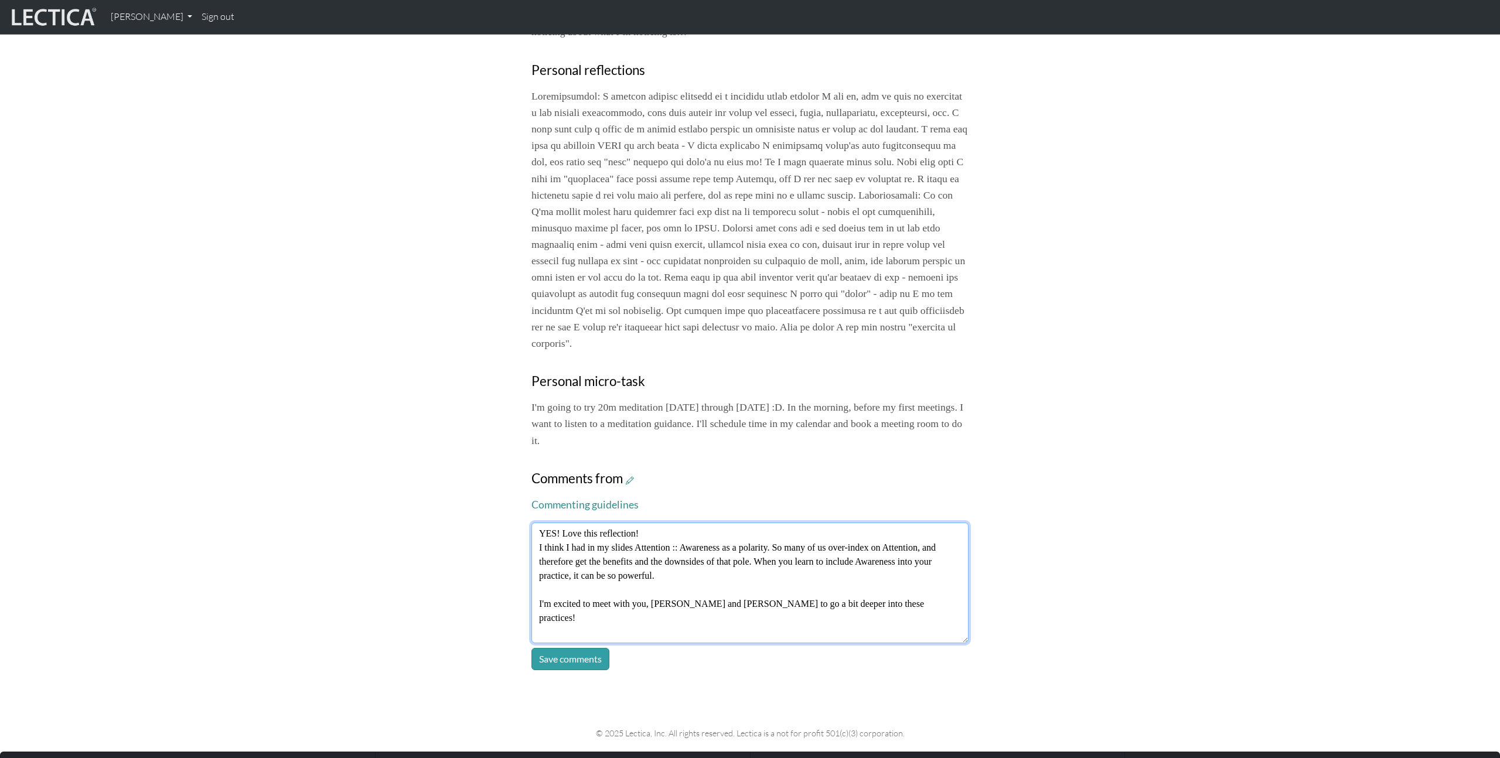
type textarea "YES! Love this reflection! I think I had in my slides Attention :: Awareness as…"
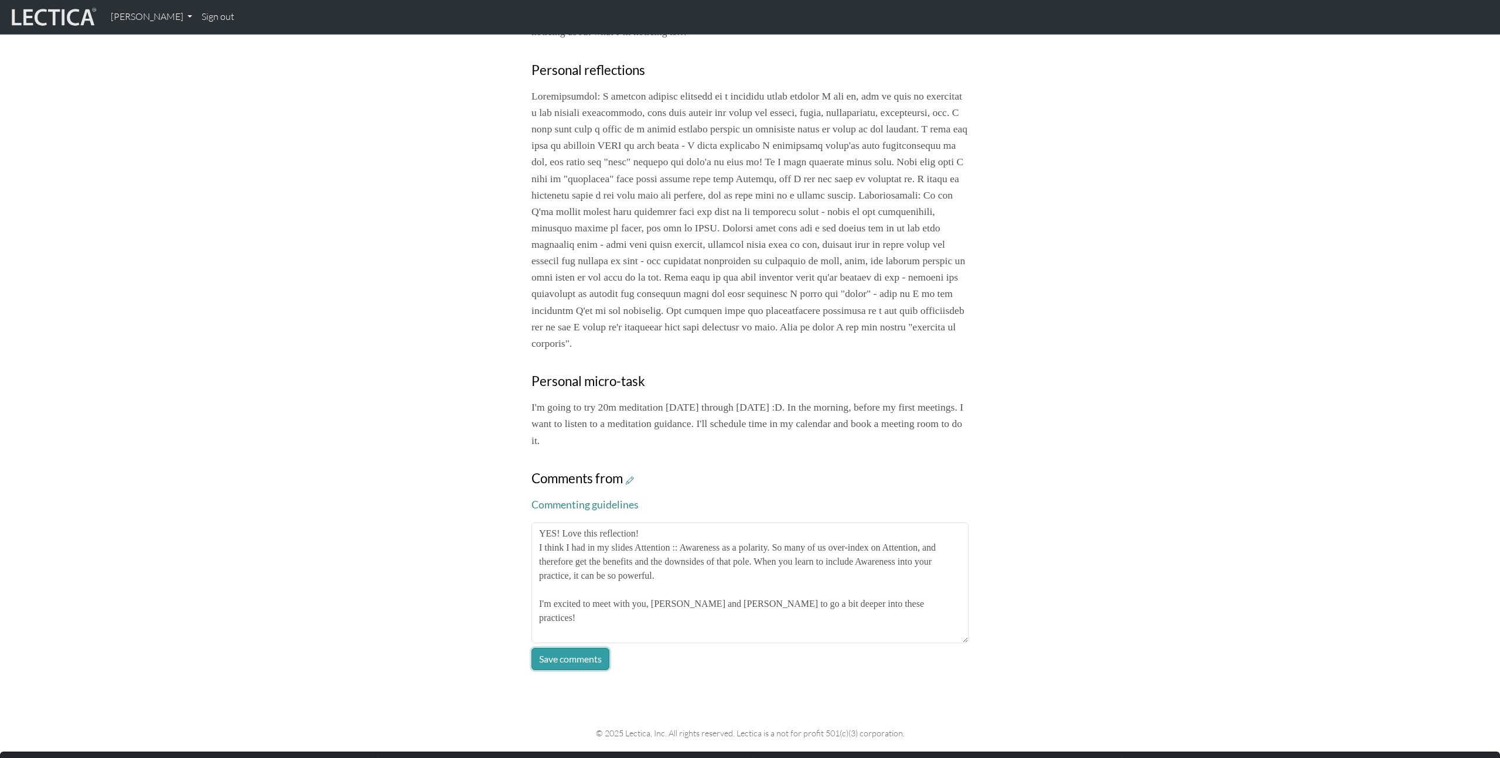
click button "Save comments" at bounding box center [571, 659] width 78 height 22
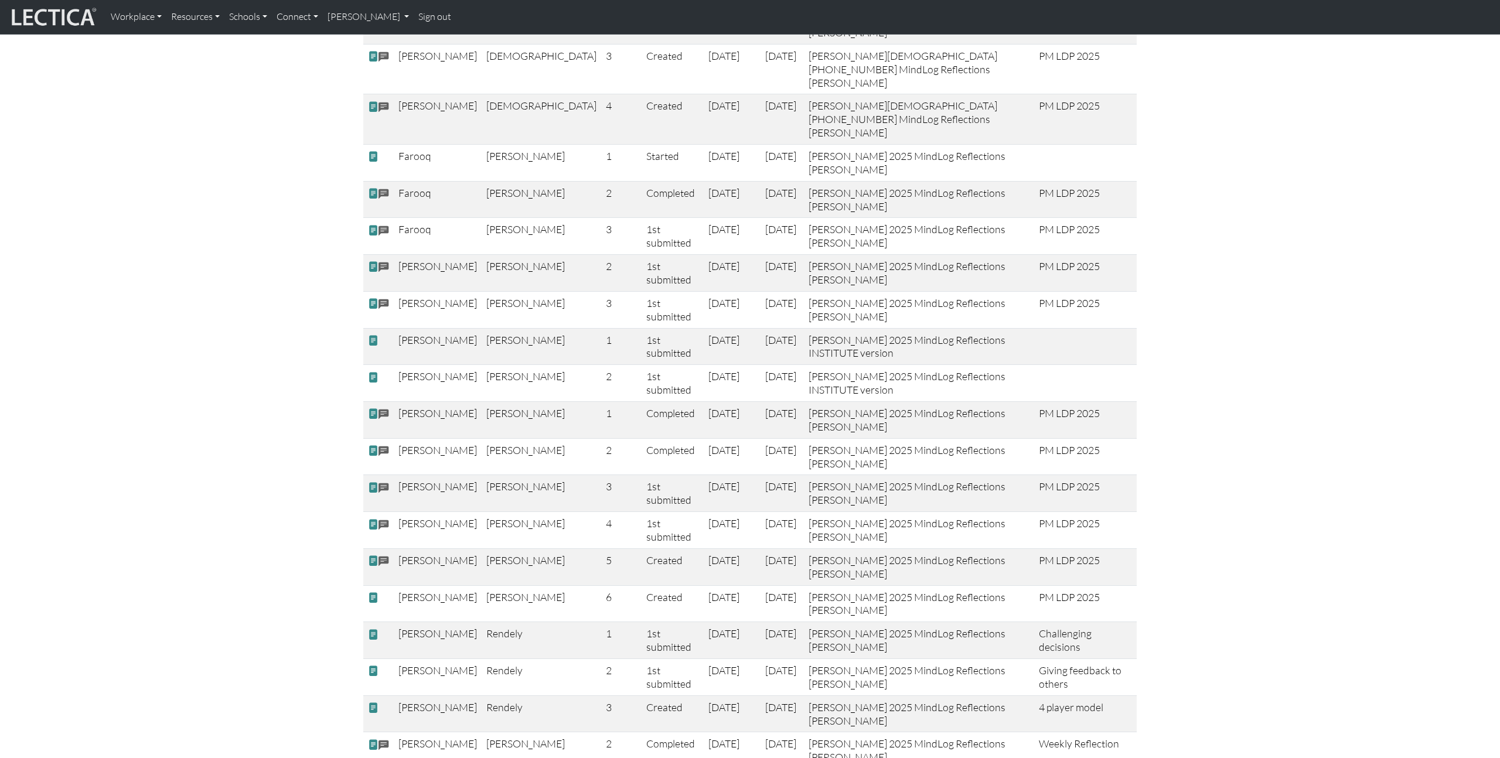
scroll to position [981, 0]
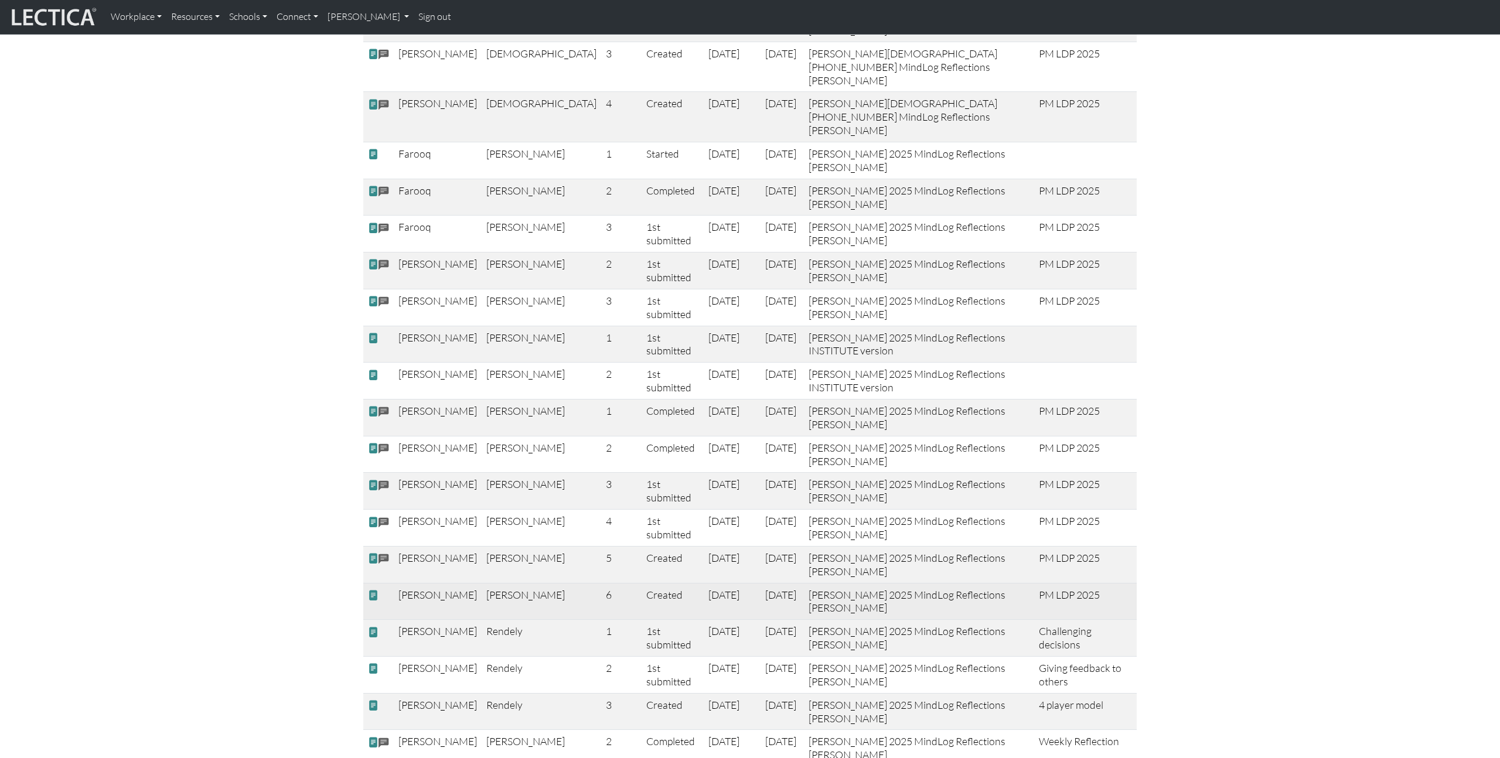
click at [376, 590] on span at bounding box center [373, 596] width 11 height 12
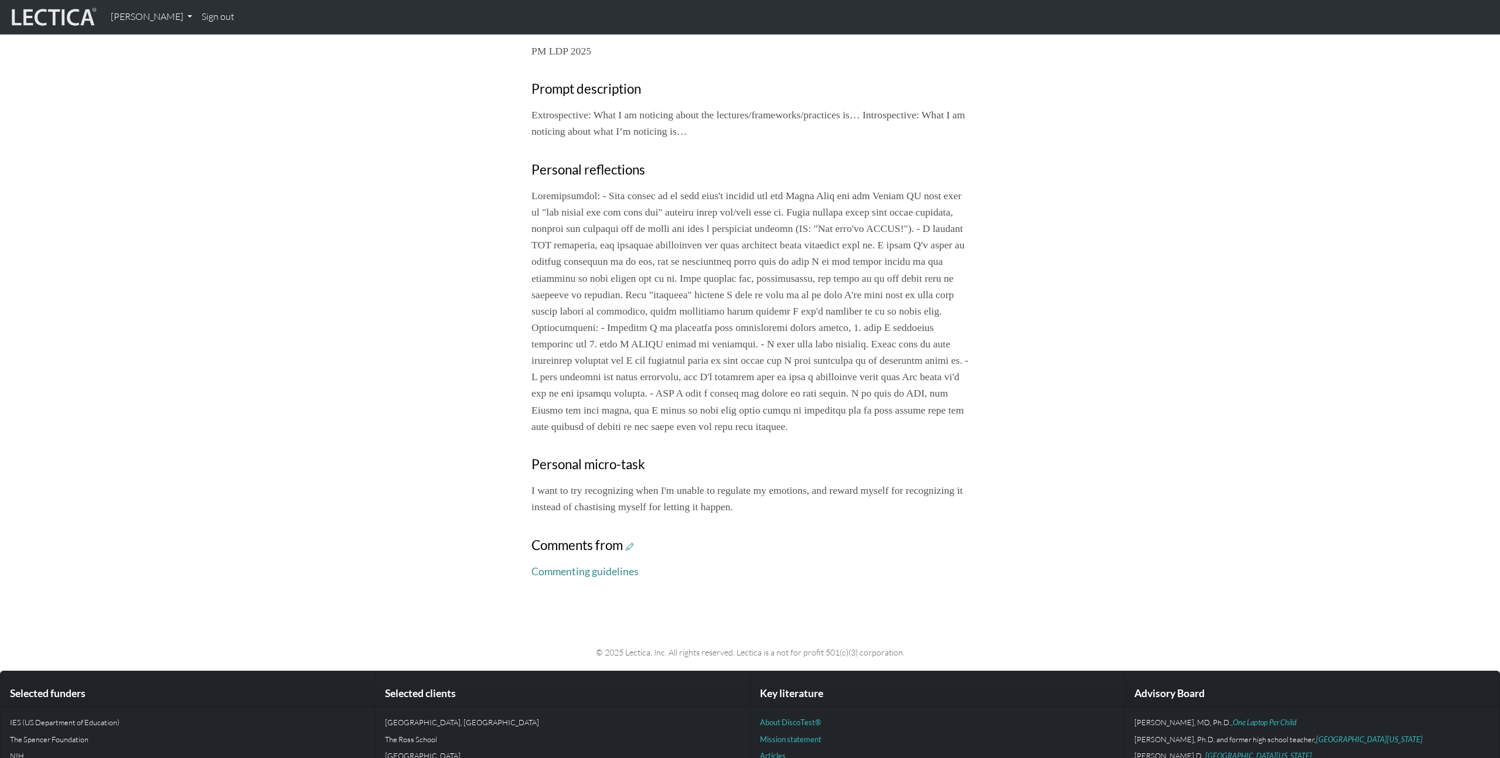
scroll to position [456, 0]
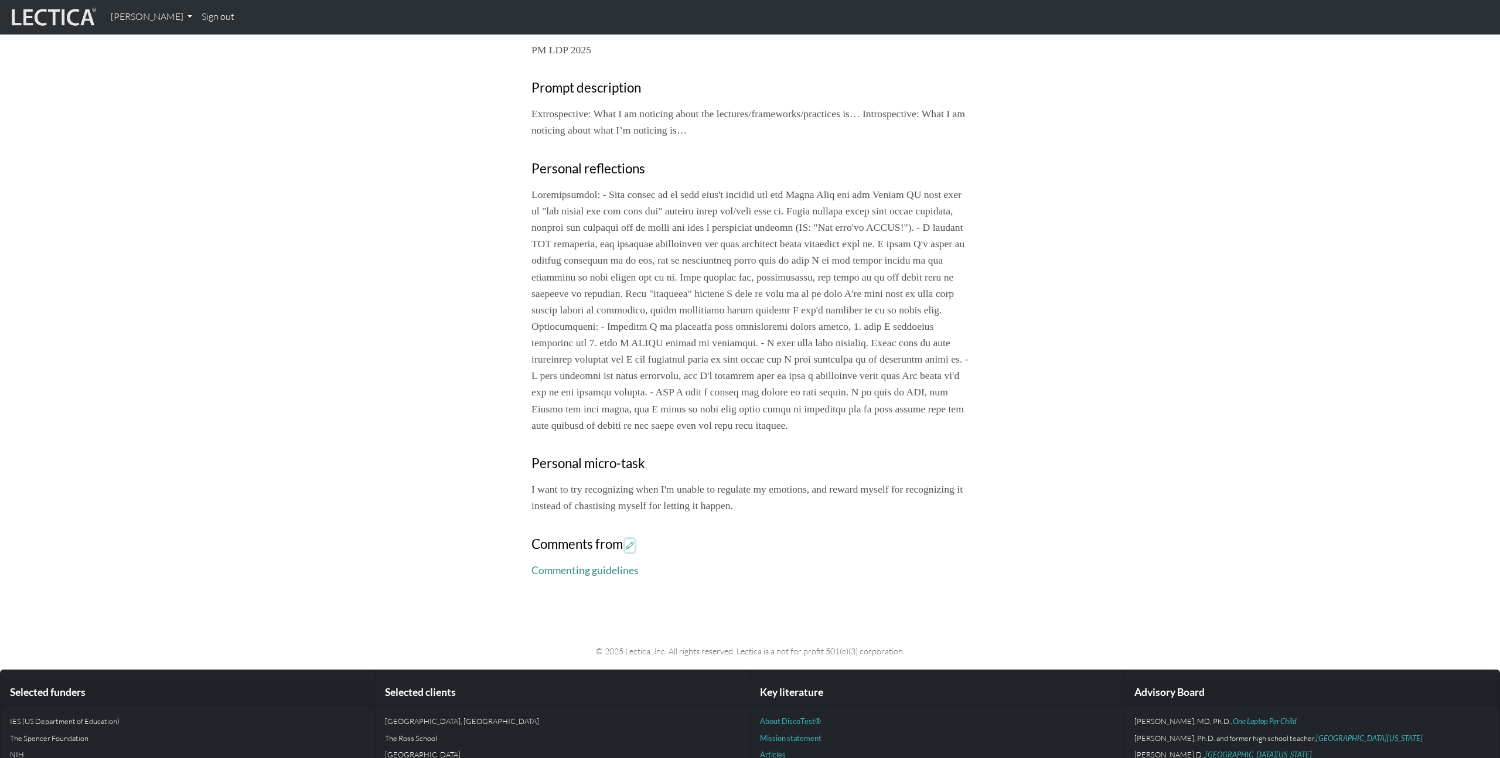
click at [631, 551] on icon at bounding box center [630, 546] width 8 height 10
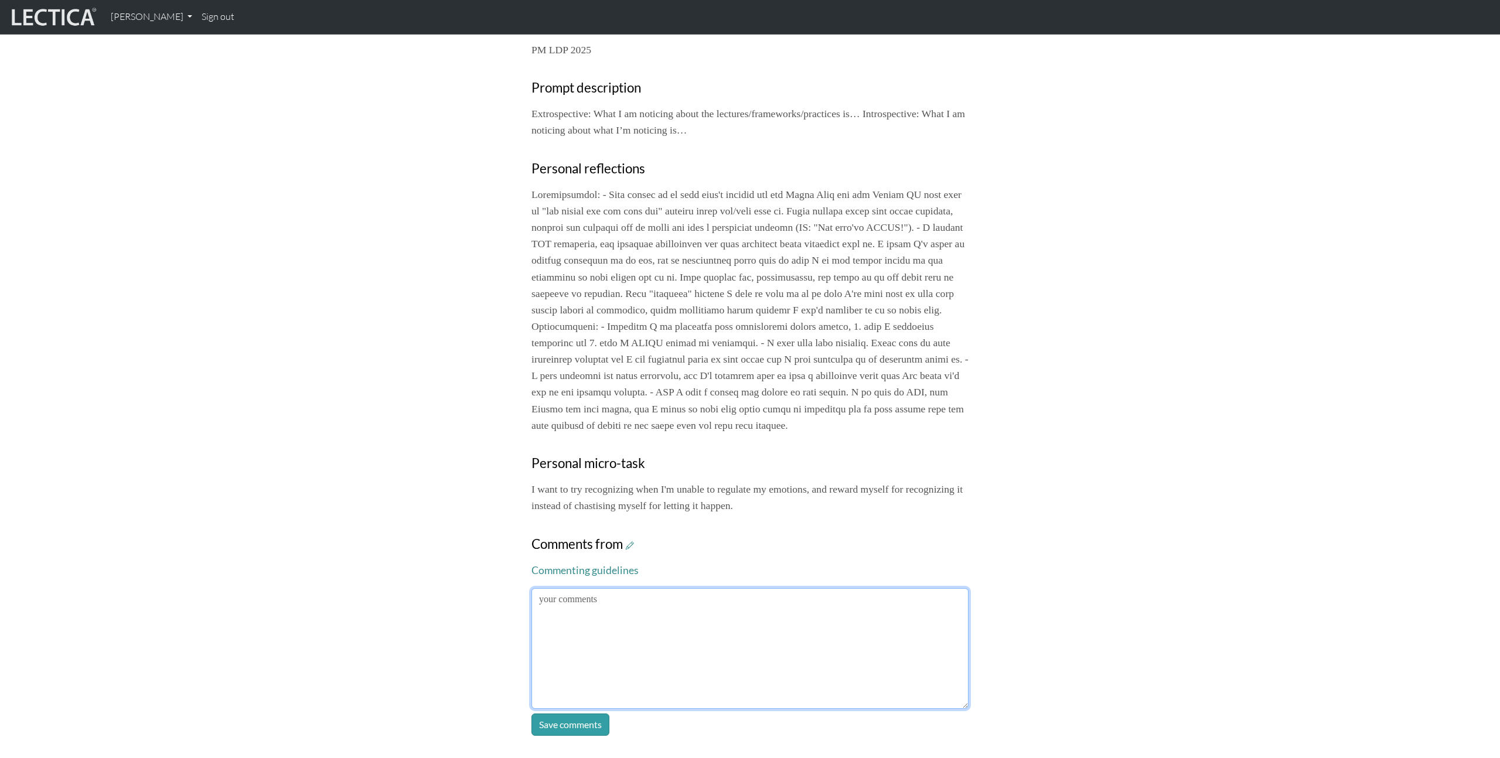
click at [710, 624] on textarea at bounding box center [750, 648] width 437 height 121
type textarea "I love this micro-task! It's a really good one. If I could add just one more to…"
click button "Save comments" at bounding box center [571, 725] width 78 height 22
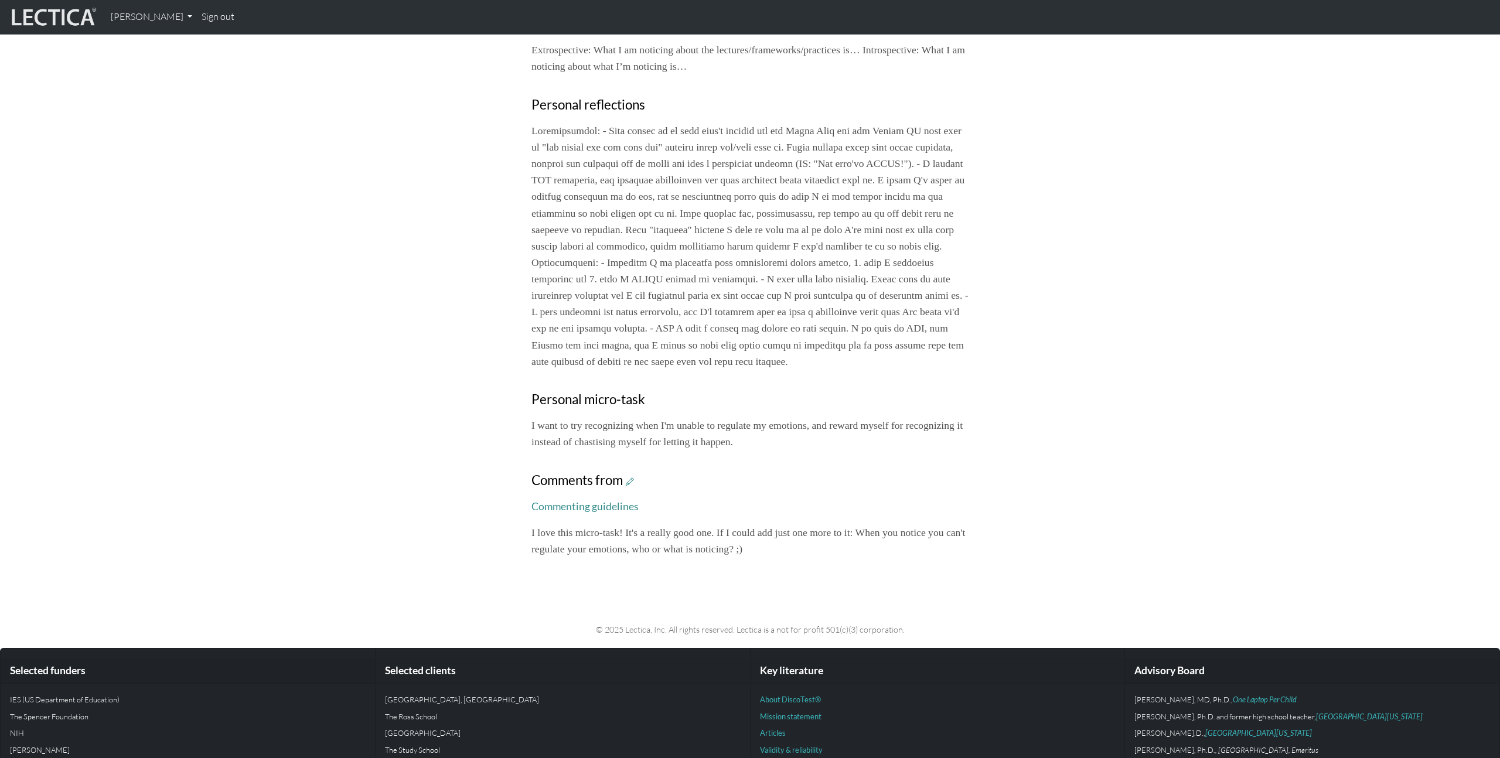
scroll to position [523, 0]
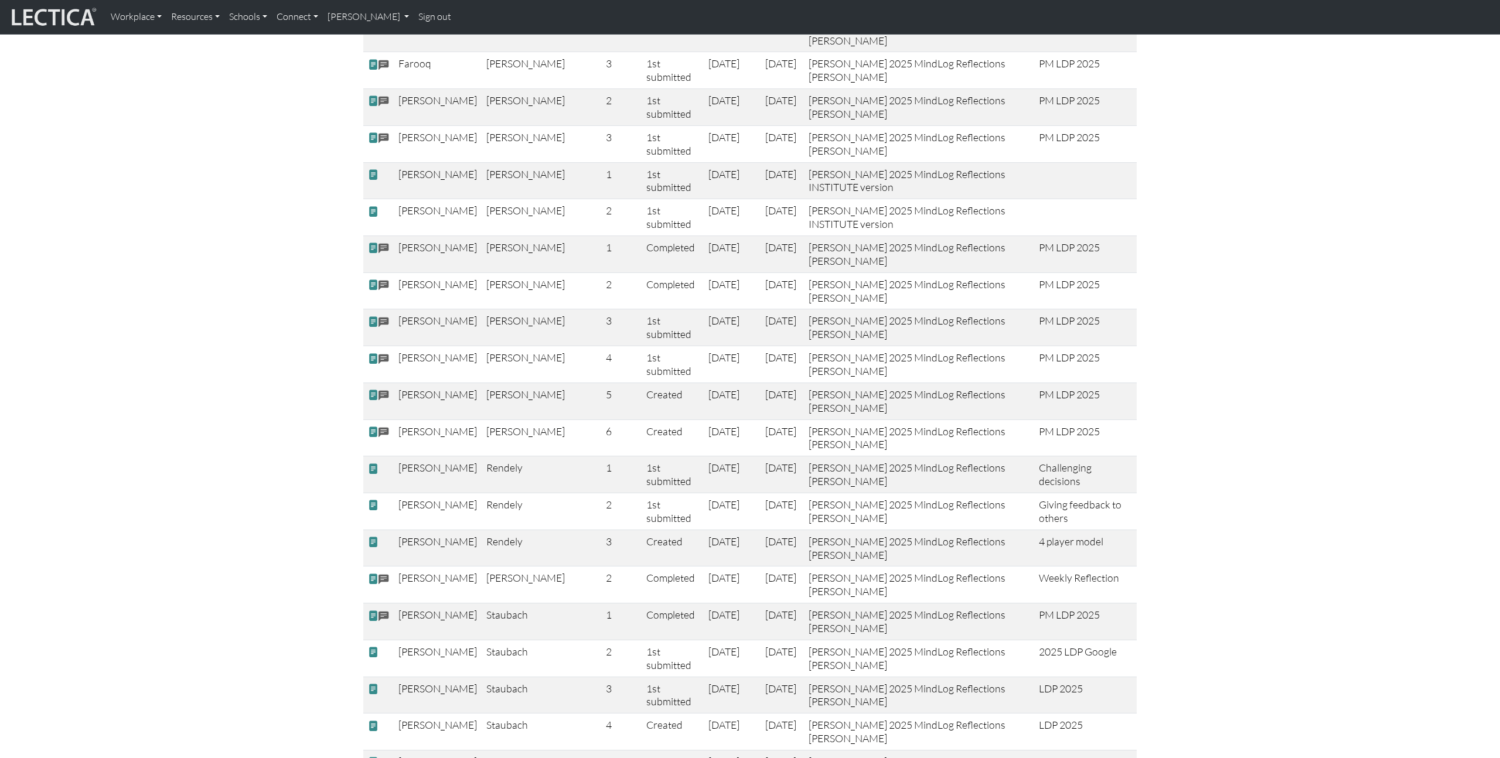
scroll to position [1149, 0]
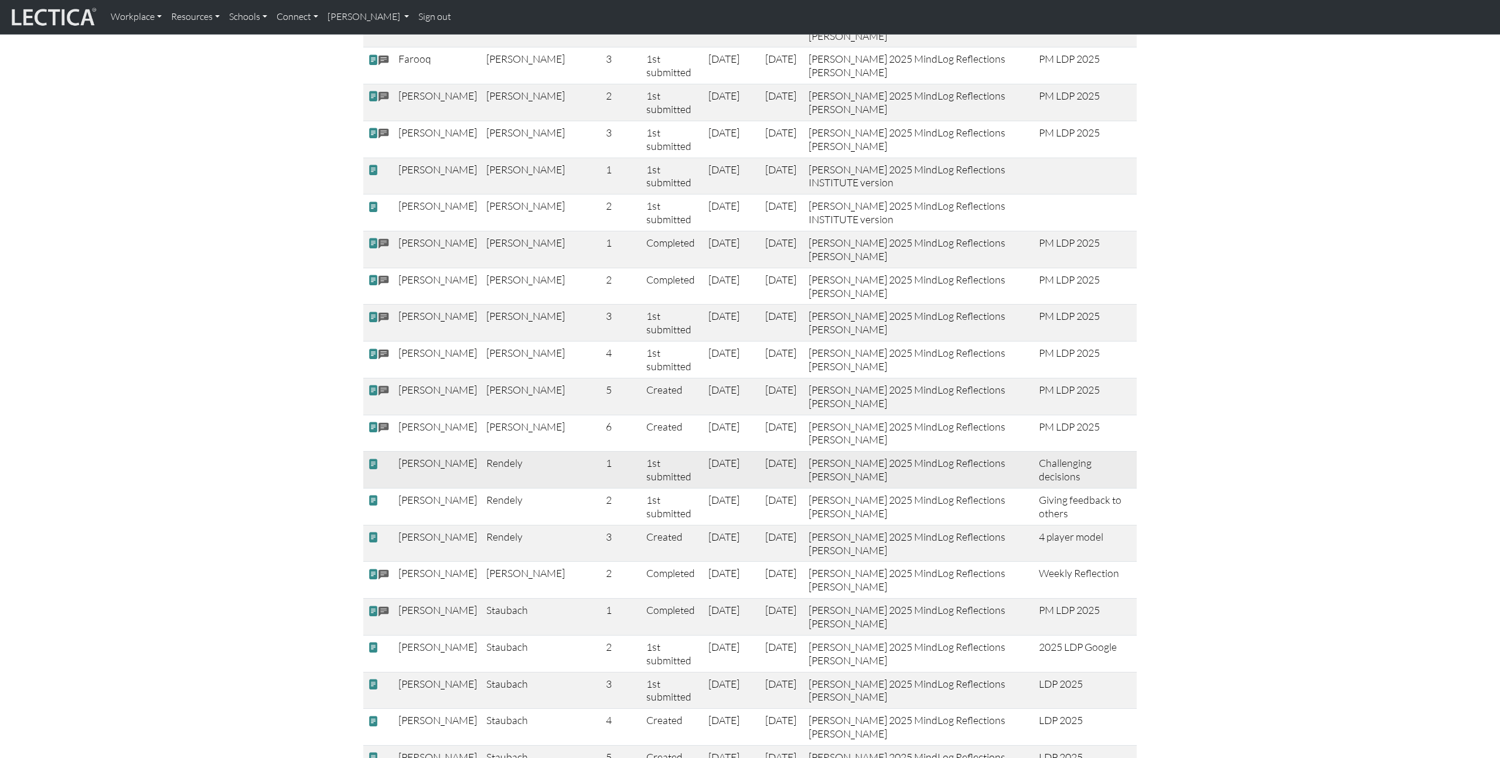
click at [372, 458] on span at bounding box center [373, 464] width 11 height 12
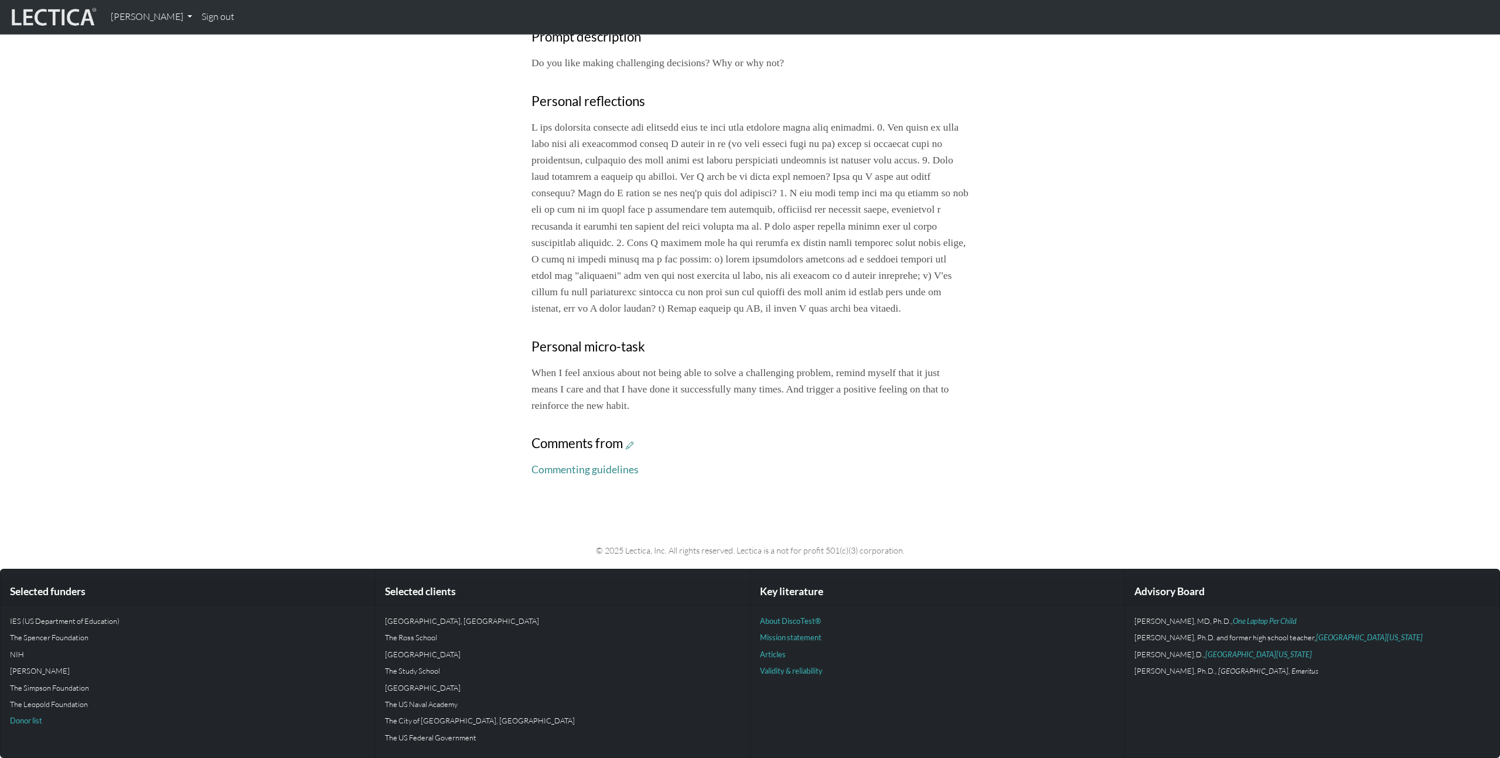
scroll to position [523, 0]
click at [632, 447] on icon at bounding box center [630, 445] width 8 height 10
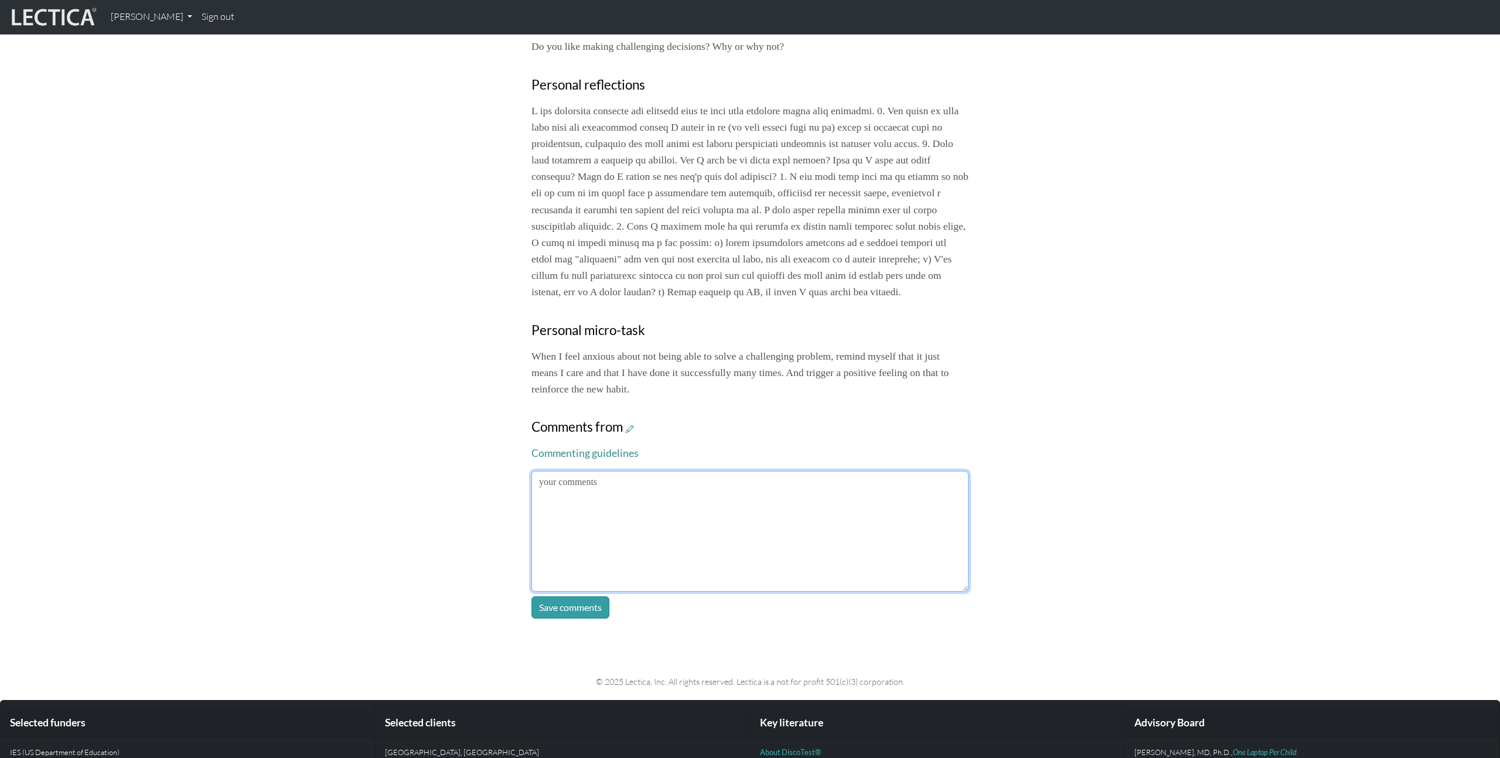
click at [708, 578] on textarea at bounding box center [750, 531] width 437 height 121
paste textarea "https://barackobama.medium.com/how-i-approach-the-toughest-decisions-dc1b165cdf…"
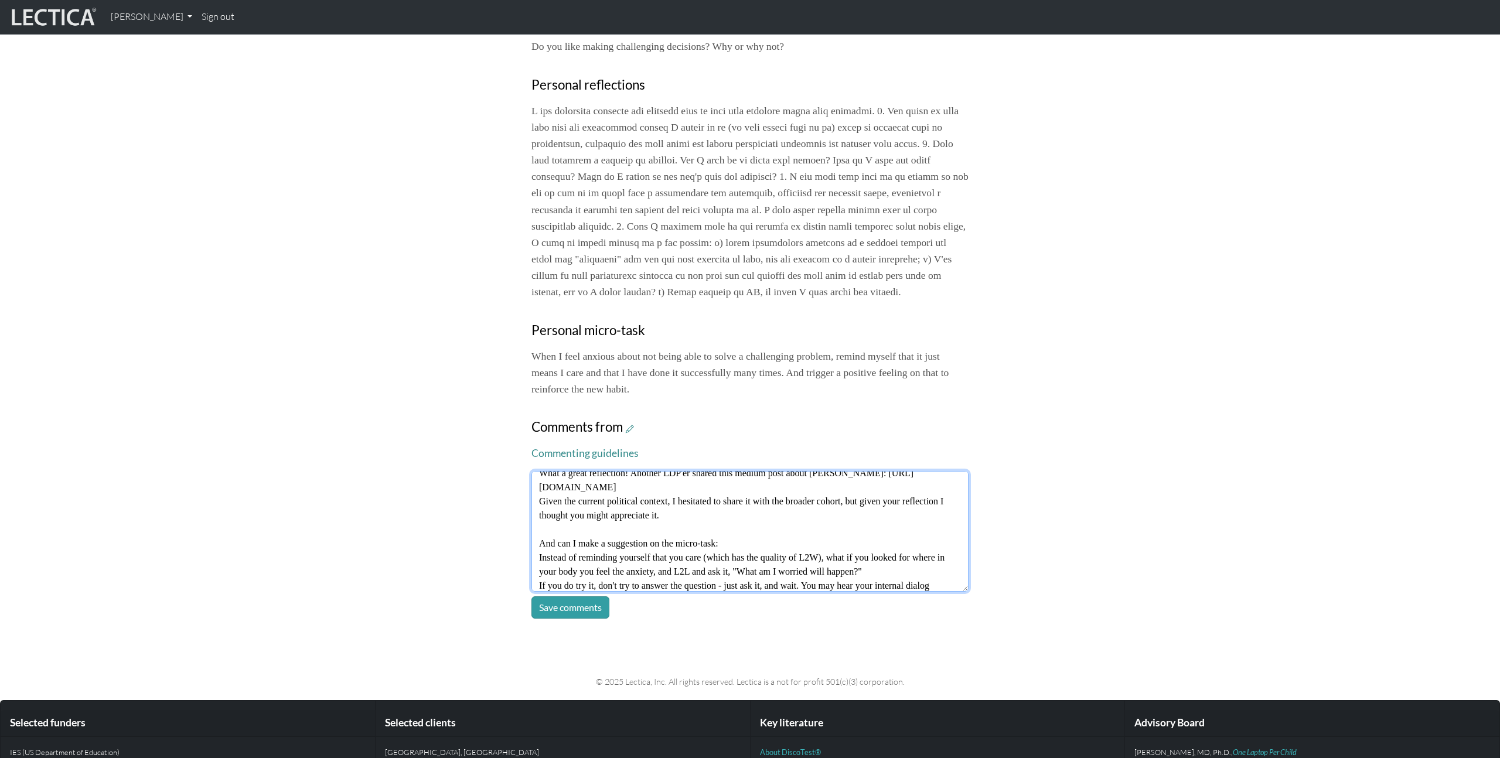
scroll to position [23, 0]
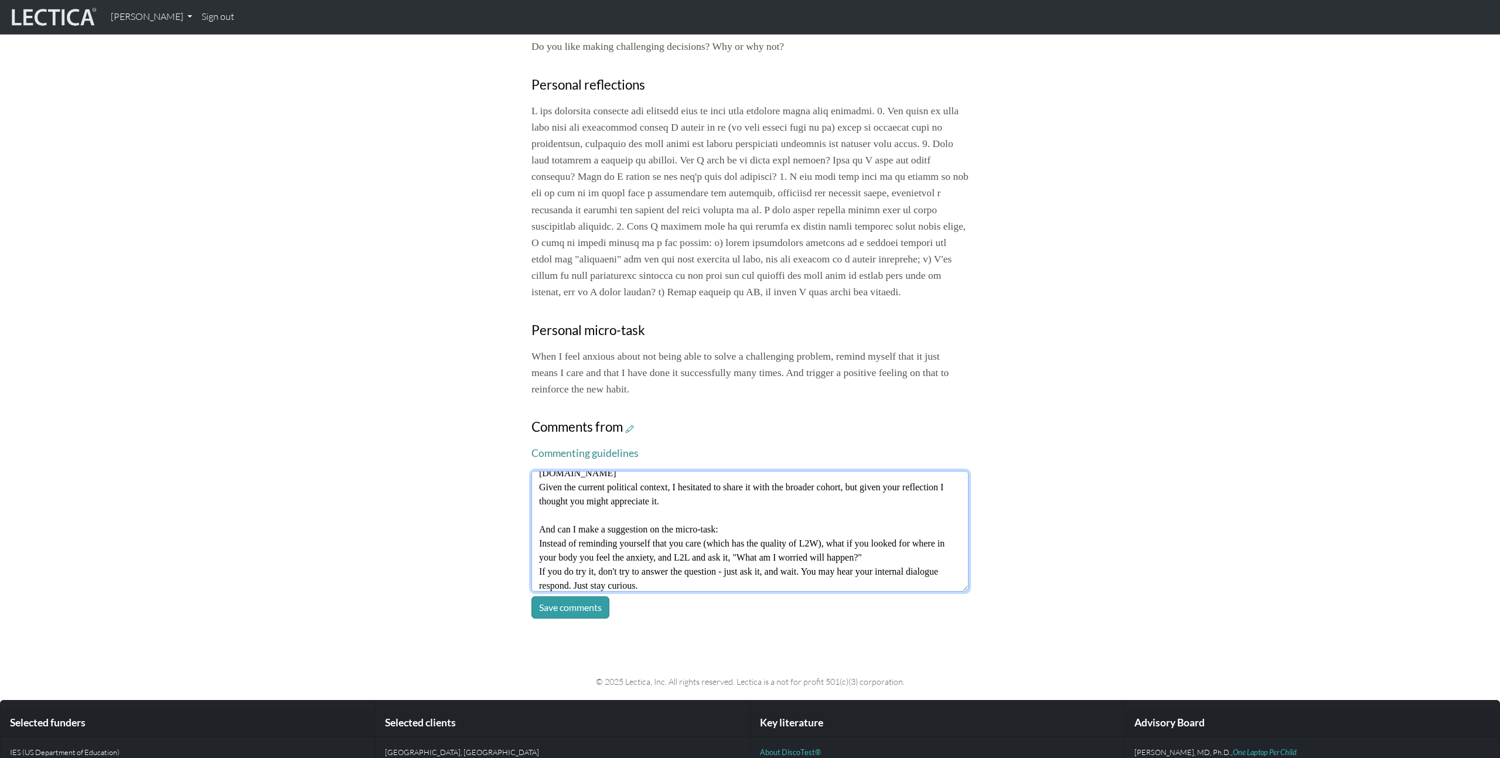
type textarea "What a great reflection! Another LDP'er shared this medium post about Barack Ob…"
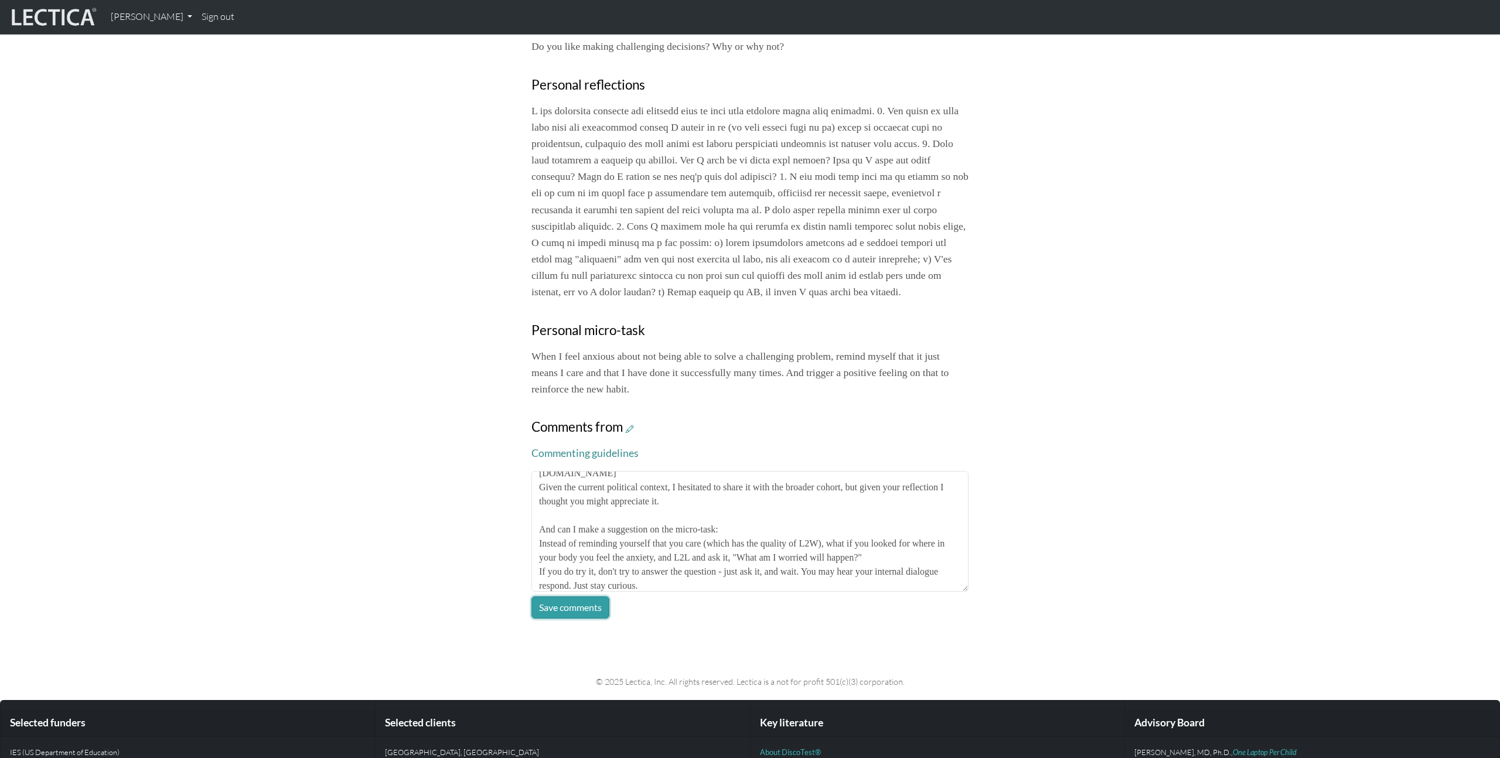
click button "Save comments" at bounding box center [571, 608] width 78 height 22
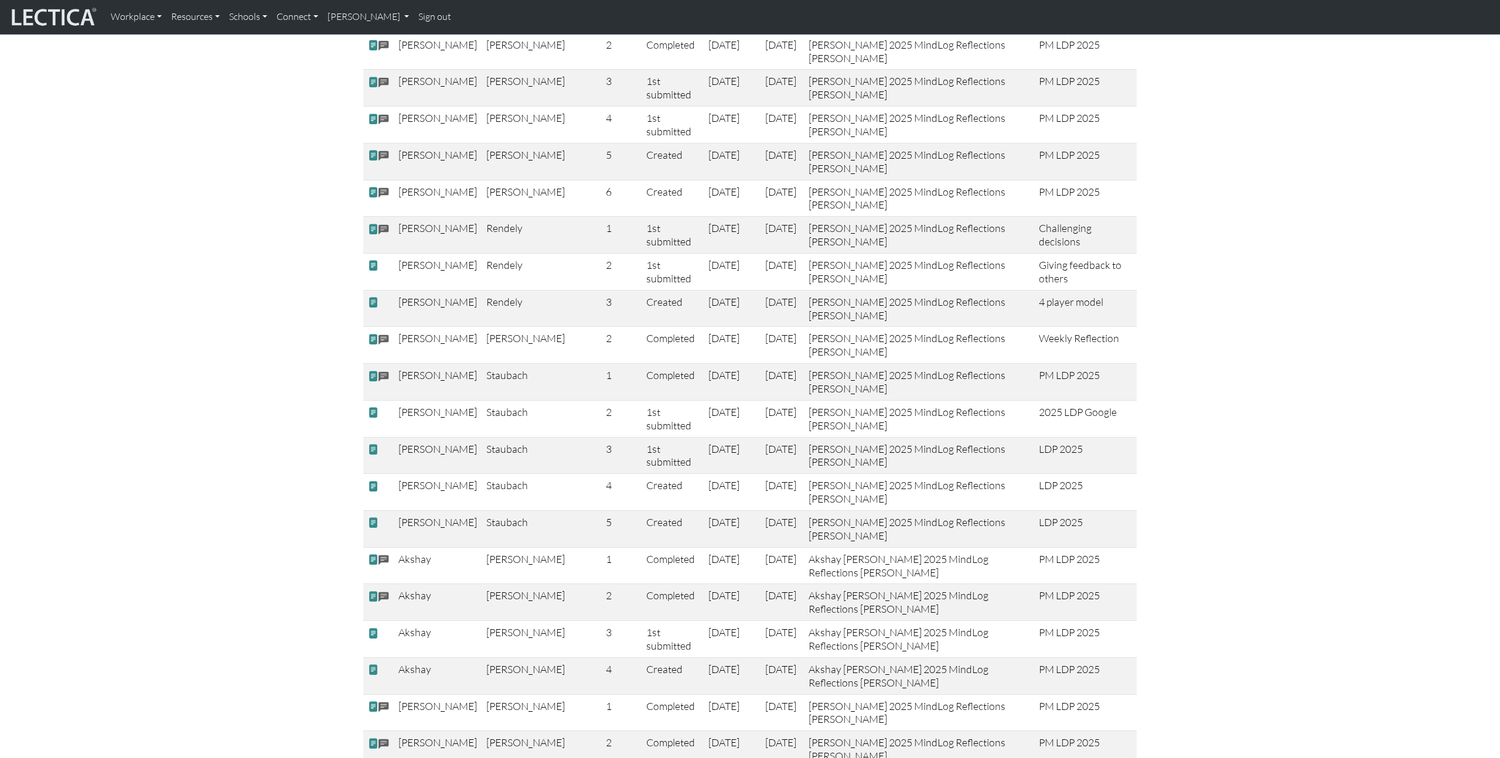
scroll to position [1386, 0]
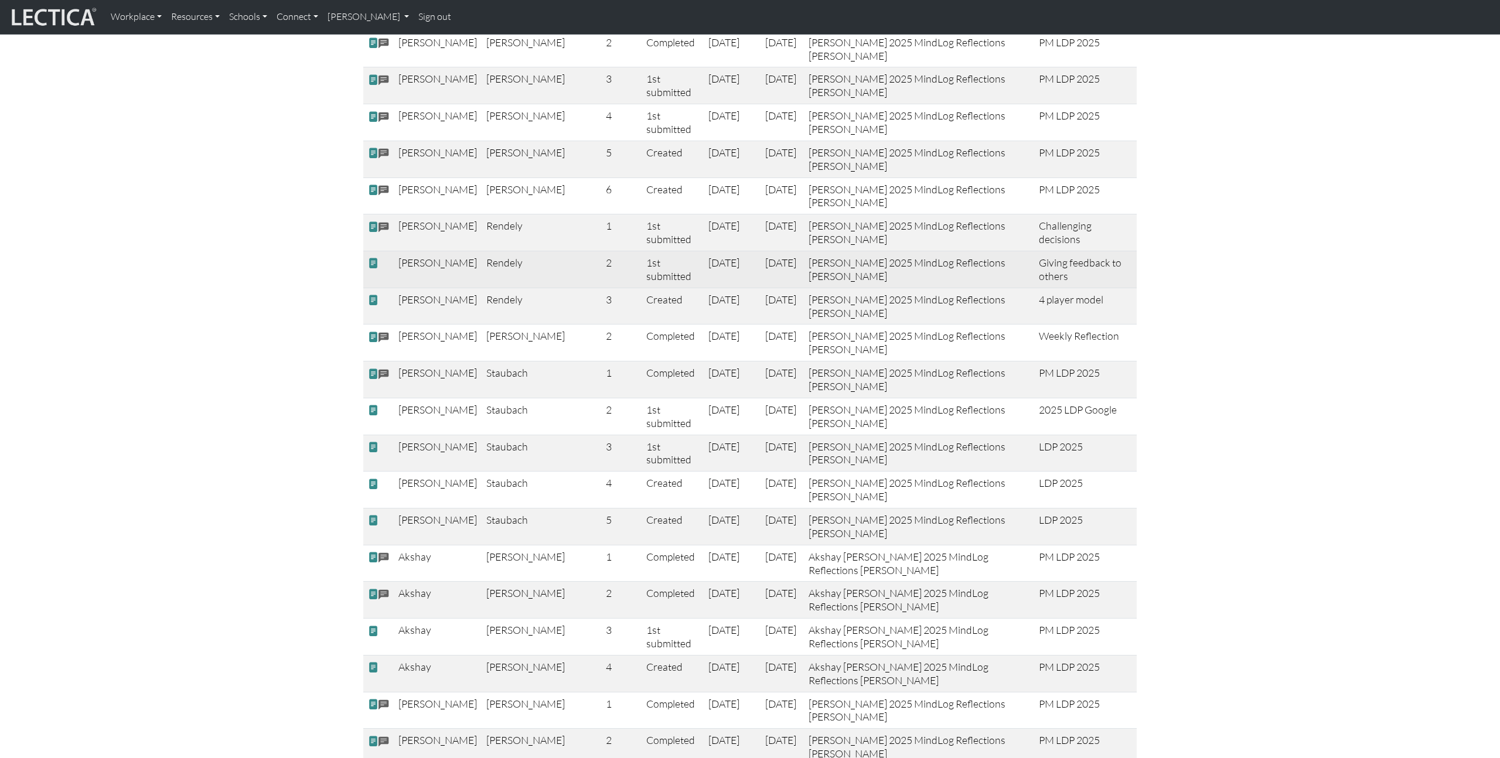
click at [374, 257] on span at bounding box center [373, 263] width 11 height 12
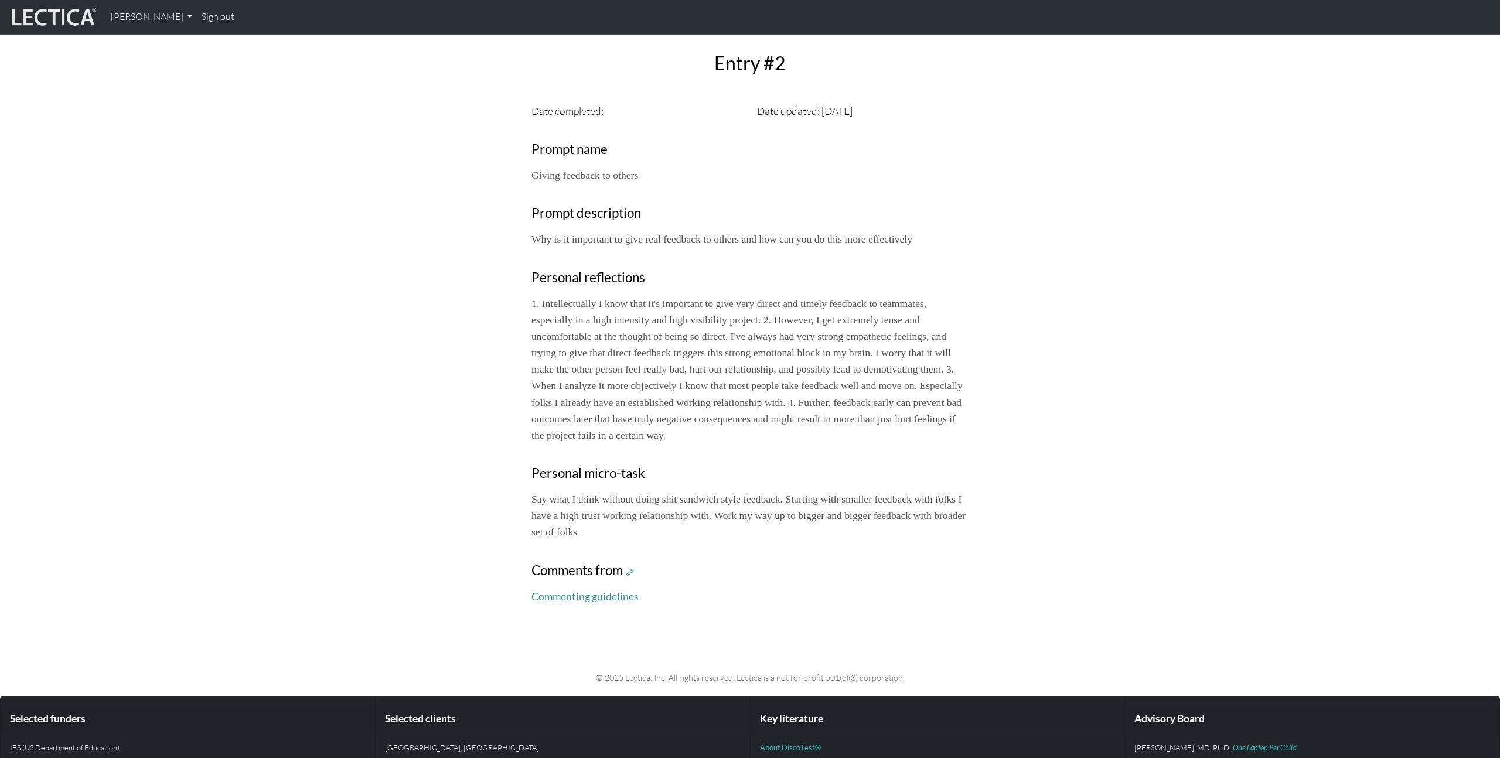
scroll to position [369, 0]
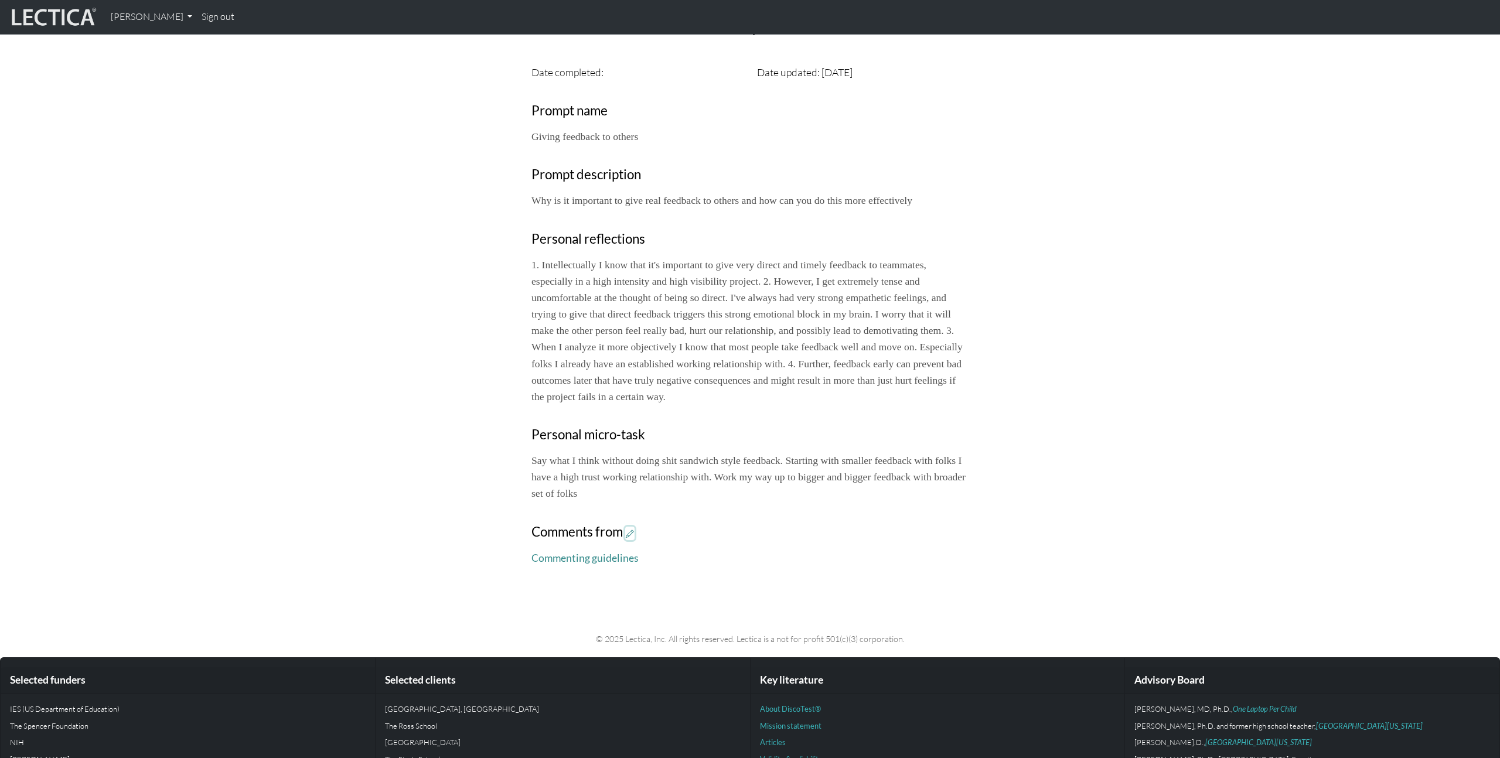
click at [632, 533] on icon at bounding box center [630, 534] width 8 height 10
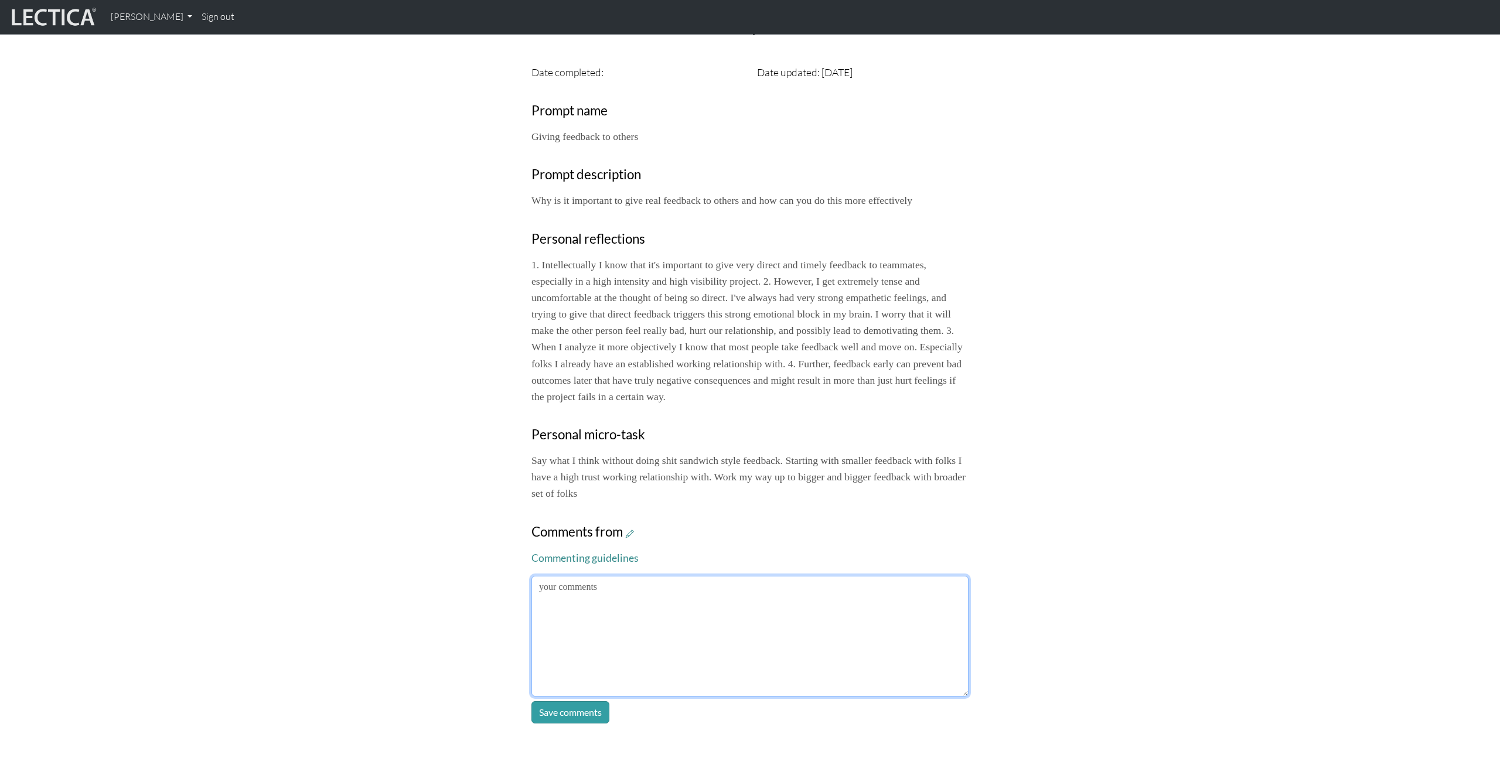
click at [761, 637] on textarea at bounding box center [750, 636] width 437 height 121
type textarea "I"
type textarea "T"
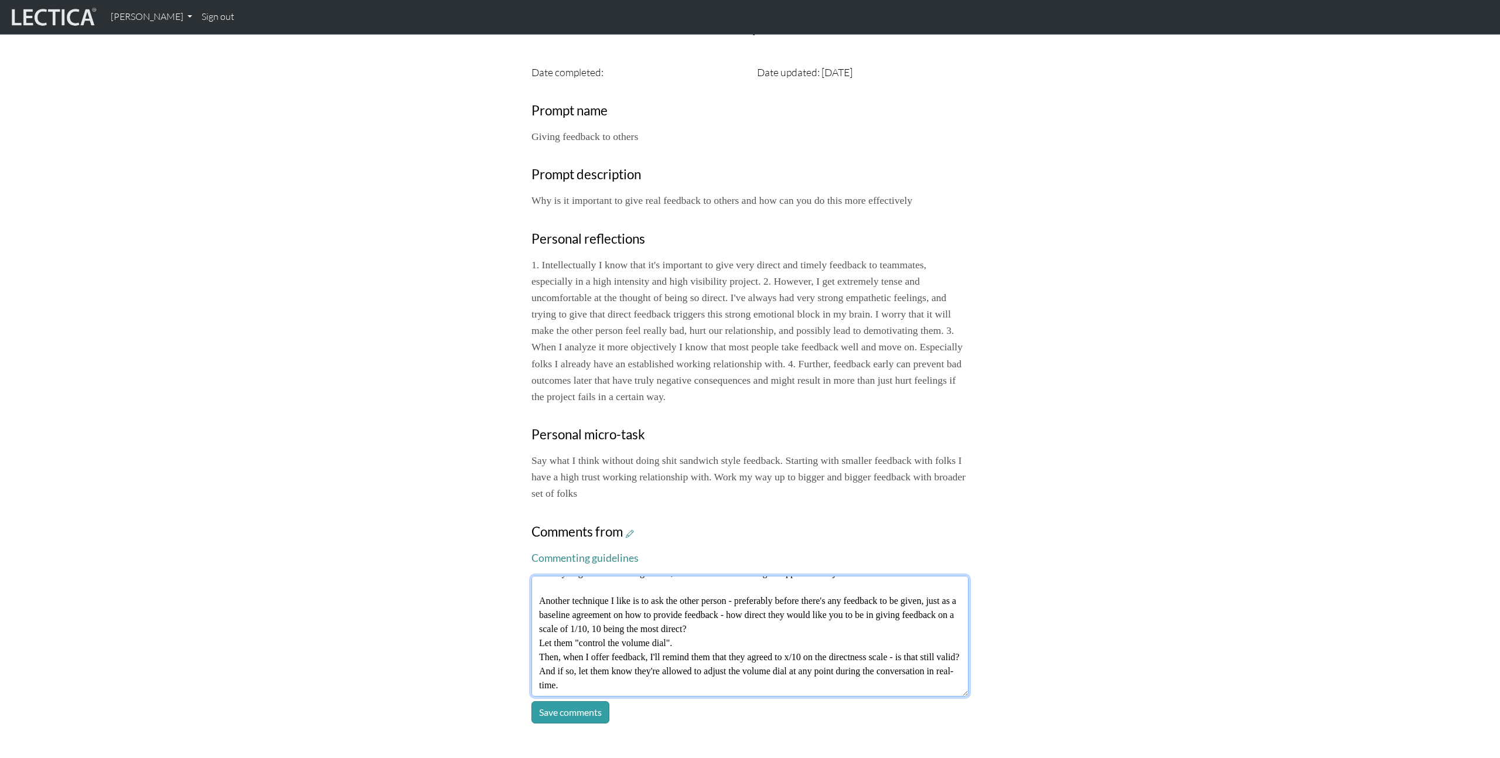
scroll to position [79, 0]
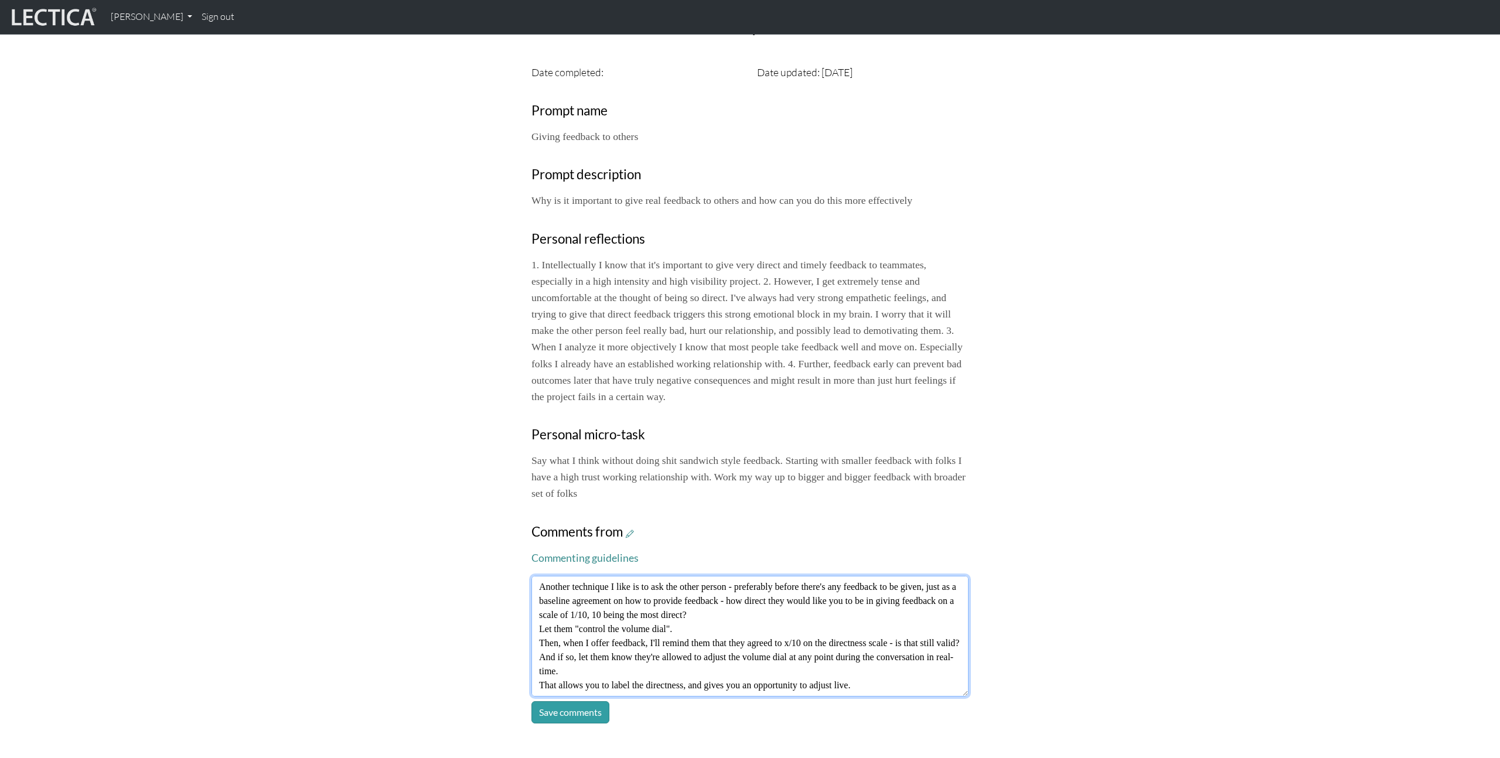
type textarea "I appreciate the clarity and self-awareness in this reflection. Thank you. I am…"
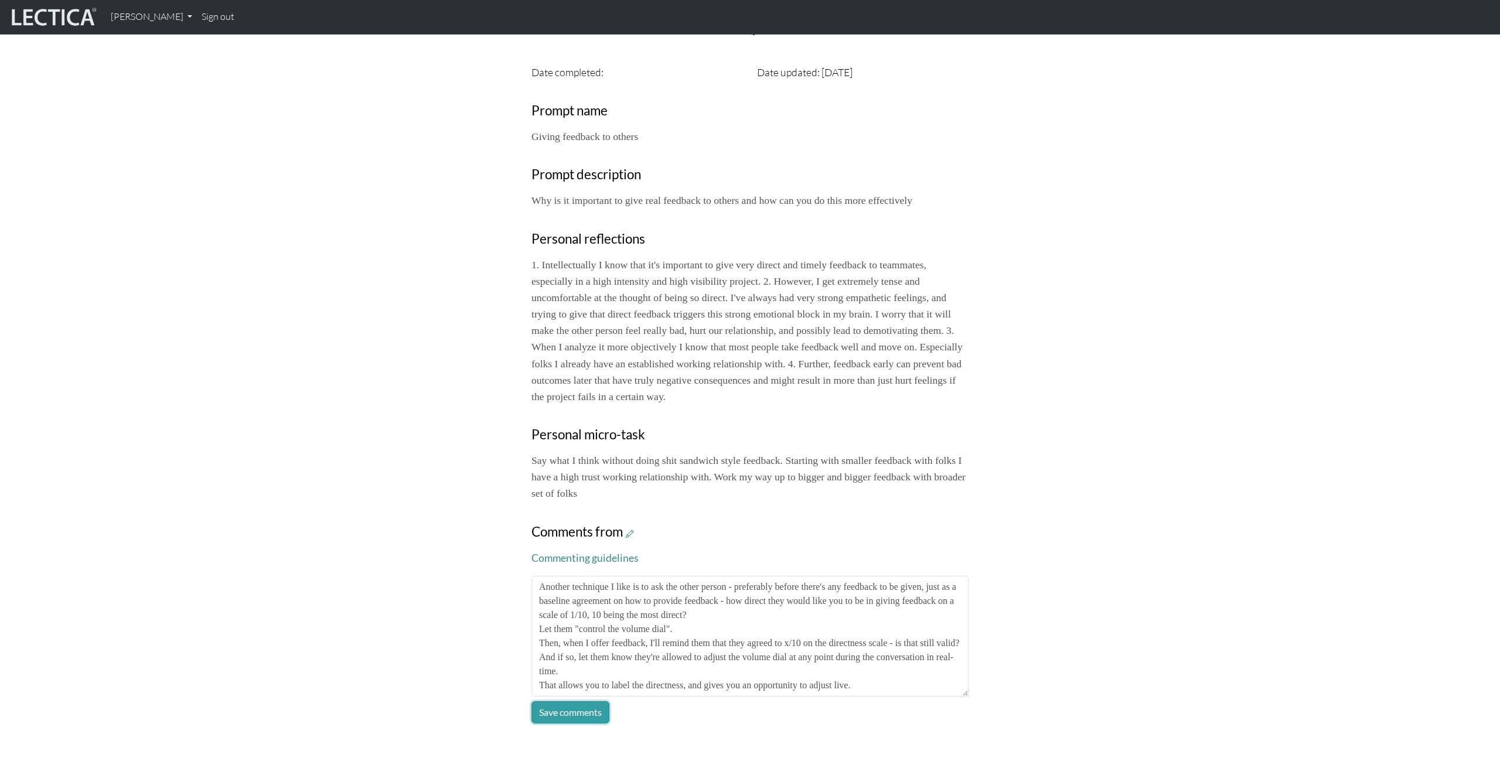
click button "Save comments" at bounding box center [571, 712] width 78 height 22
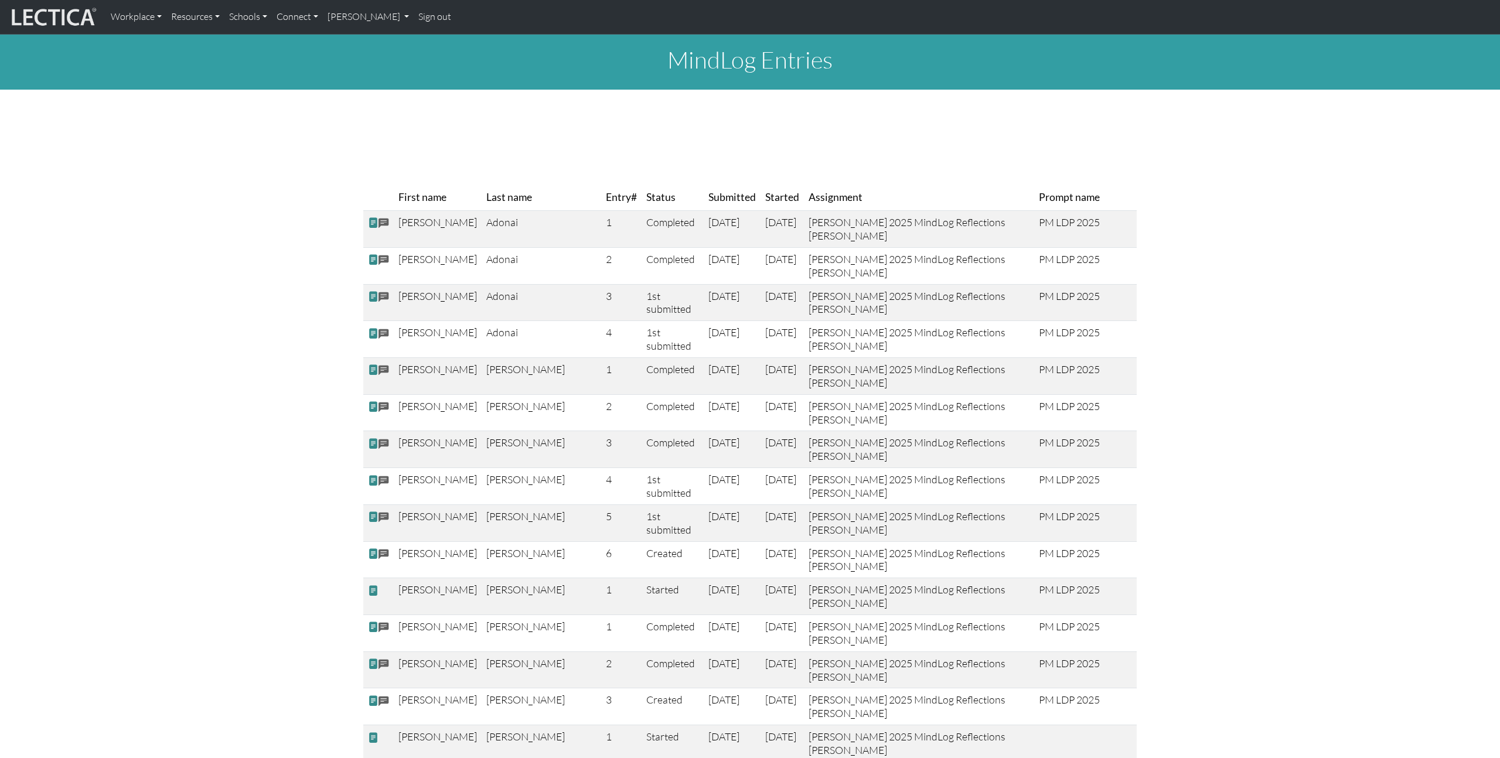
scroll to position [1386, 0]
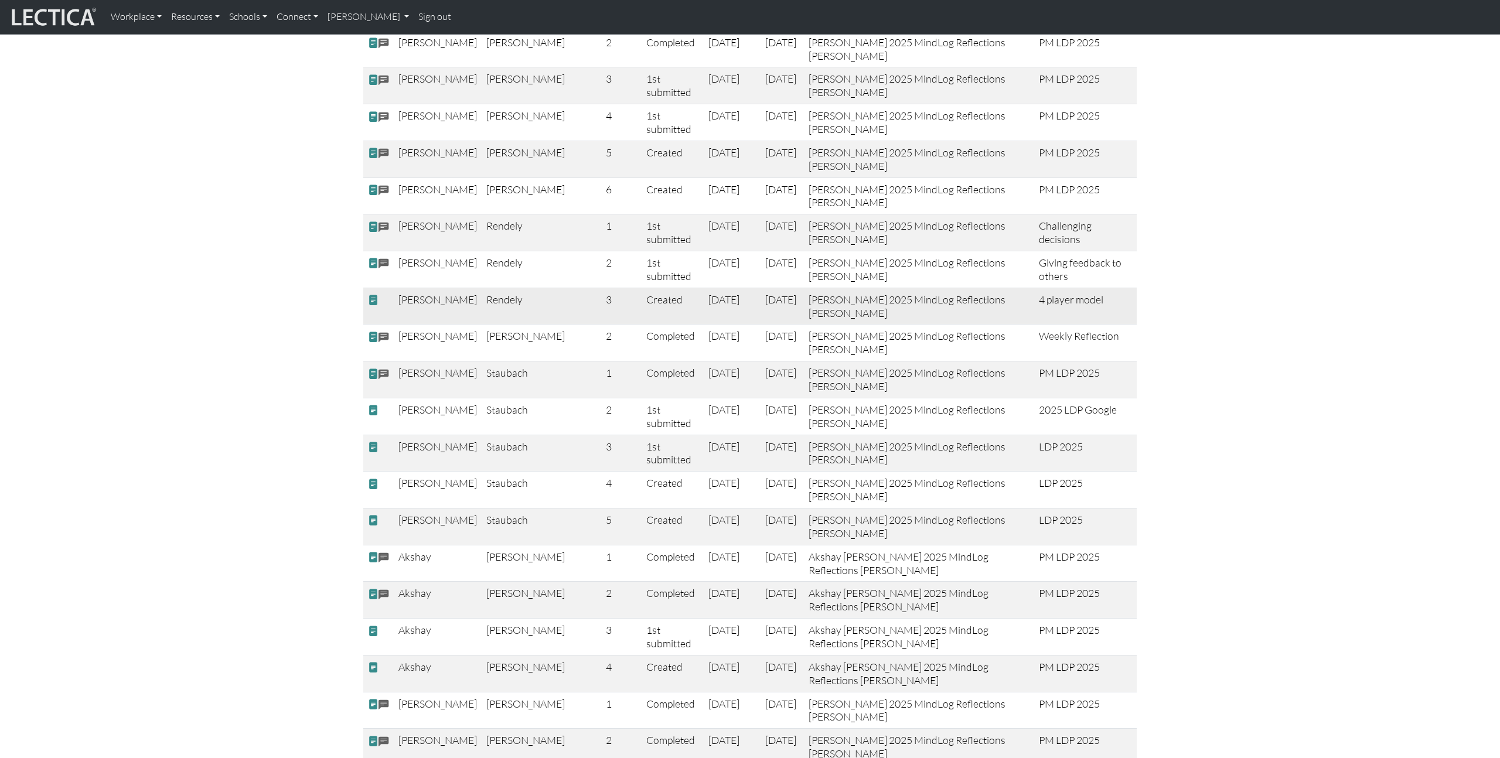
click at [372, 294] on span at bounding box center [373, 300] width 11 height 12
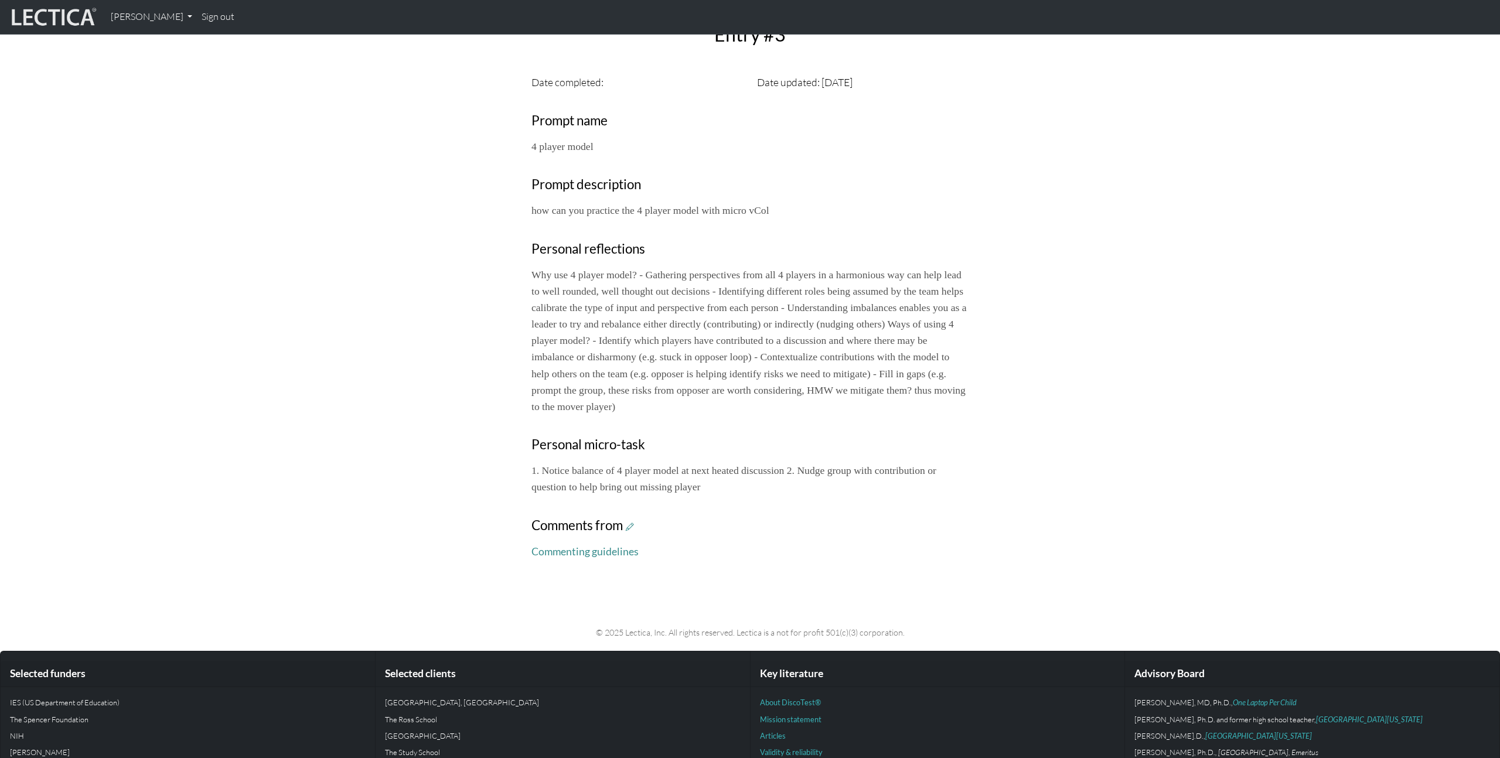
scroll to position [361, 0]
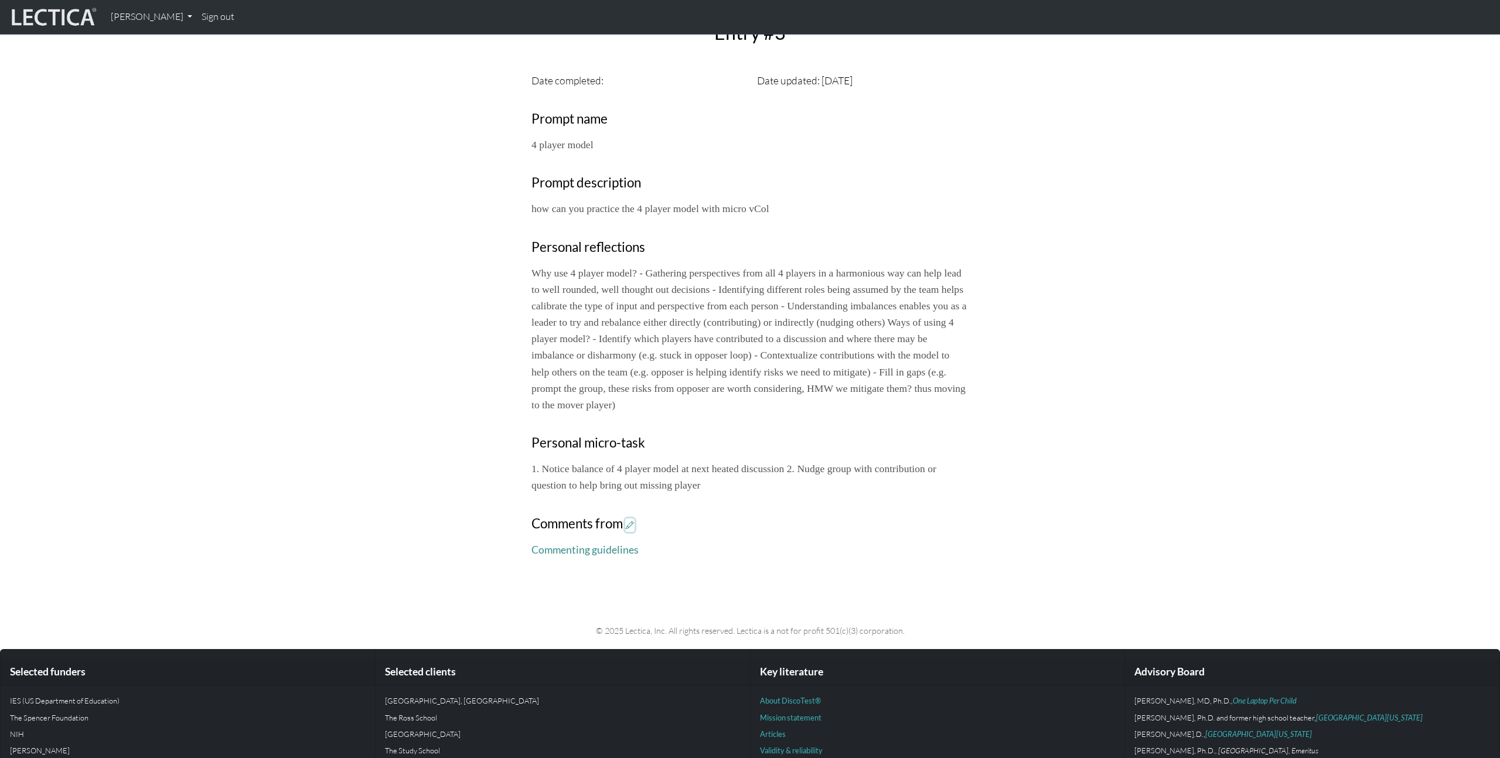
click at [631, 530] on icon at bounding box center [630, 525] width 8 height 10
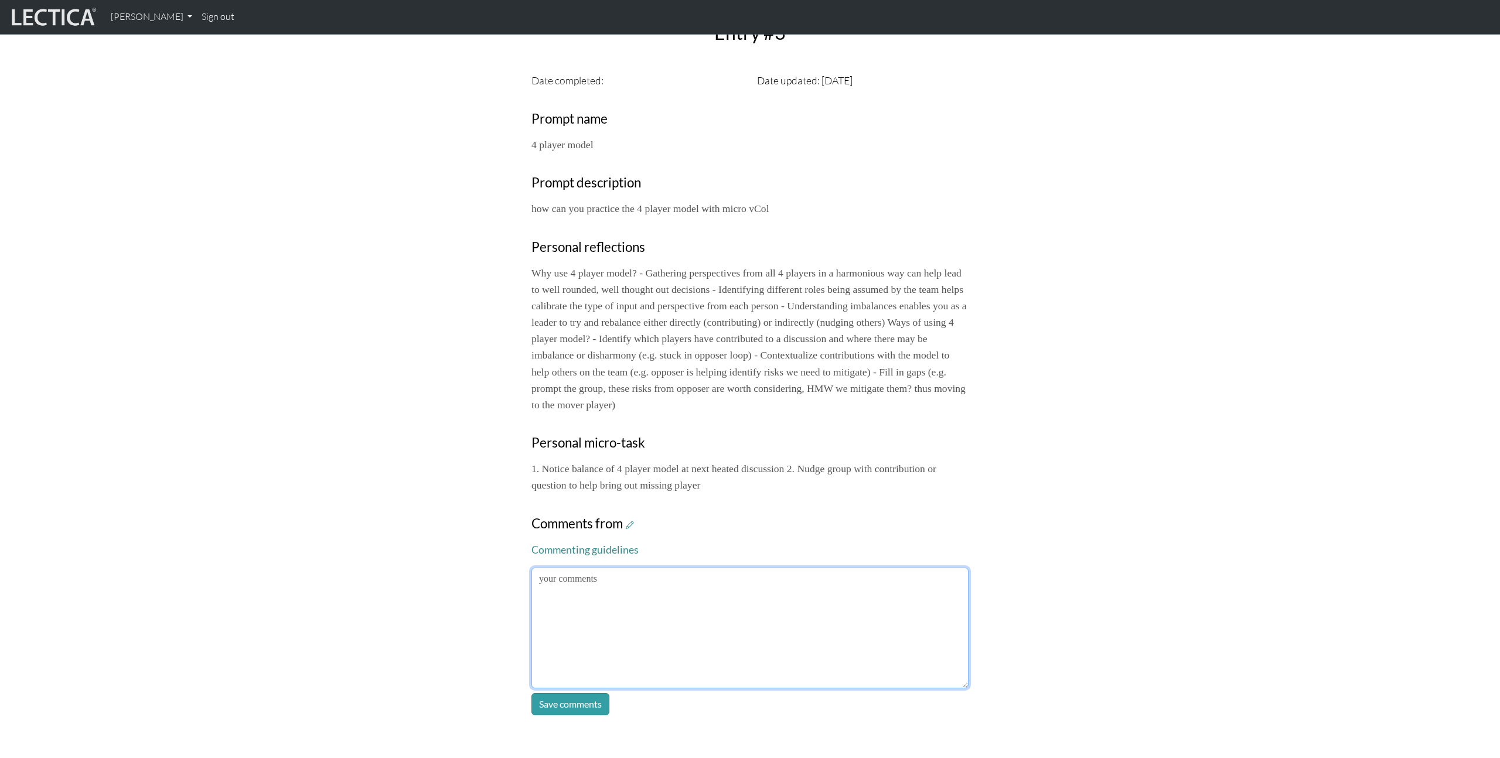
click at [687, 605] on textarea at bounding box center [750, 628] width 437 height 121
type textarea "Fantastic! And make sure you're clear that anybody can deploy any of the 4 spee…"
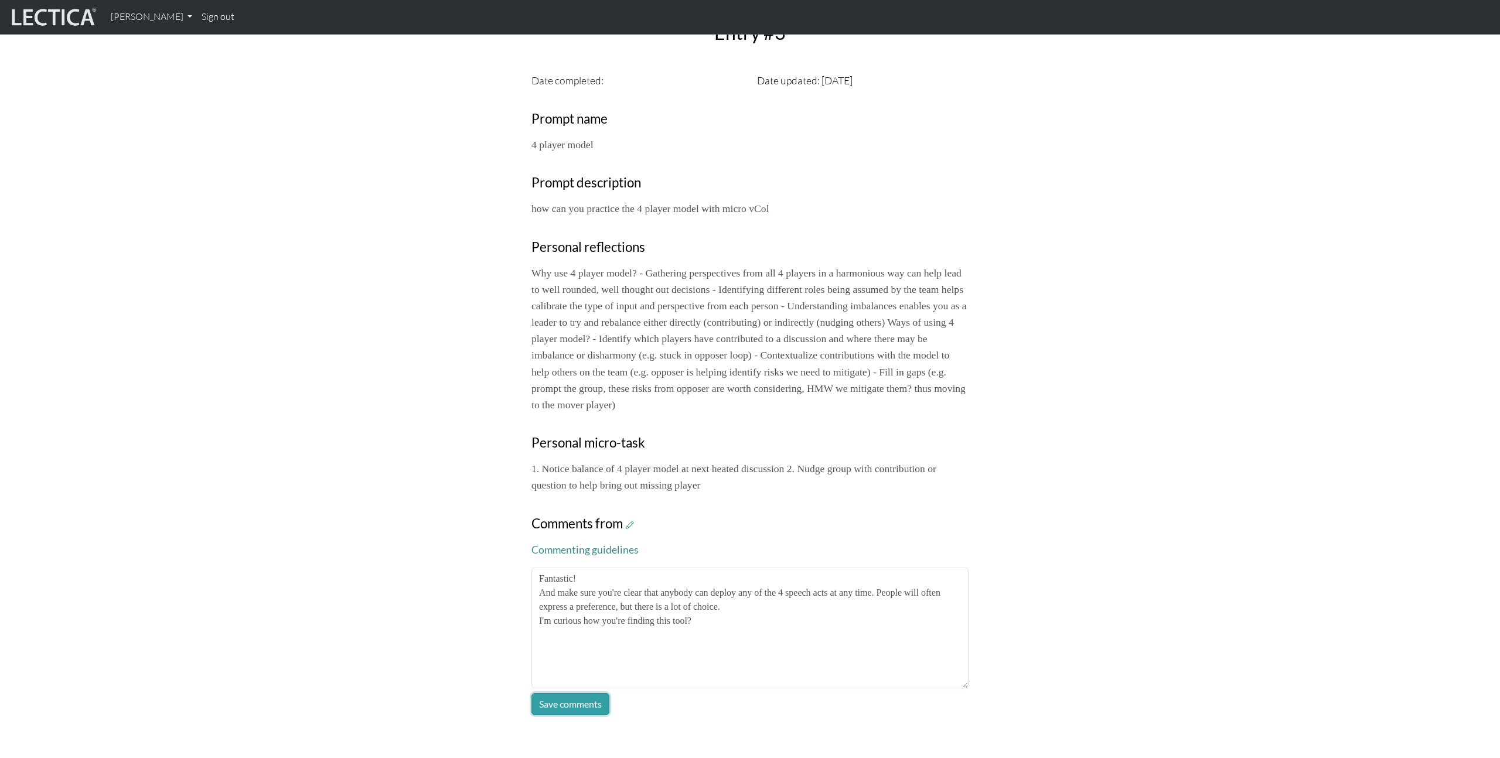
click button "Save comments" at bounding box center [571, 704] width 78 height 22
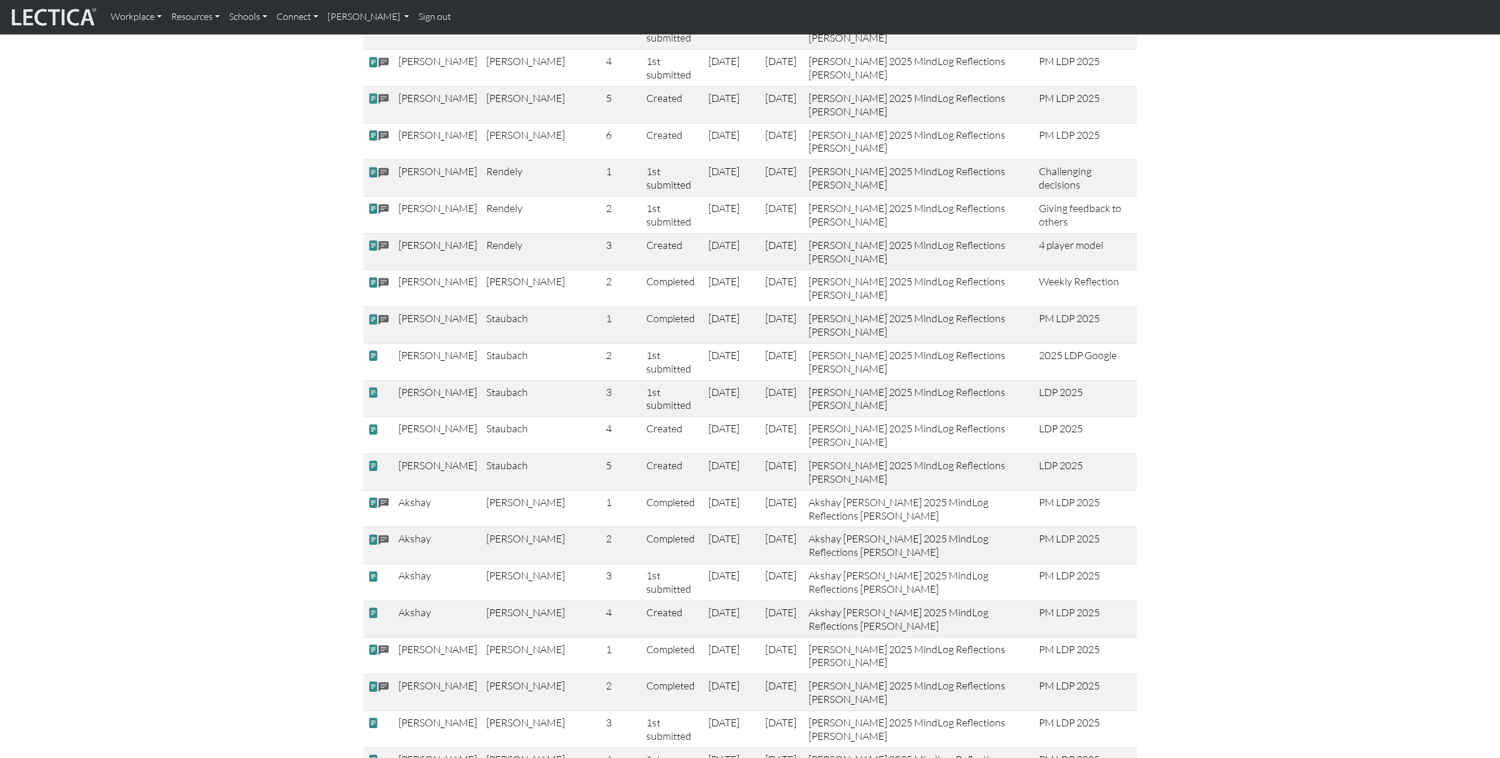
scroll to position [1439, 0]
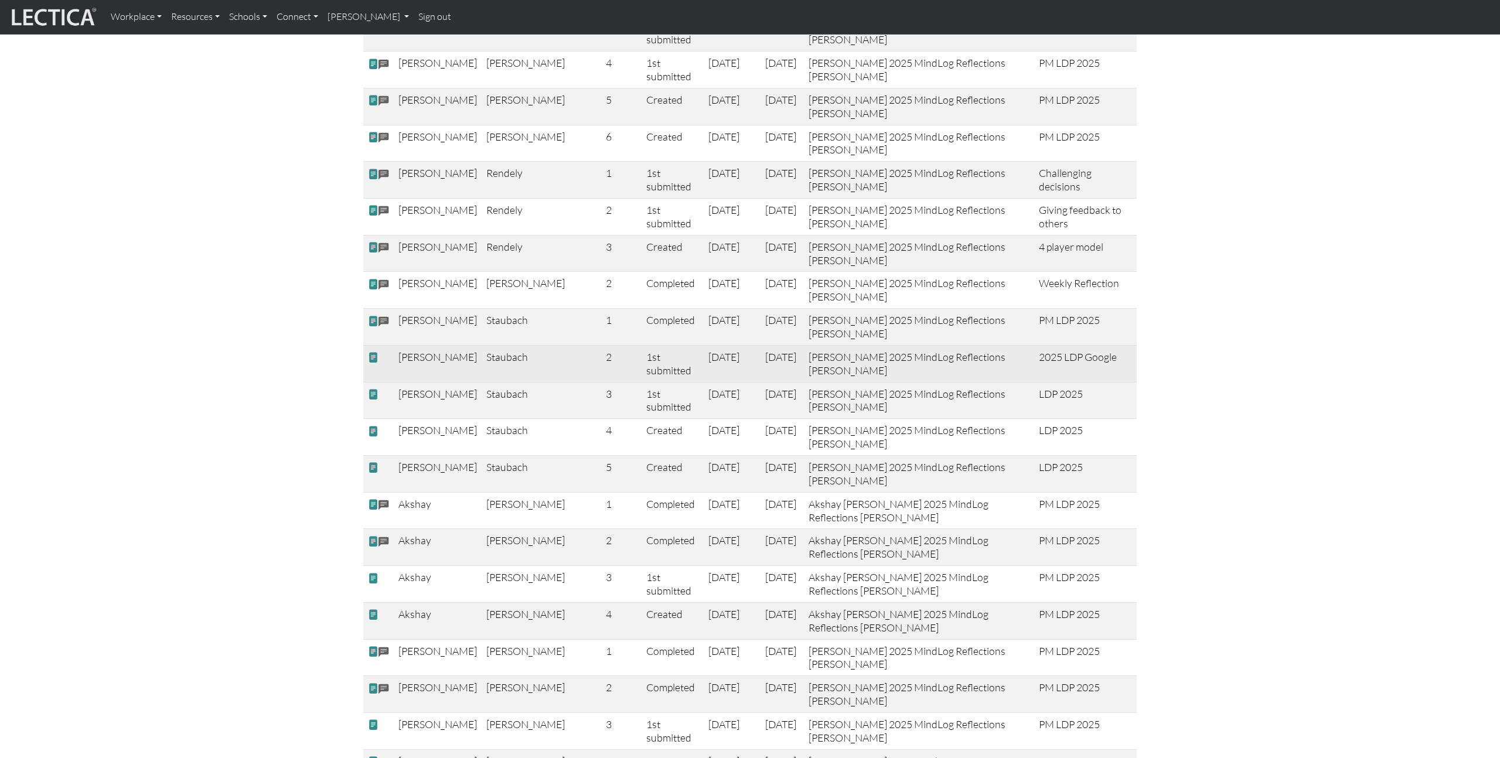
click at [372, 352] on span at bounding box center [373, 358] width 11 height 12
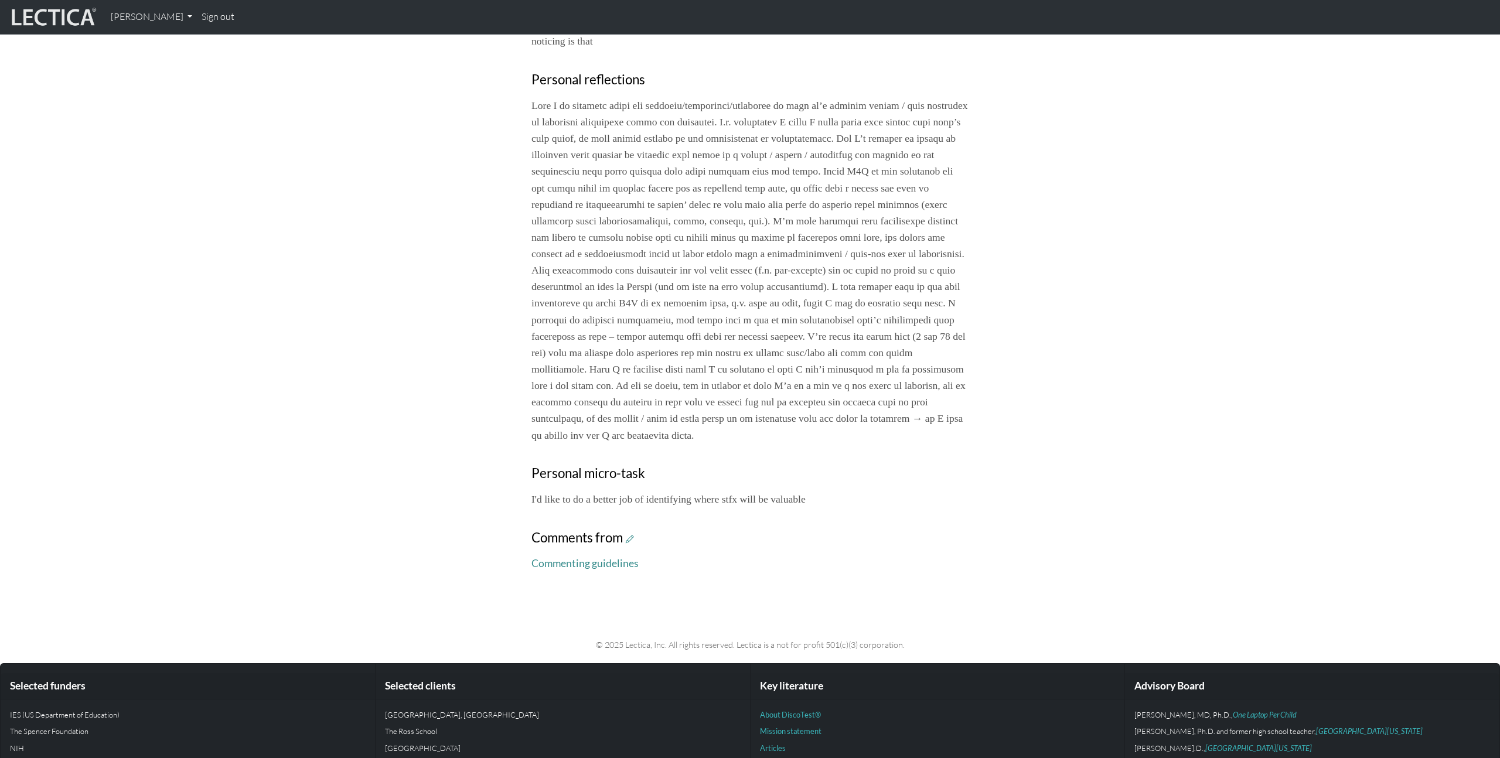
scroll to position [543, 0]
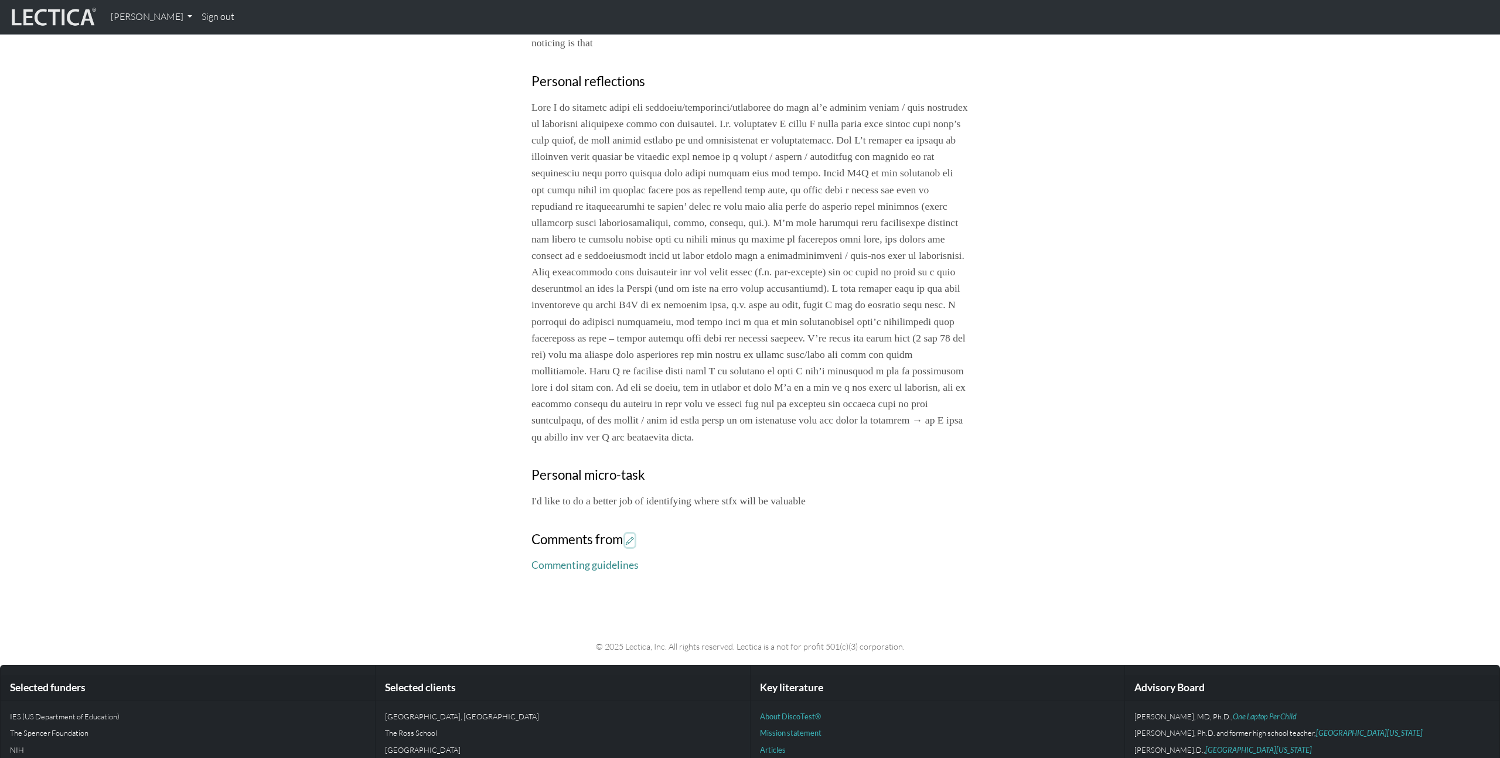
click at [631, 546] on icon at bounding box center [630, 541] width 8 height 10
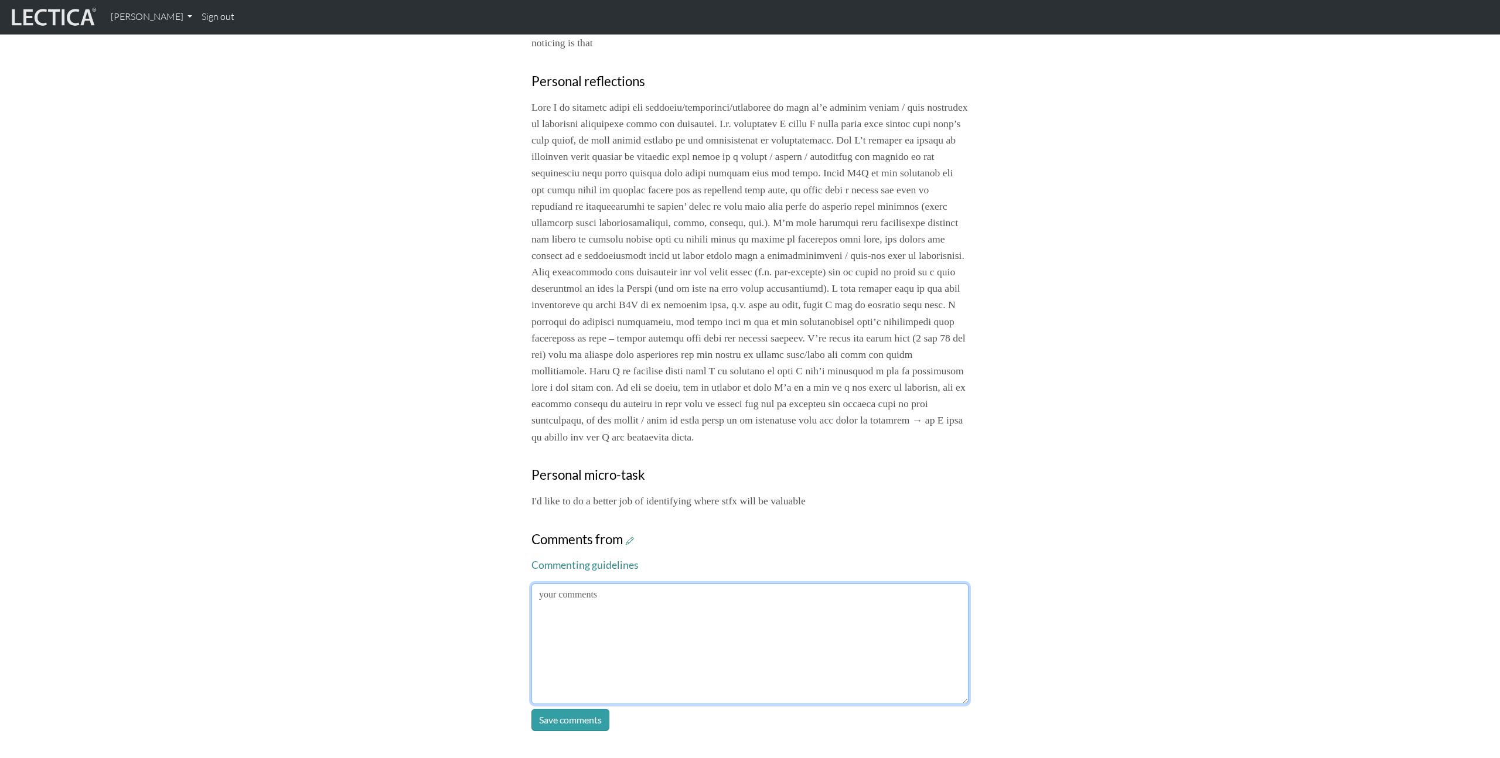
click at [679, 646] on textarea at bounding box center [750, 644] width 437 height 121
type textarea "I believe I responded to this one already in your google doc."
click button "Save comments" at bounding box center [571, 720] width 78 height 22
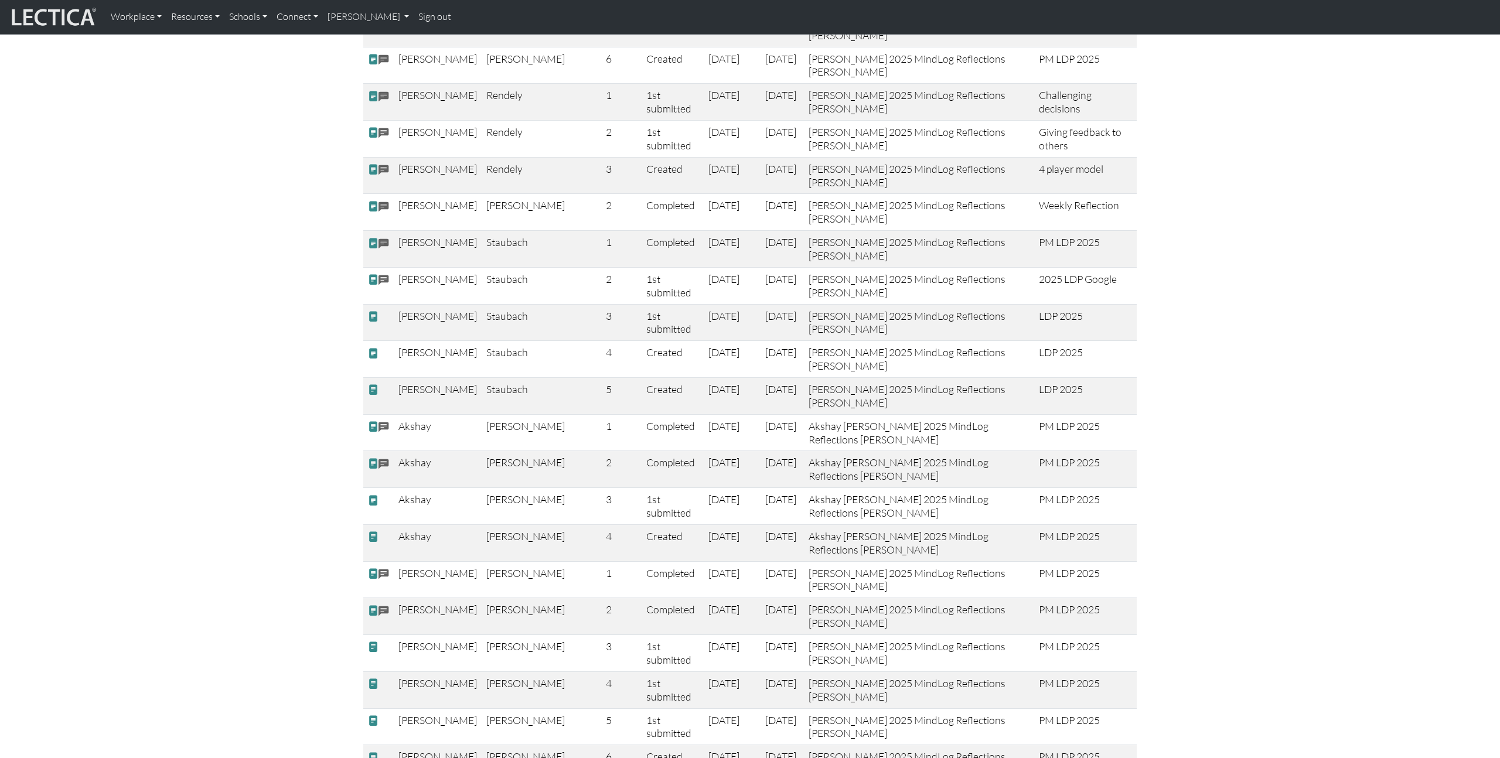
scroll to position [1523, 0]
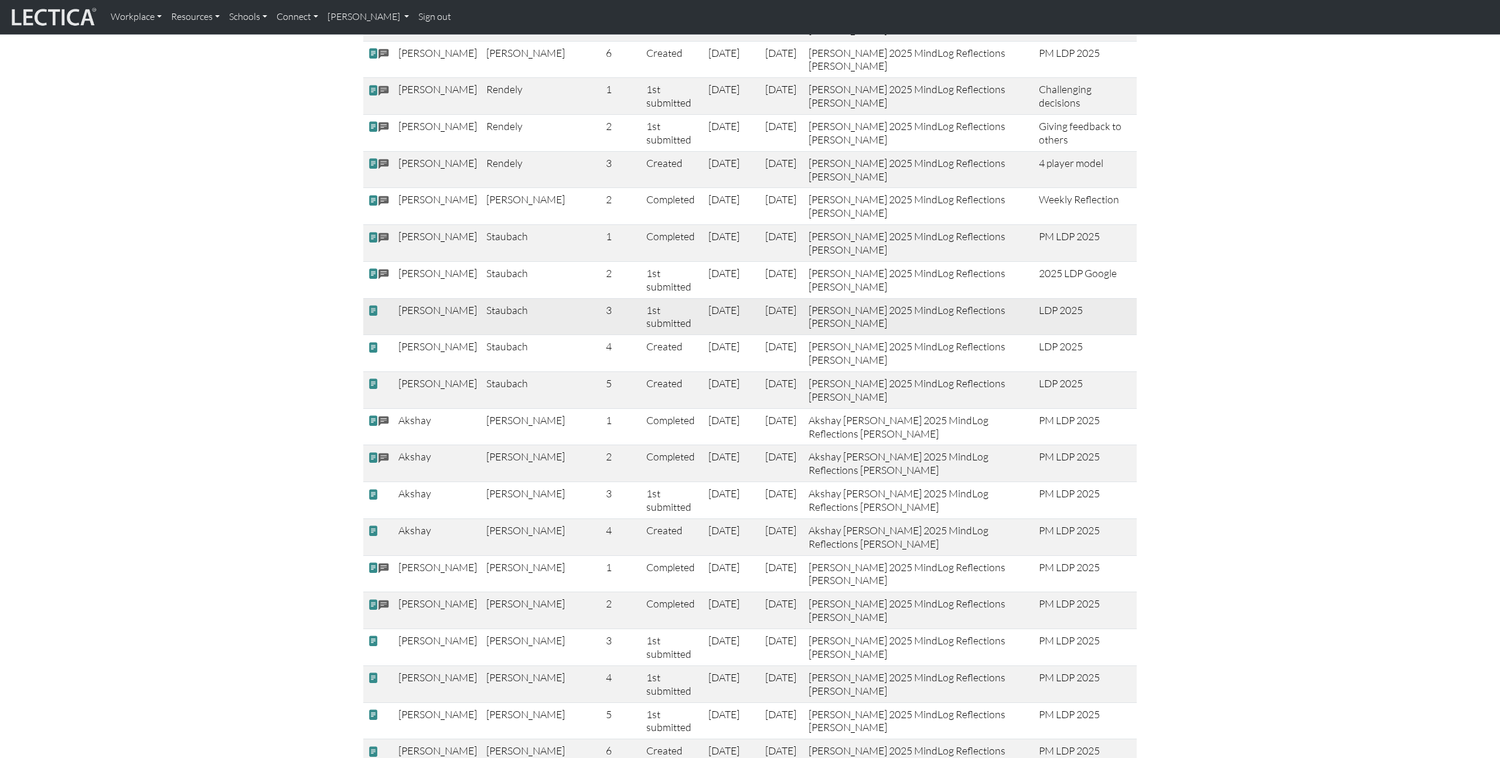
click at [373, 305] on span at bounding box center [373, 311] width 11 height 12
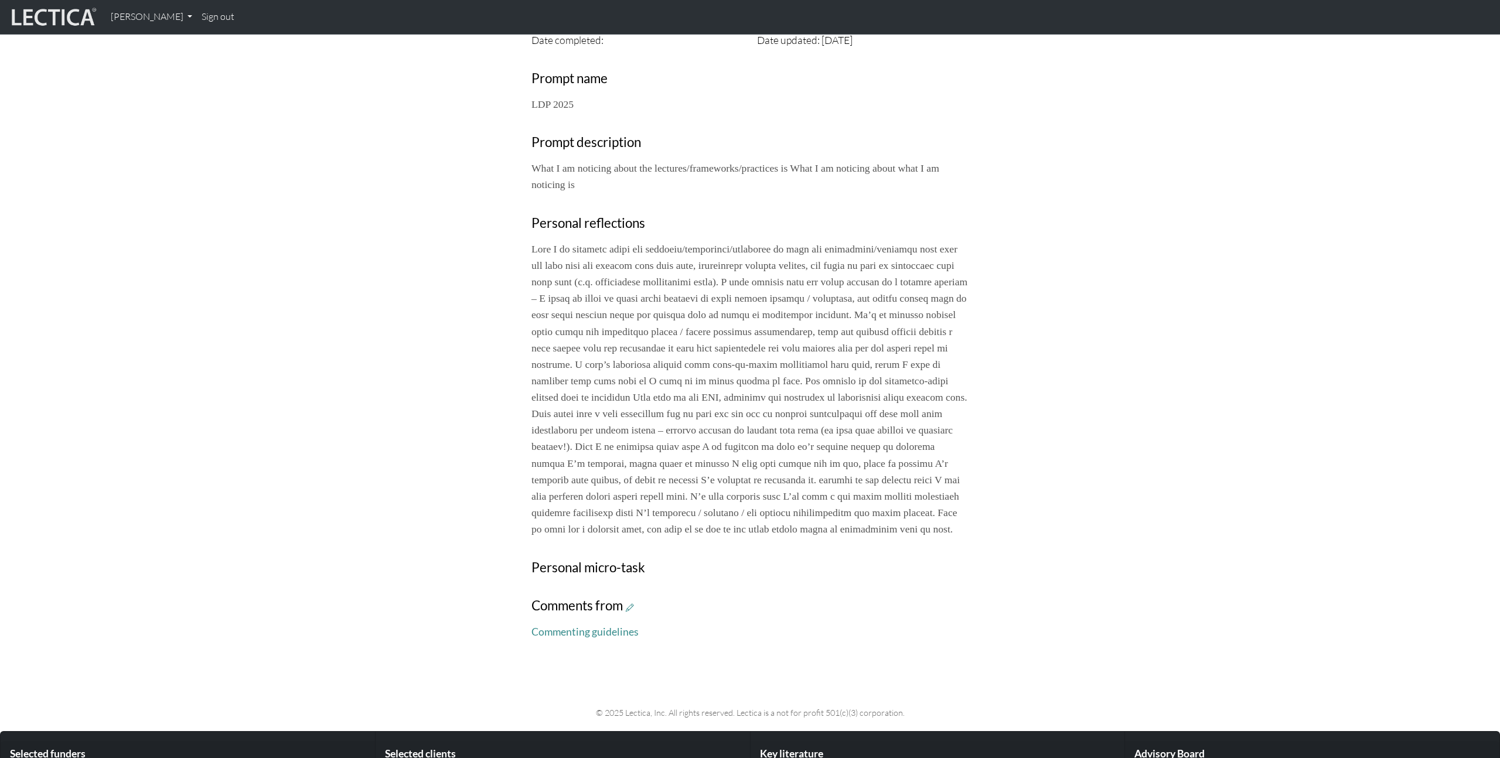
scroll to position [404, 0]
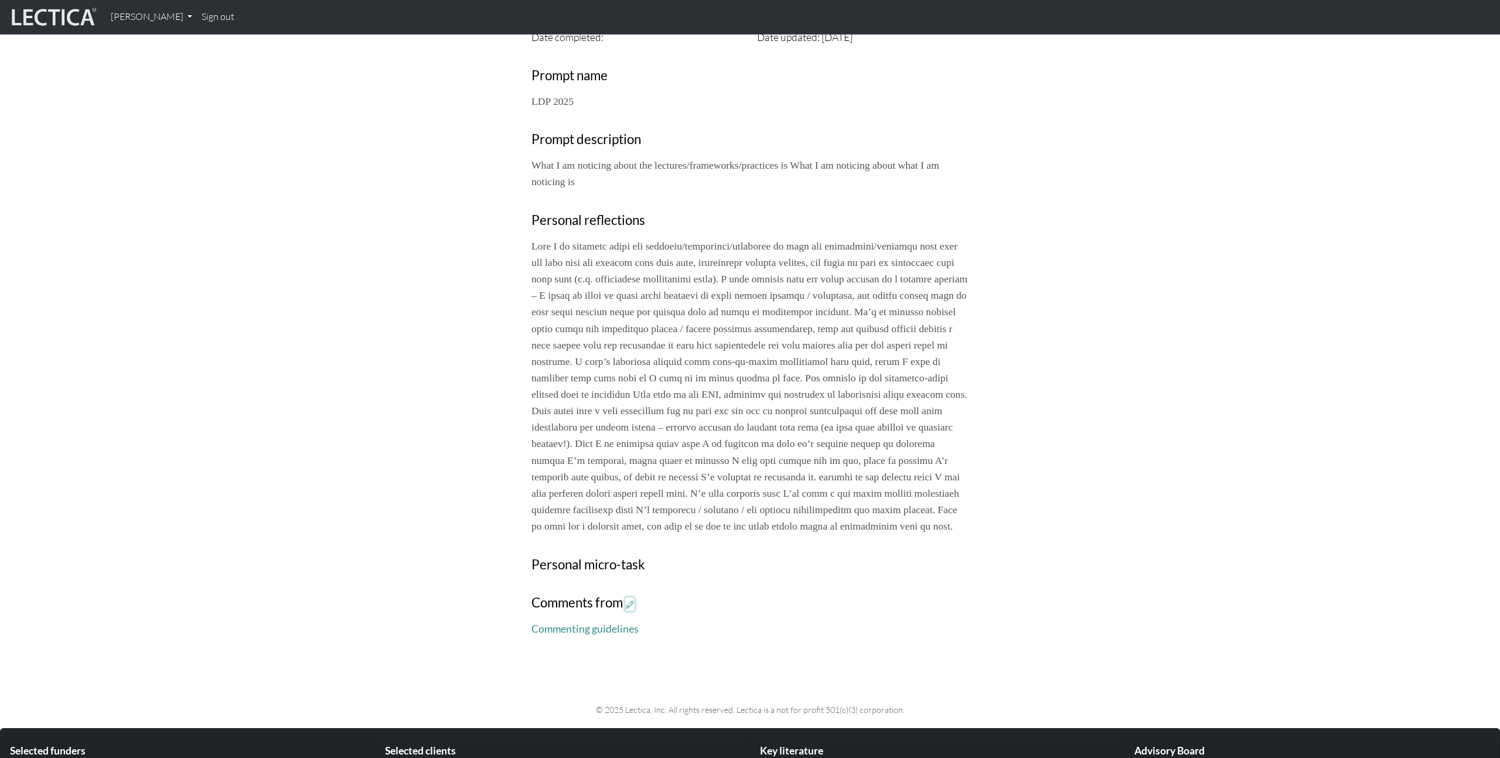
click at [633, 609] on icon at bounding box center [630, 604] width 8 height 10
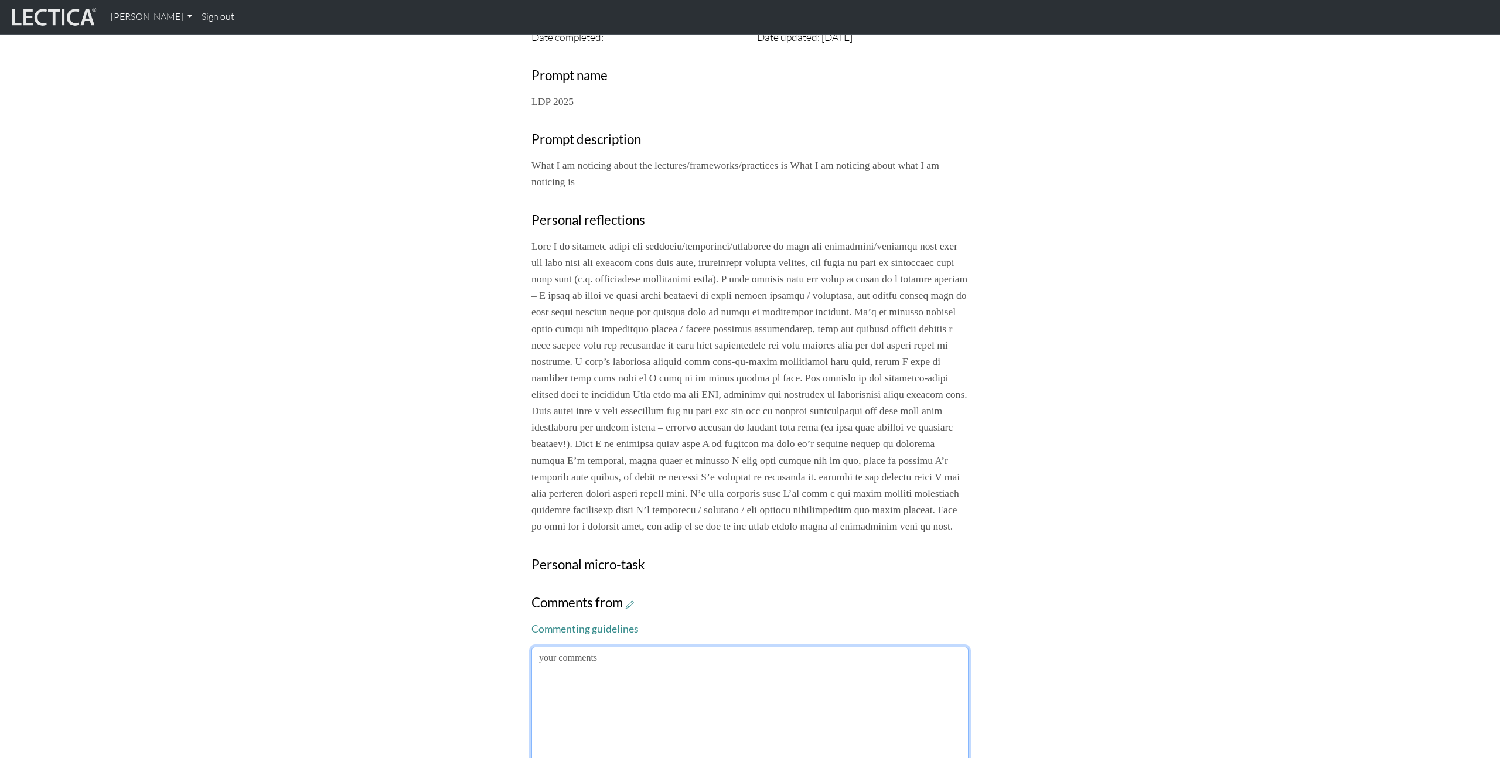
click at [752, 723] on textarea at bounding box center [750, 707] width 437 height 121
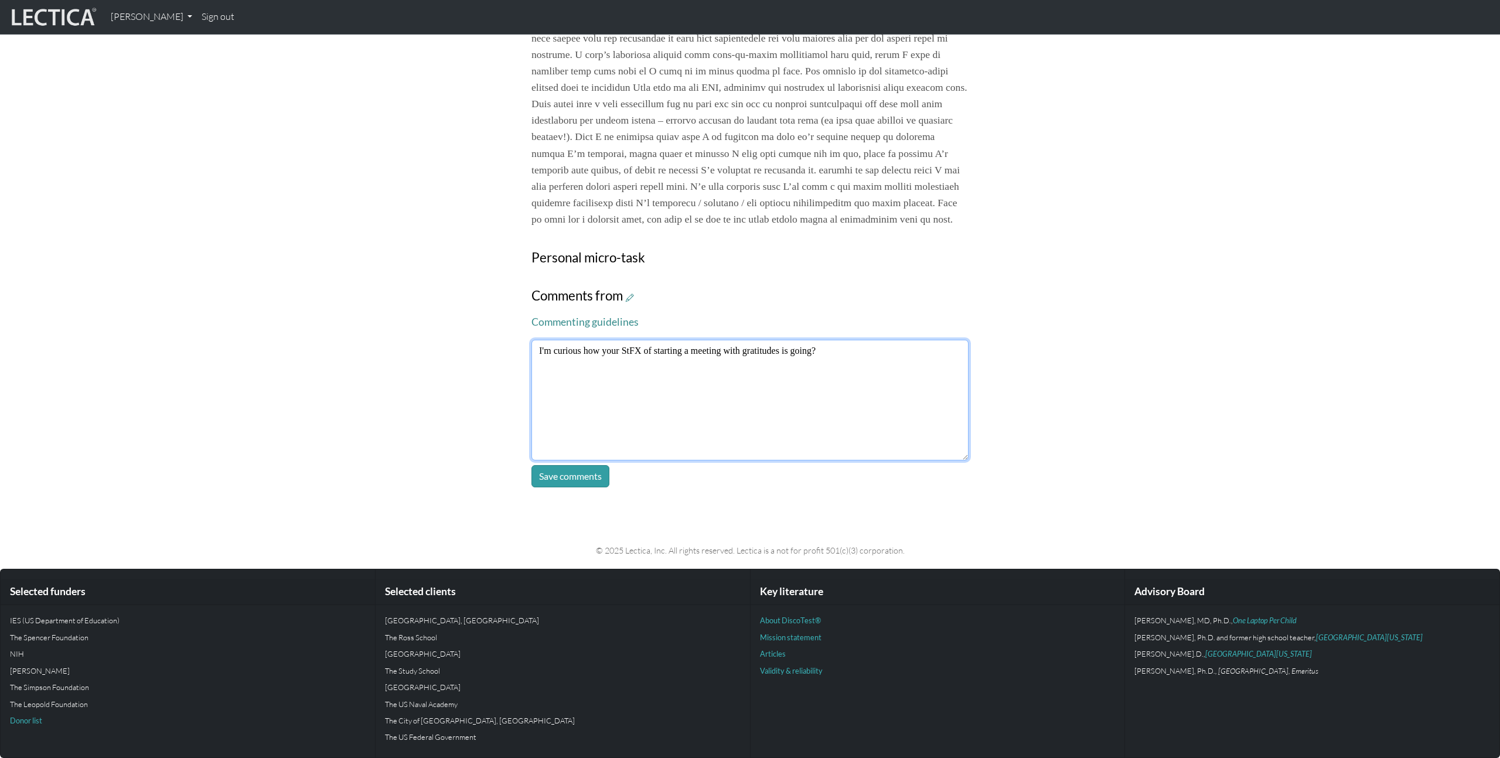
scroll to position [744, 0]
type textarea "I'm curious how your StFX of starting a meeting with gratitudes is going? I wou…"
click button "Save comments" at bounding box center [571, 476] width 78 height 22
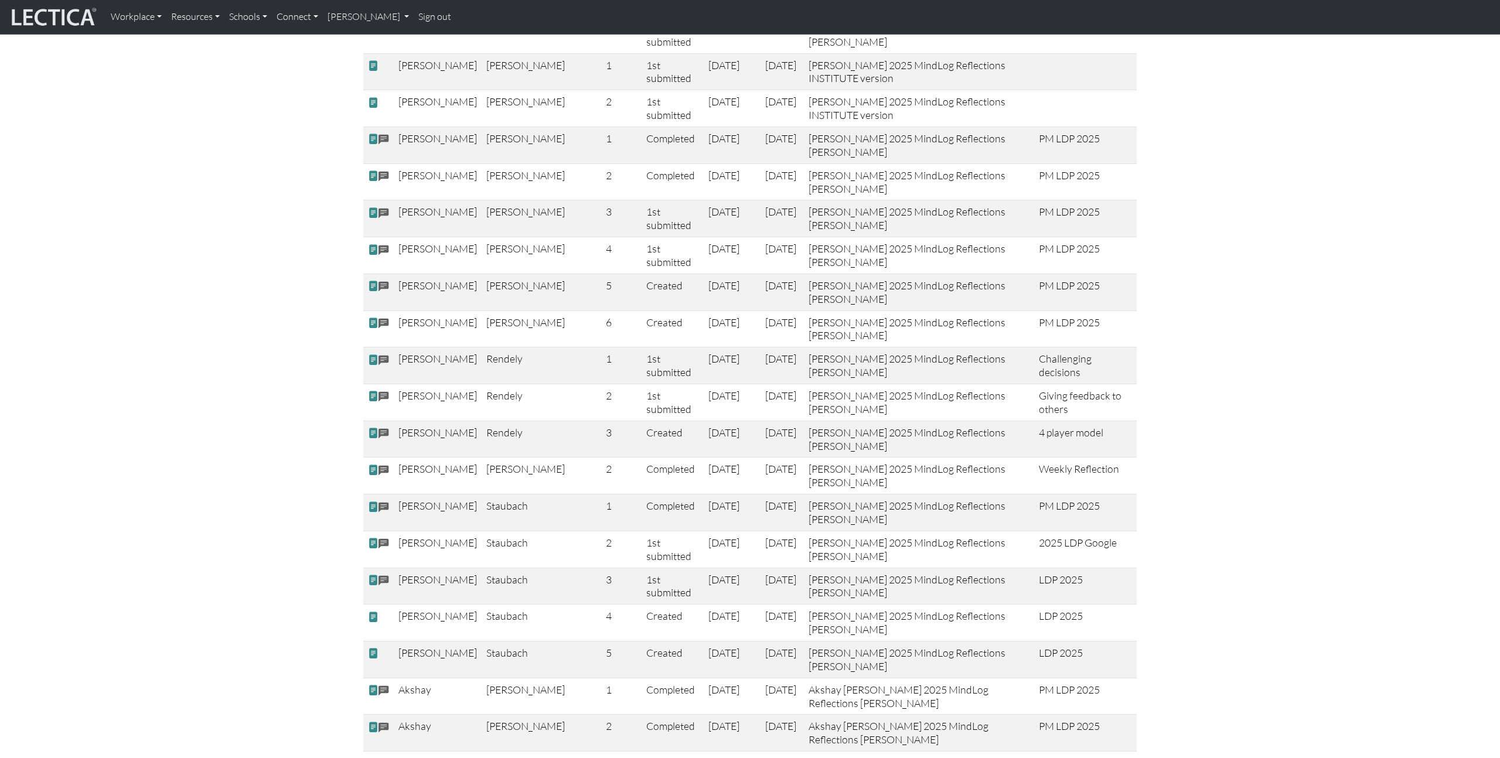
scroll to position [1256, 0]
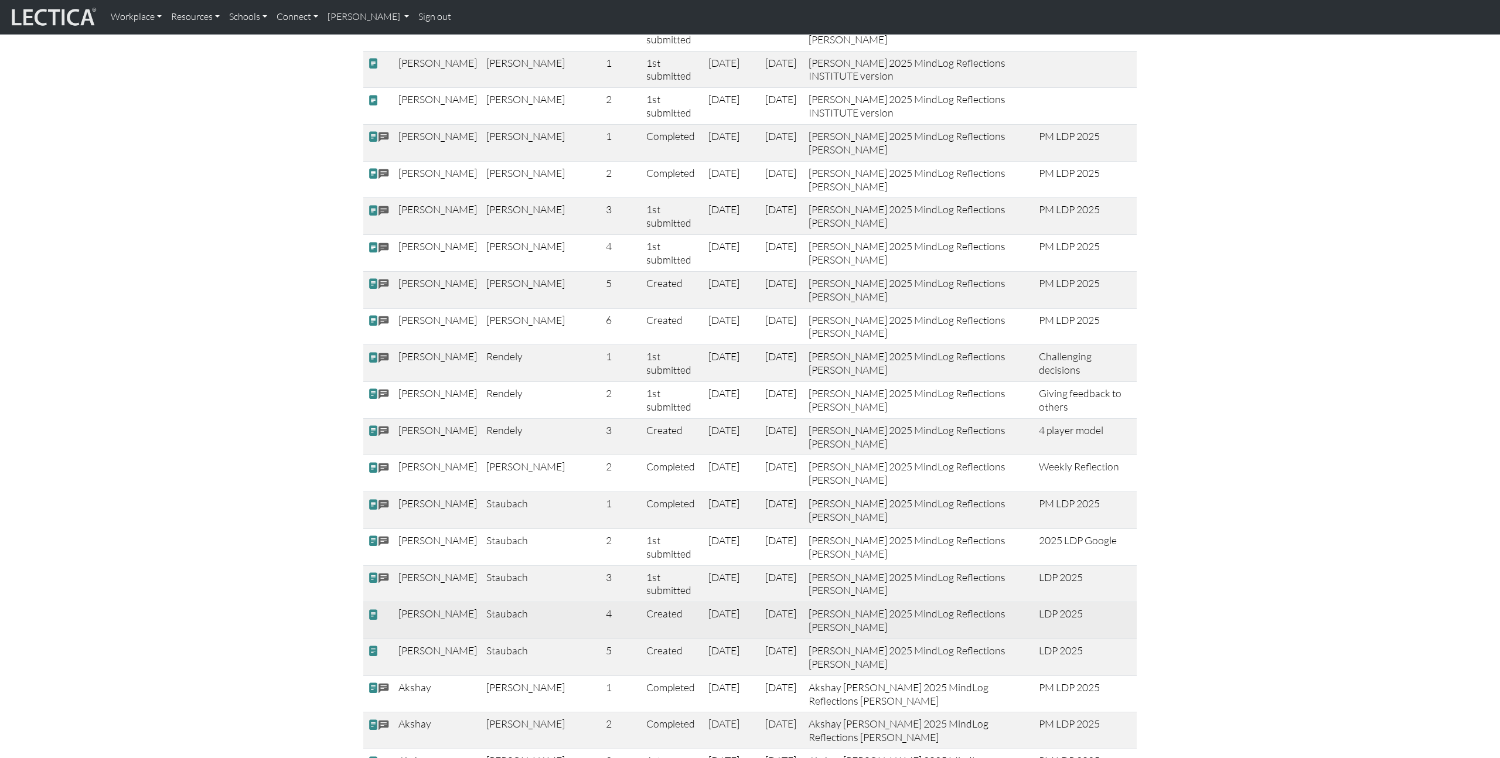
click at [374, 609] on span at bounding box center [373, 615] width 11 height 12
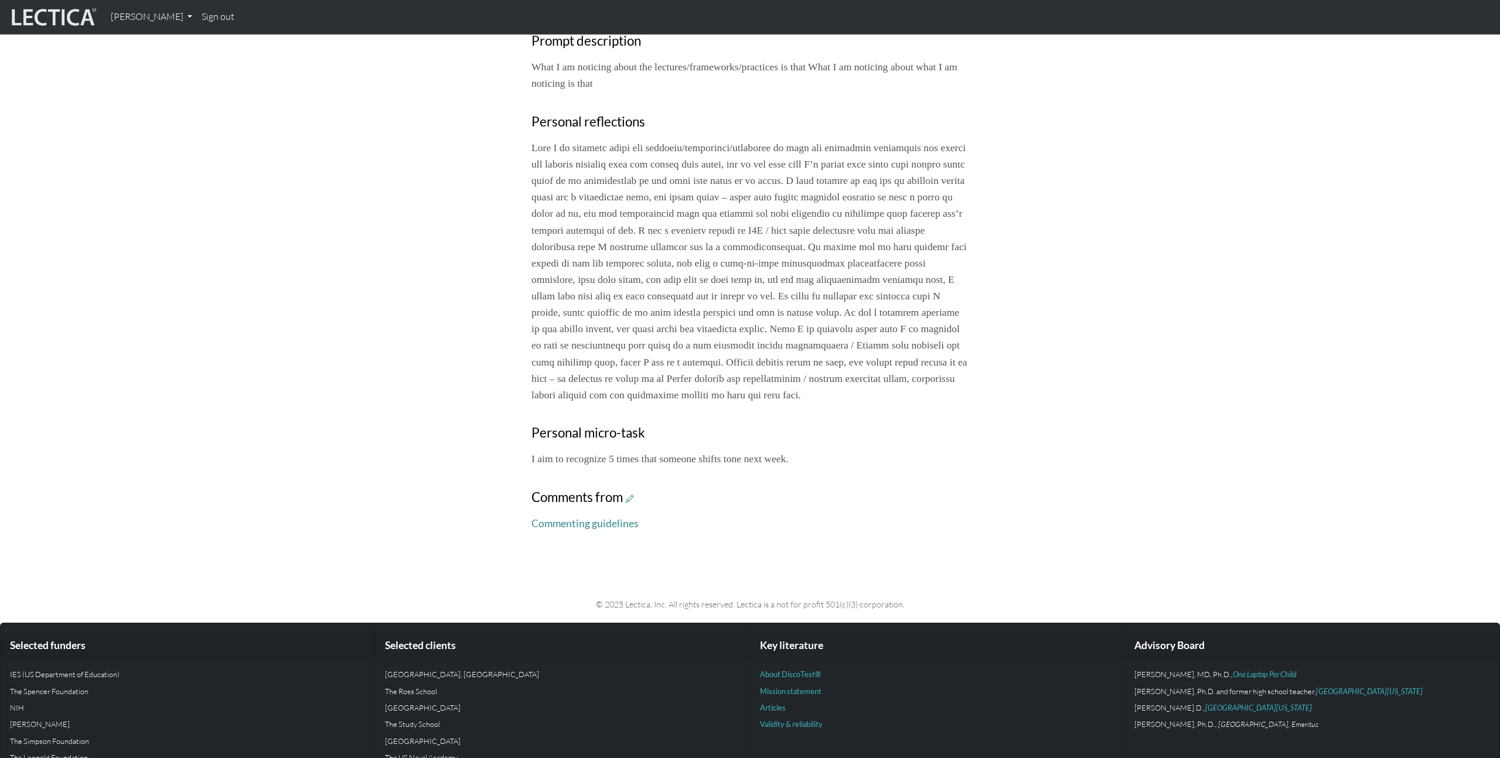
scroll to position [505, 0]
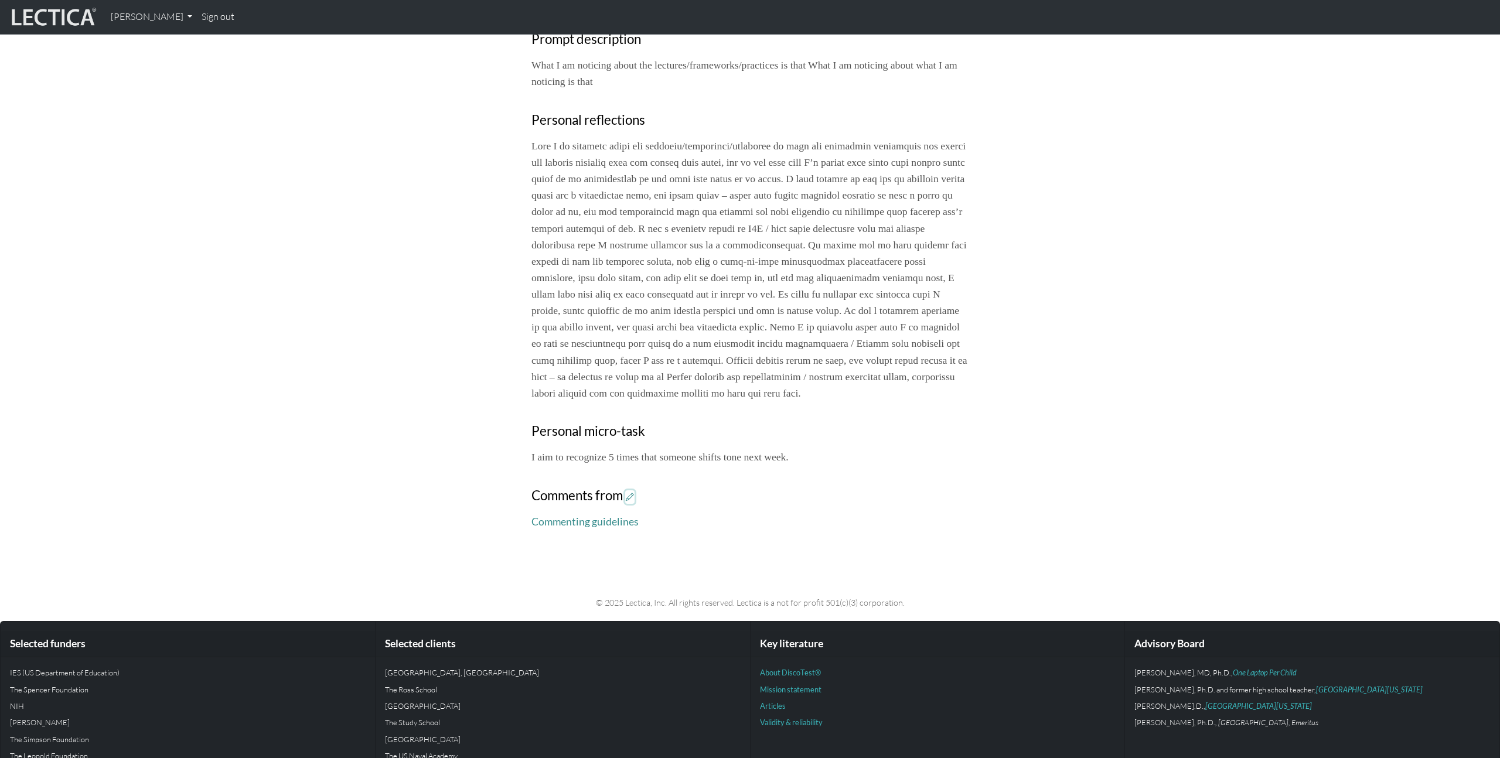
click at [632, 502] on icon at bounding box center [630, 497] width 8 height 10
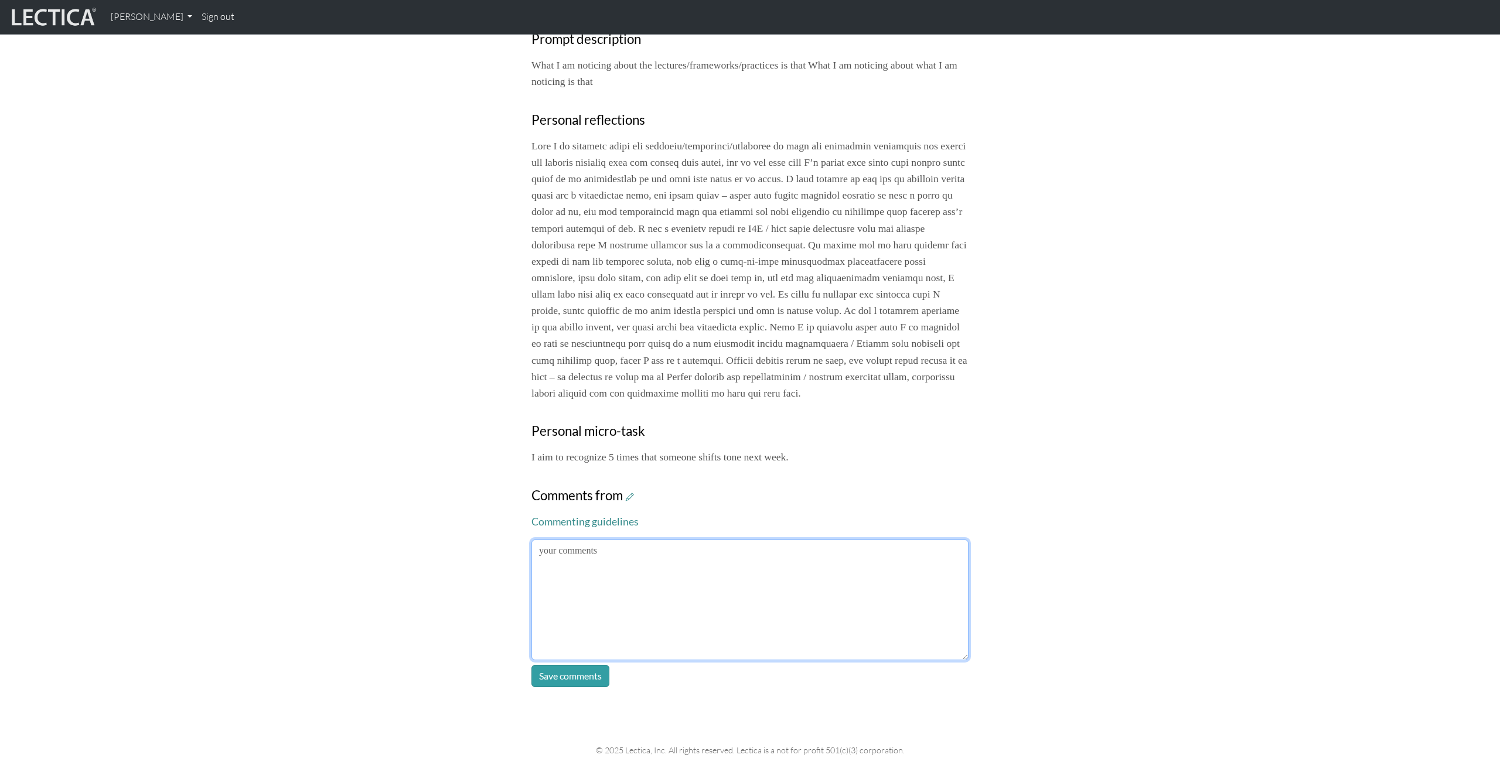
click at [731, 625] on textarea at bounding box center [750, 600] width 437 height 121
type textarea "I"
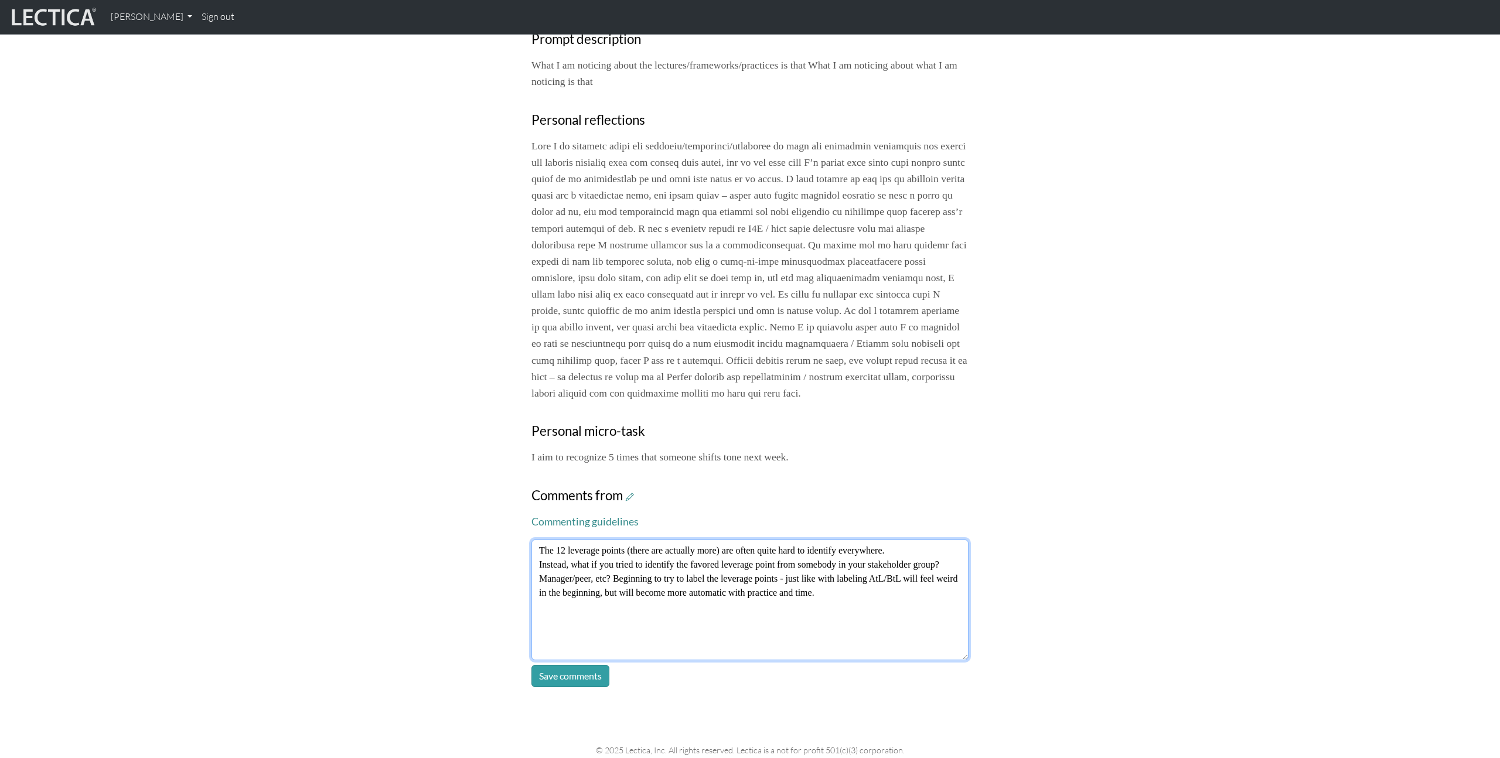
type textarea "The 12 leverage points (there are actually more) are often quite hard to identi…"
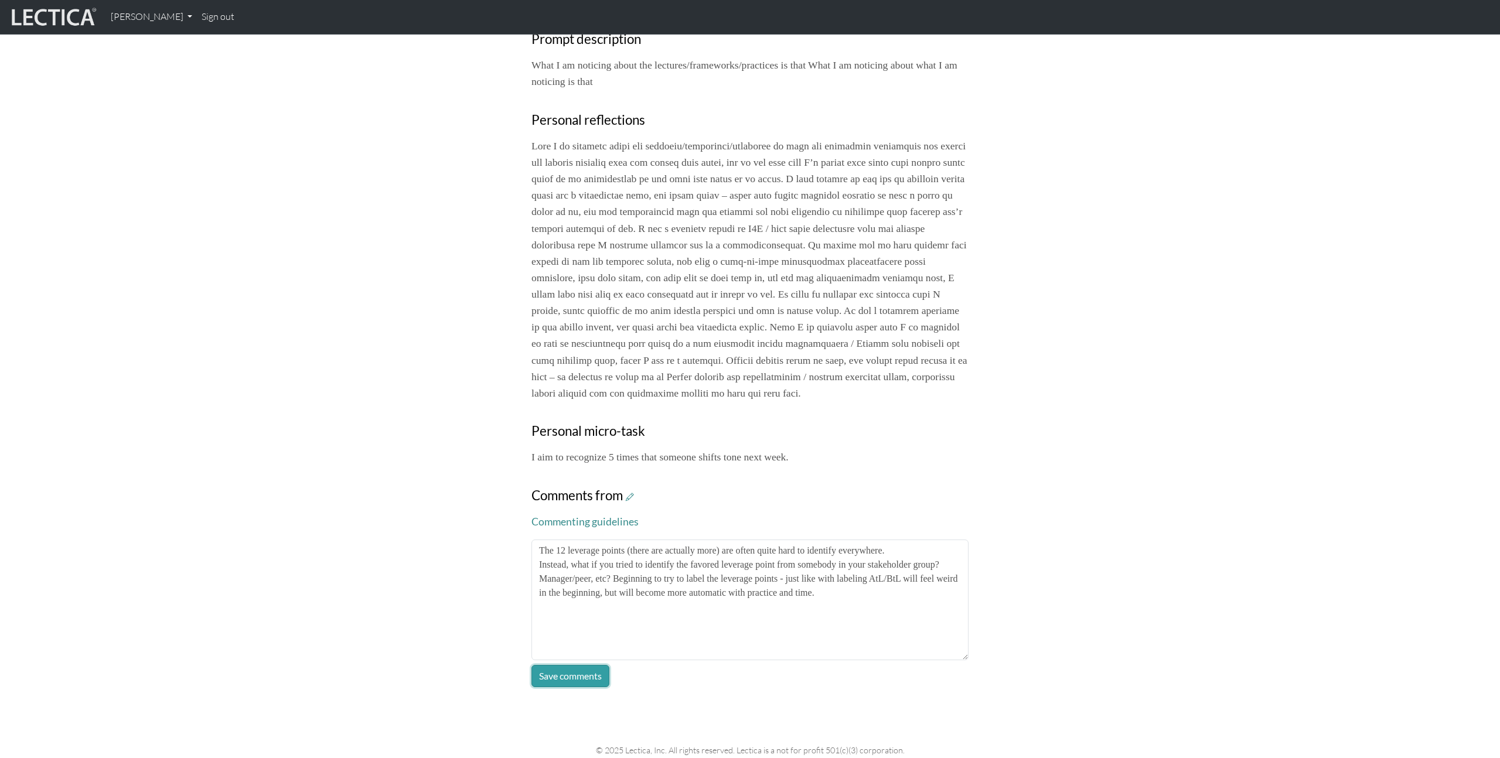
click button "Save comments" at bounding box center [571, 676] width 78 height 22
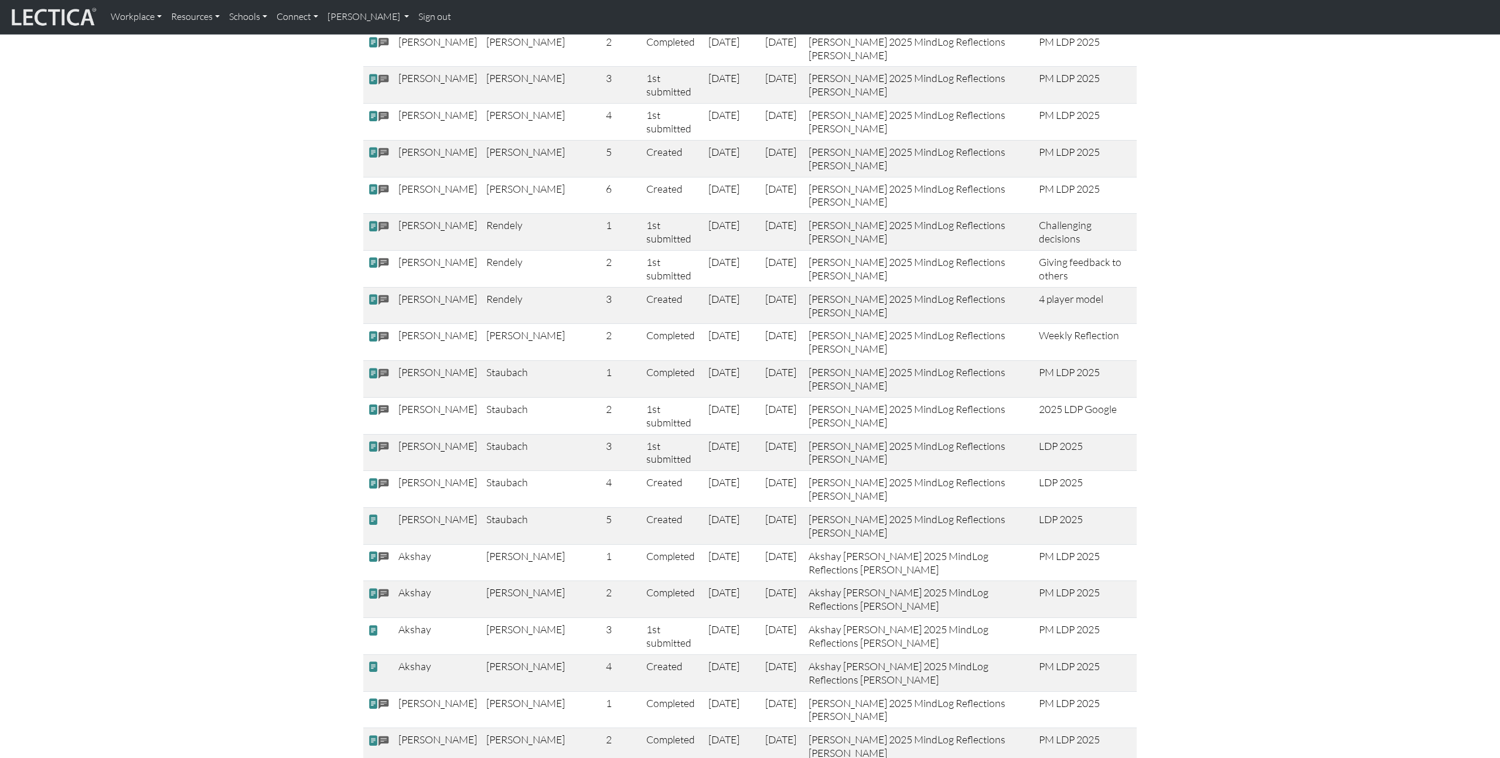
scroll to position [1392, 0]
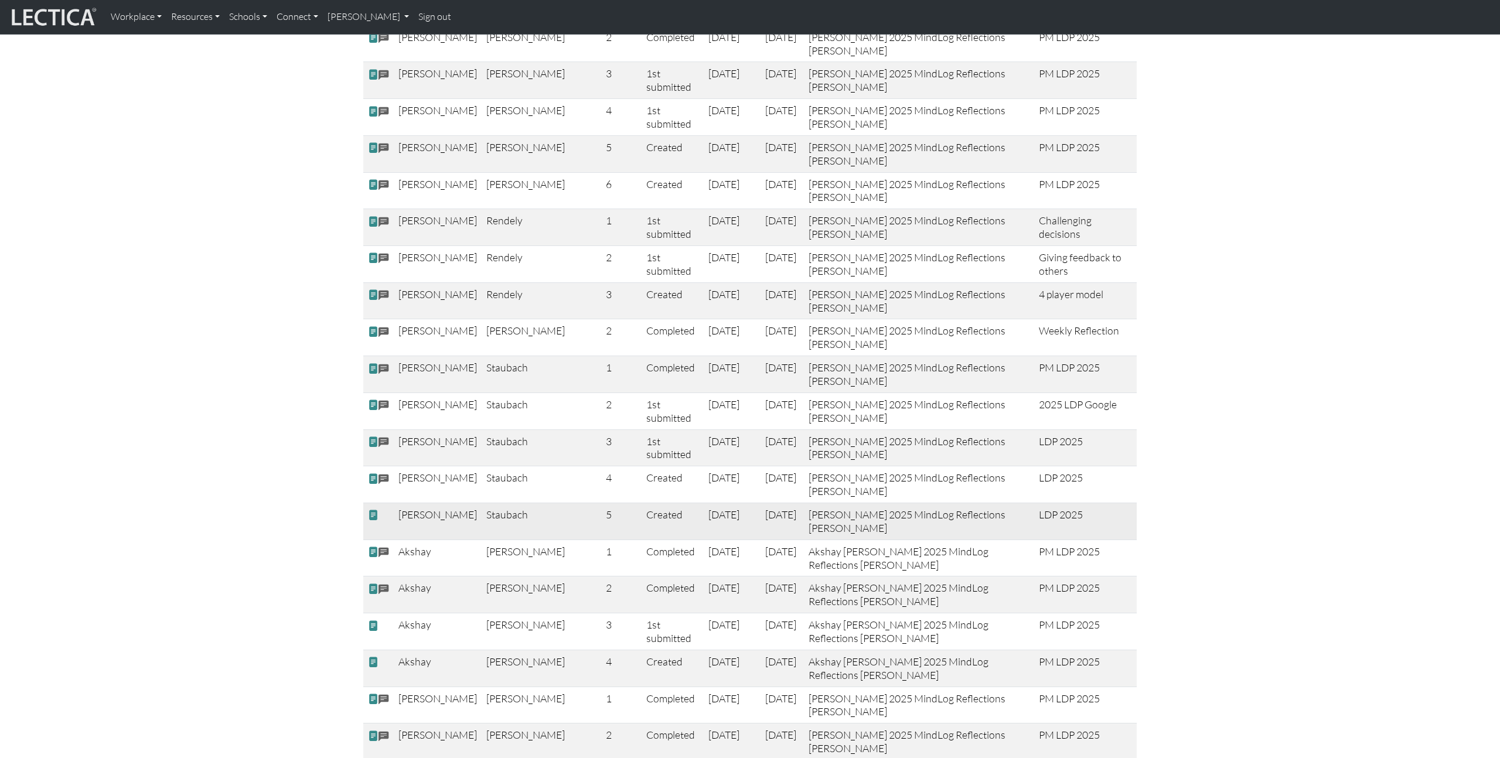
click at [374, 509] on span at bounding box center [373, 515] width 11 height 12
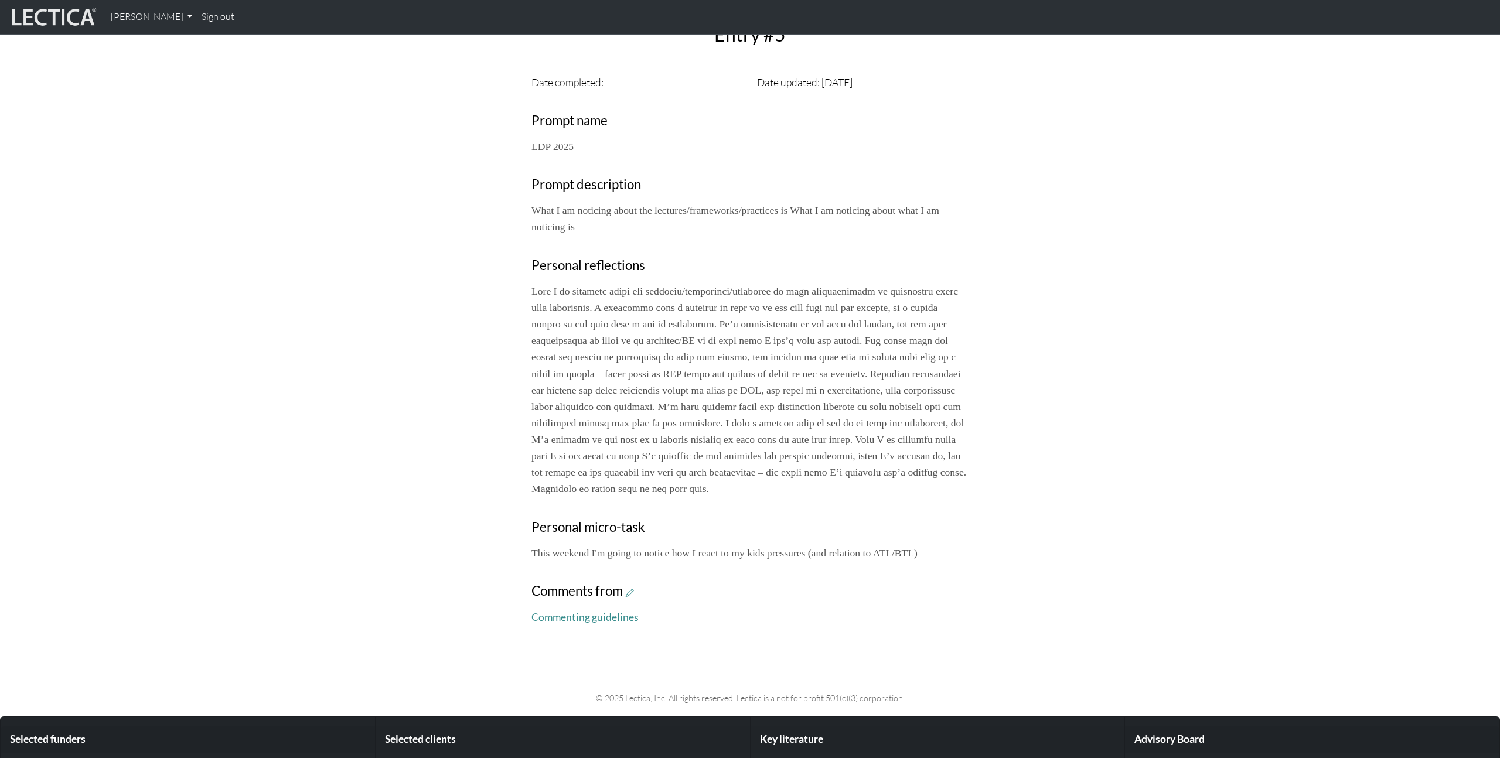
scroll to position [360, 0]
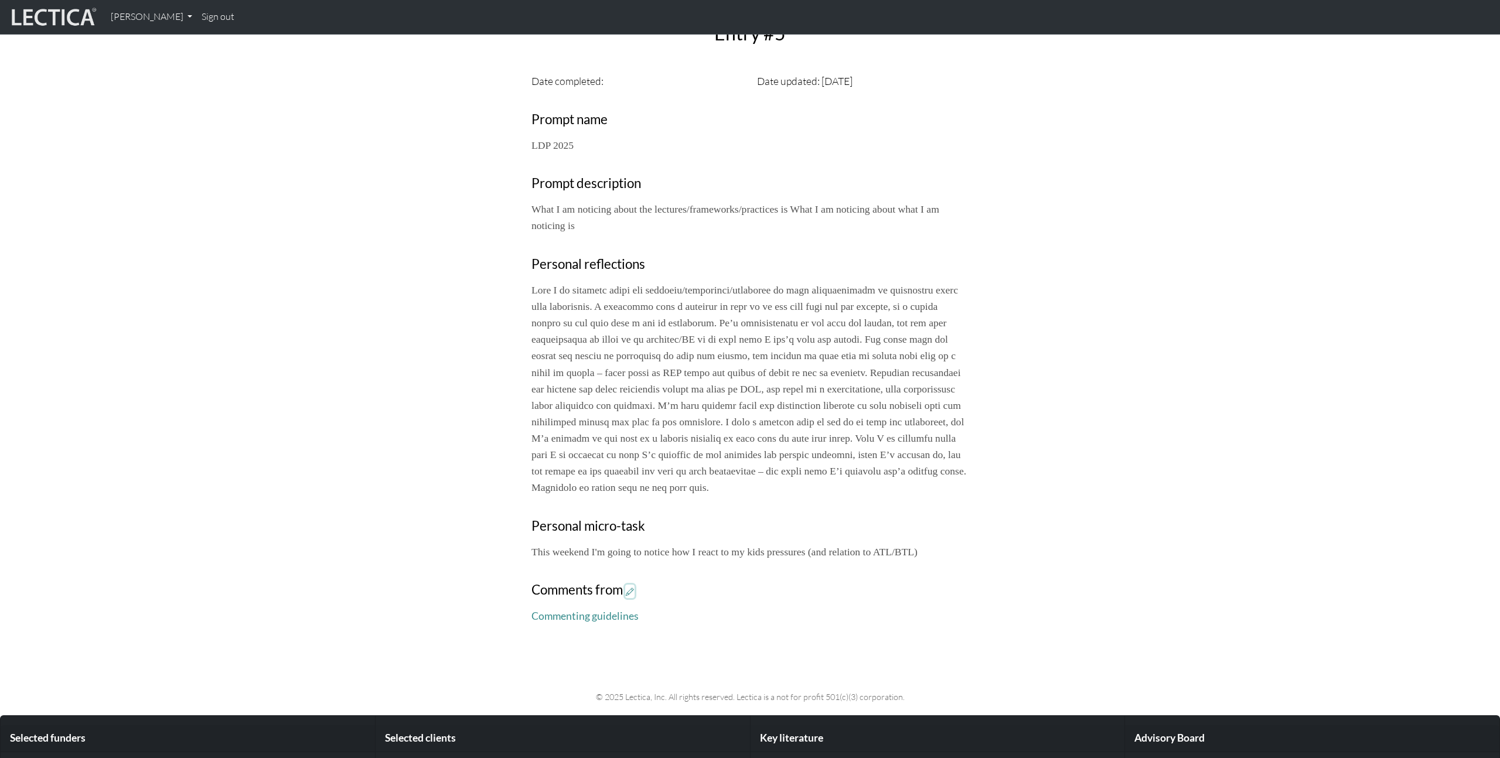
click at [633, 597] on icon at bounding box center [630, 592] width 8 height 10
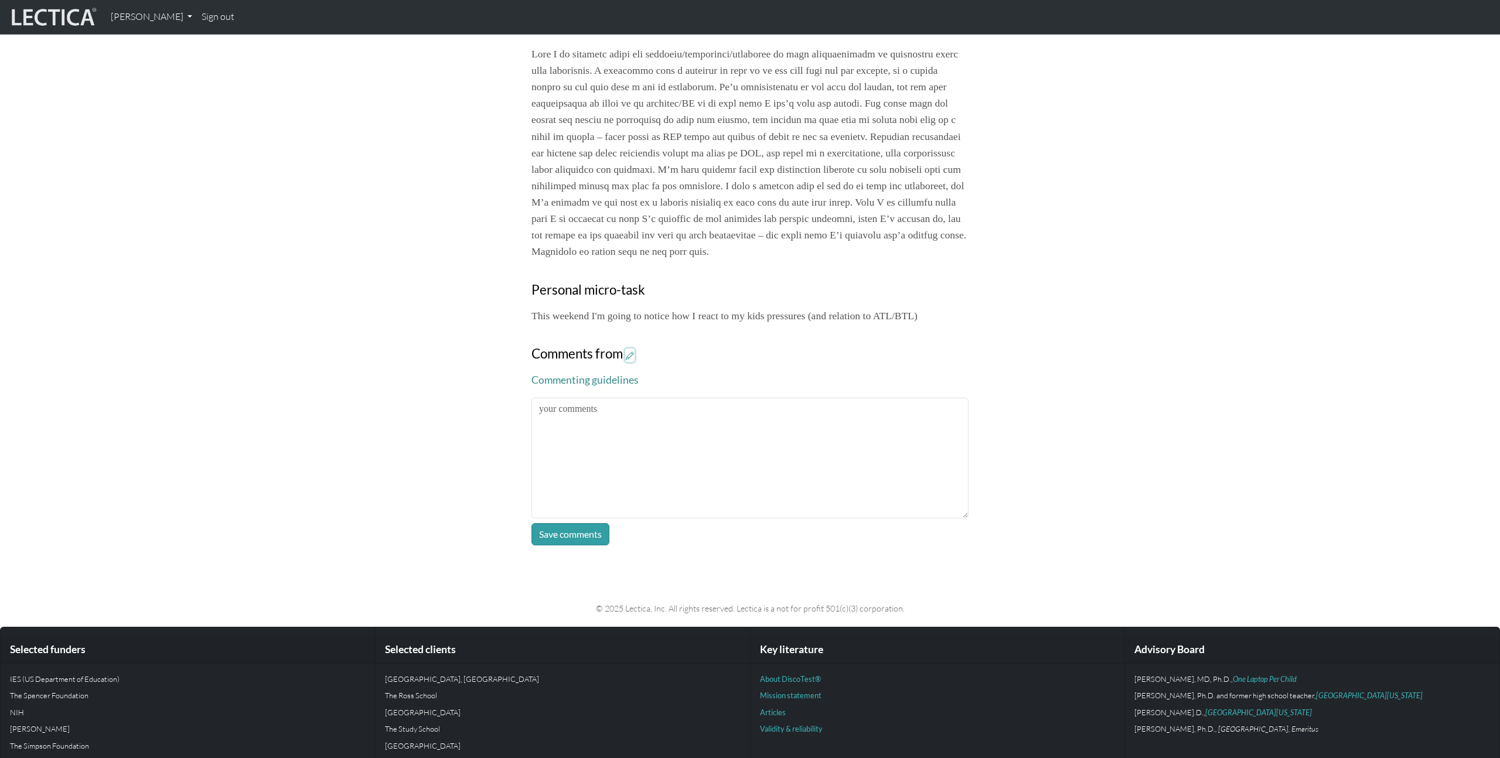
scroll to position [599, 0]
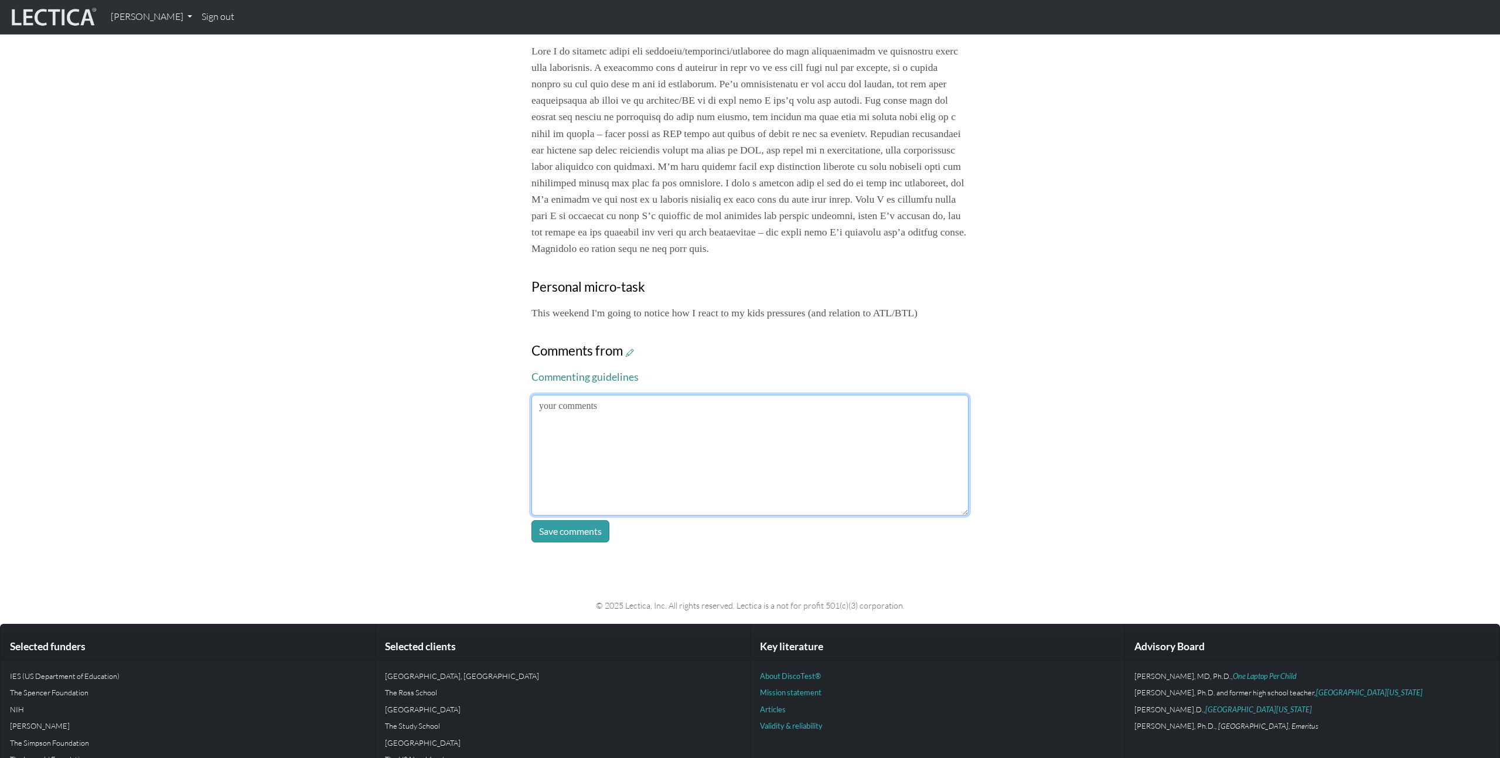
click at [807, 503] on textarea at bounding box center [750, 455] width 437 height 121
click at [704, 455] on textarea at bounding box center [750, 455] width 437 height 121
type textarea "I'm glad to hear Phase 4 is going to be helpful! The *MOST* valuable thing is t…"
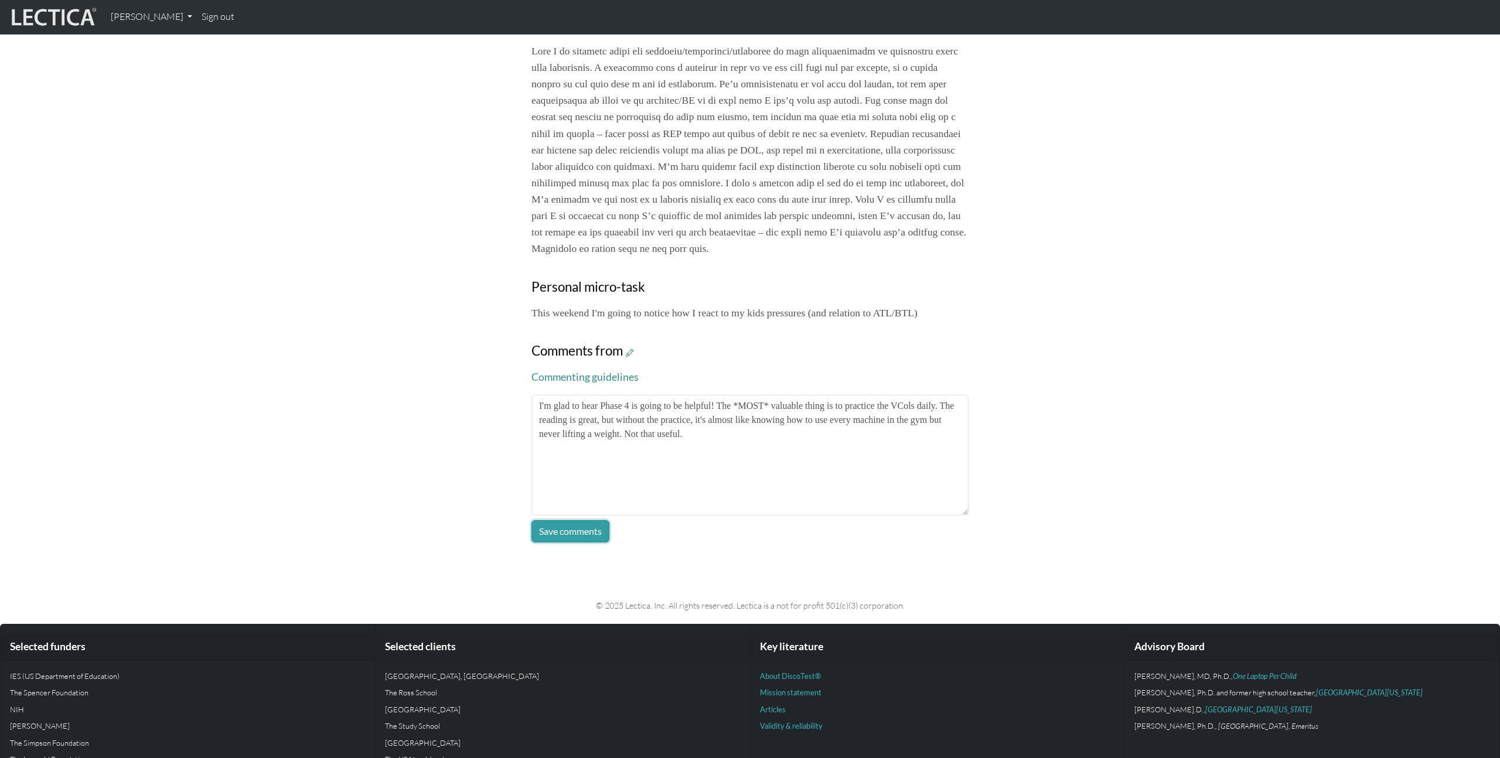
click button "Save comments" at bounding box center [571, 531] width 78 height 22
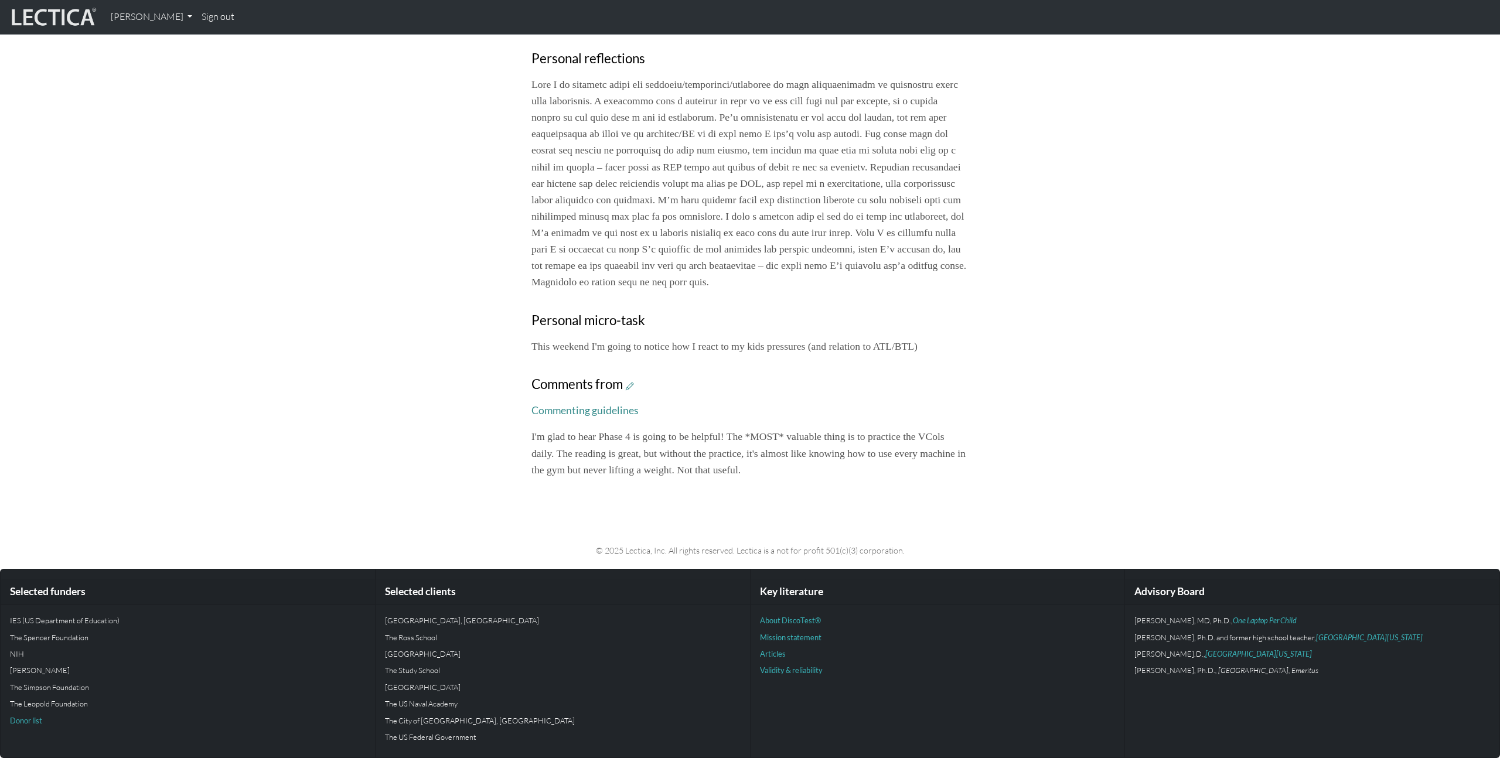
scroll to position [582, 0]
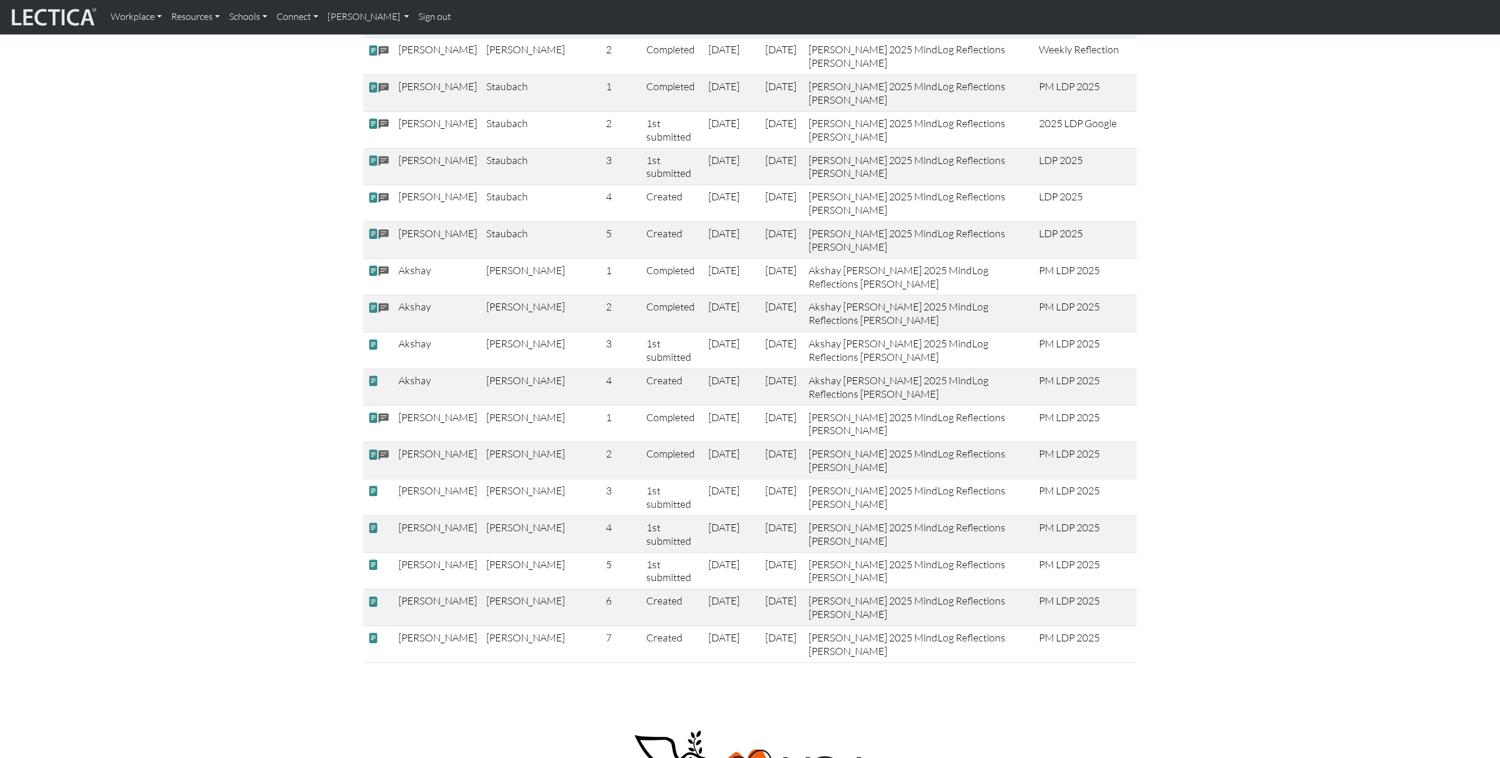
scroll to position [1676, 0]
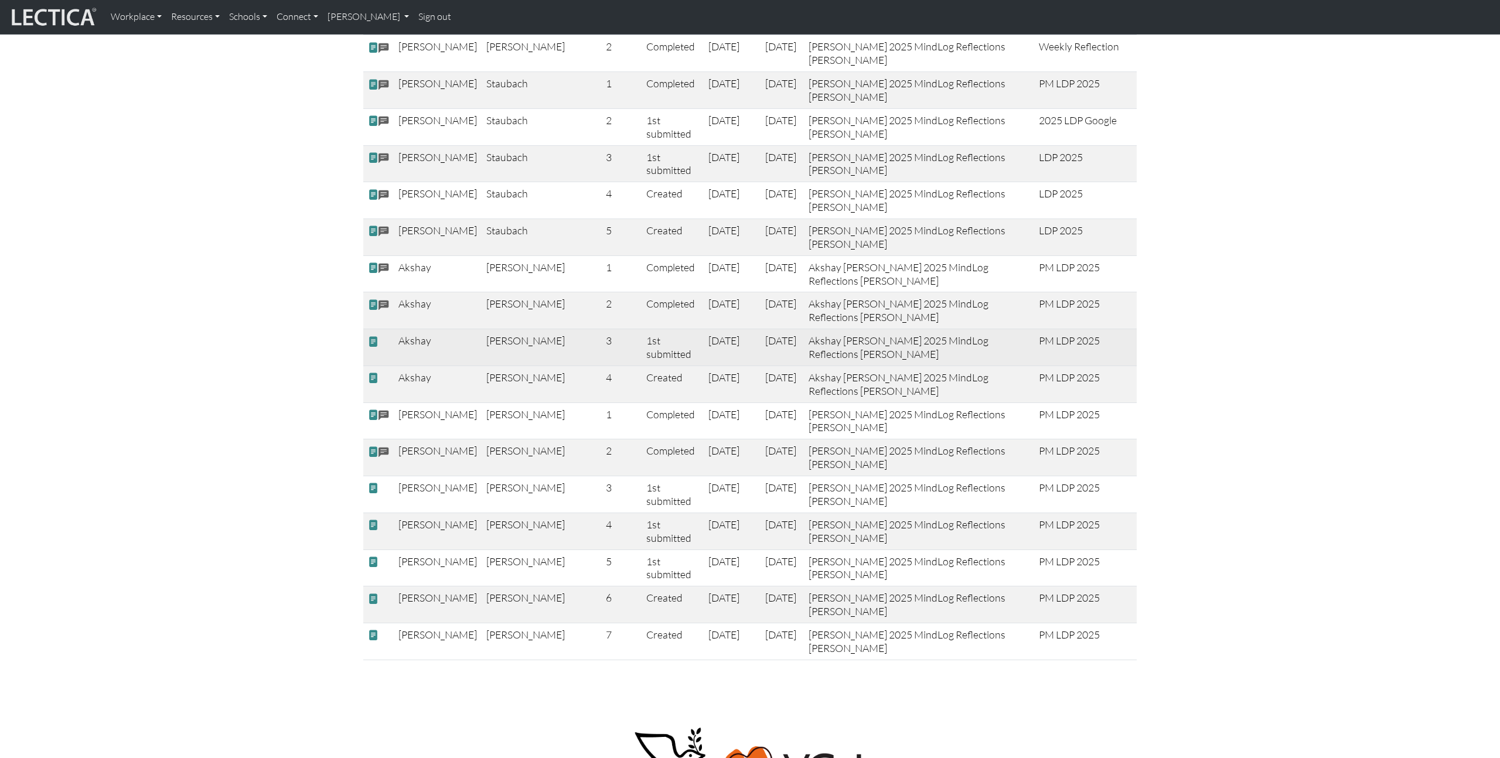
click at [374, 335] on span at bounding box center [373, 341] width 11 height 12
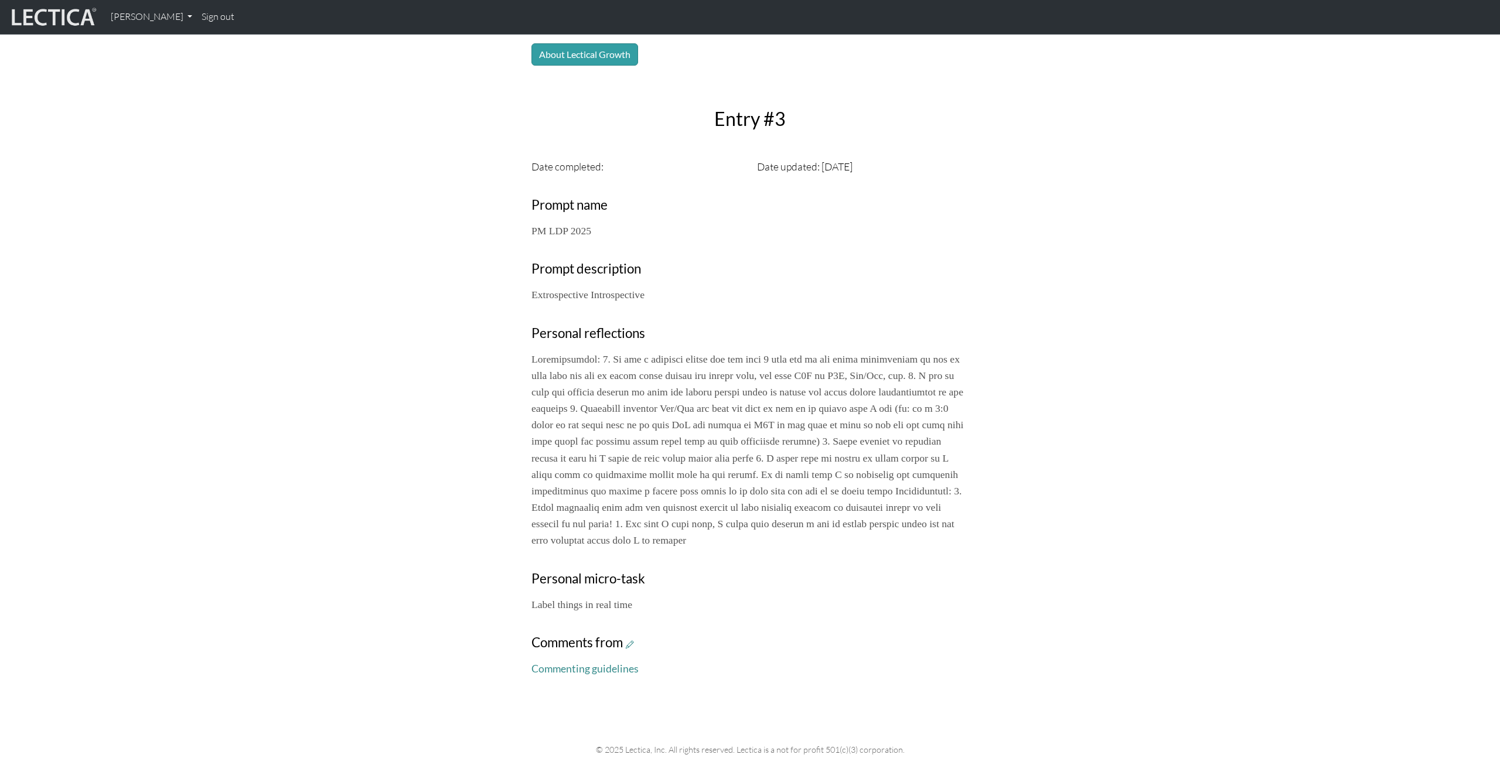
scroll to position [280, 0]
click at [633, 640] on icon at bounding box center [630, 640] width 8 height 10
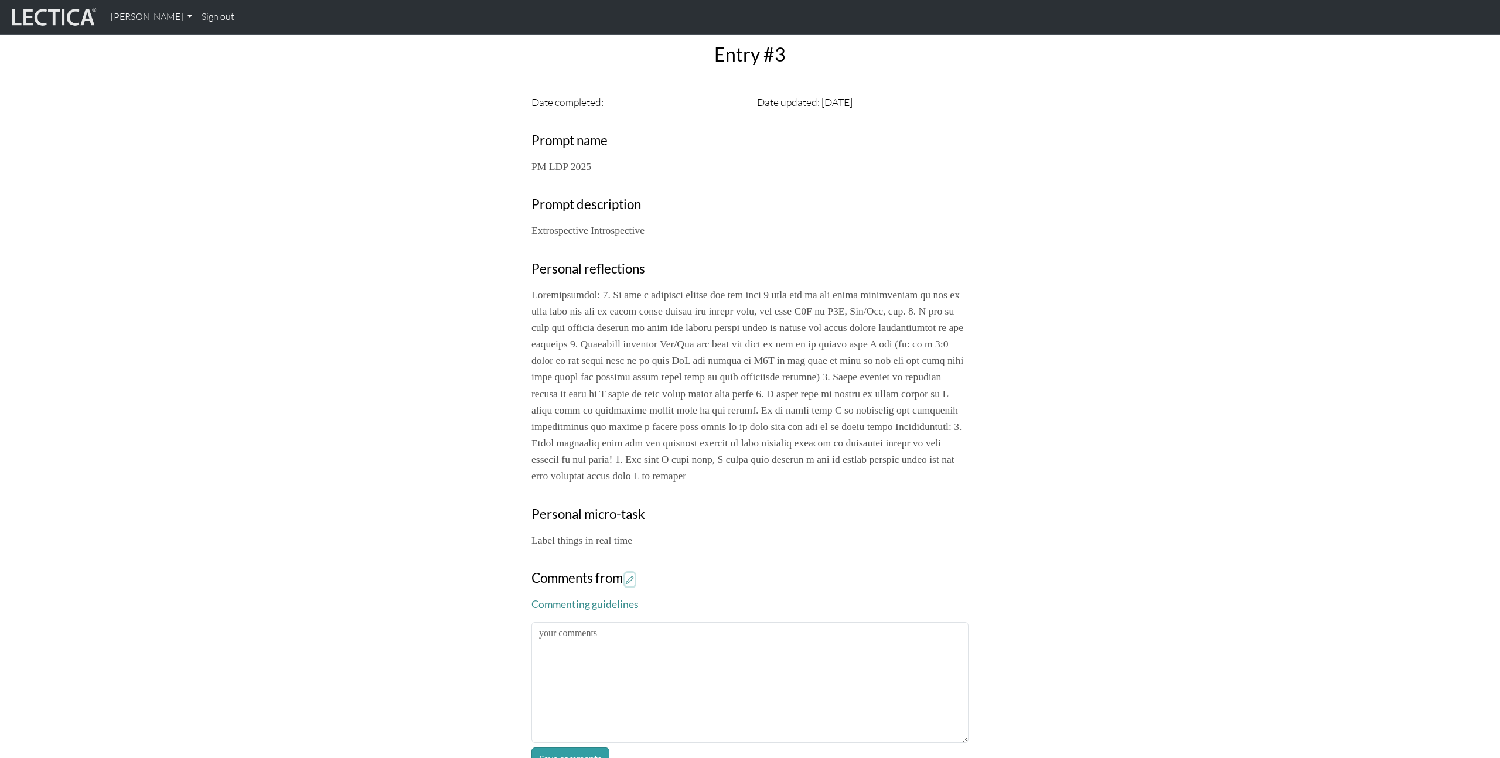
scroll to position [349, 0]
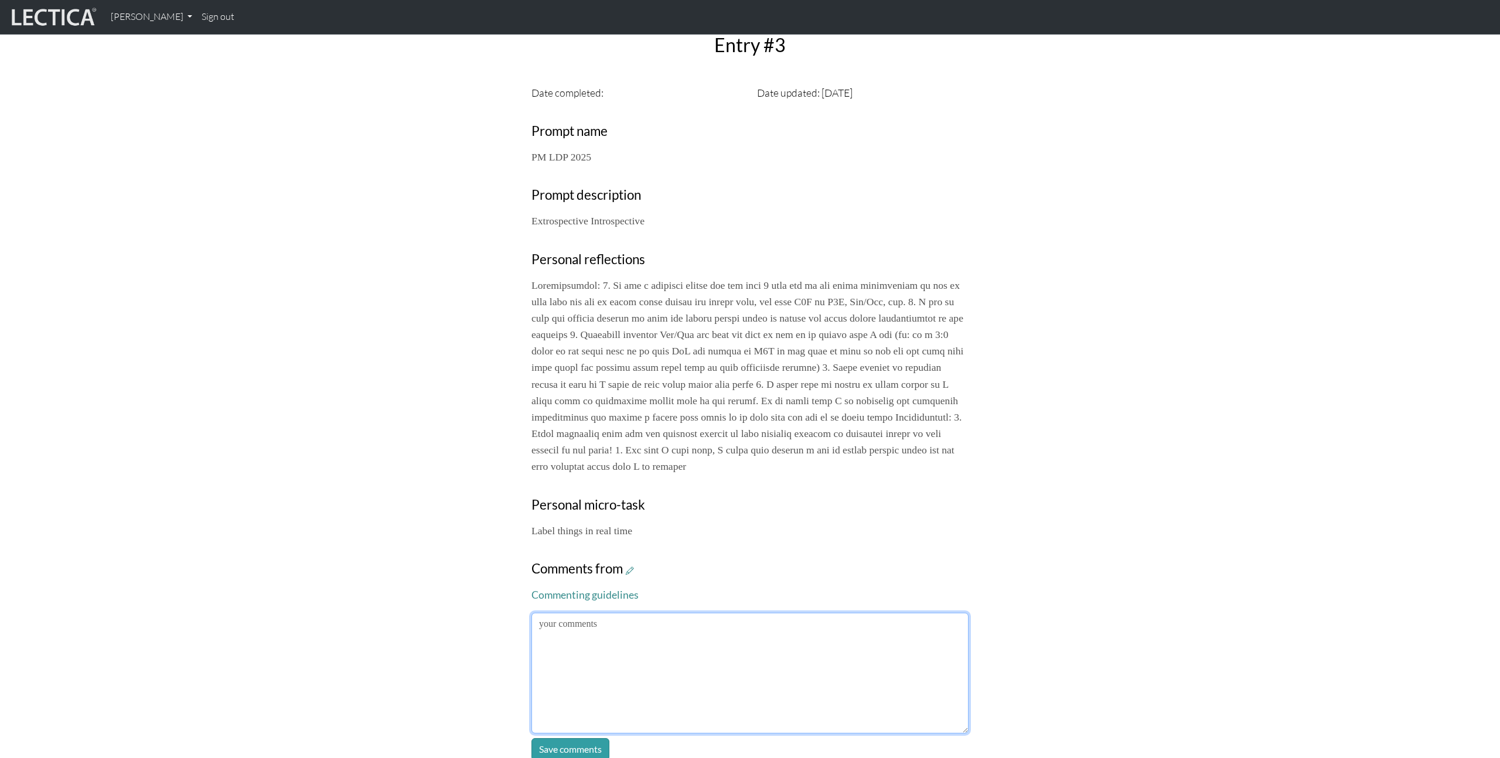
click at [749, 646] on textarea at bounding box center [750, 673] width 437 height 121
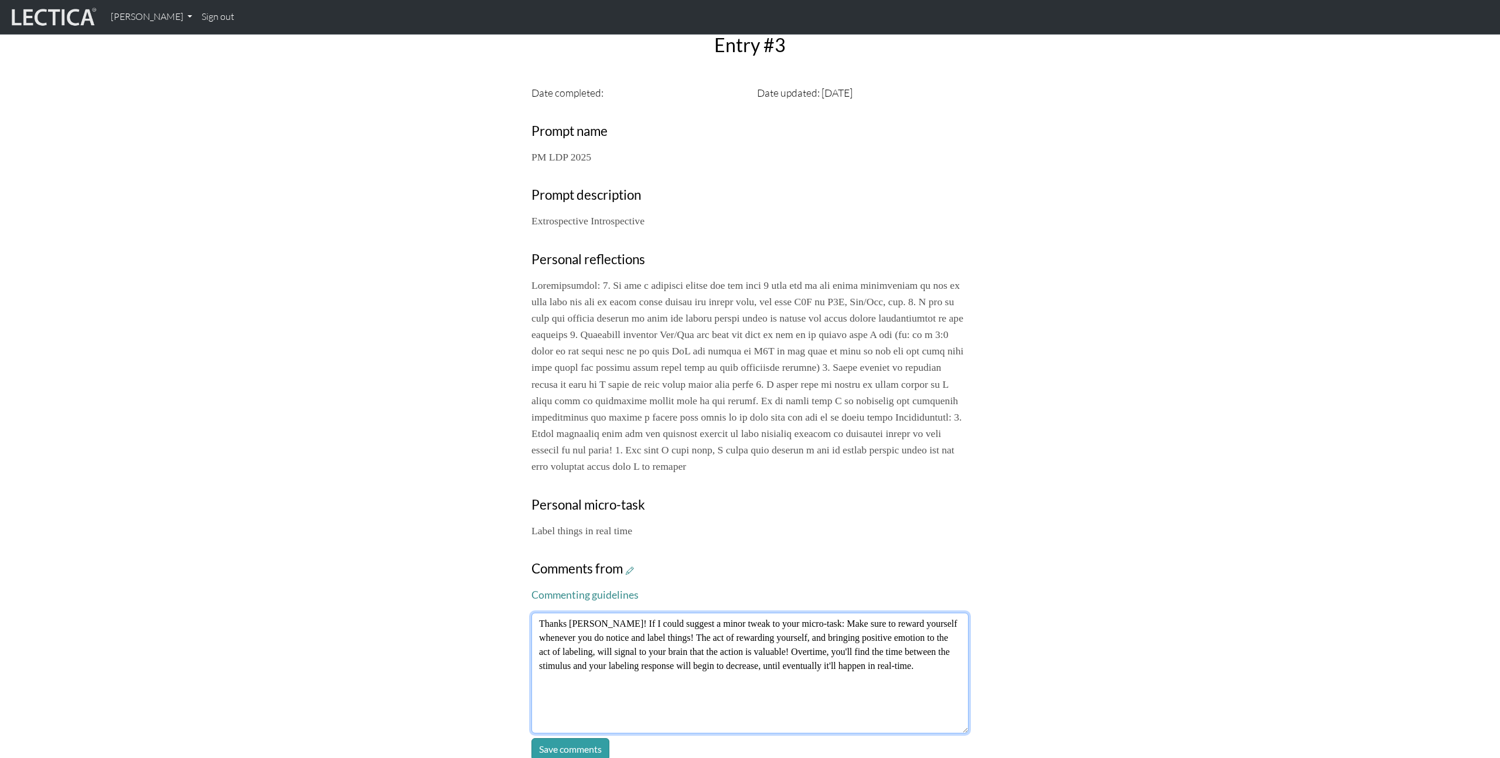
type textarea "Thanks Akshay! If I could suggest a minor tweak to your micro-task: Make sure t…"
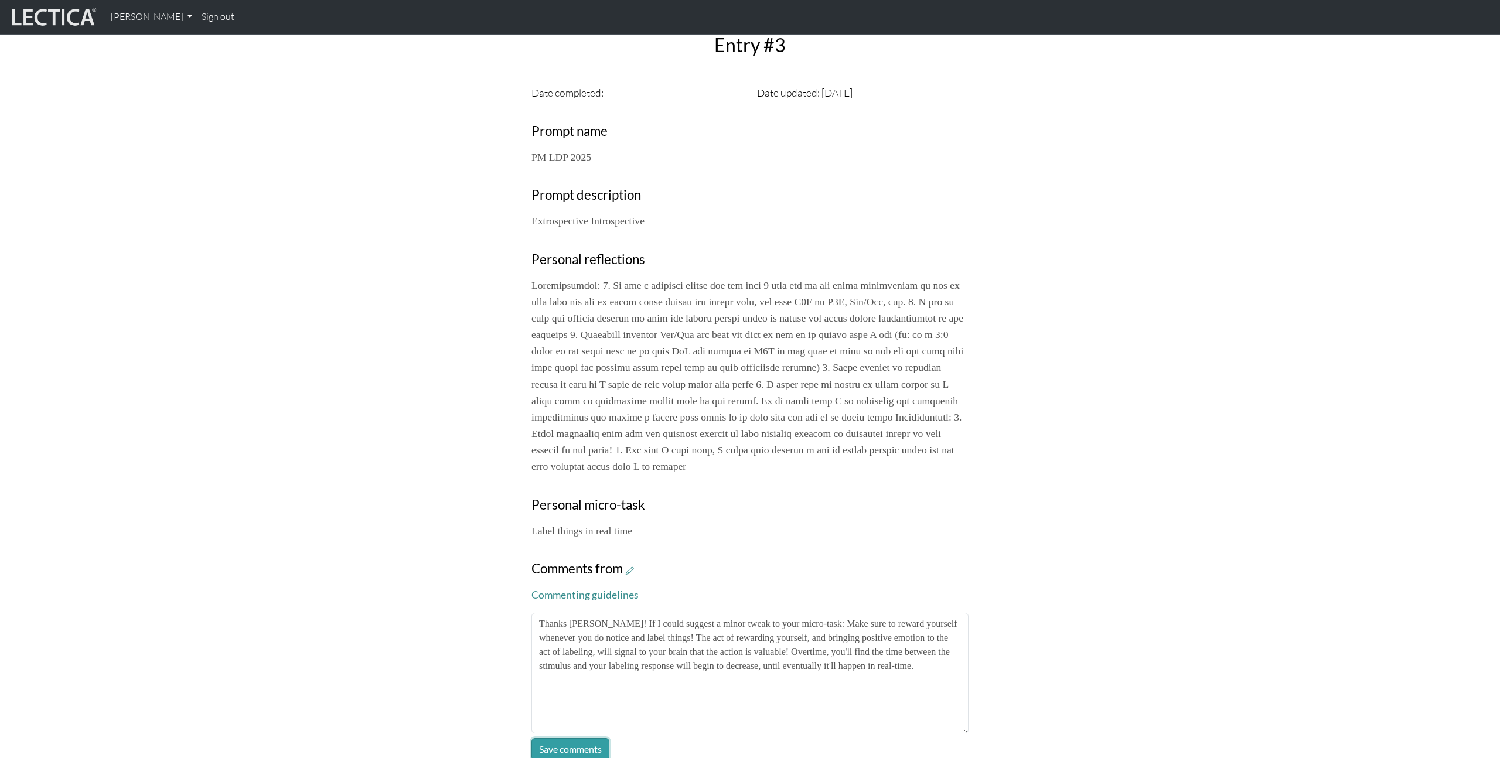
click button "Save comments" at bounding box center [571, 749] width 78 height 22
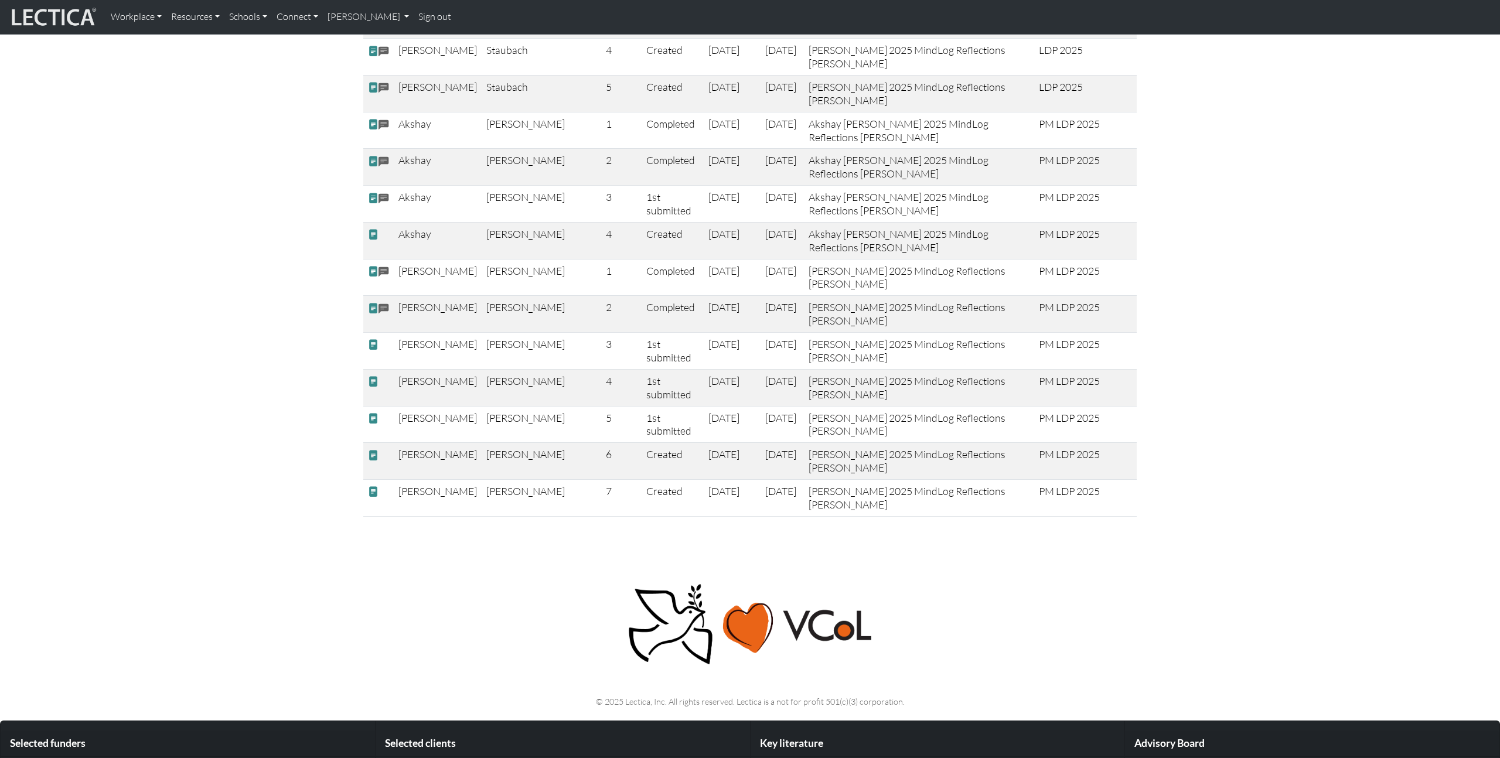
scroll to position [1805, 0]
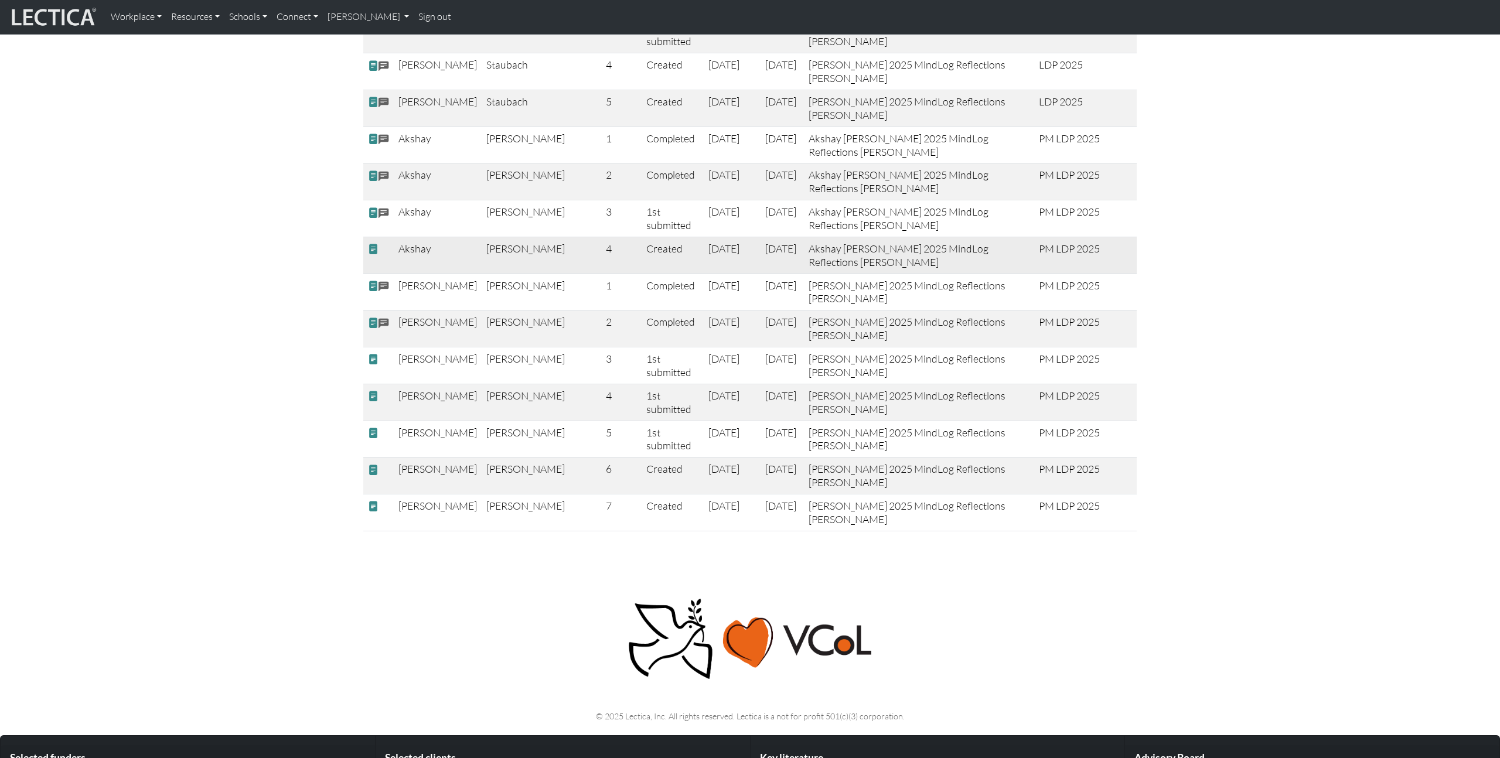
click at [370, 243] on span at bounding box center [373, 249] width 11 height 12
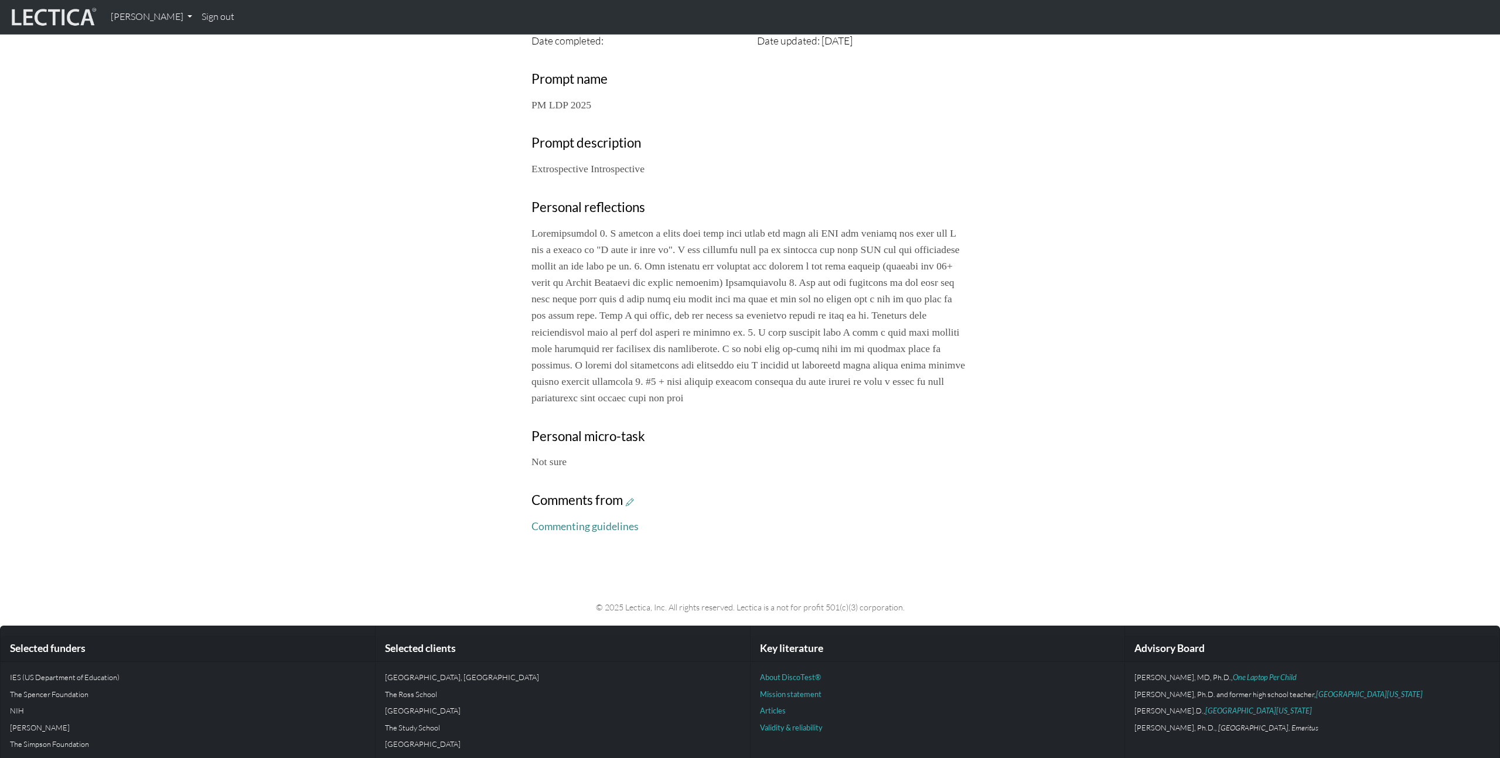
scroll to position [402, 0]
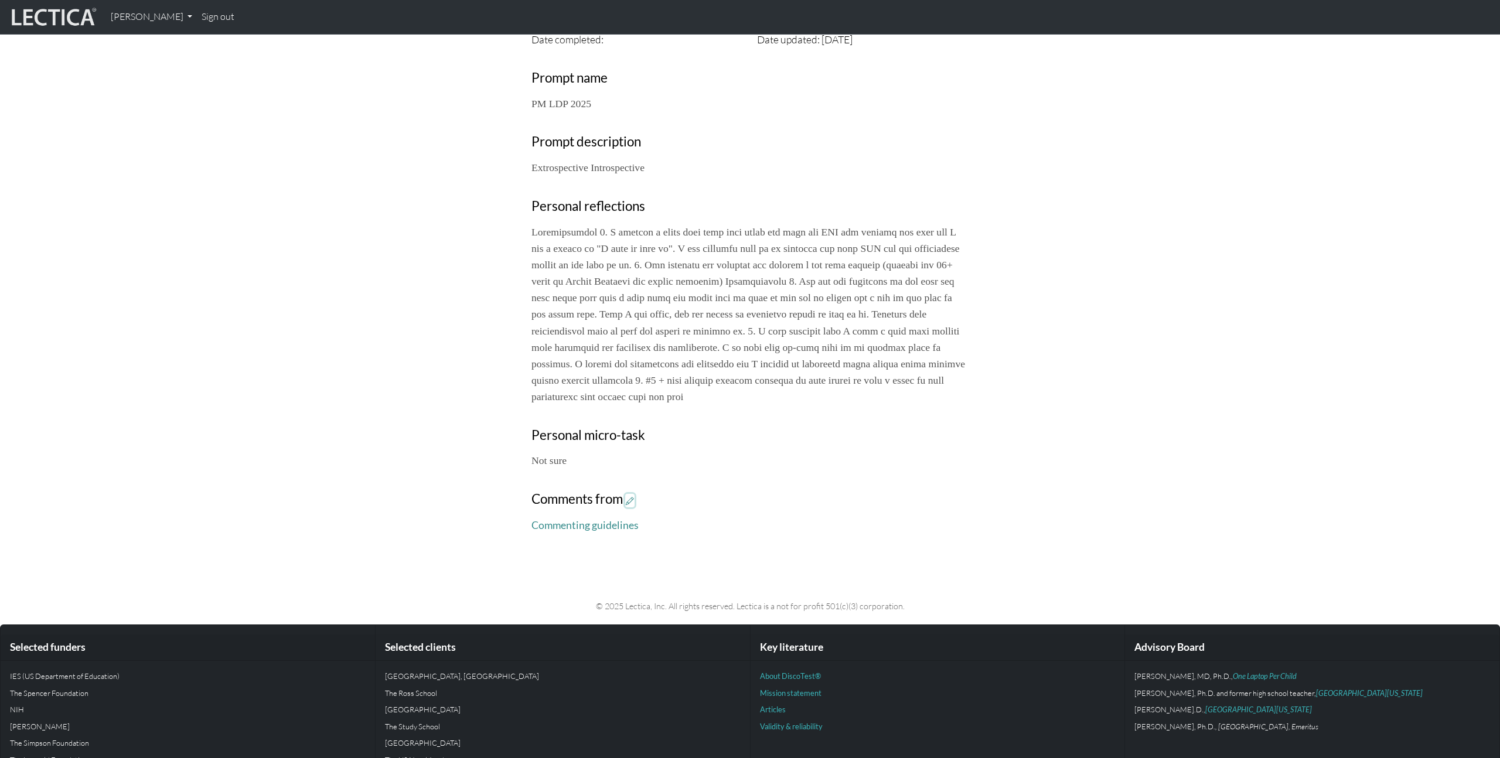
click at [633, 506] on icon at bounding box center [630, 501] width 8 height 10
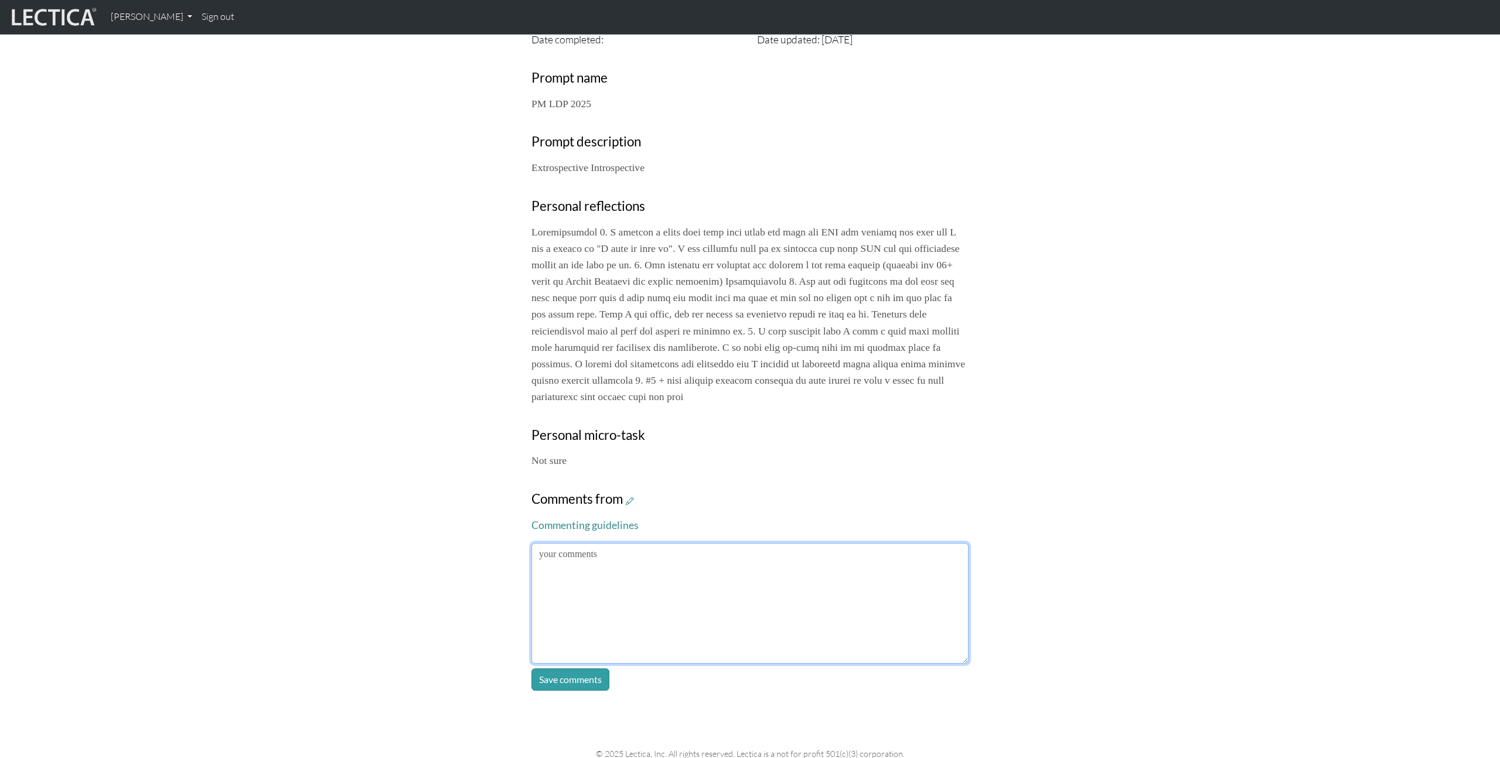
click at [698, 593] on textarea at bounding box center [750, 603] width 437 height 121
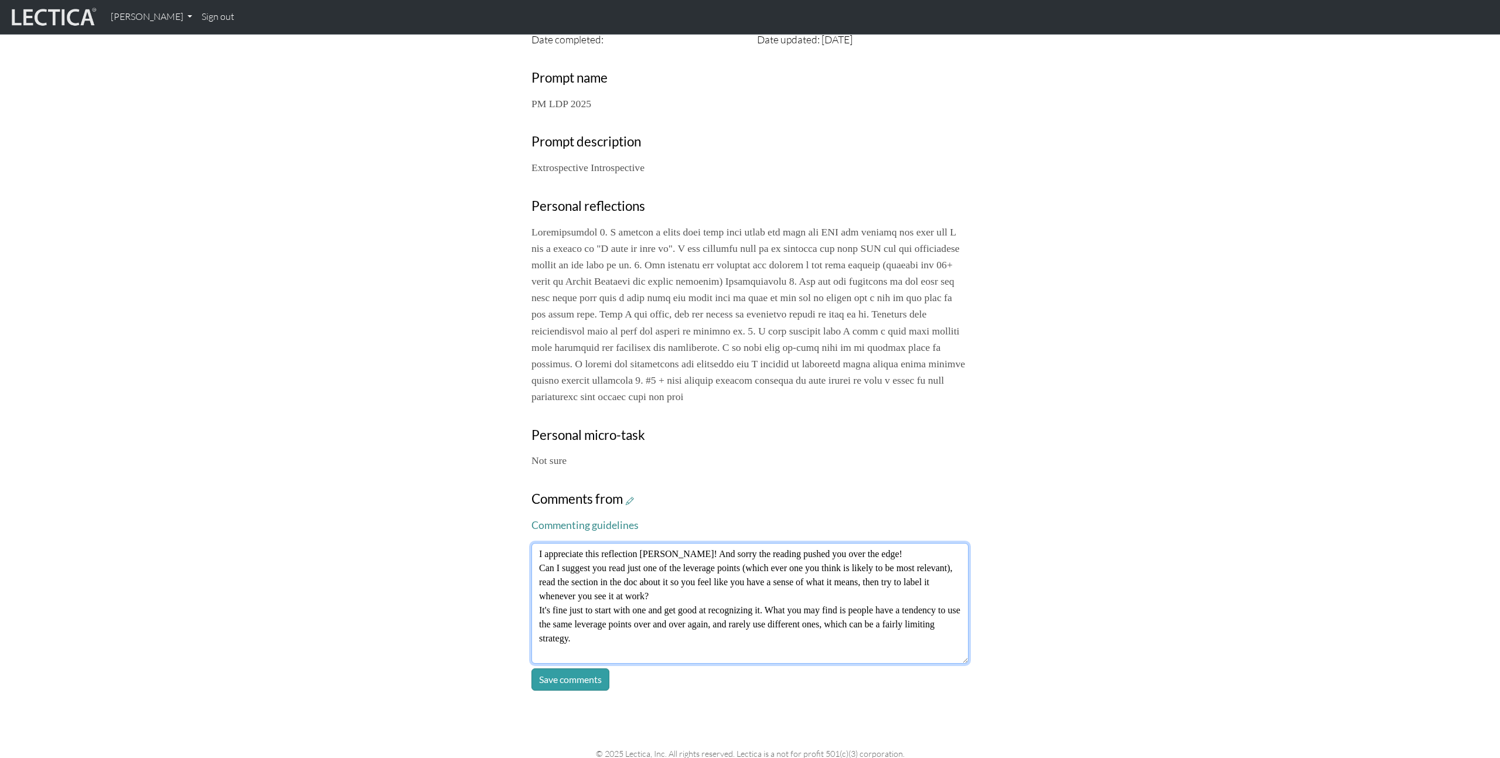
type textarea "I appreciate this reflection Akshay! And sorry the reading pushed you over the …"
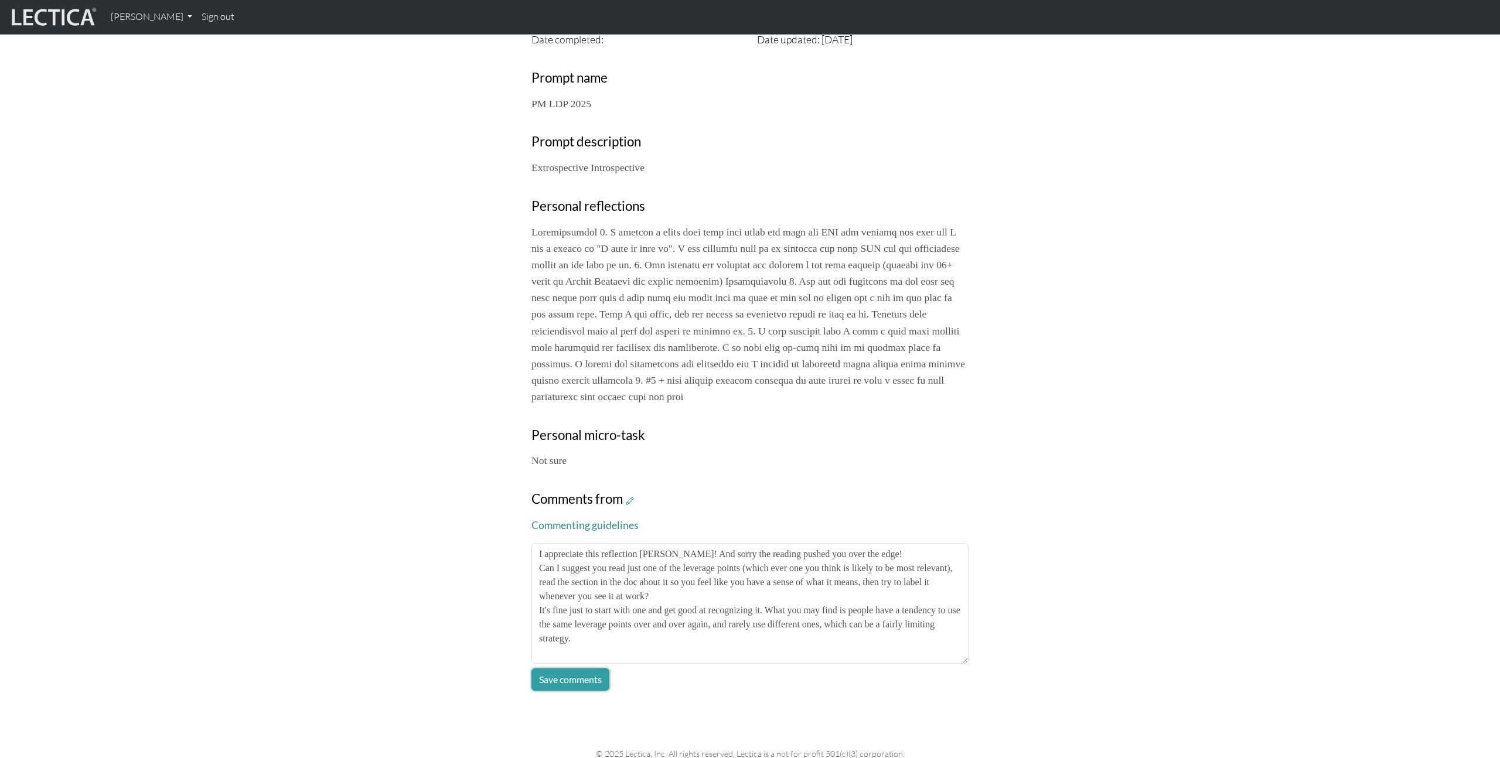
click button "Save comments" at bounding box center [571, 680] width 78 height 22
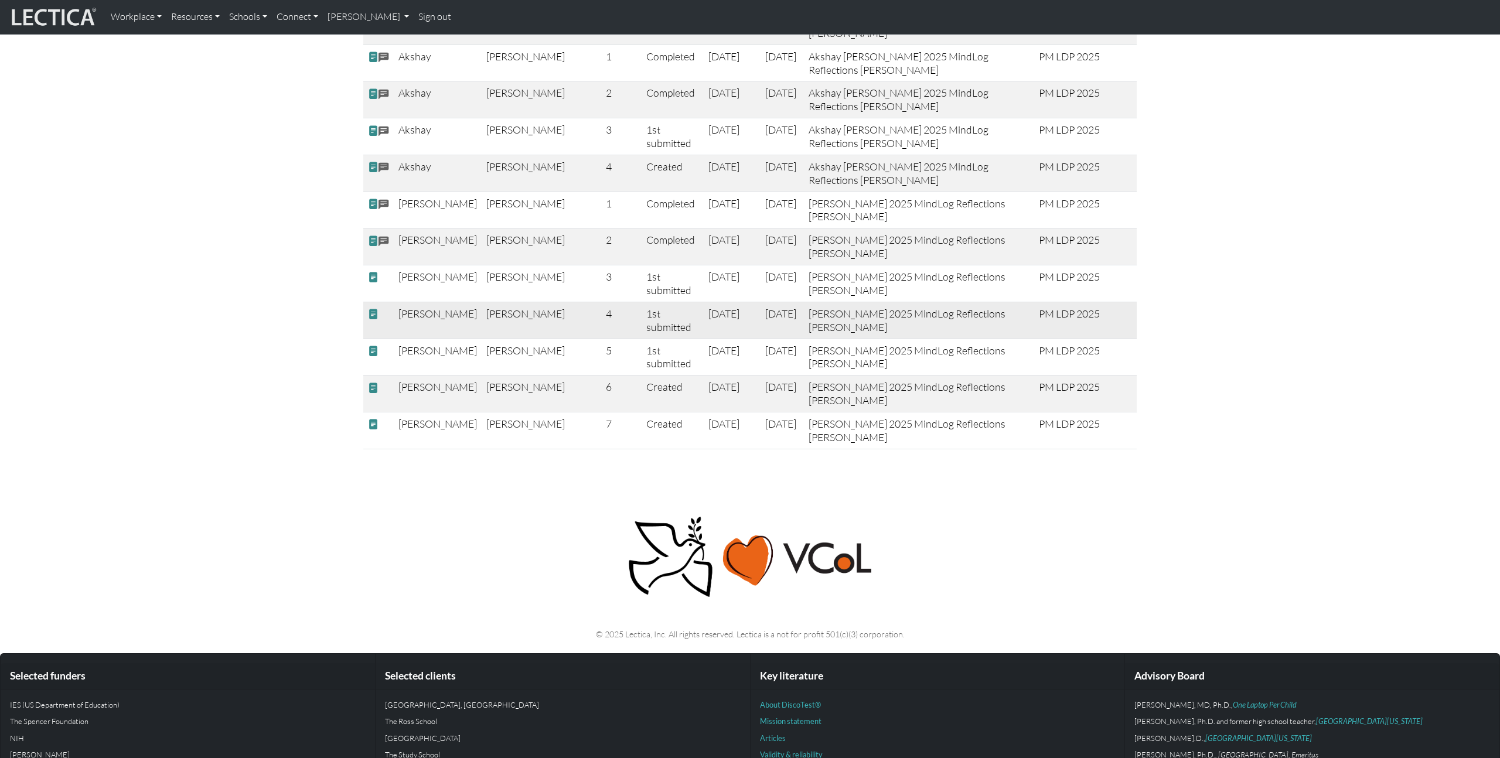
scroll to position [1885, 0]
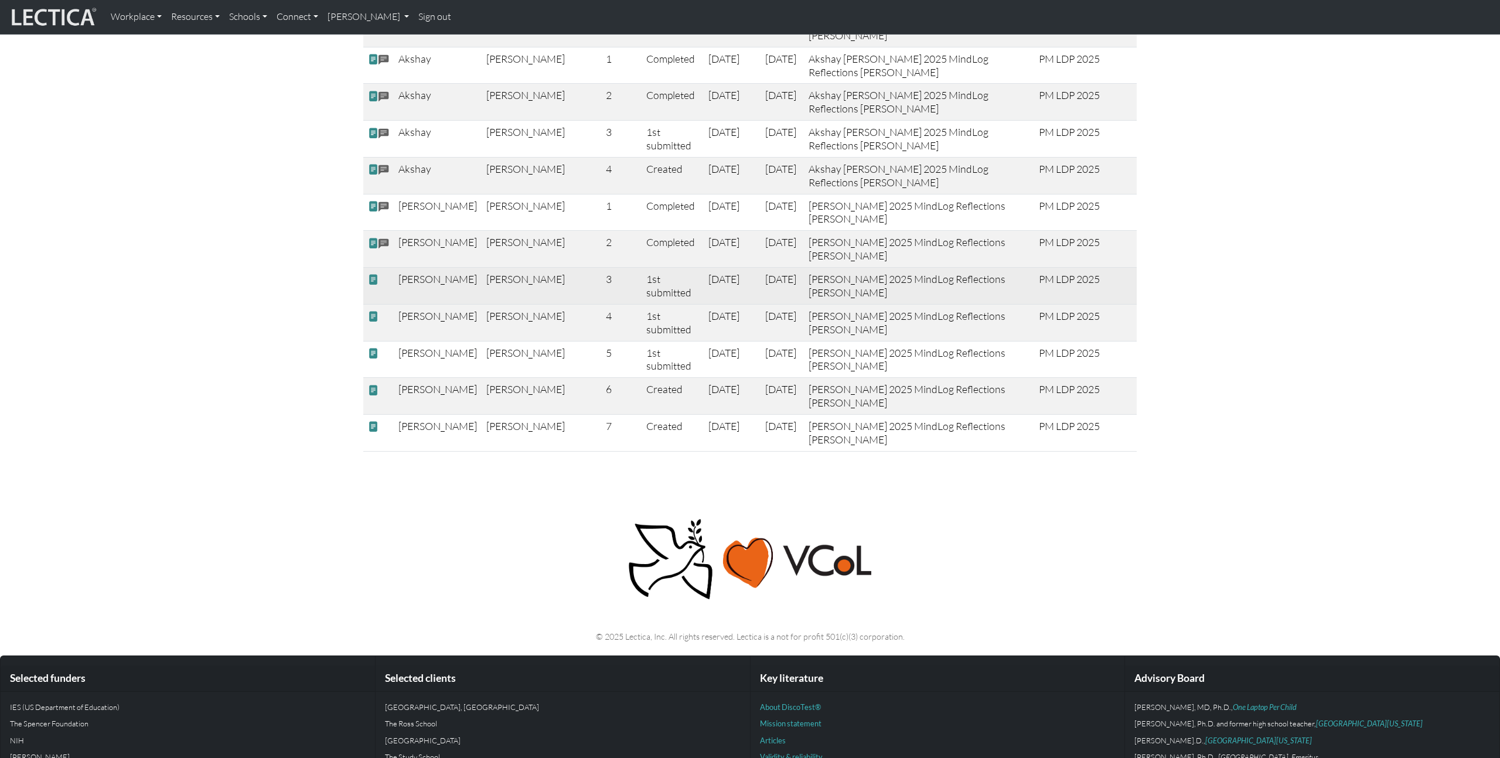
click at [373, 274] on span at bounding box center [373, 280] width 11 height 12
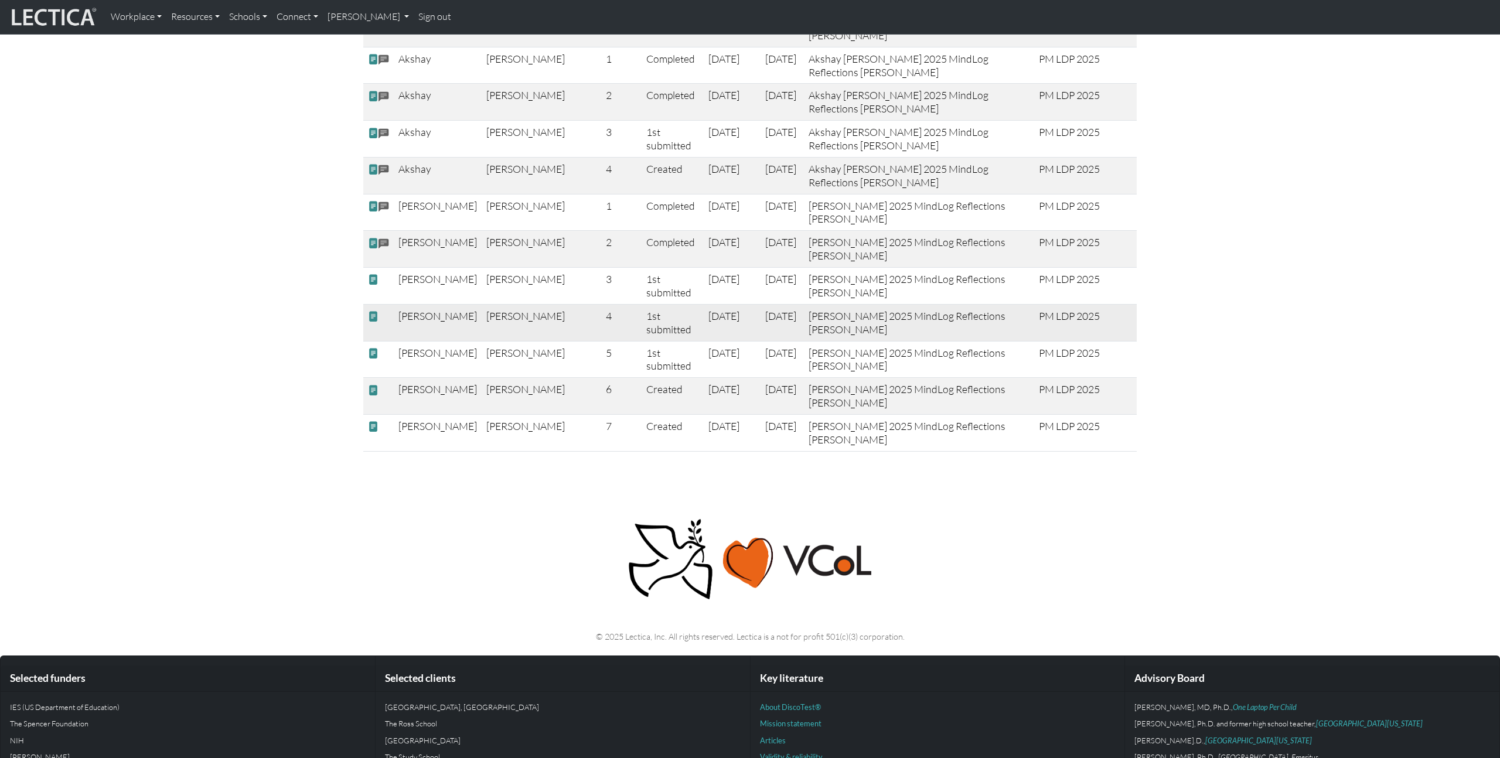
click at [374, 311] on span at bounding box center [373, 317] width 11 height 12
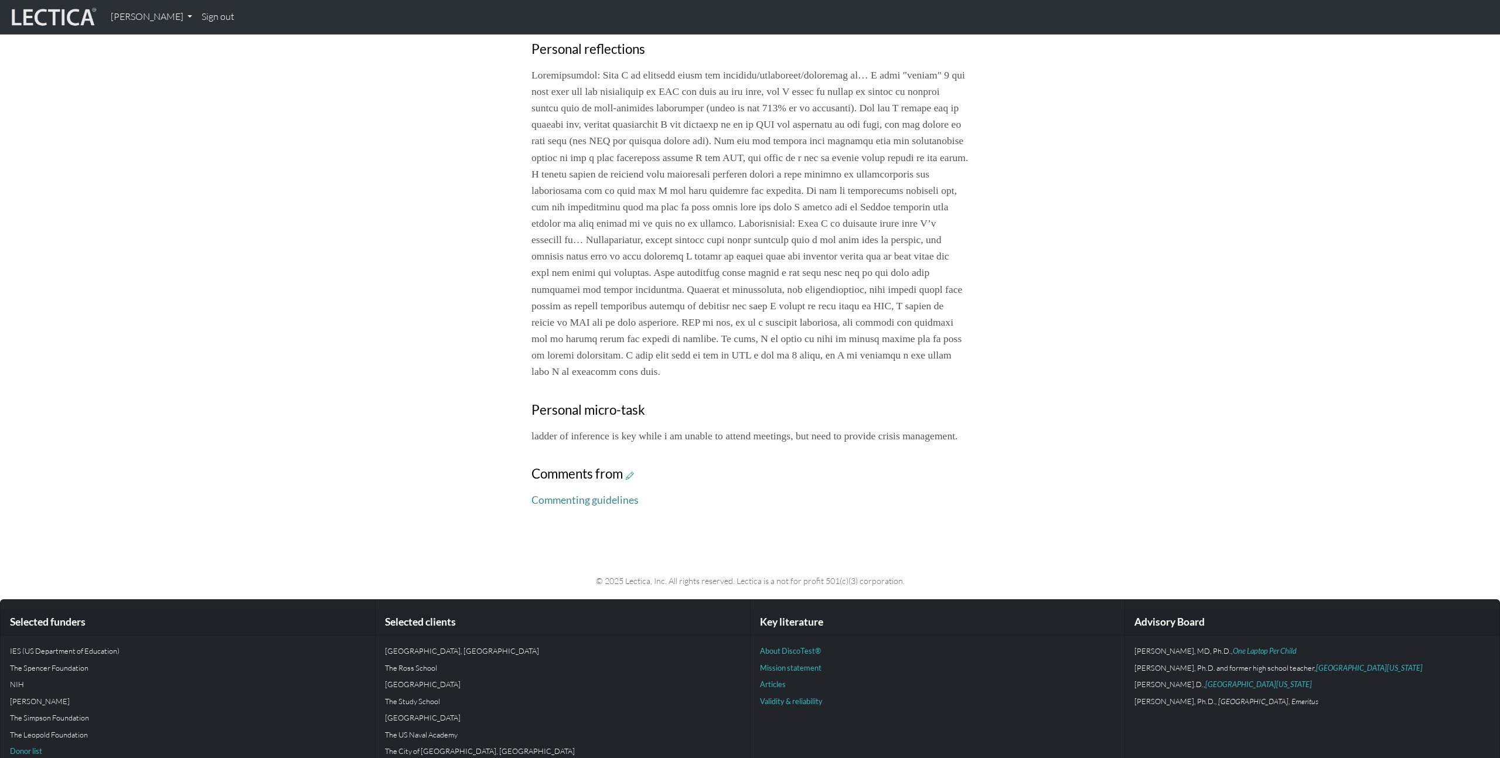
scroll to position [581, 0]
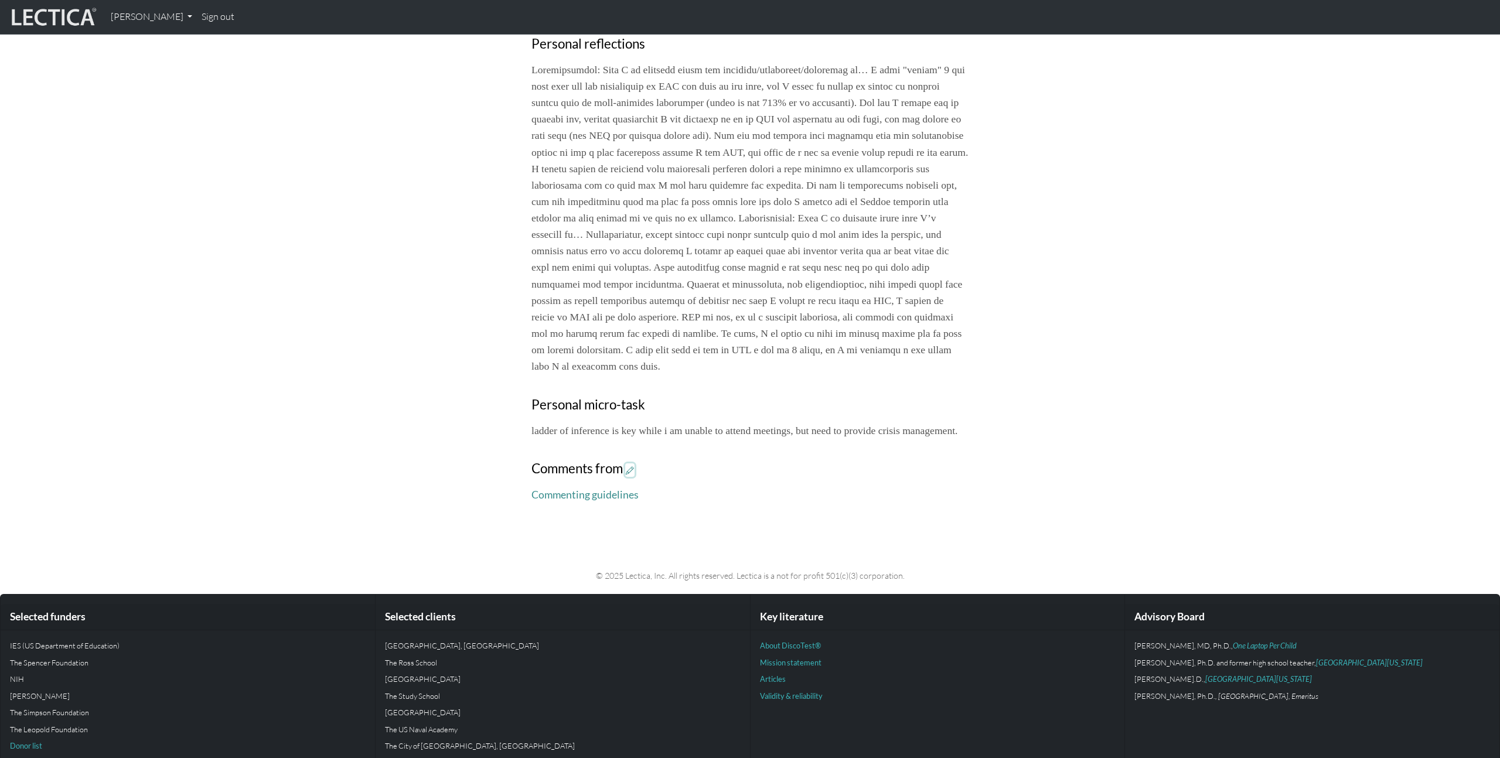
click at [632, 475] on icon at bounding box center [630, 470] width 8 height 10
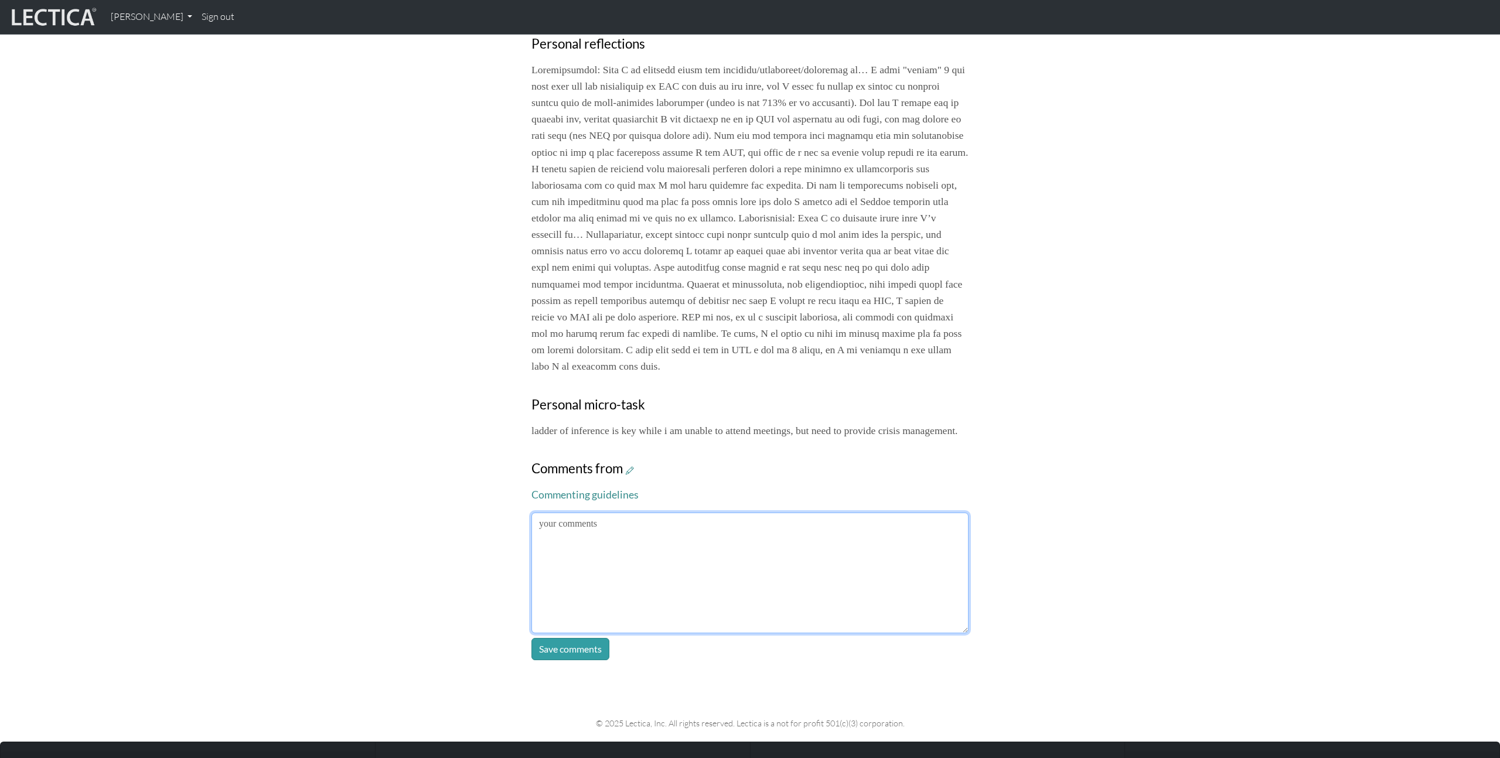
click at [736, 580] on textarea at bounding box center [750, 573] width 437 height 121
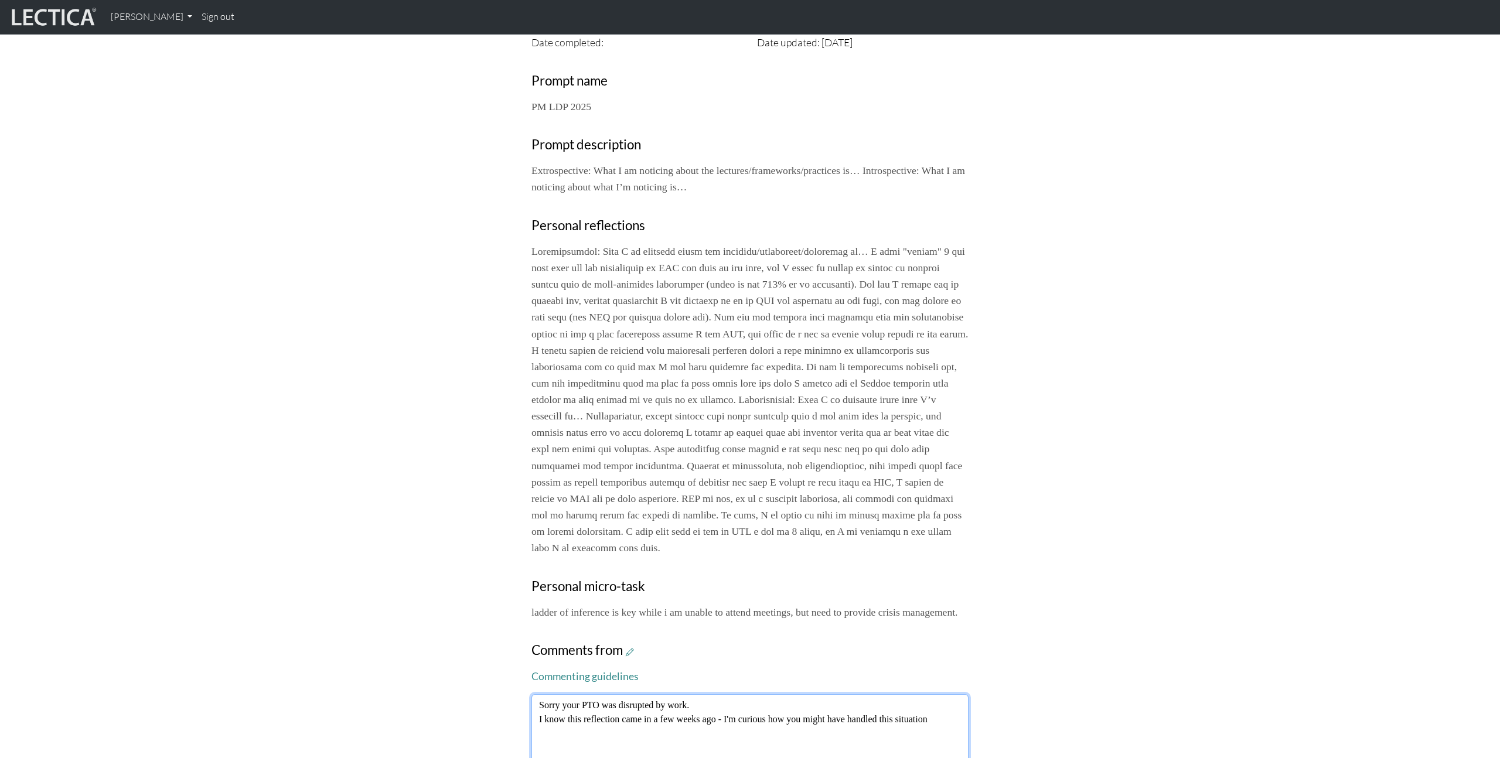
scroll to position [413, 0]
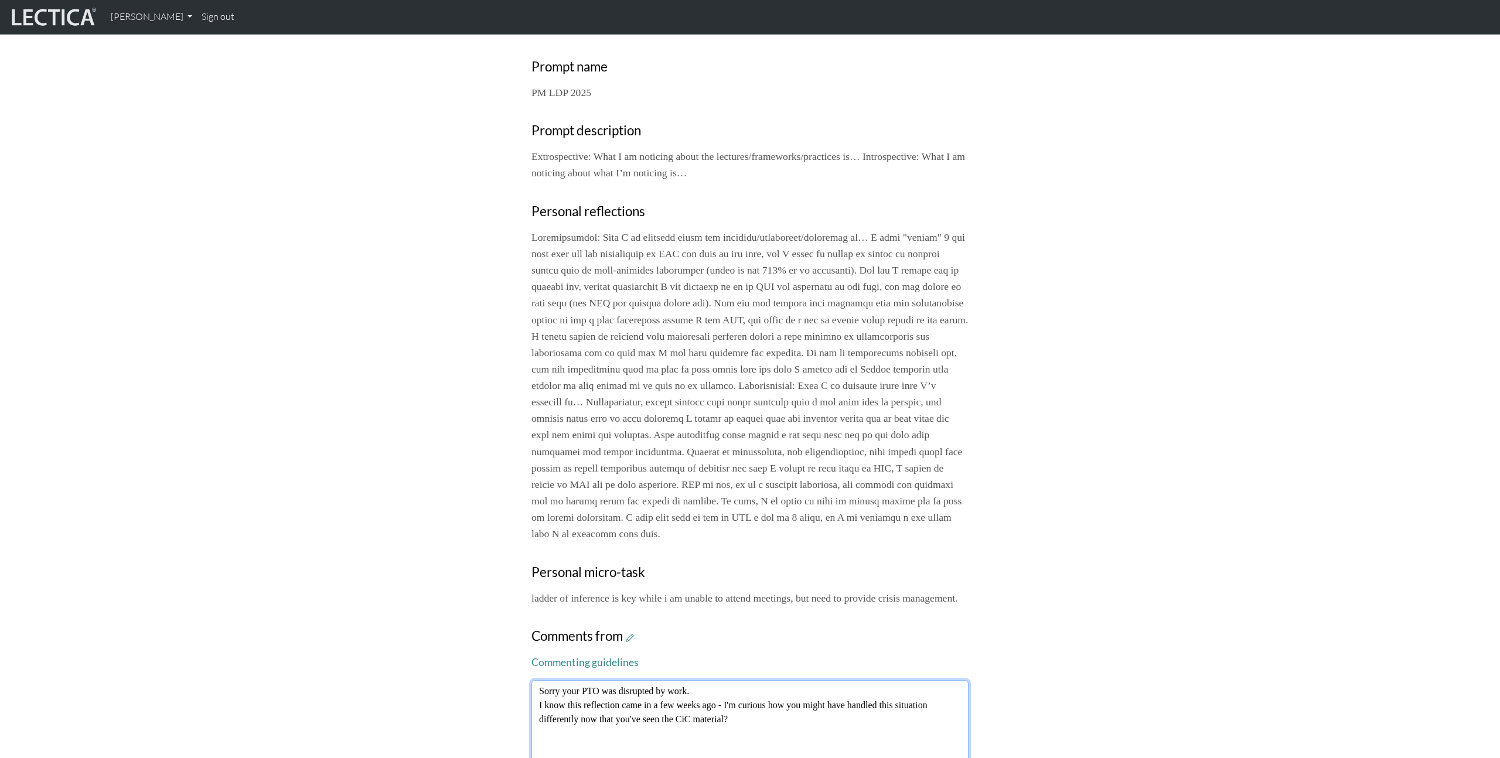
type textarea "Sorry your PTO was disrupted by work. I know this reflection came in a few week…"
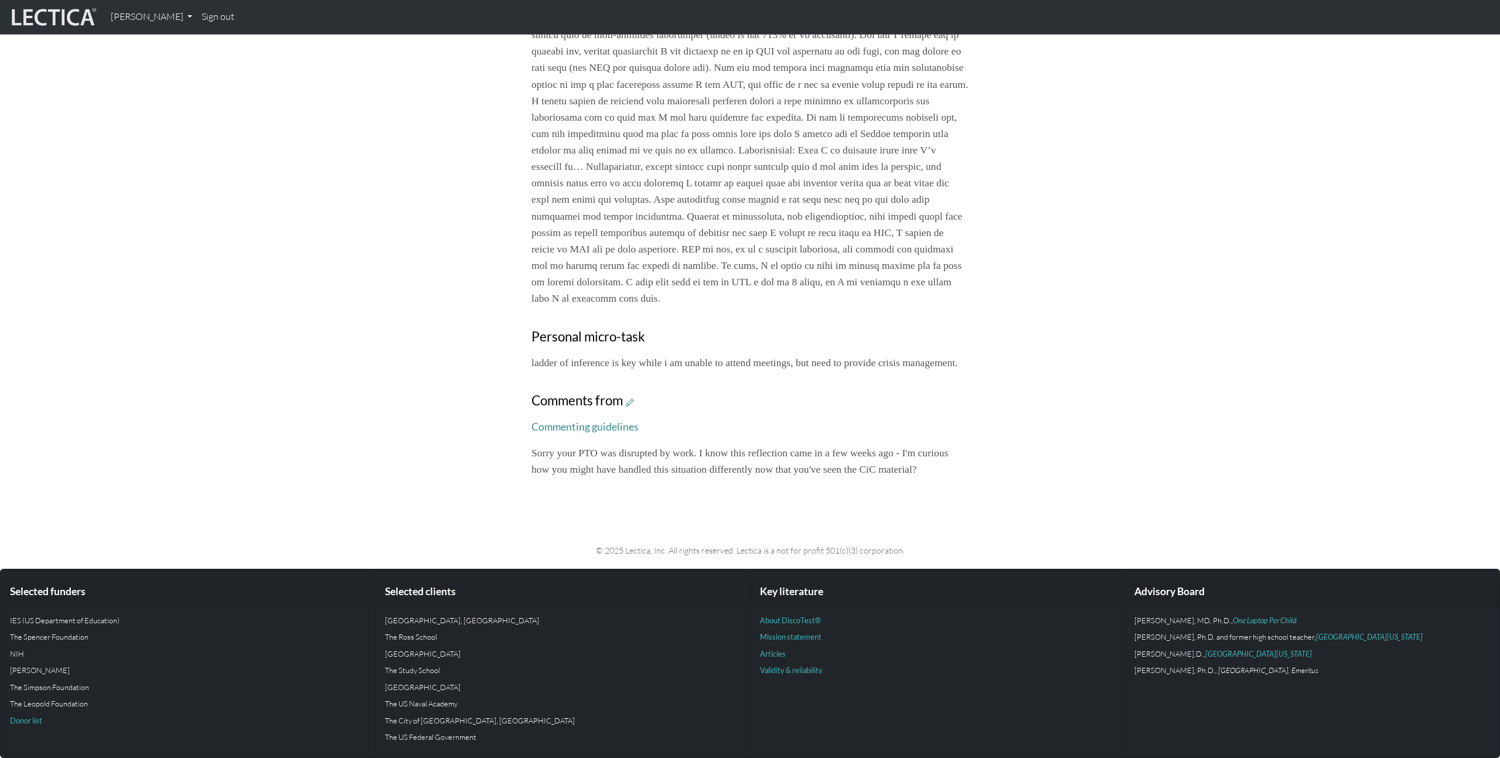
scroll to position [698, 0]
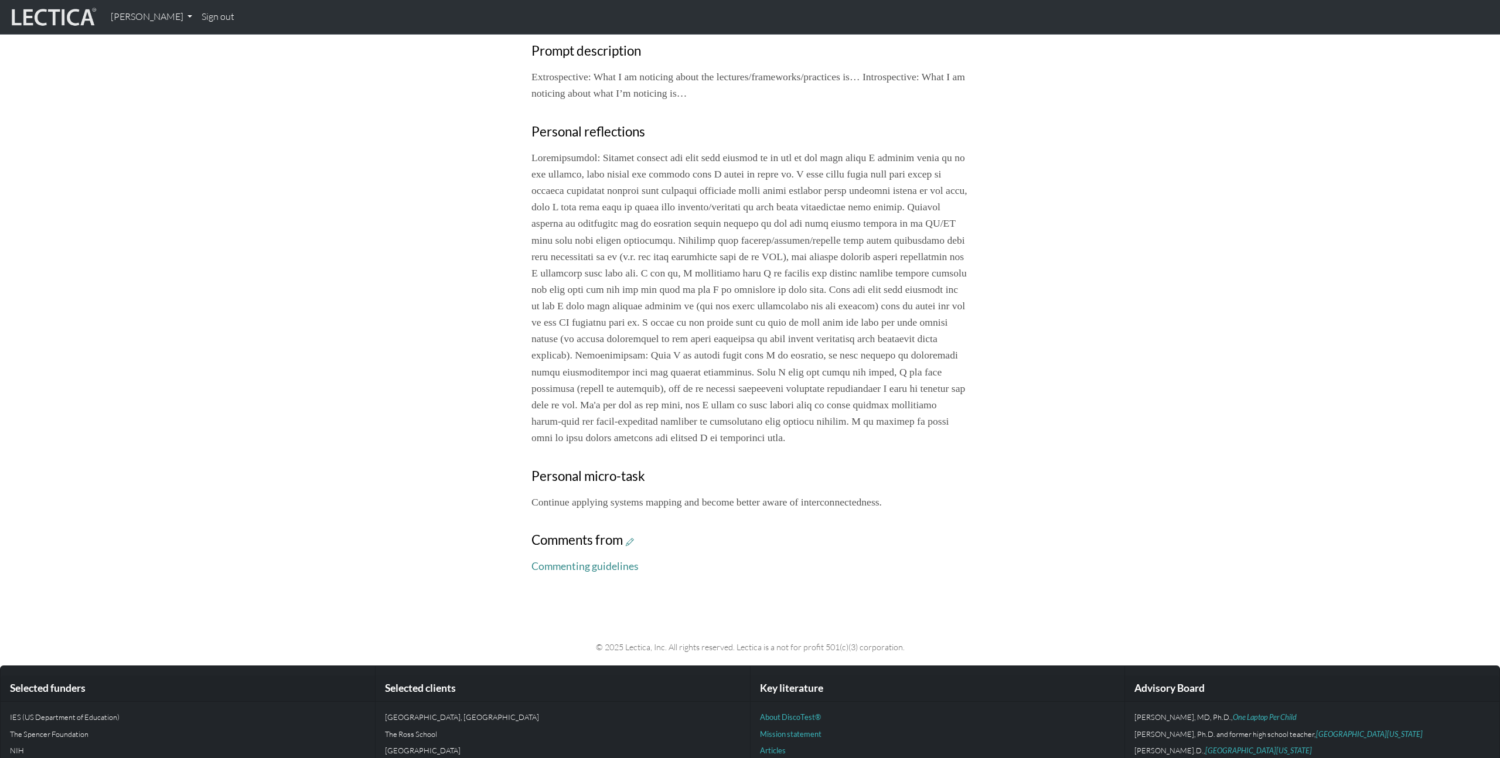
scroll to position [495, 0]
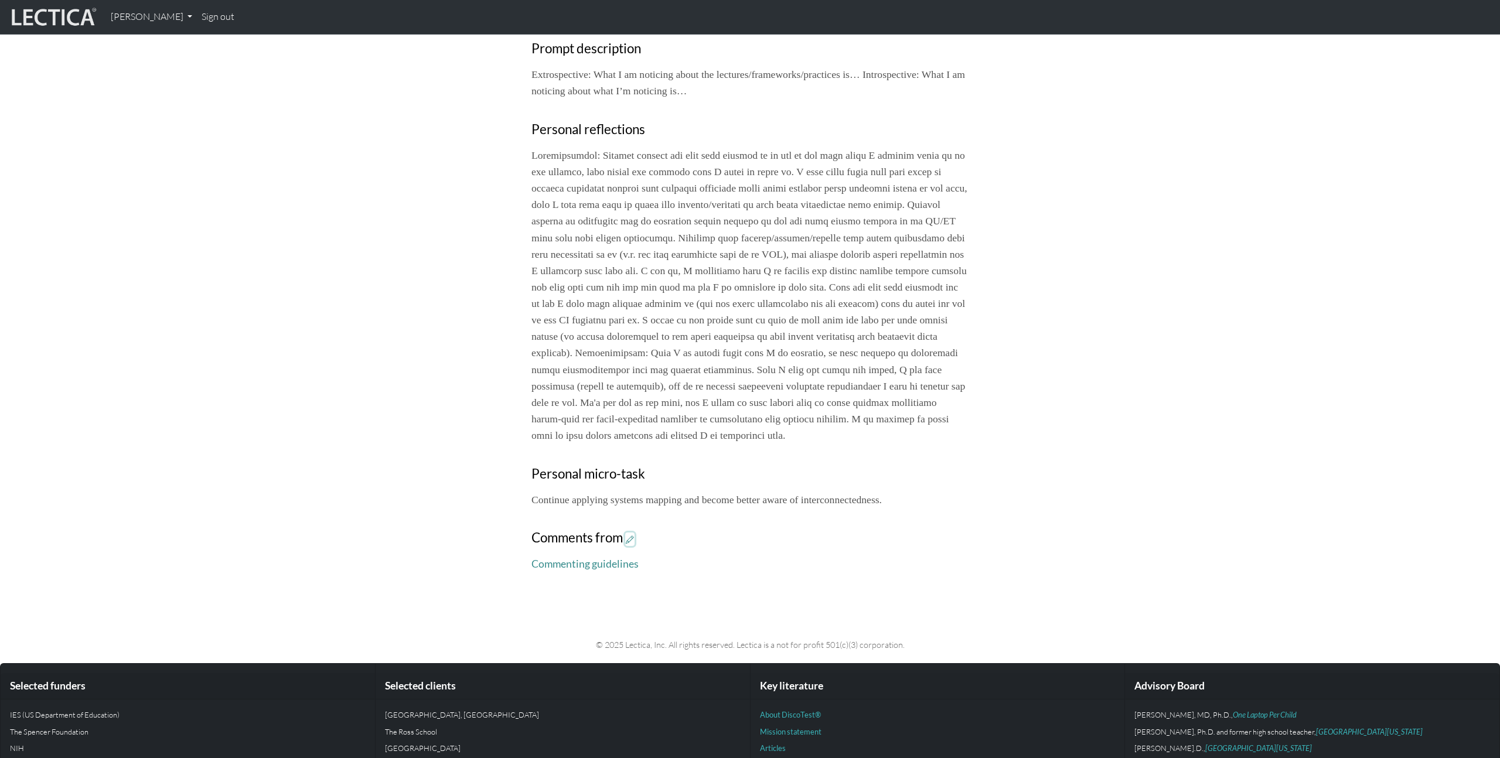
click at [631, 544] on icon at bounding box center [630, 539] width 8 height 10
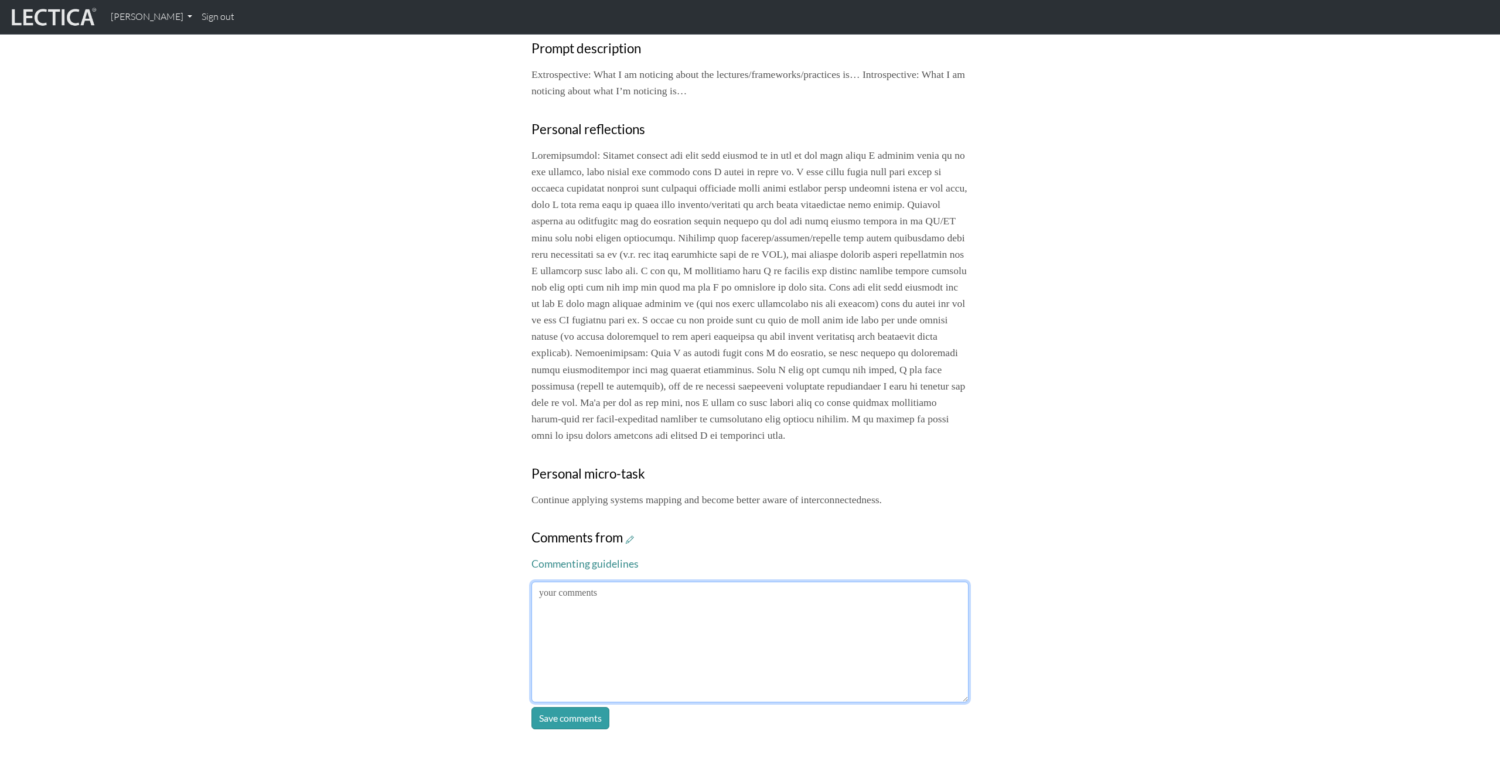
click at [713, 632] on textarea at bounding box center [750, 642] width 437 height 121
type textarea "ˇ"
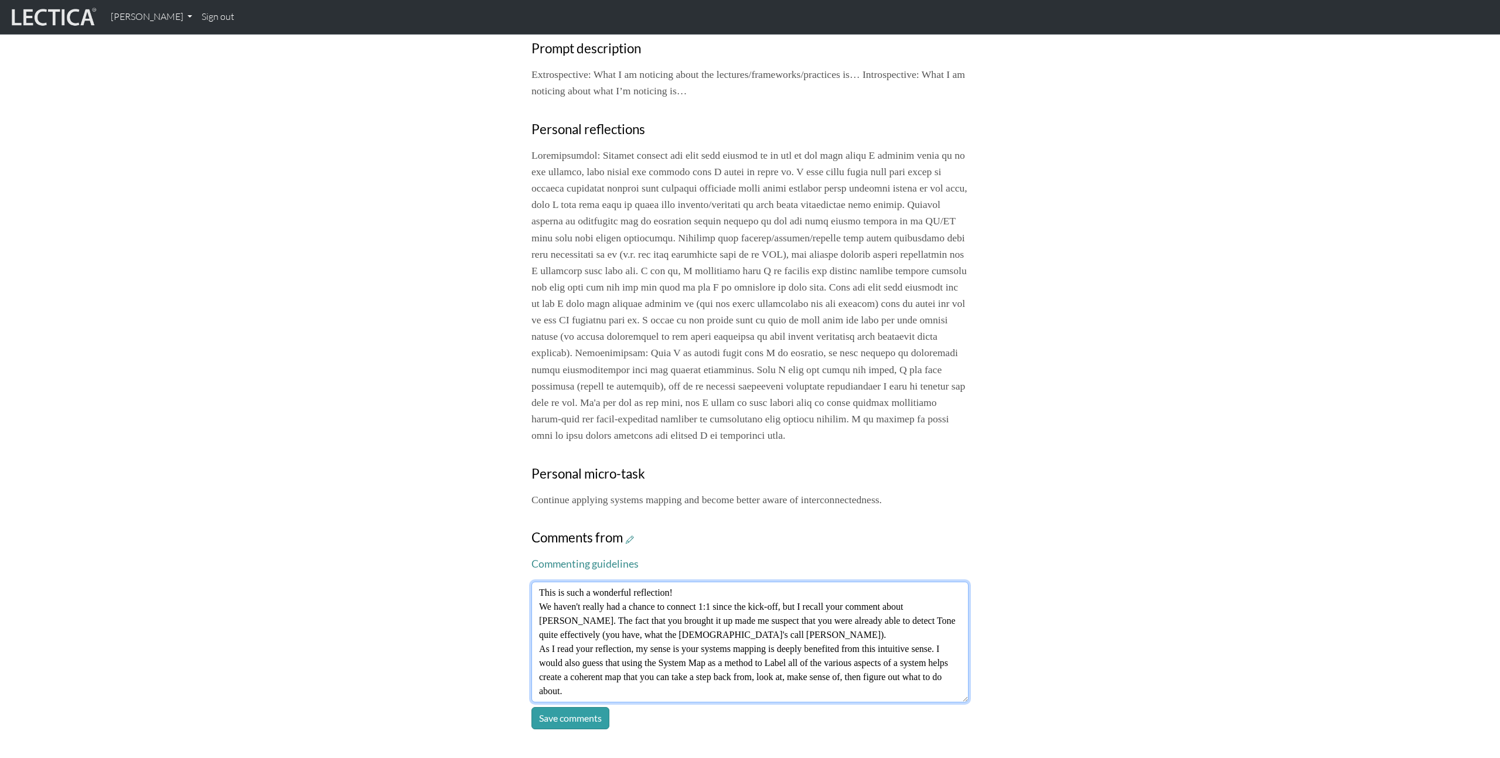
scroll to position [9, 0]
type textarea "This is such a wonderful reflection! We haven't really had a chance to connect …"
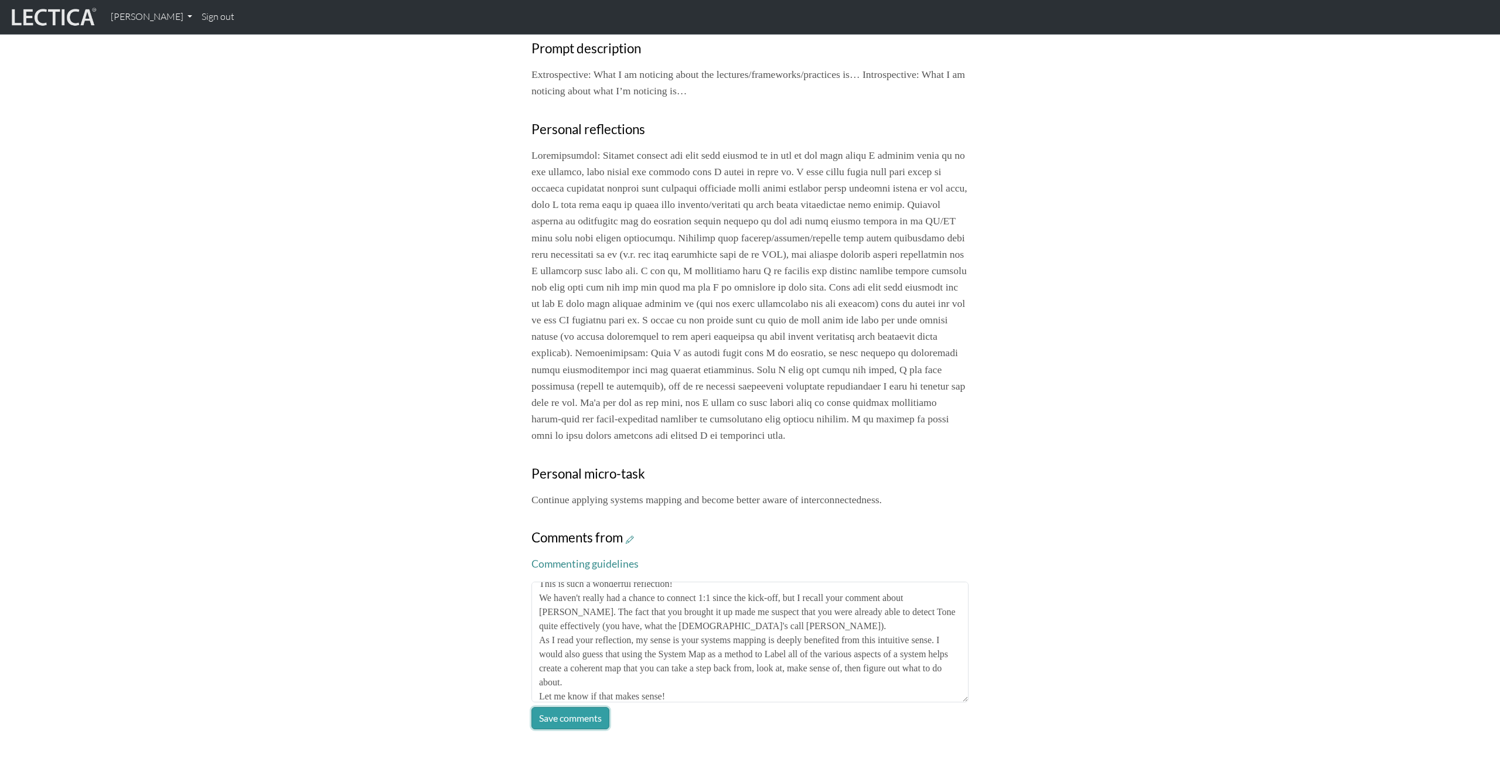
scroll to position [499, 0]
click button "Save comments" at bounding box center [571, 714] width 78 height 22
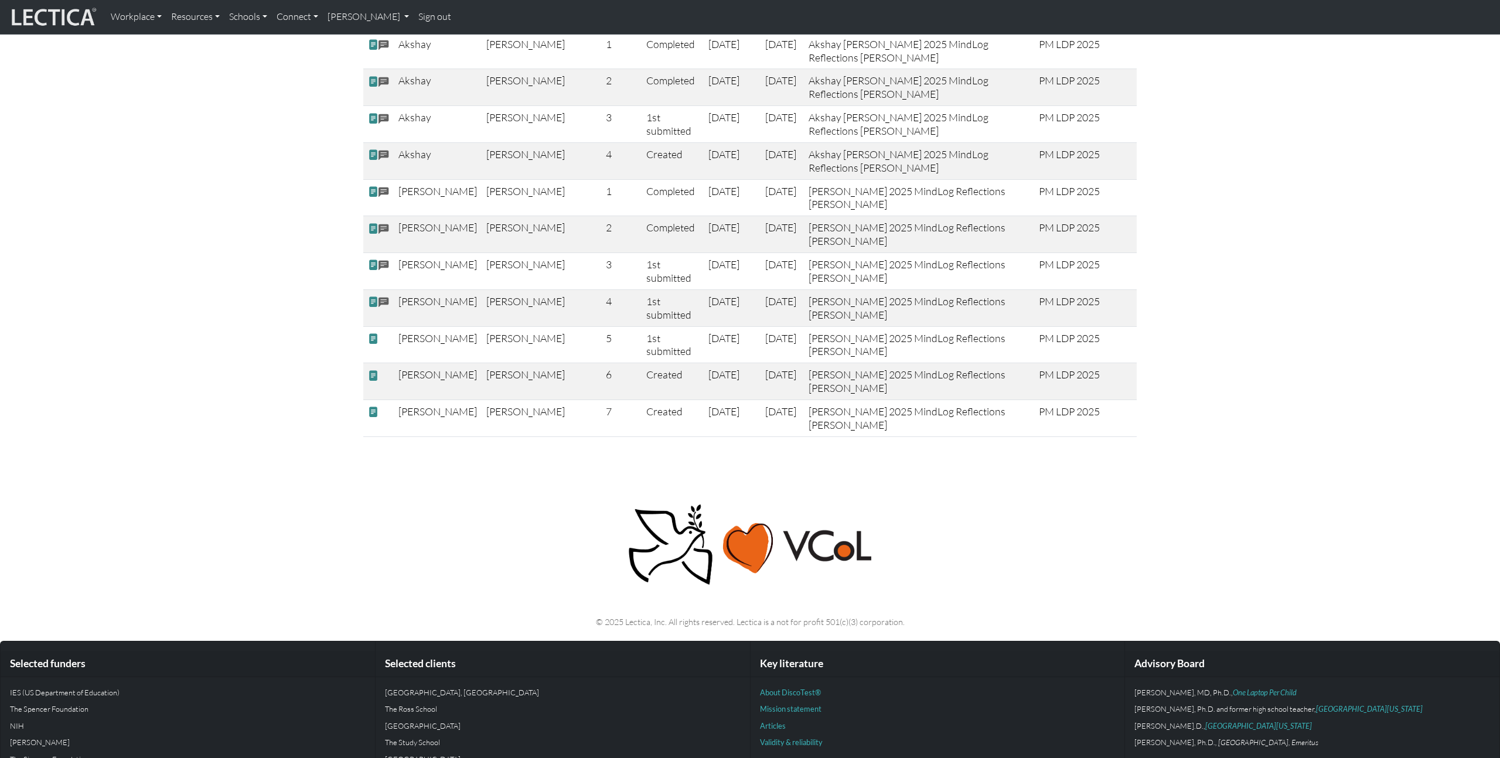
scroll to position [1921, 0]
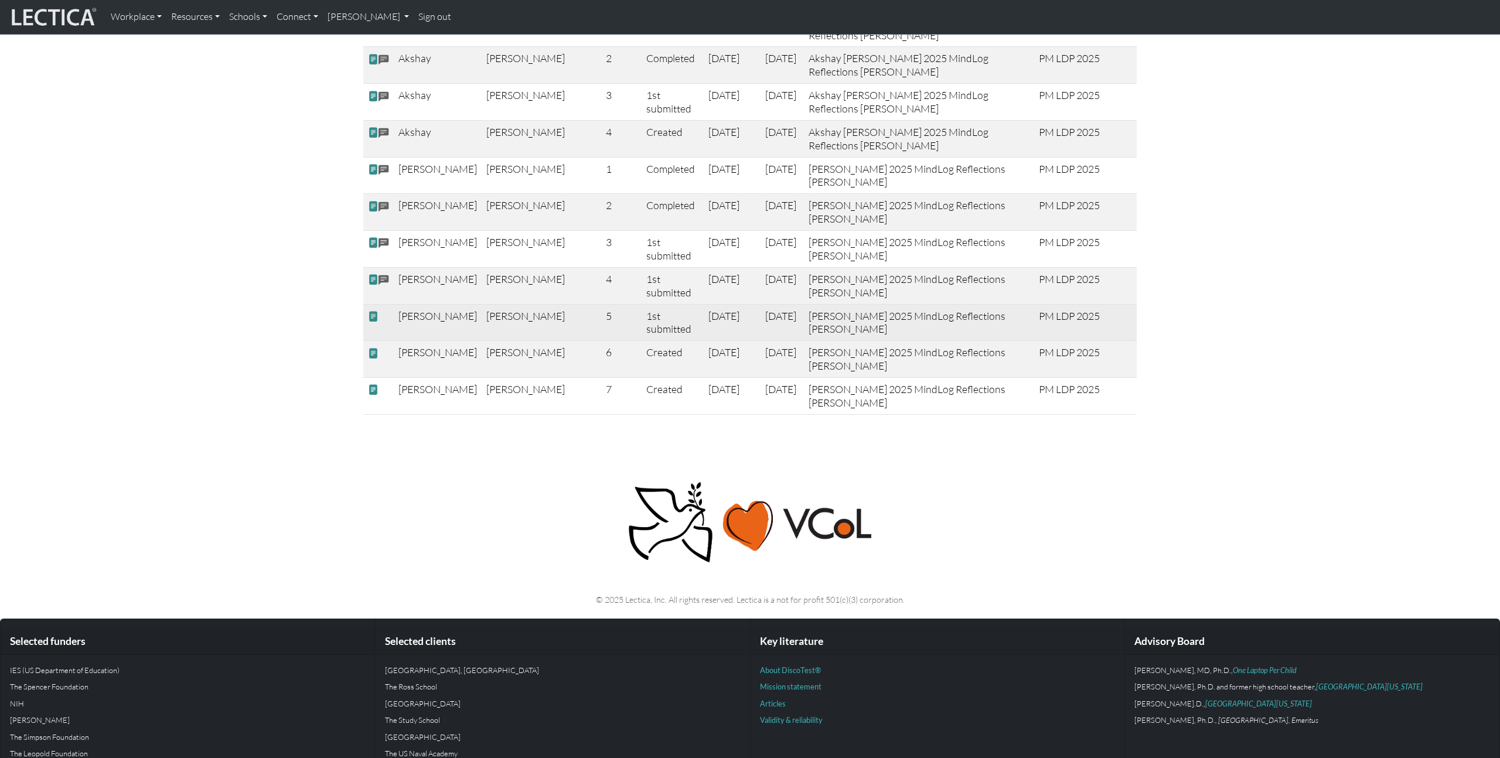
click at [374, 311] on span at bounding box center [373, 317] width 11 height 12
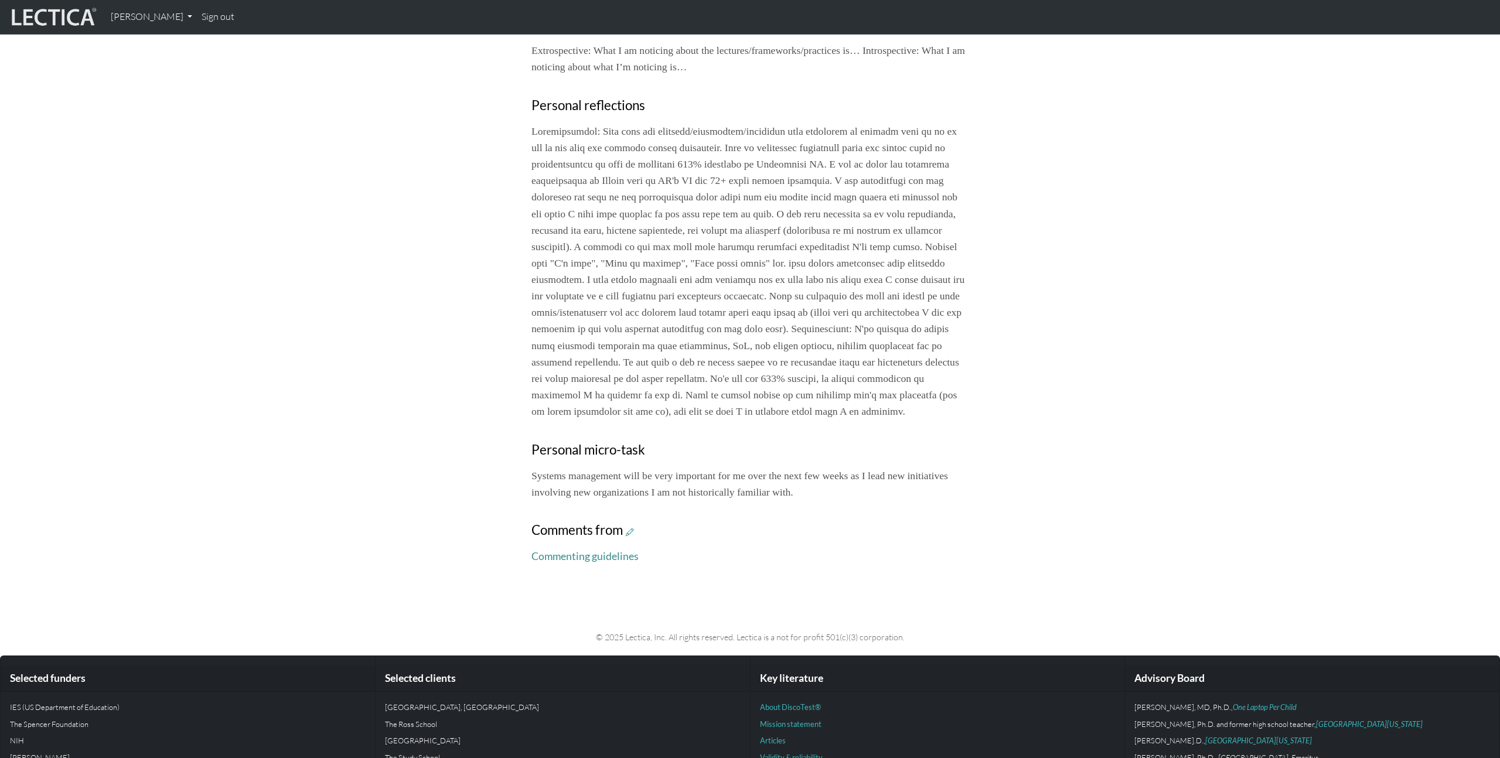
scroll to position [522, 0]
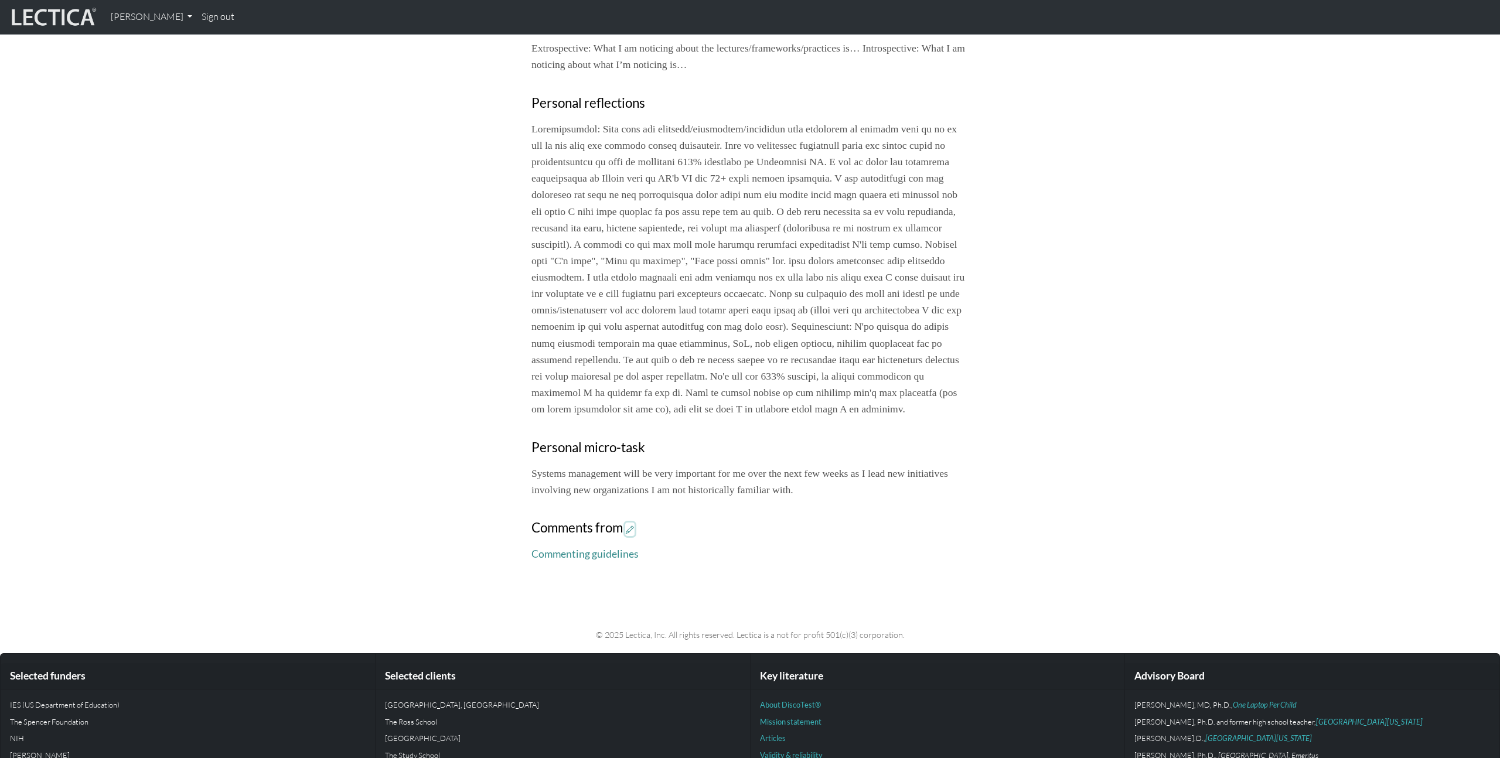
click at [634, 534] on icon at bounding box center [630, 529] width 8 height 10
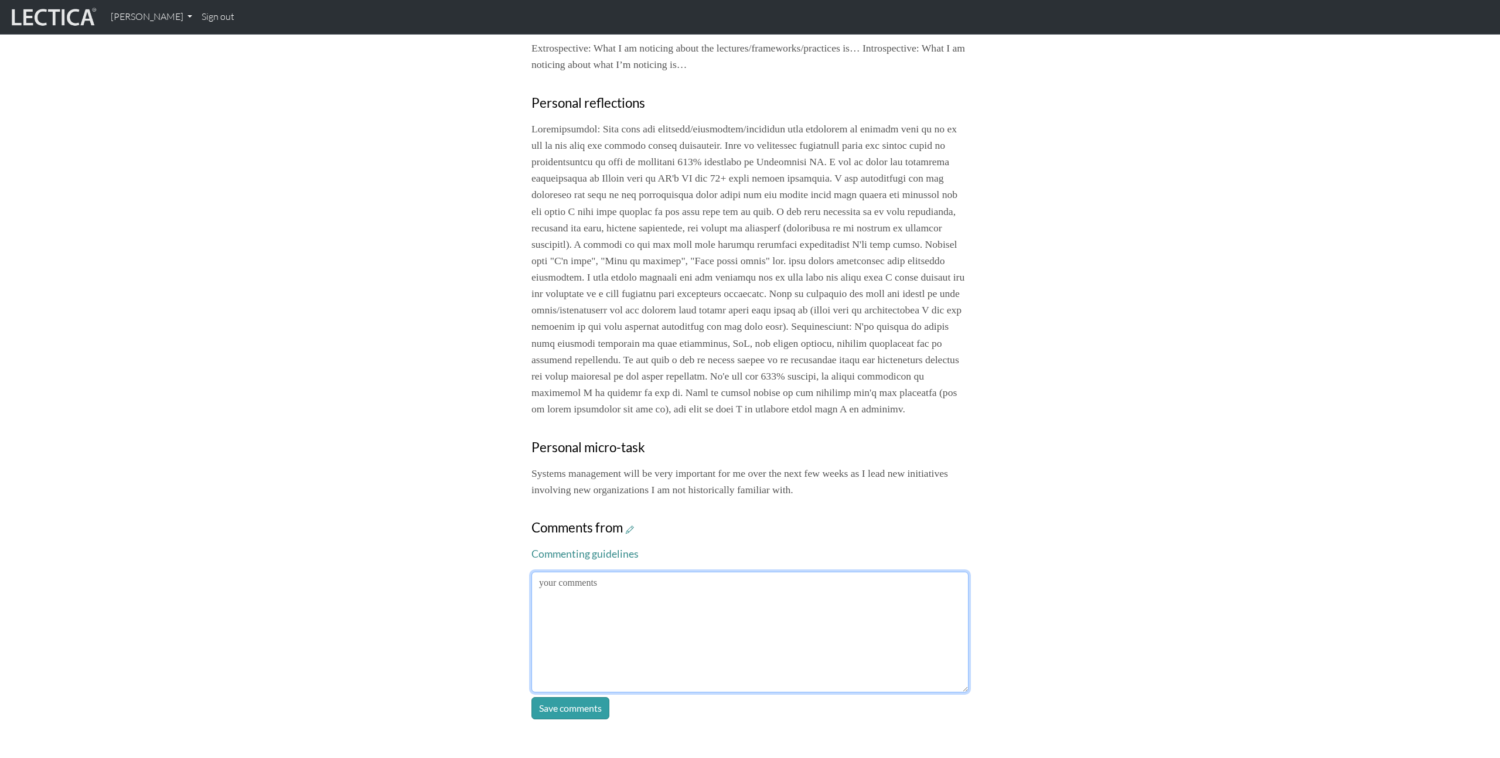
click at [709, 690] on textarea at bounding box center [750, 632] width 437 height 121
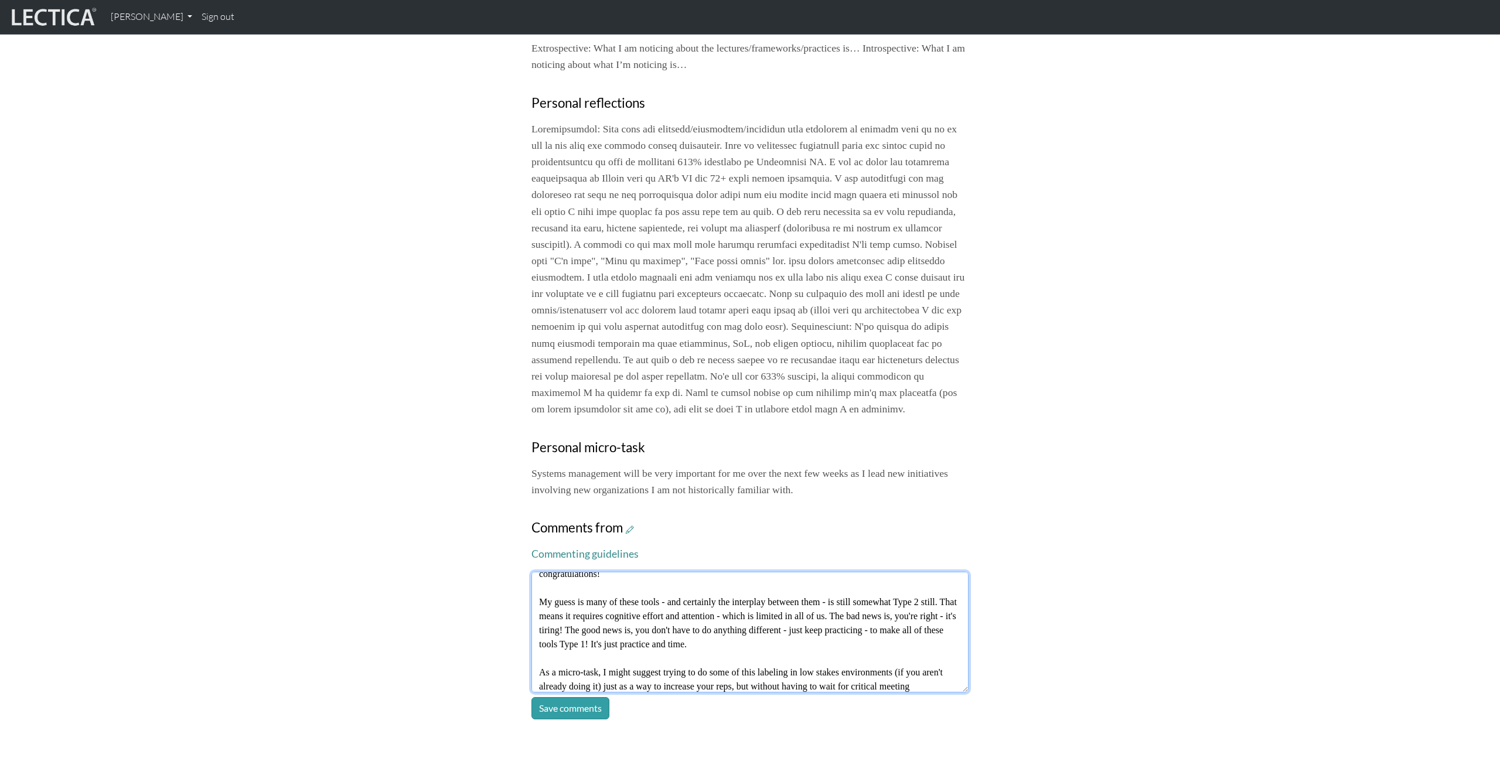
scroll to position [37, 0]
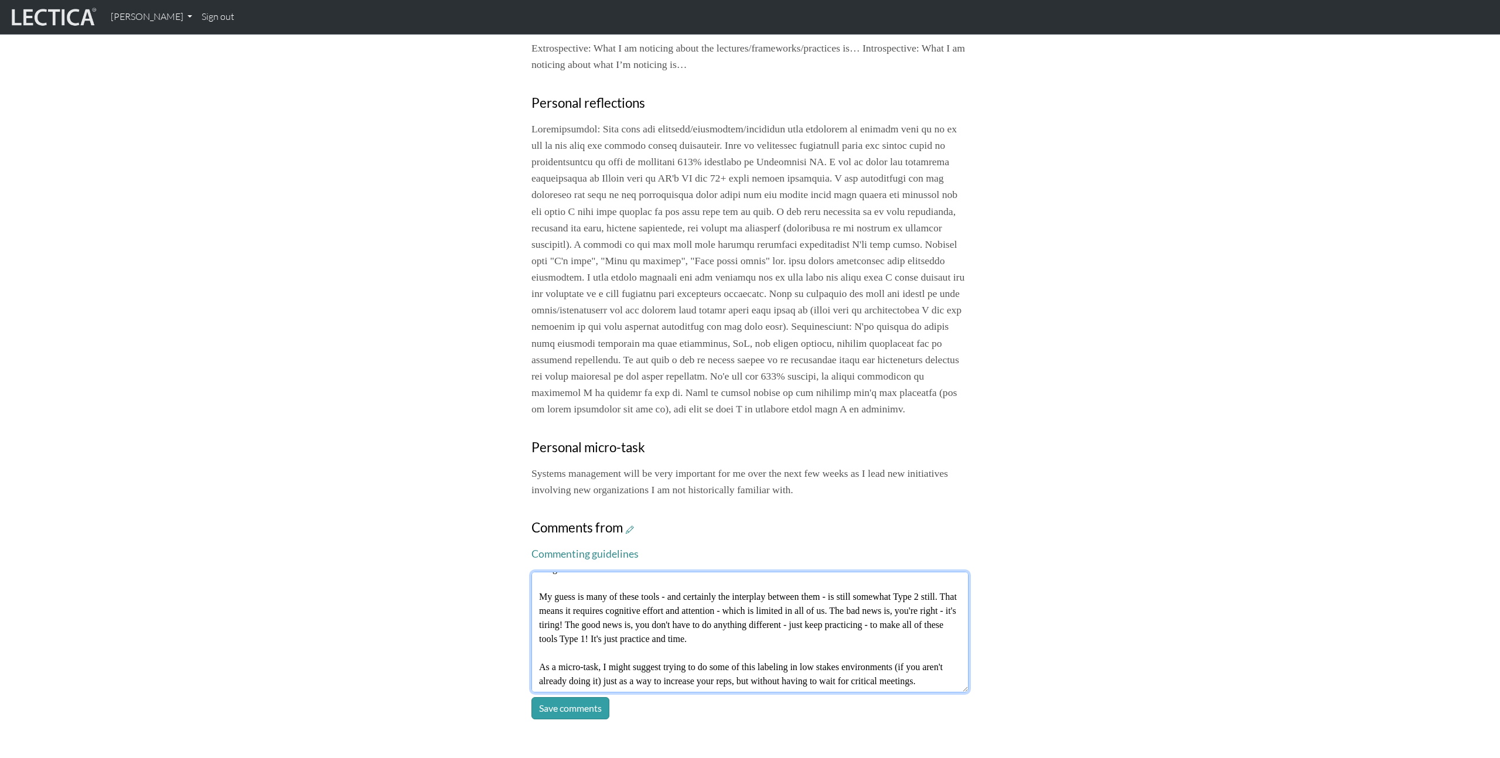
type textarea "This is fantastic! I know you shared this experience in the ALG, but it's still…"
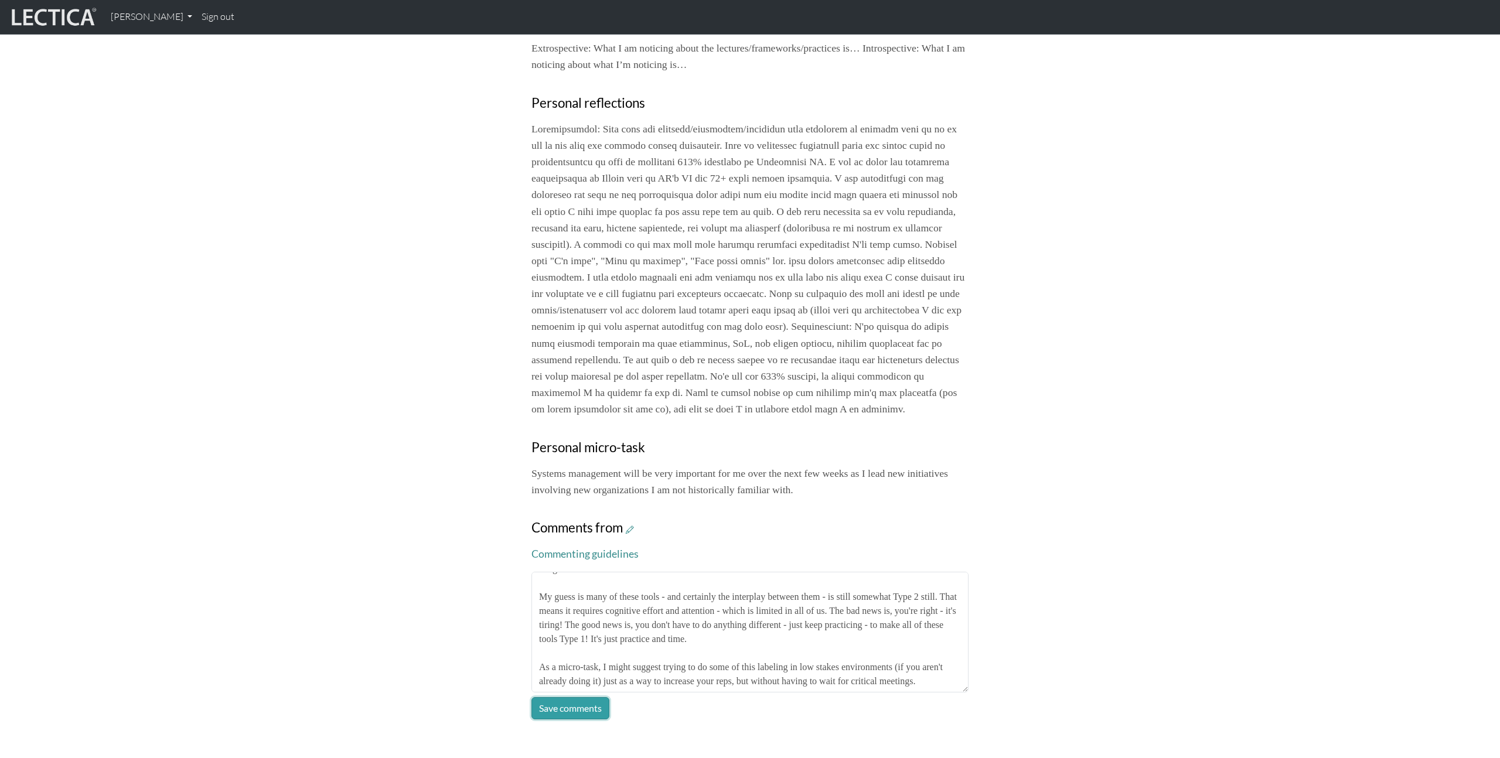
click button "Save comments" at bounding box center [571, 708] width 78 height 22
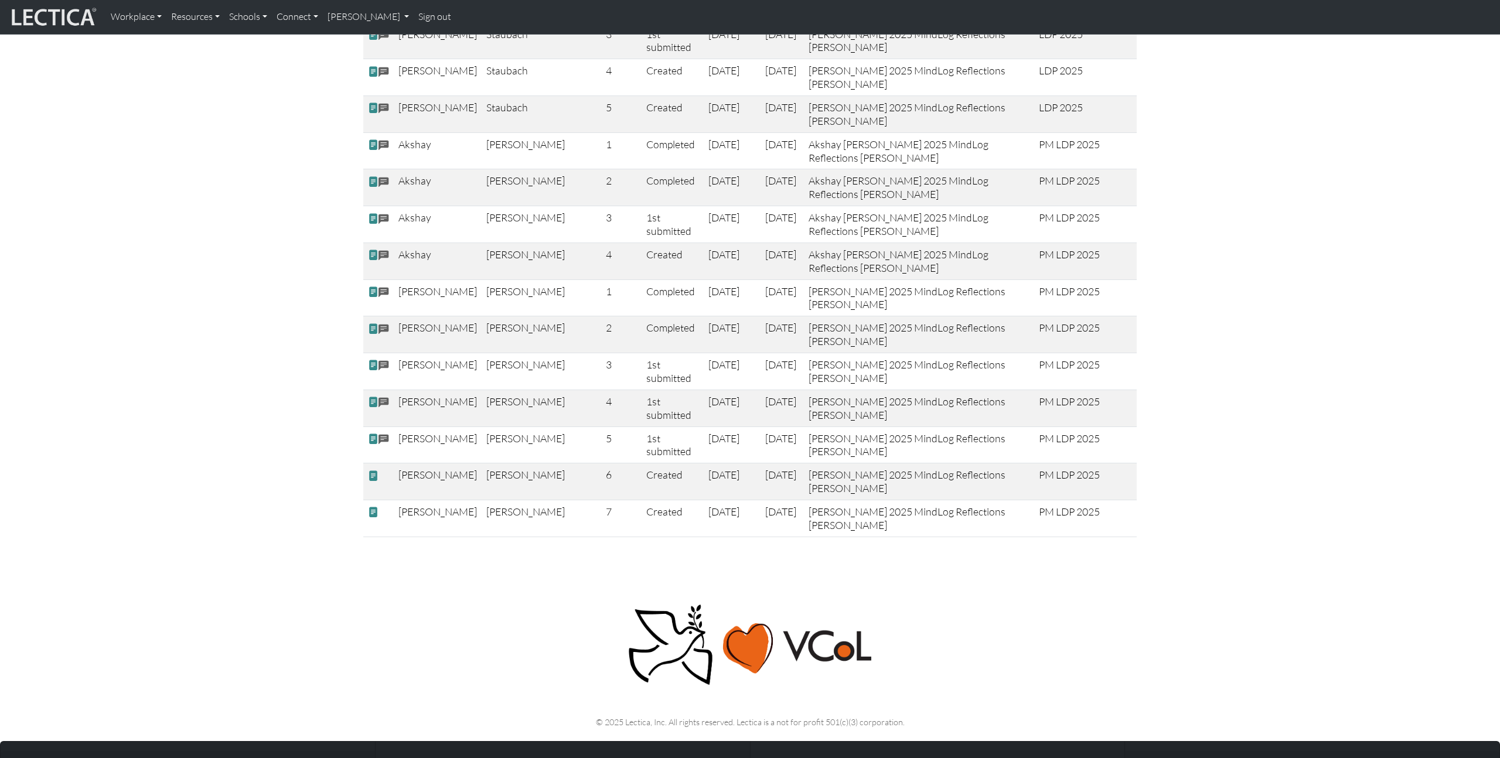
scroll to position [1921, 0]
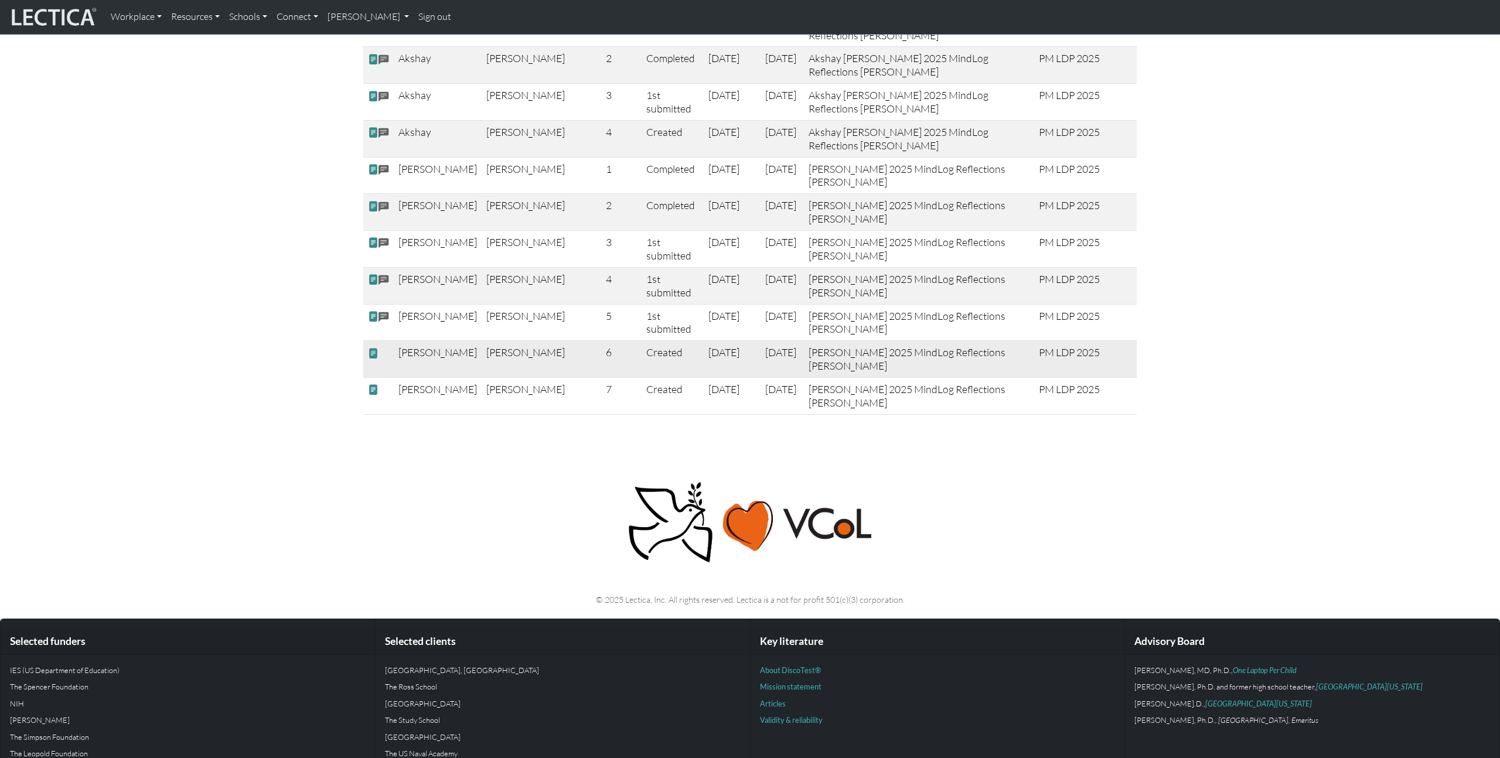
click at [372, 347] on span at bounding box center [373, 353] width 11 height 12
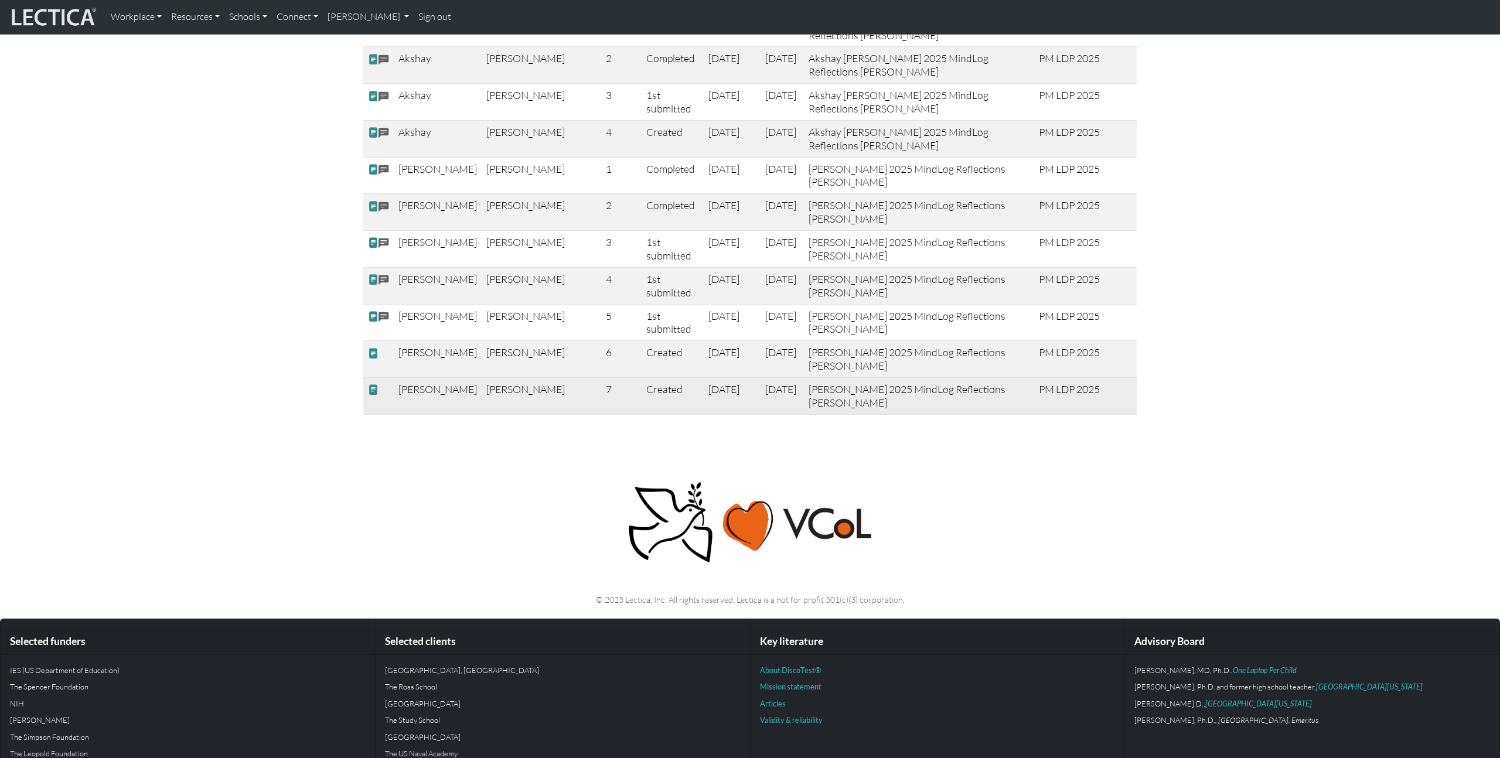
click at [374, 384] on span at bounding box center [373, 390] width 11 height 12
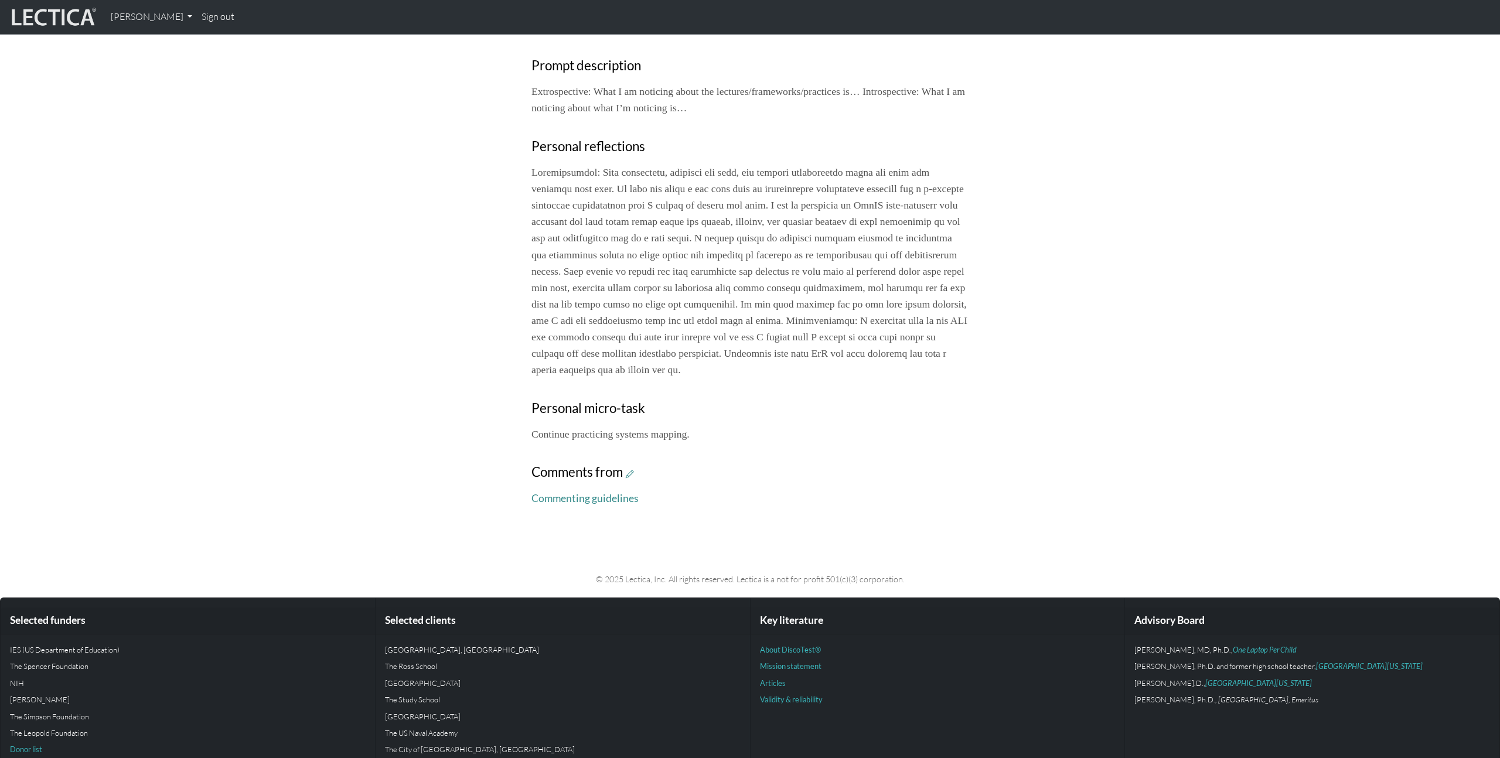
scroll to position [481, 0]
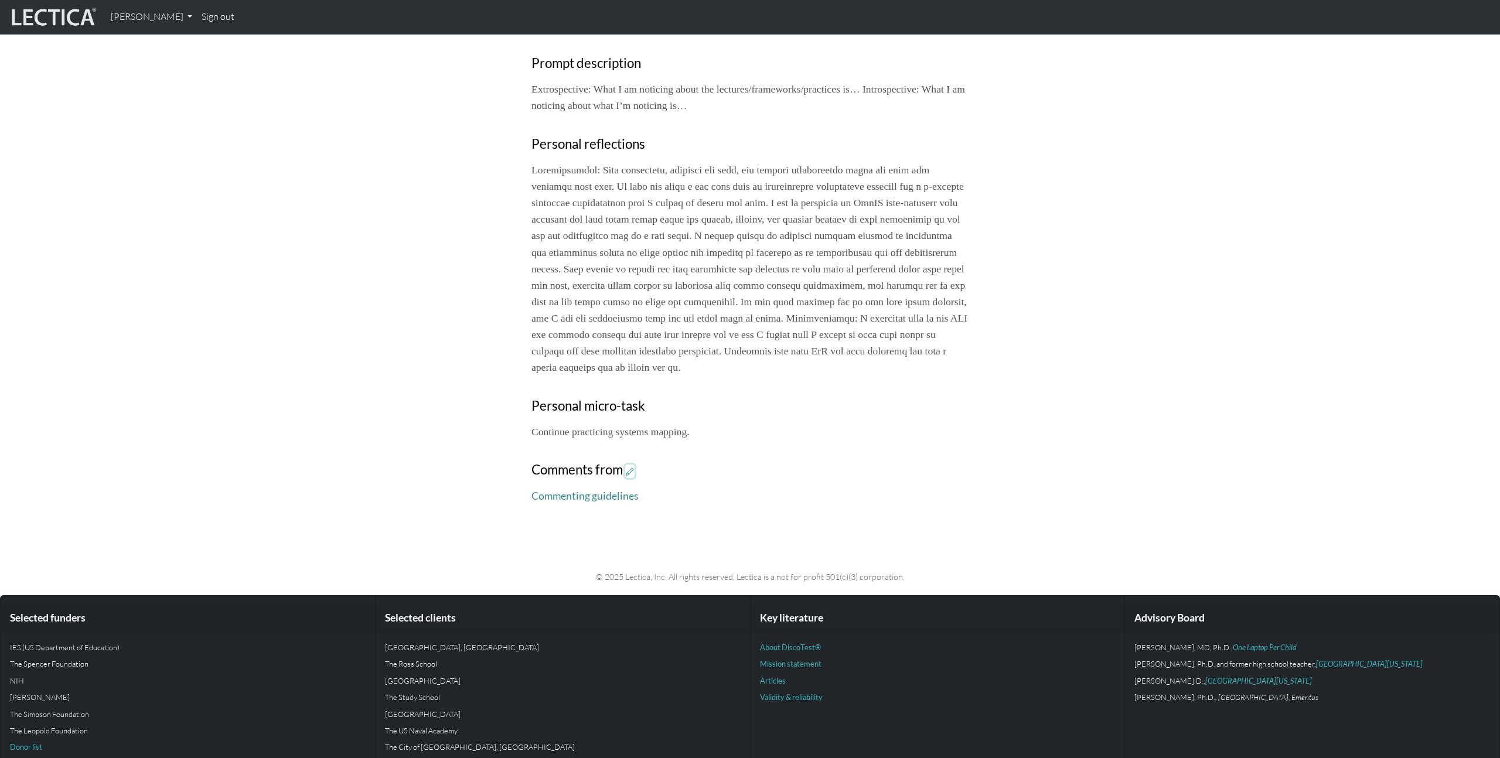
click at [633, 476] on icon at bounding box center [630, 471] width 8 height 10
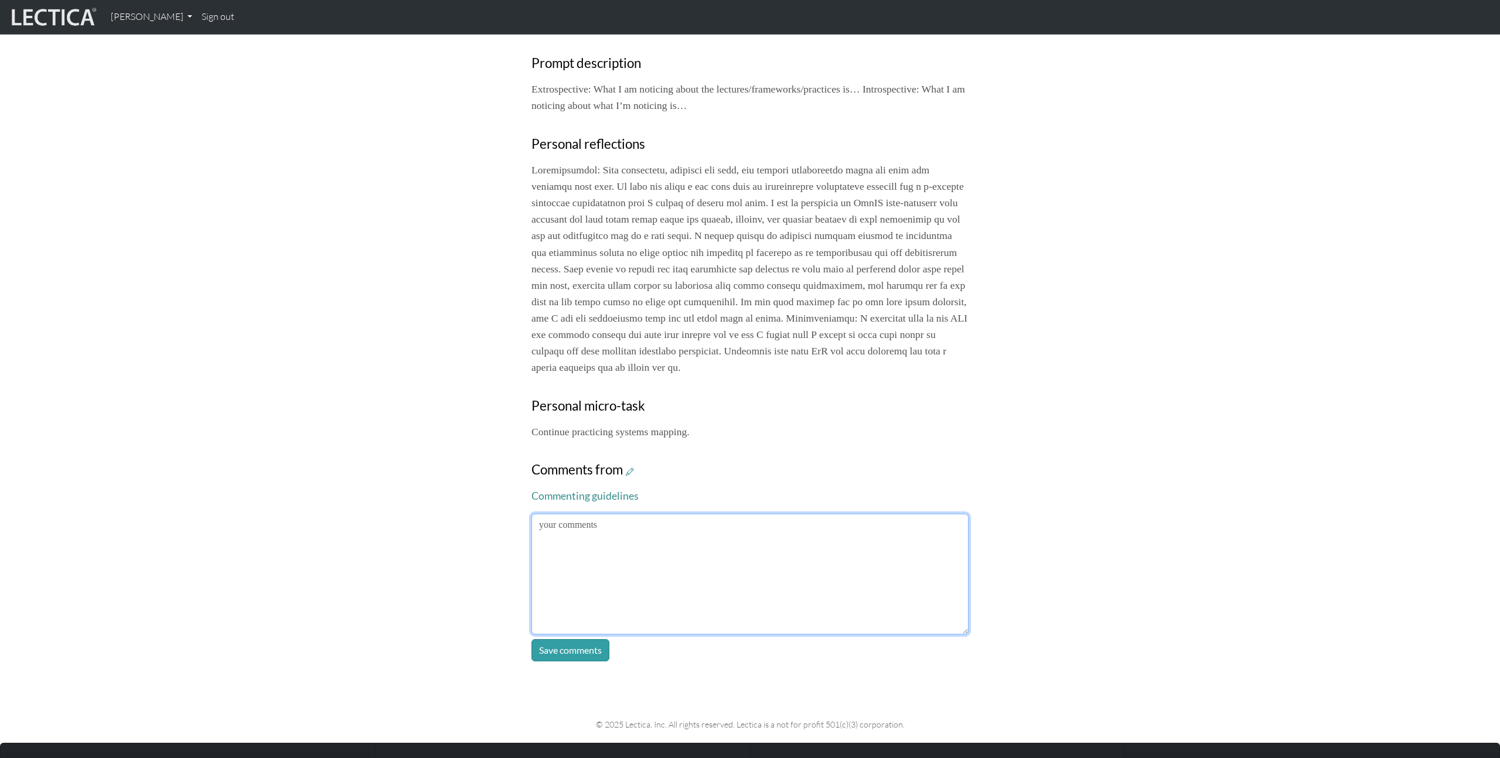
click at [710, 561] on textarea at bounding box center [750, 574] width 437 height 121
type textarea "I don't have much to add here, other than it sounds like you're doing really gr…"
click button "Save comments" at bounding box center [571, 650] width 78 height 22
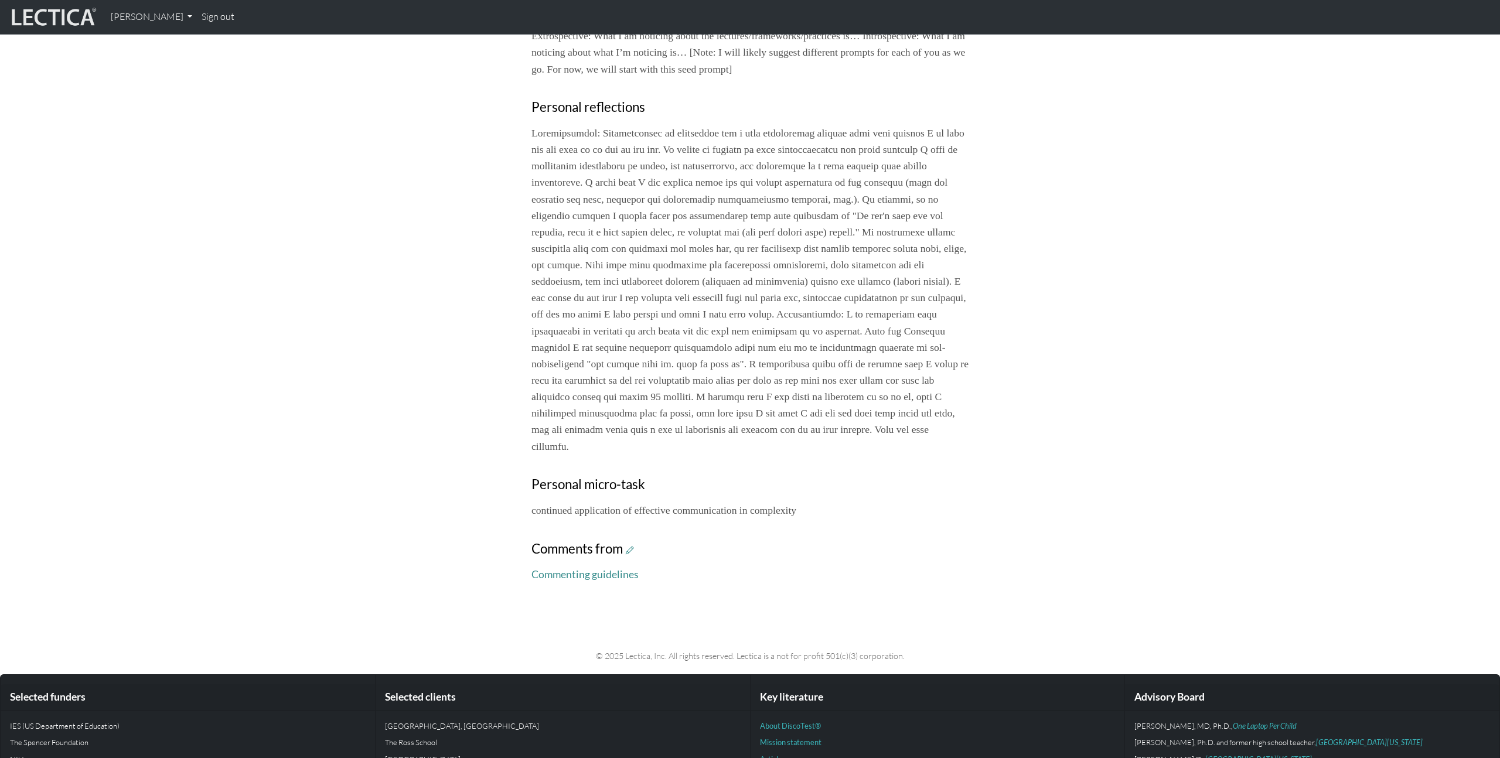
scroll to position [590, 0]
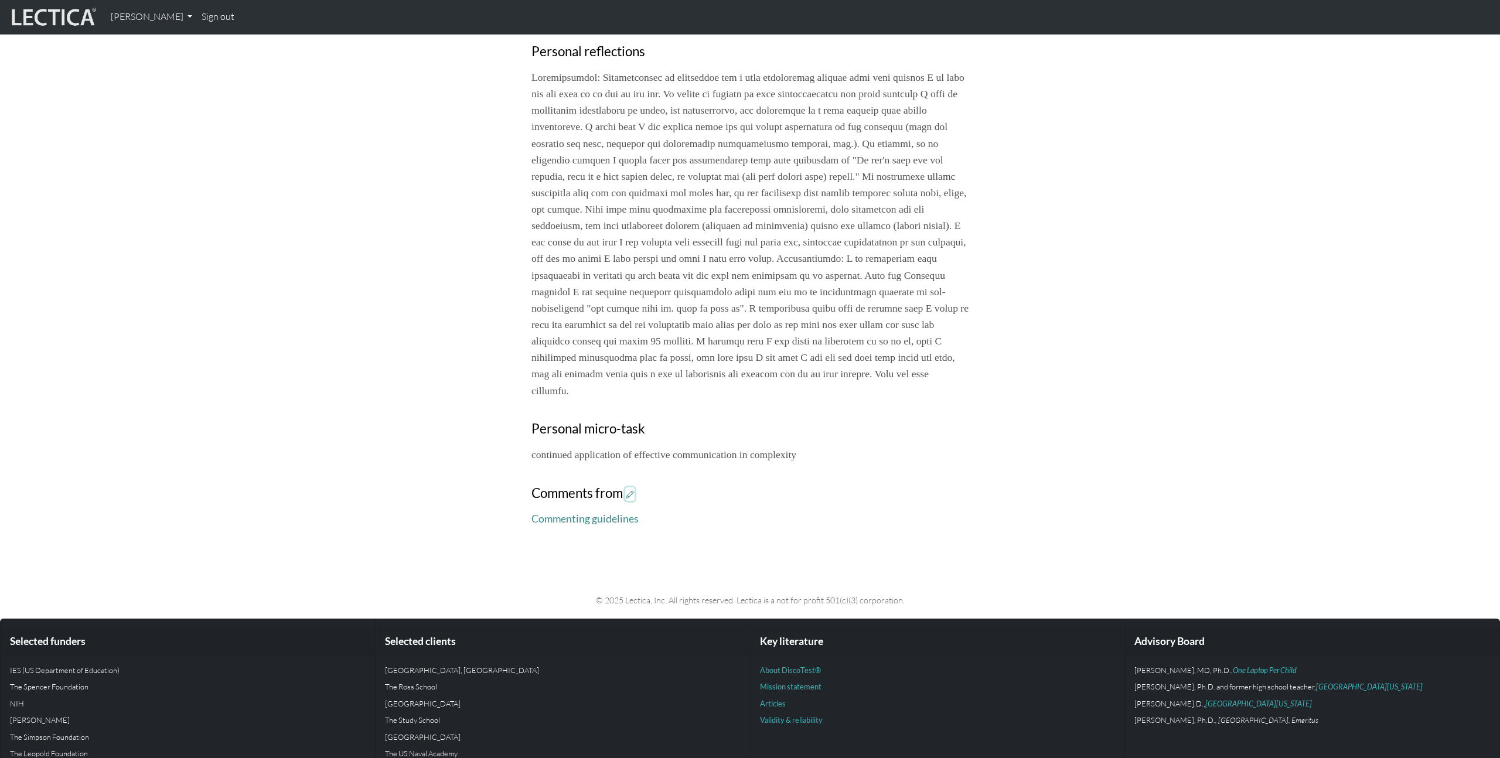
click at [634, 499] on icon at bounding box center [630, 494] width 8 height 10
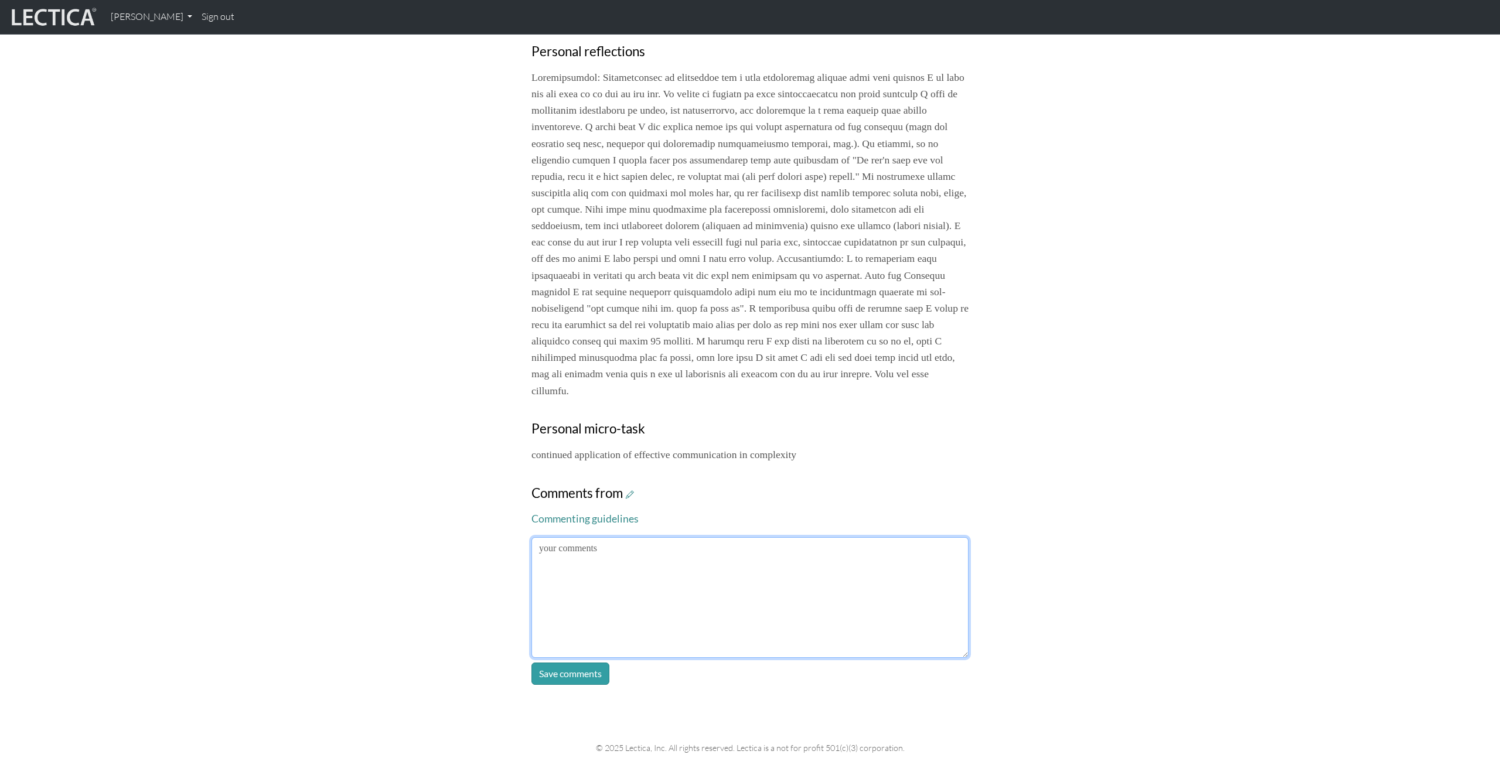
click at [717, 622] on textarea at bounding box center [750, 597] width 437 height 121
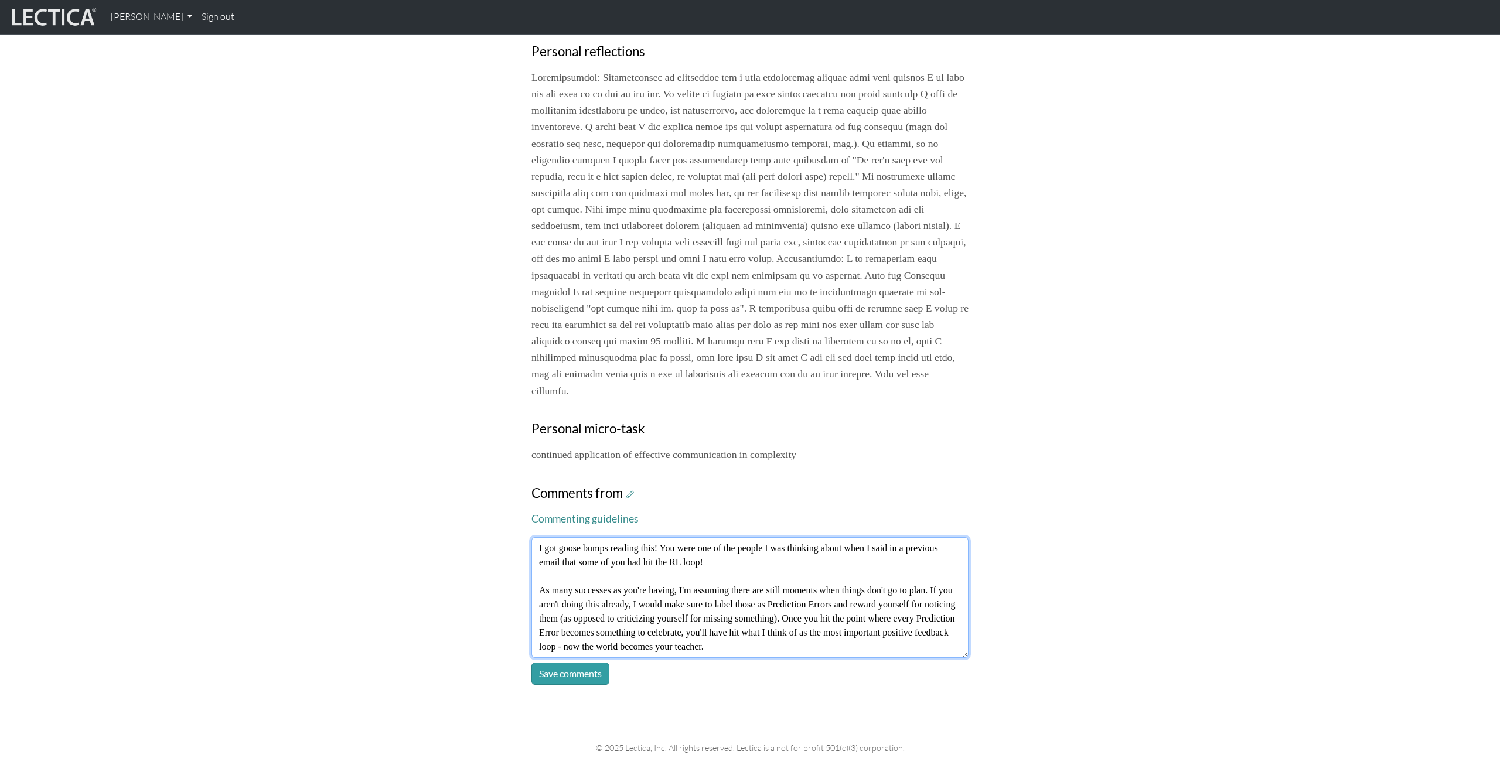
type textarea "I got goose bumps reading this! You were one of the people I was thinking about…"
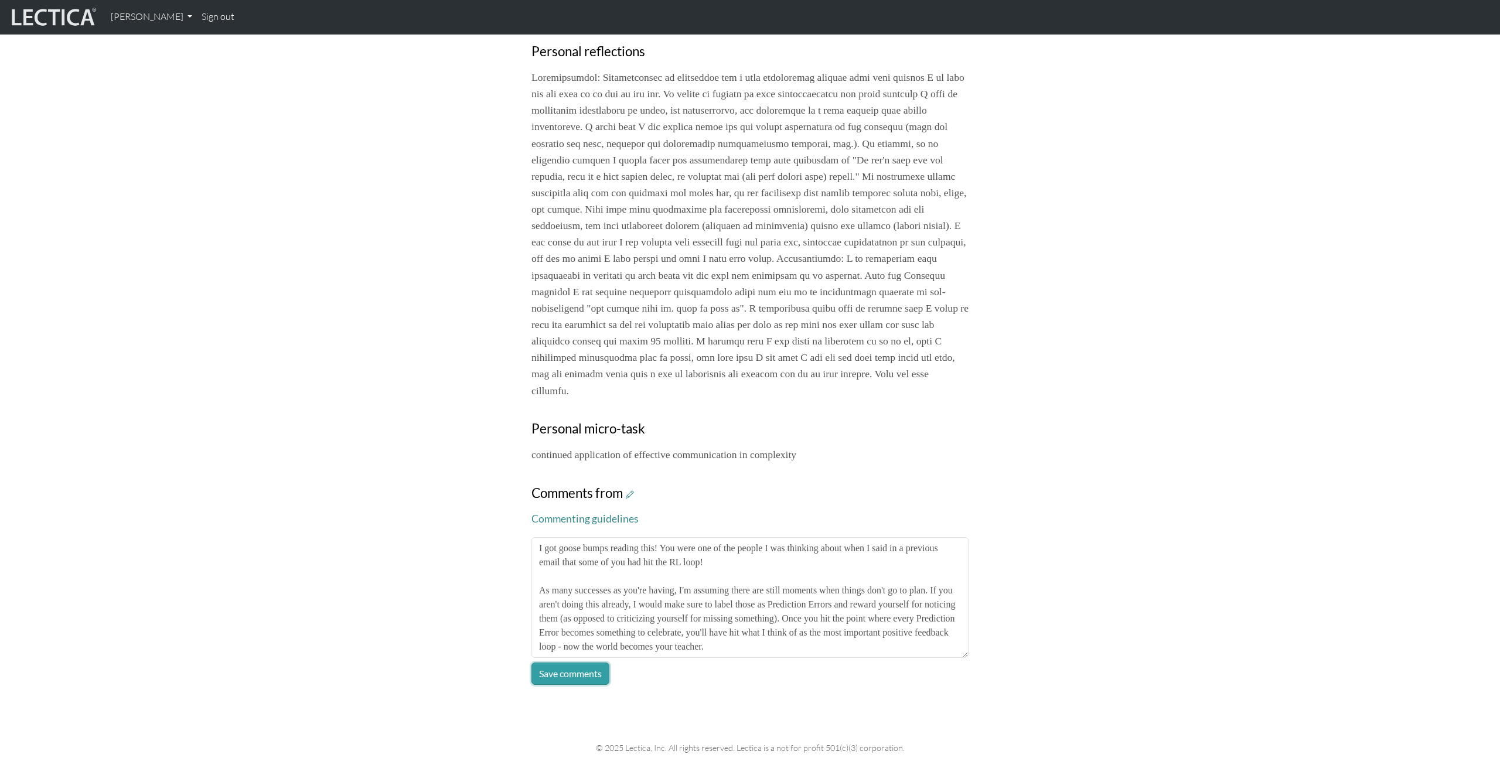
click button "Save comments" at bounding box center [571, 674] width 78 height 22
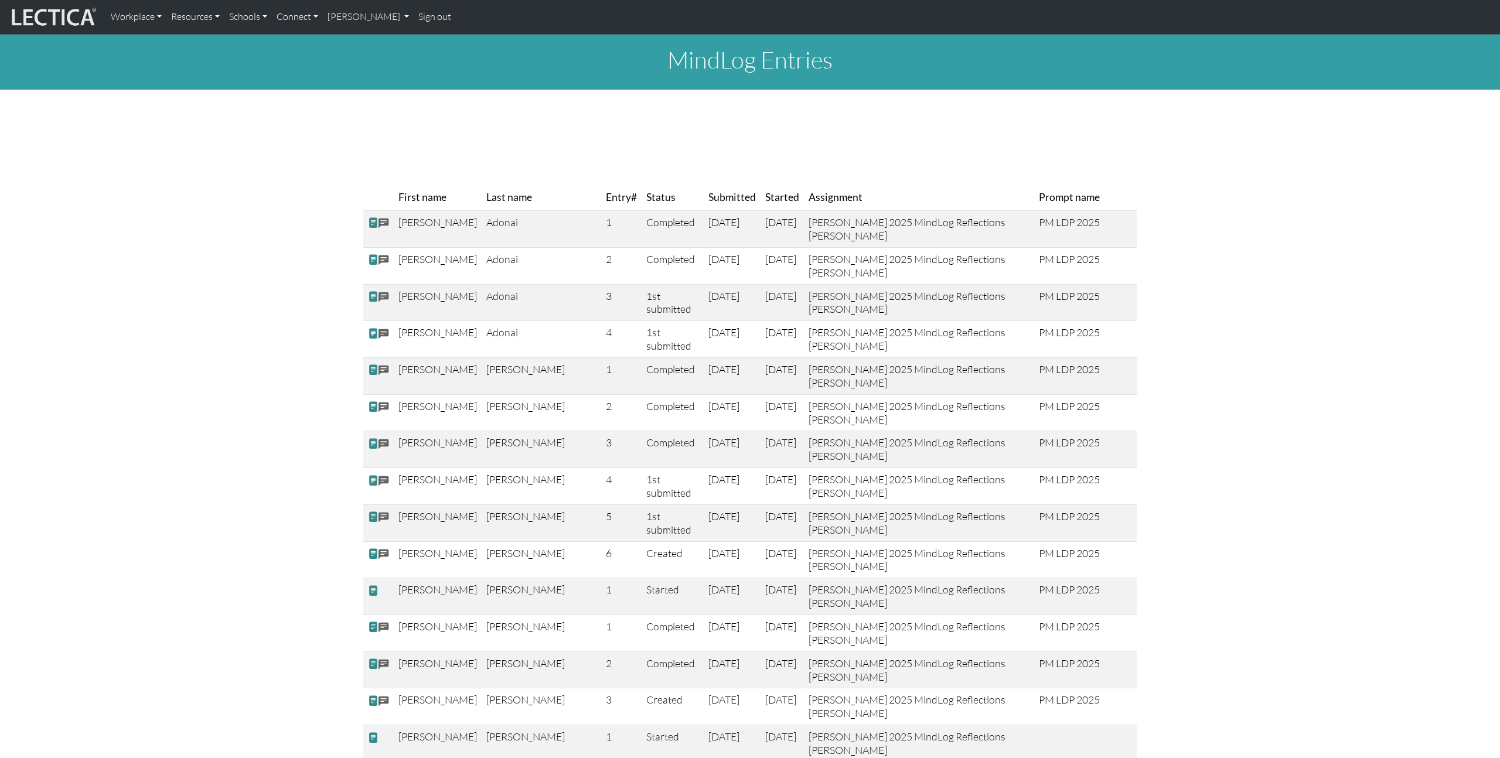
click at [704, 211] on th "Submitted" at bounding box center [732, 198] width 57 height 26
click at [761, 211] on th "Started" at bounding box center [782, 198] width 43 height 26
click at [642, 211] on th "Status" at bounding box center [673, 198] width 62 height 26
click at [601, 211] on th "Entry#" at bounding box center [621, 198] width 40 height 26
click at [495, 211] on th "Last name" at bounding box center [542, 198] width 120 height 26
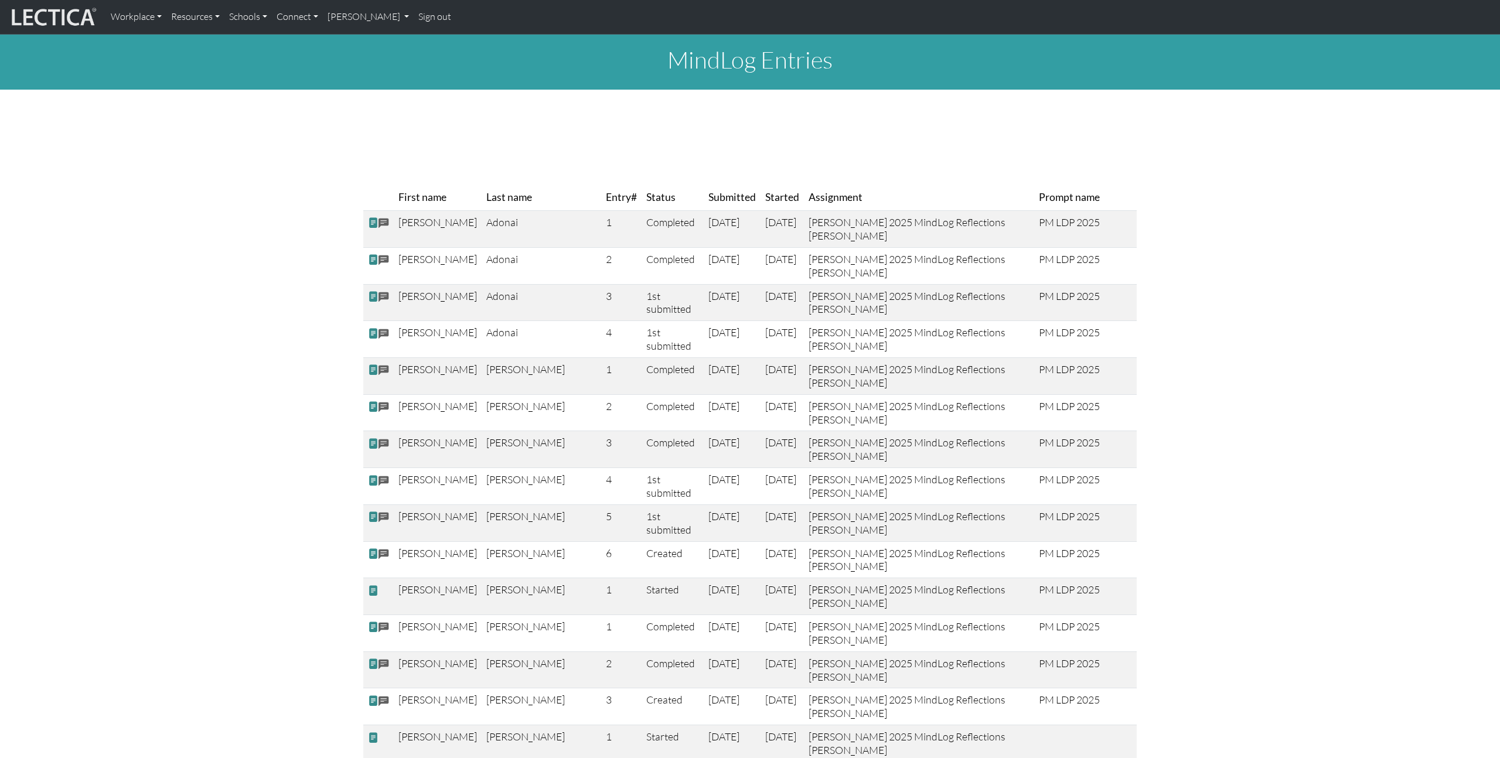
click at [804, 211] on th "Assignment" at bounding box center [919, 198] width 231 height 26
click at [1041, 211] on th "Prompt name" at bounding box center [1085, 198] width 103 height 26
click at [642, 211] on th "Status" at bounding box center [673, 198] width 62 height 26
click at [374, 11] on link "[PERSON_NAME]" at bounding box center [368, 17] width 91 height 25
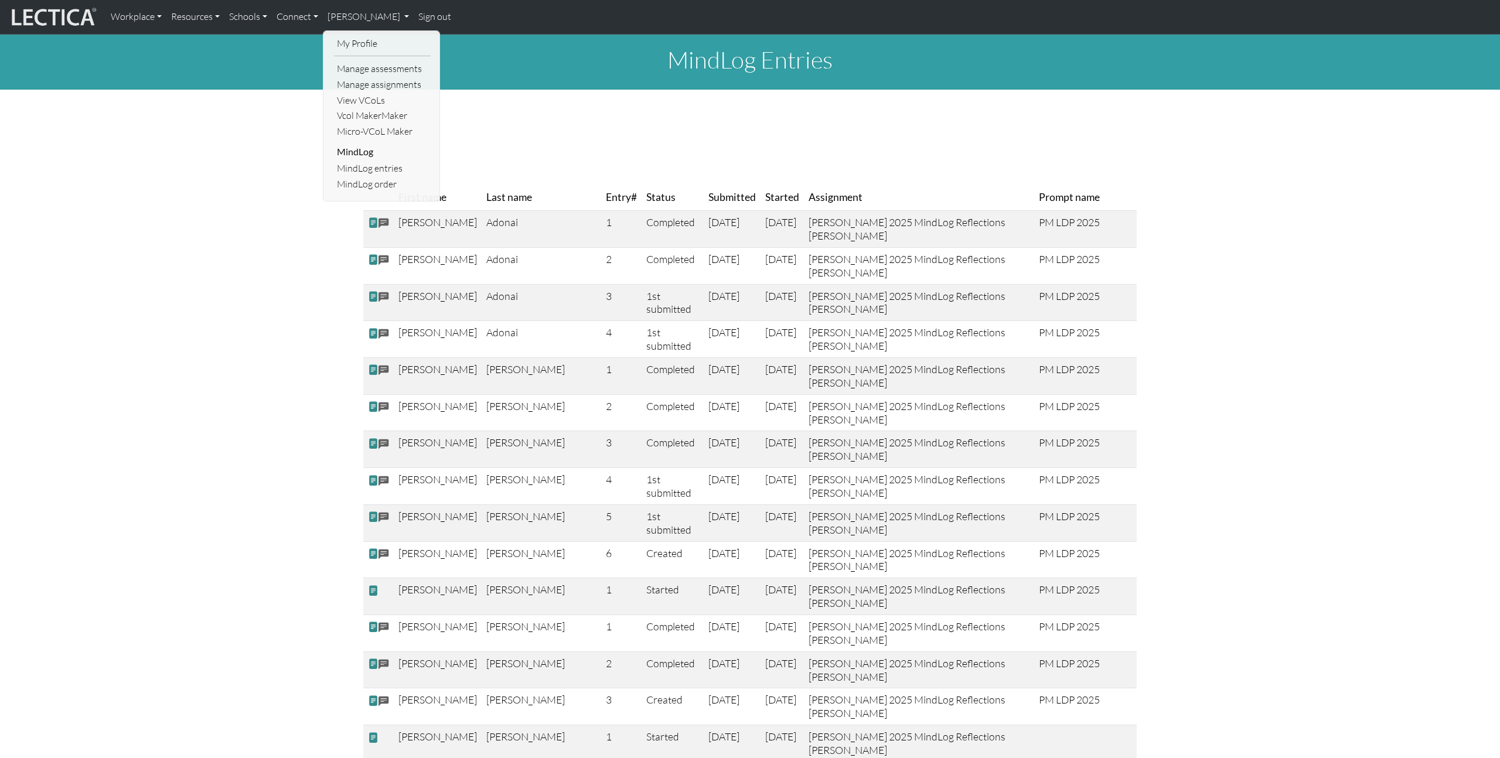
click at [369, 192] on ul "My Profile Manage assessments Manage assignments View VCoLs Vcol MakerMaker Mic…" at bounding box center [381, 115] width 117 height 171
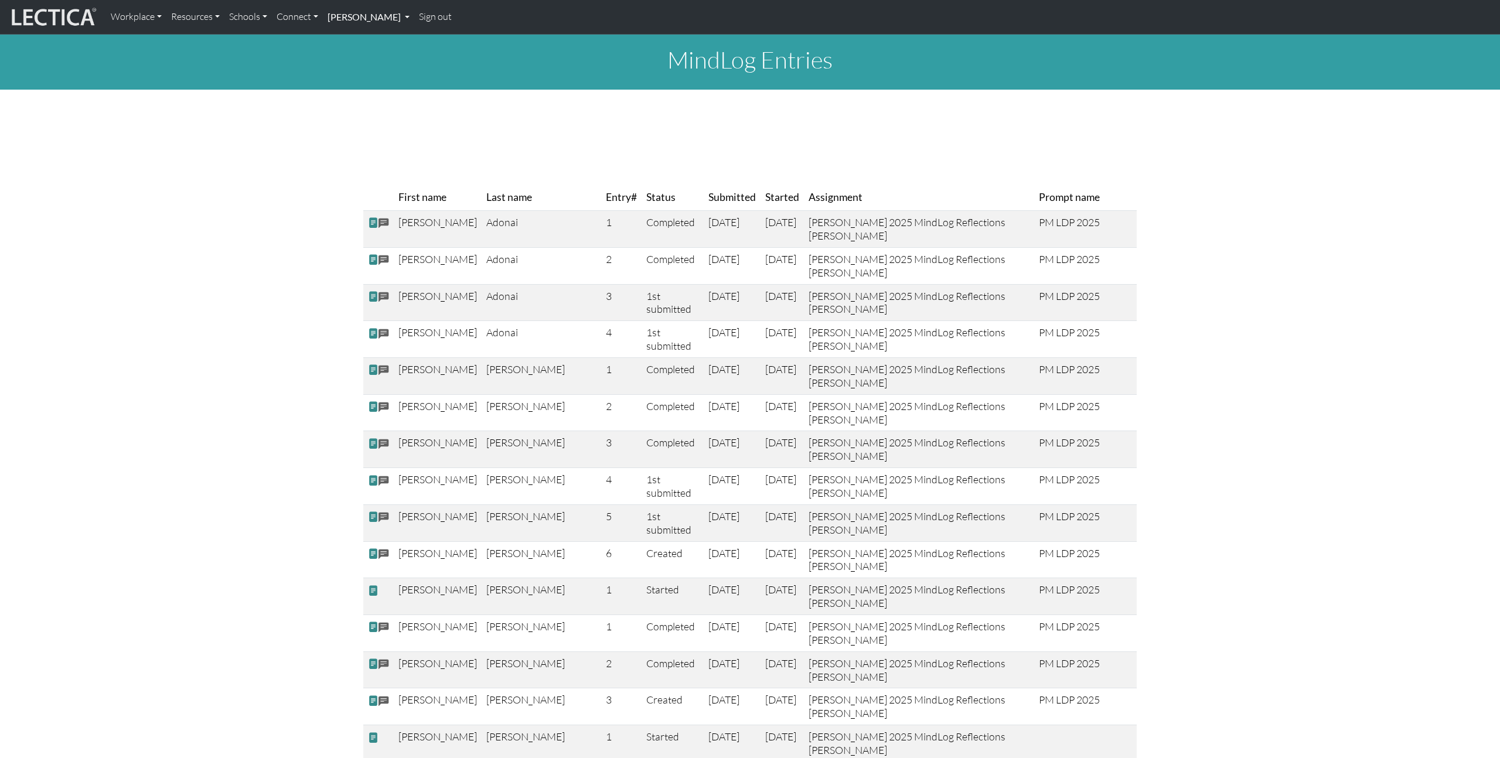
click at [370, 23] on link "[PERSON_NAME]" at bounding box center [368, 17] width 91 height 25
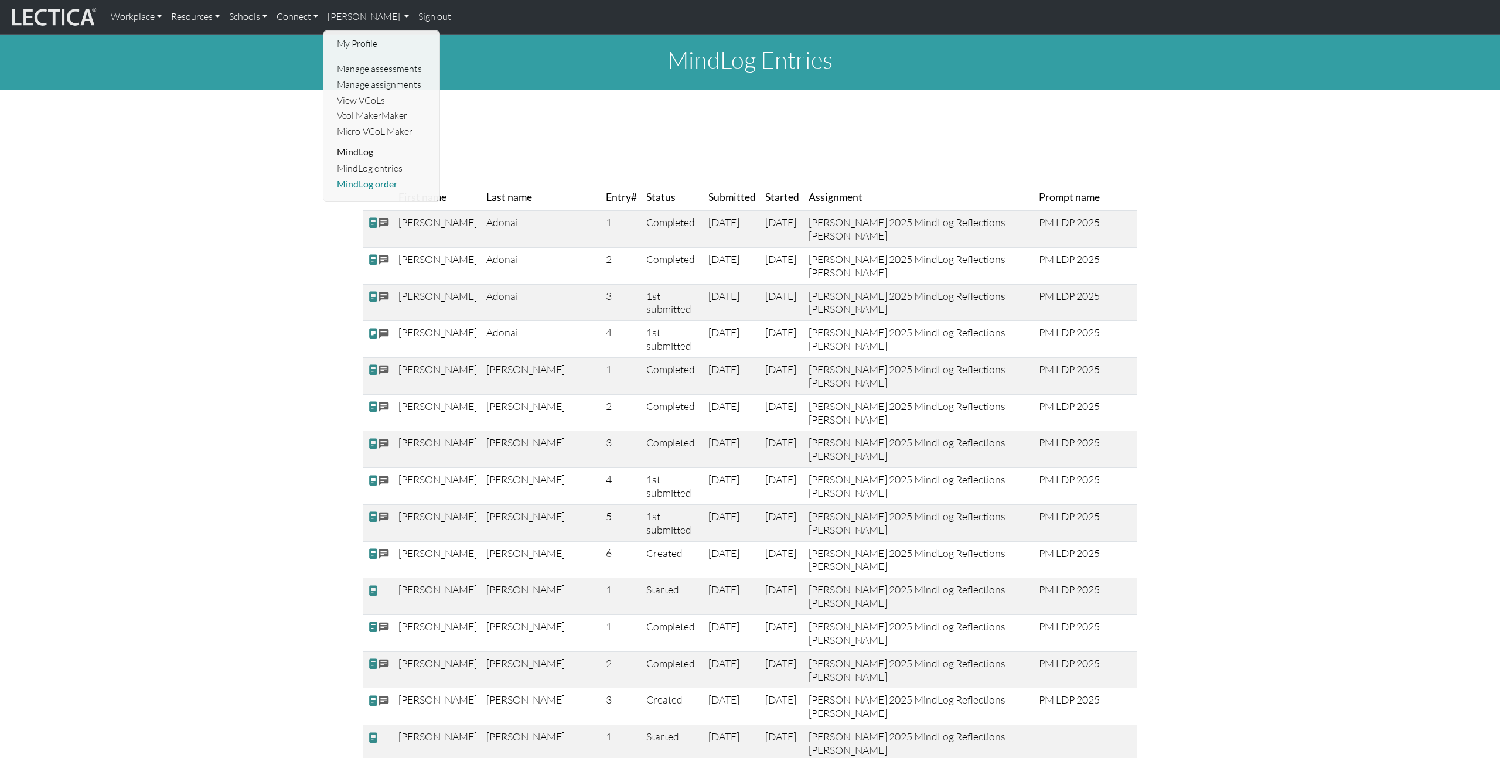
click at [372, 182] on link "MindLog order" at bounding box center [382, 184] width 97 height 16
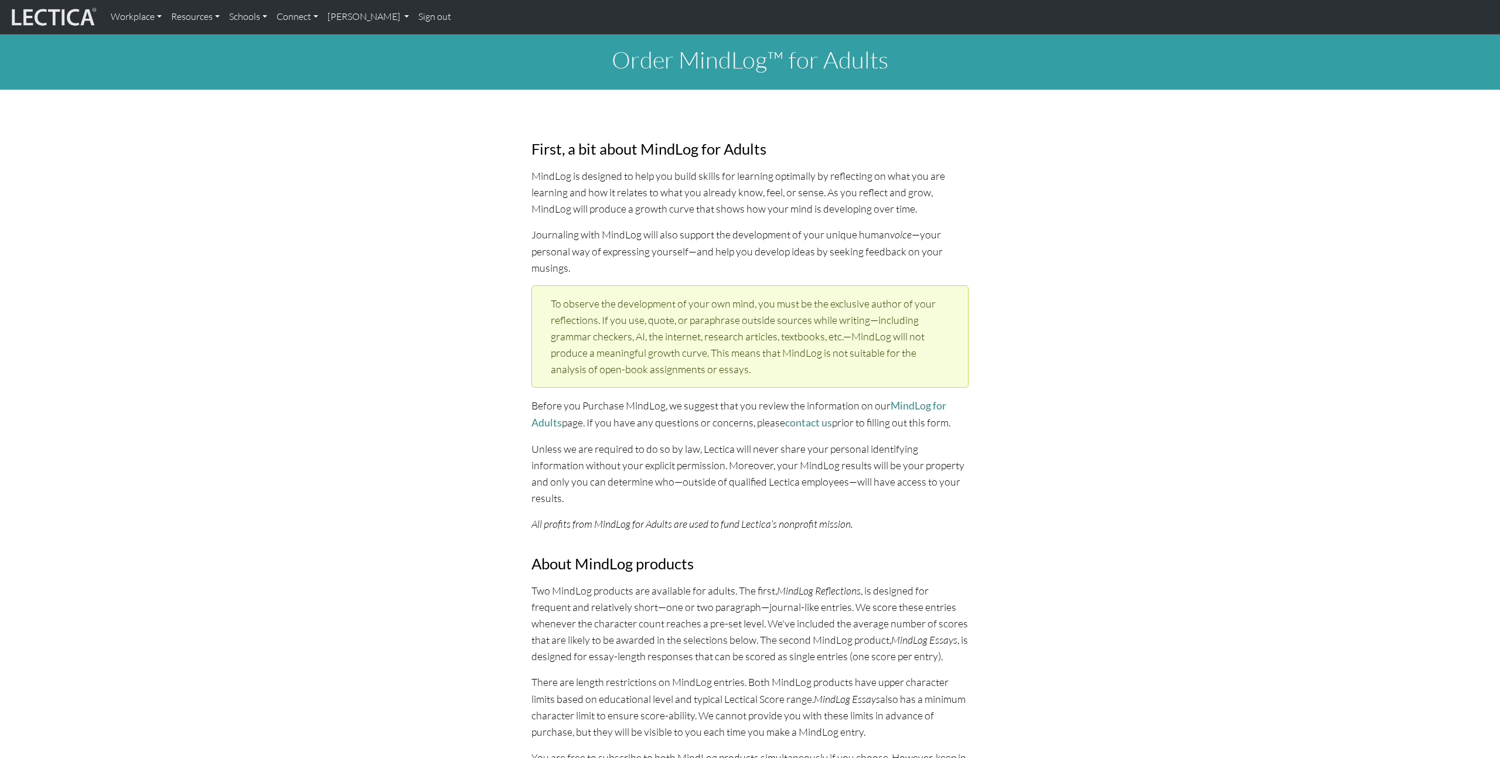
select select "1979"
select select "11"
click at [388, 17] on link "[PERSON_NAME]" at bounding box center [368, 17] width 91 height 25
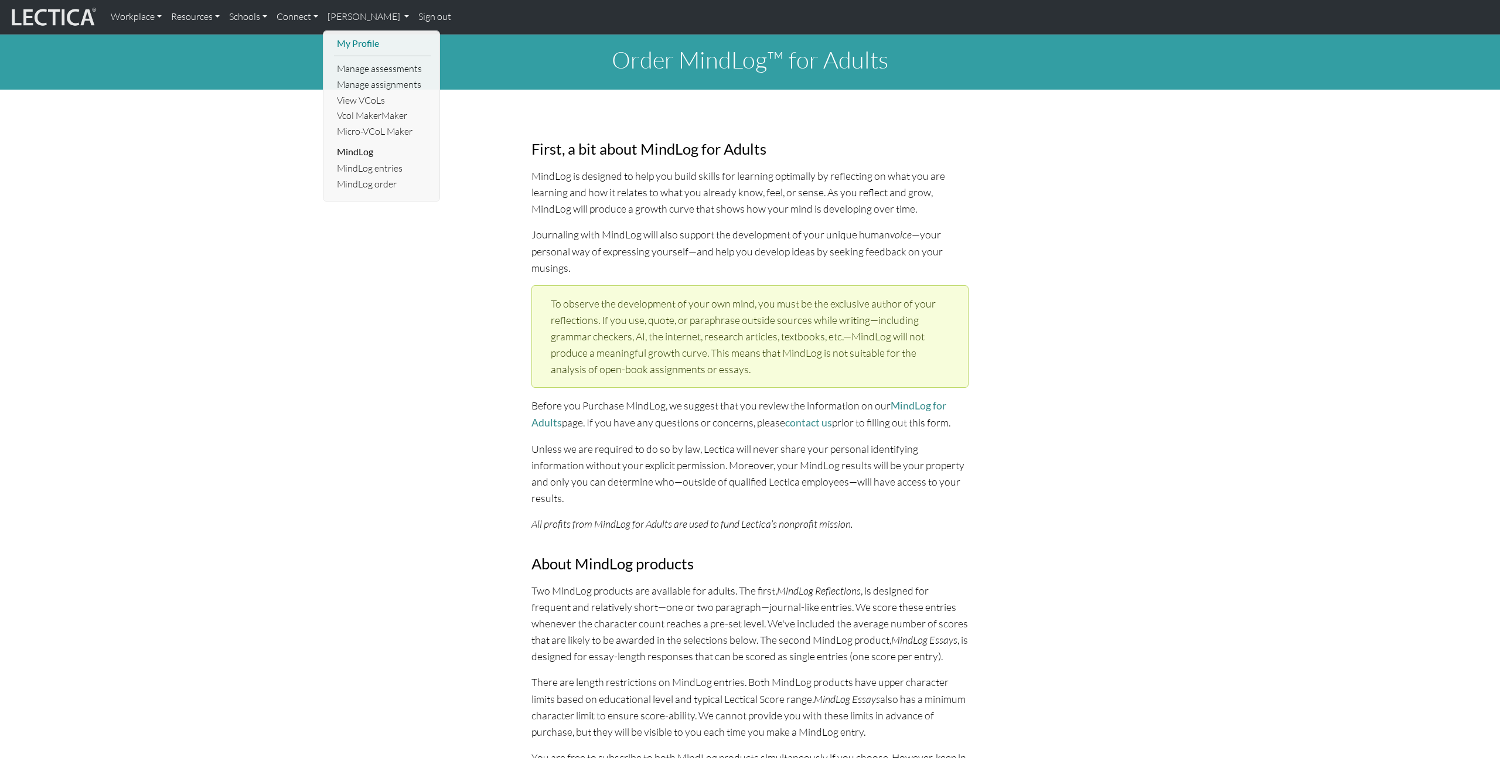
click at [372, 42] on link "My Profile" at bounding box center [382, 44] width 97 height 16
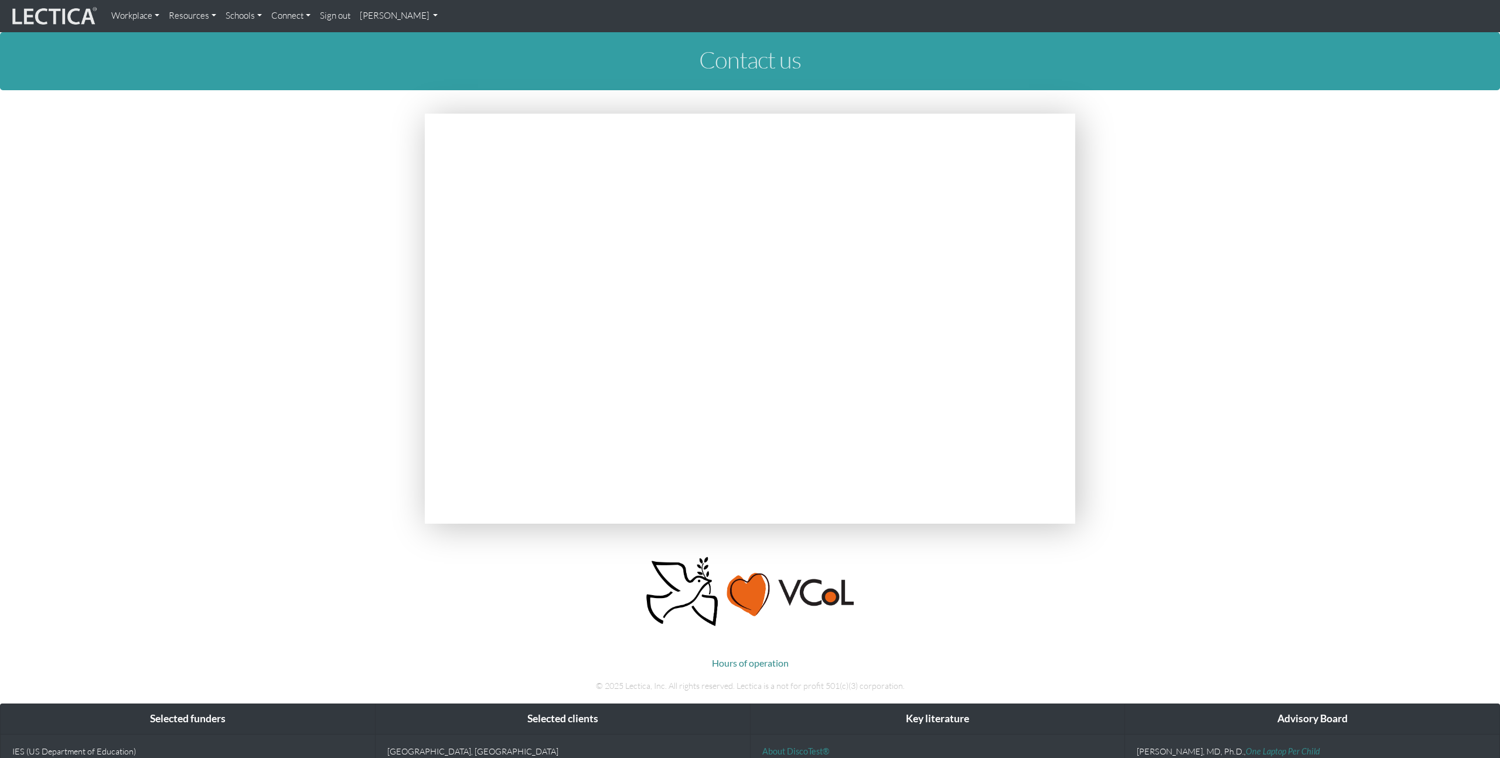
click at [414, 9] on link "[PERSON_NAME]" at bounding box center [399, 16] width 88 height 23
click at [394, 42] on link "My Profile" at bounding box center [414, 43] width 94 height 15
